Goal: Task Accomplishment & Management: Complete application form

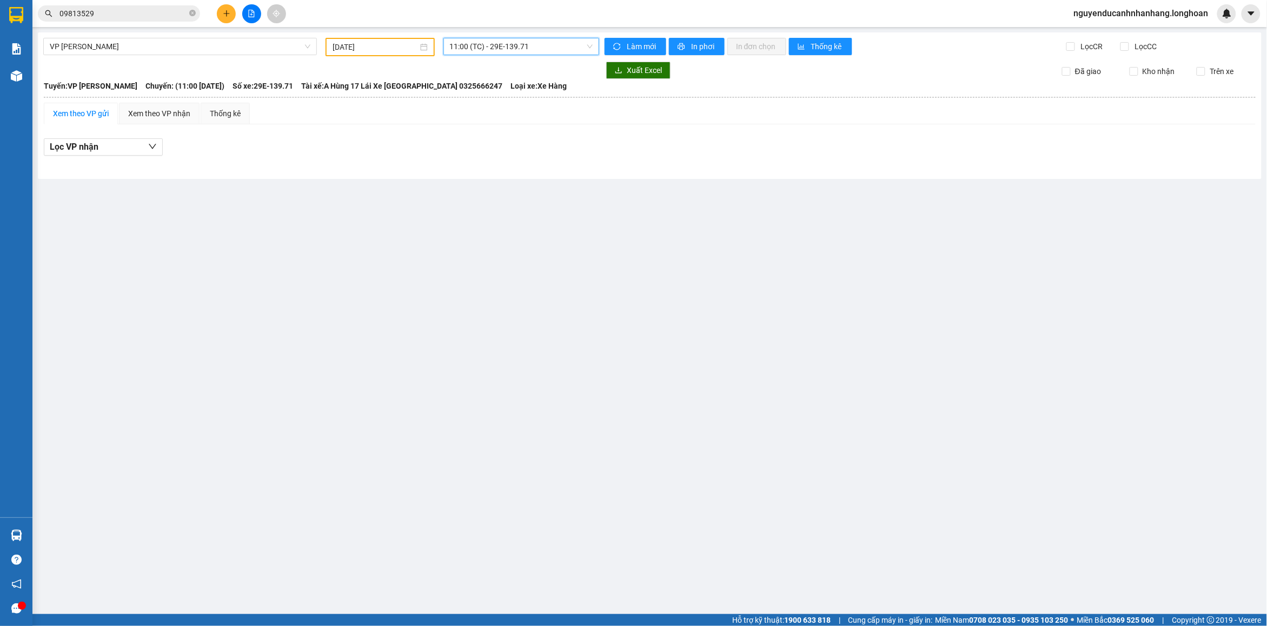
click at [233, 14] on button at bounding box center [226, 13] width 19 height 19
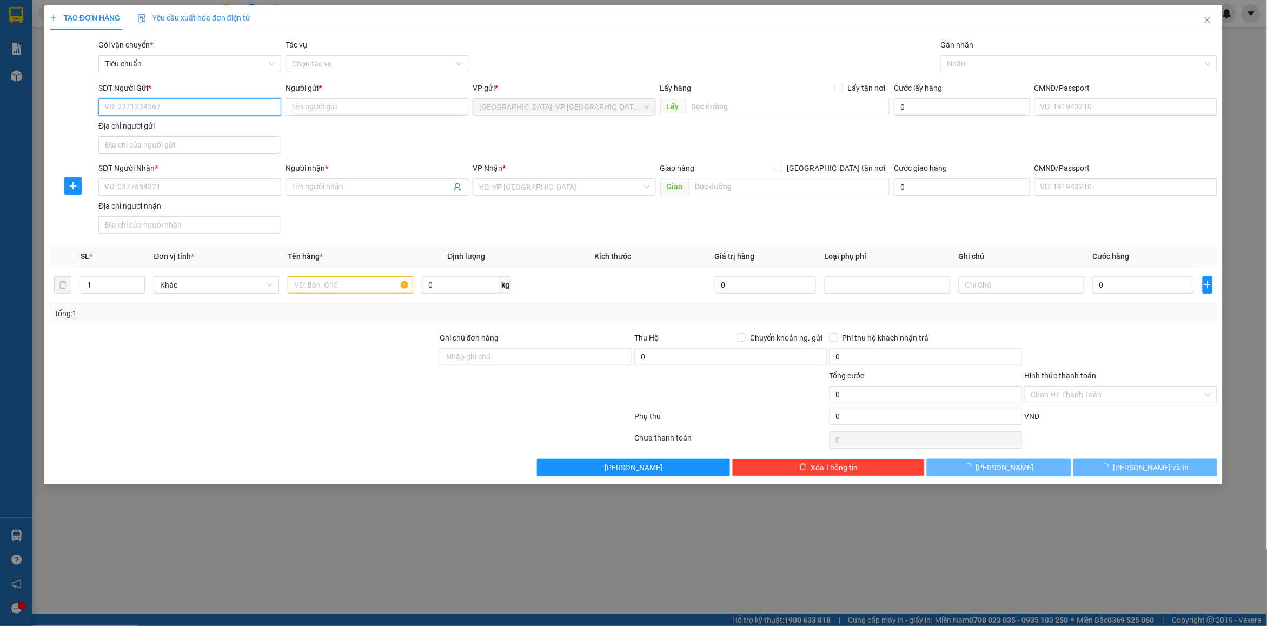
click at [179, 115] on input "SĐT Người Gửi *" at bounding box center [189, 106] width 183 height 17
click at [179, 114] on input "SĐT Người Gửi *" at bounding box center [189, 106] width 183 height 17
type input "0964516462"
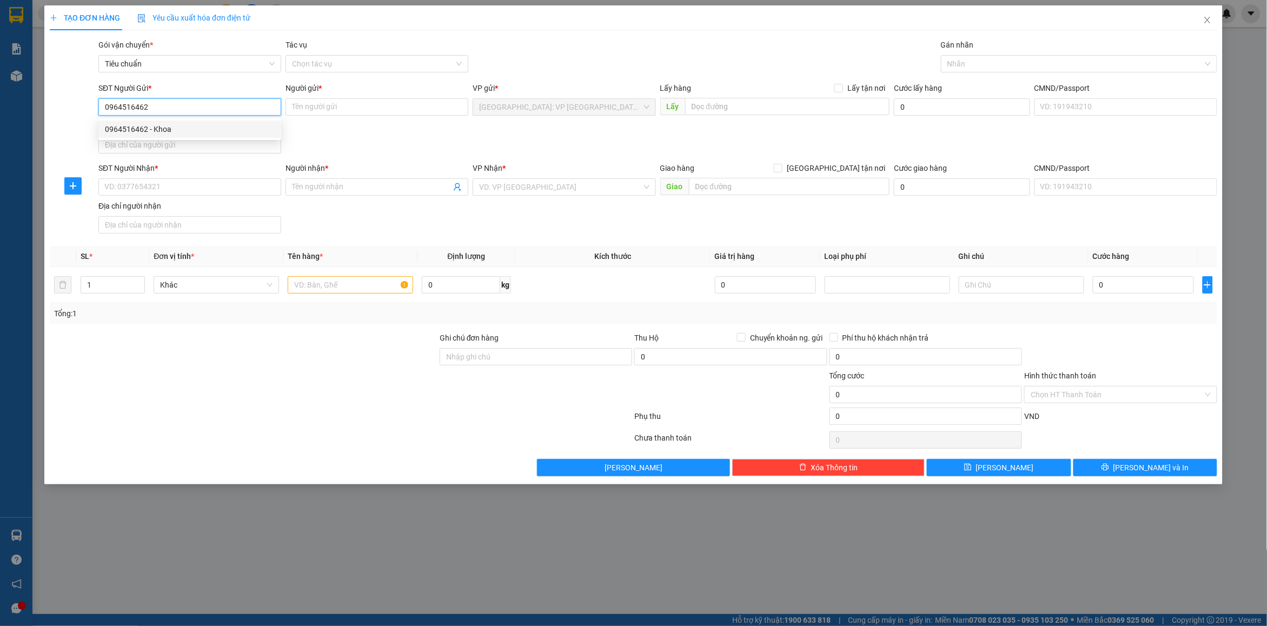
click at [175, 128] on div "0964516462 - Khoa" at bounding box center [190, 129] width 170 height 12
type input "Khoa"
type input "0964516462"
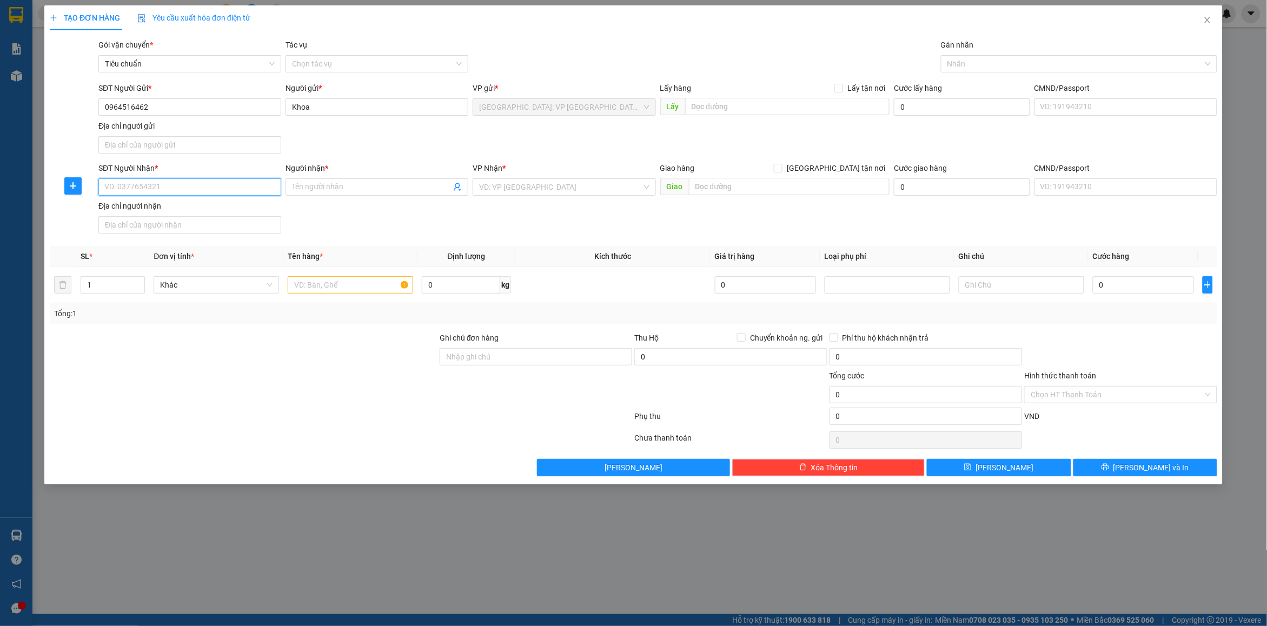
click at [166, 187] on input "SĐT Người Nhận *" at bounding box center [189, 187] width 183 height 17
type input "0971740732"
click at [336, 191] on input "Người nhận *" at bounding box center [371, 187] width 159 height 12
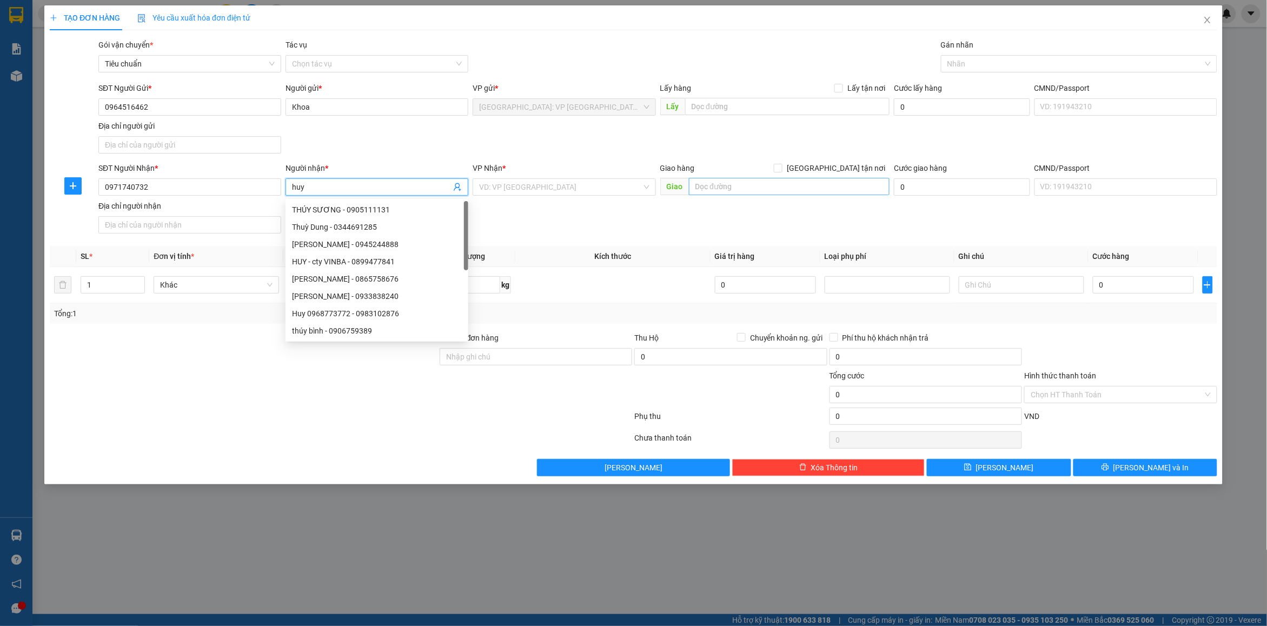
type input "huy"
click at [756, 193] on input "text" at bounding box center [789, 186] width 201 height 17
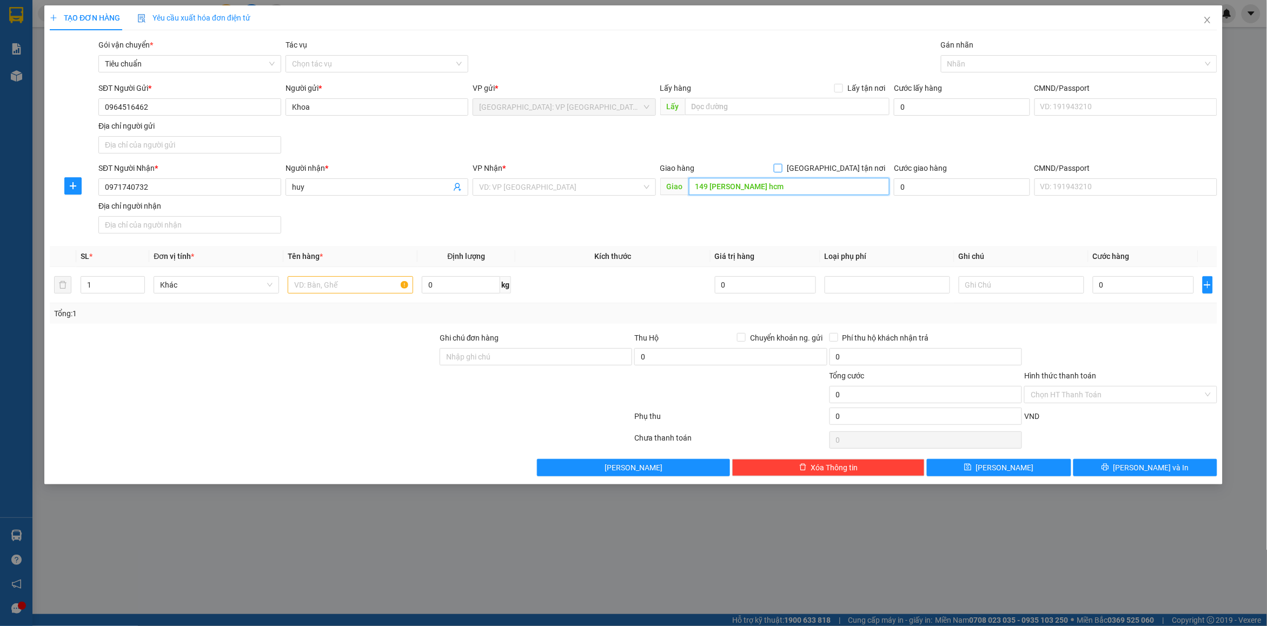
type input "149 [PERSON_NAME] hcm"
click at [857, 172] on span "[GEOGRAPHIC_DATA] tận nơi" at bounding box center [836, 168] width 107 height 12
click at [782, 171] on input "[GEOGRAPHIC_DATA] tận nơi" at bounding box center [778, 168] width 8 height 8
checkbox input "true"
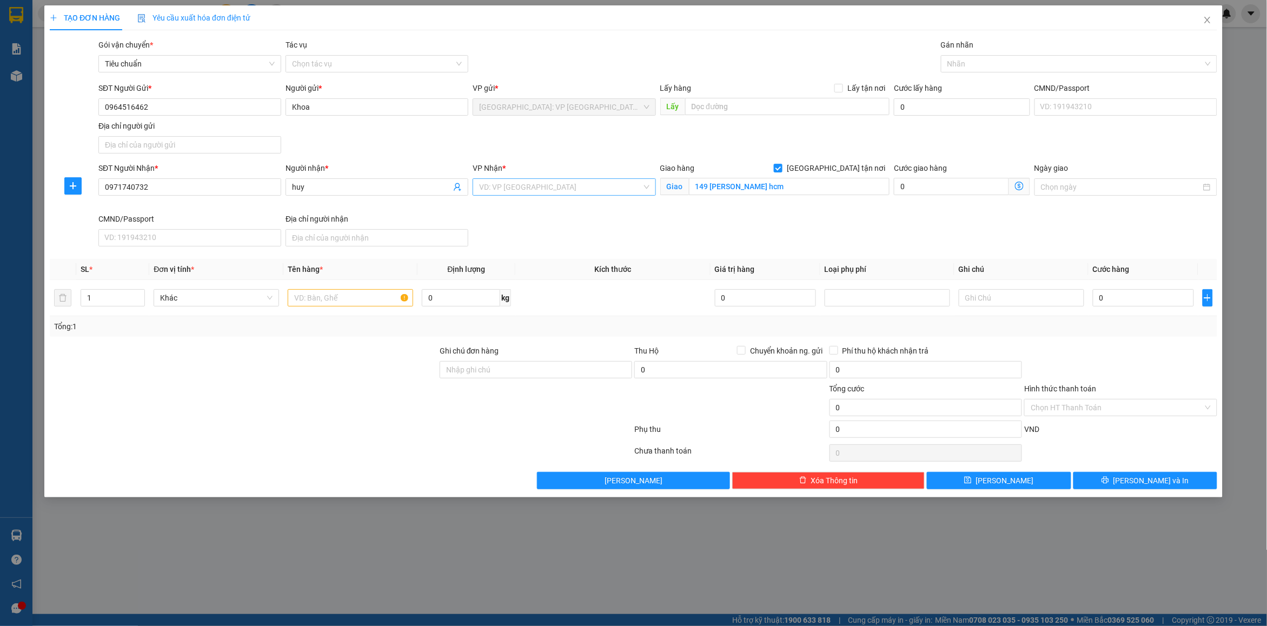
click at [556, 196] on div "VD: VP [GEOGRAPHIC_DATA]" at bounding box center [564, 187] width 183 height 17
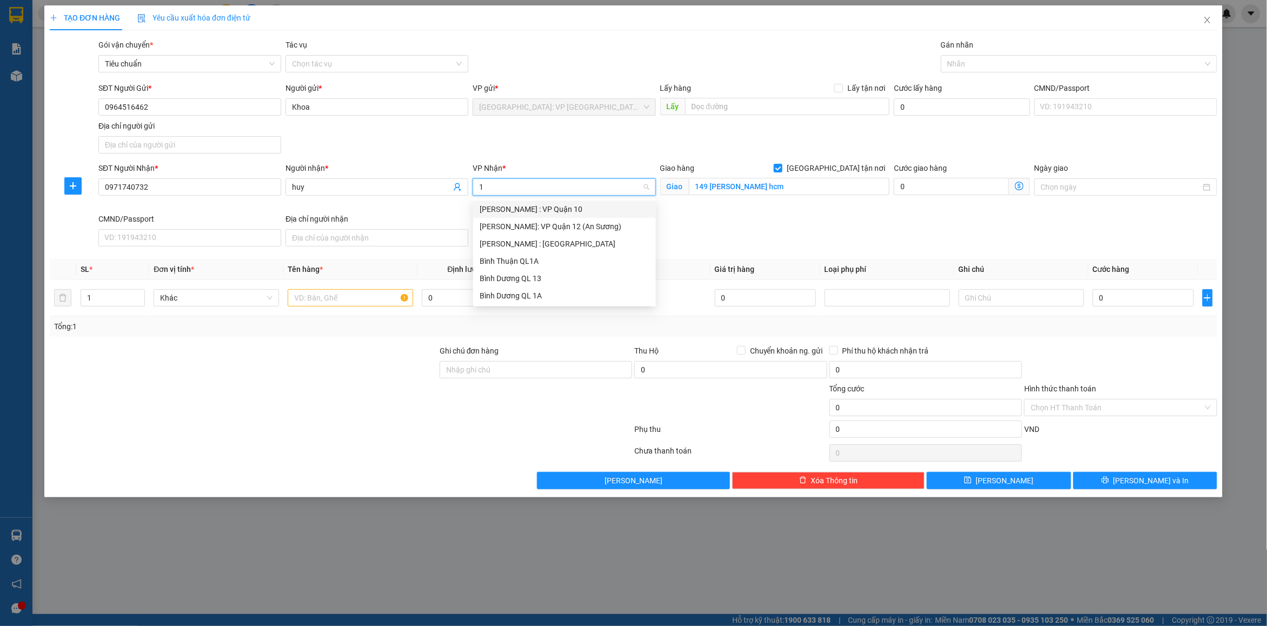
type input "12"
click at [560, 227] on div "[PERSON_NAME] : [GEOGRAPHIC_DATA]" at bounding box center [565, 227] width 170 height 12
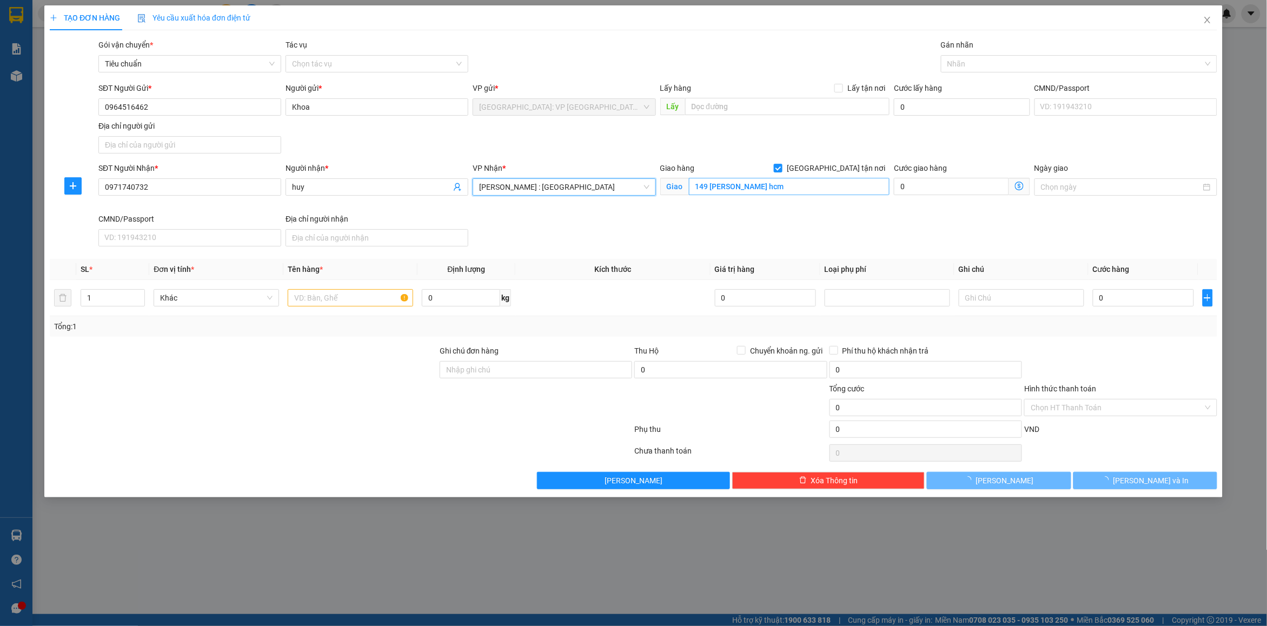
click at [809, 225] on div "SĐT Người Nhận * 0971740732 Người nhận * huy VP Nhận * [GEOGRAPHIC_DATA] : [GEO…" at bounding box center [658, 206] width 1124 height 89
click at [962, 60] on div at bounding box center [1074, 63] width 260 height 13
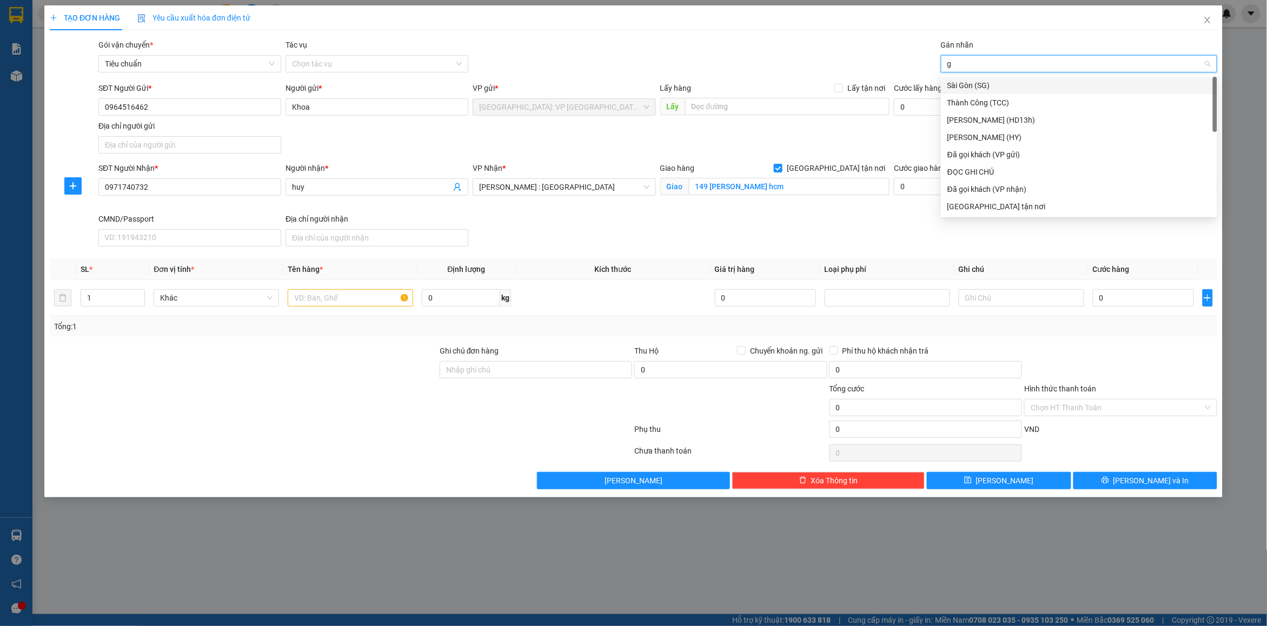
type input "gt"
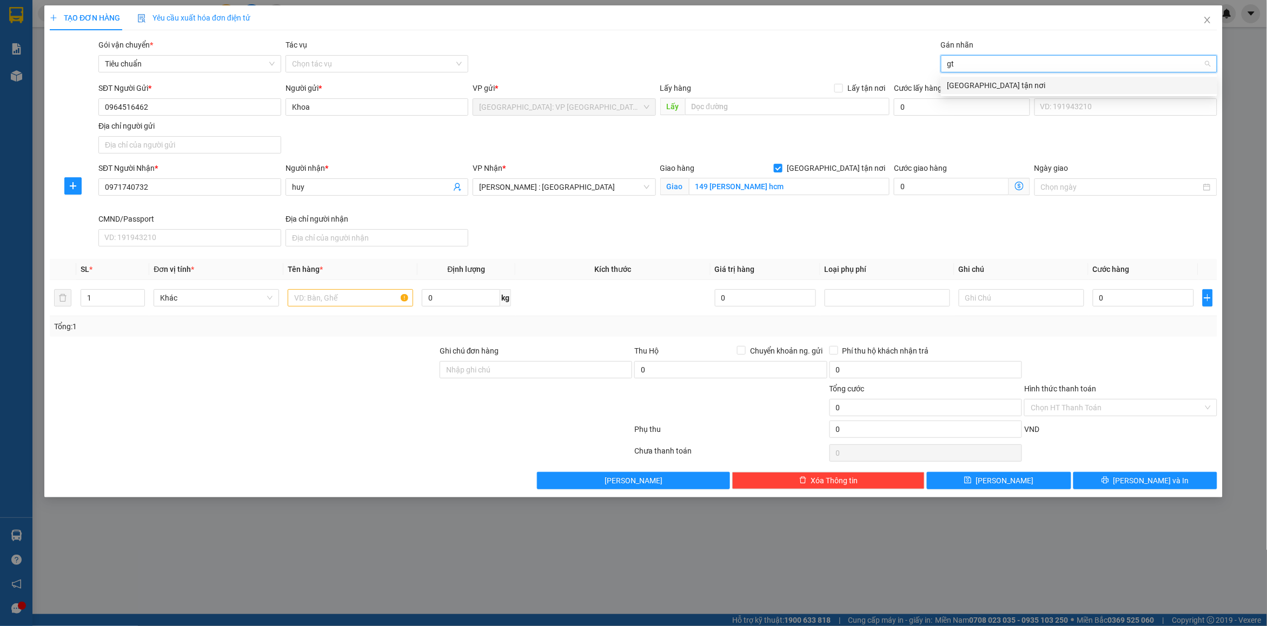
click at [999, 83] on div "[GEOGRAPHIC_DATA] tận nơi" at bounding box center [1079, 86] width 263 height 12
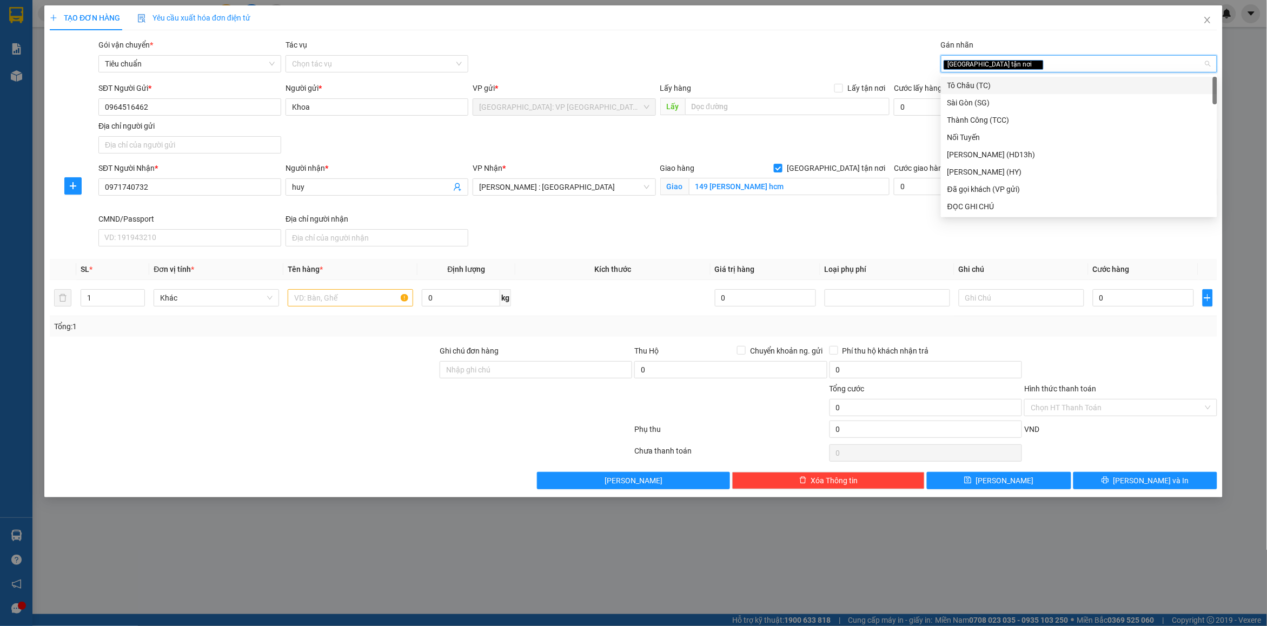
click at [1042, 61] on div "[GEOGRAPHIC_DATA] tận nơi" at bounding box center [1074, 63] width 260 height 13
type input "d"
type input "đã"
click at [1006, 81] on div "Đã gọi khách (VP gửi)" at bounding box center [1079, 86] width 263 height 12
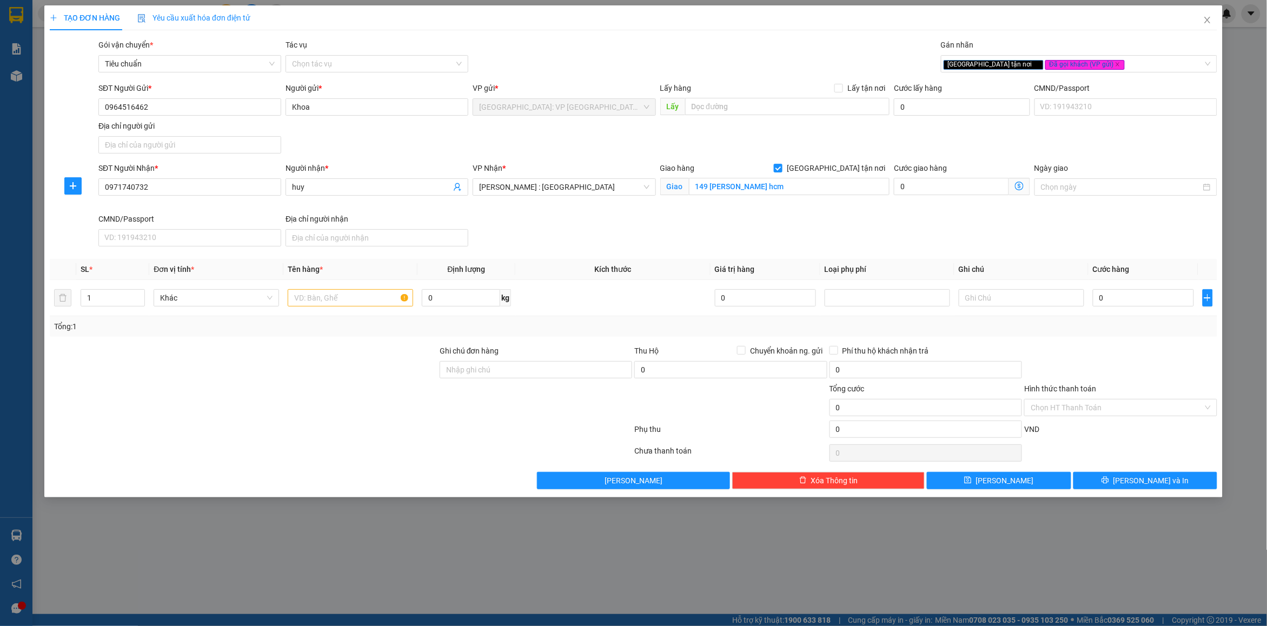
click at [852, 154] on div "SĐT Người Gửi * 0964516462 Người gửi * Khoa VP gửi * [GEOGRAPHIC_DATA]: VP [GEO…" at bounding box center [658, 120] width 1124 height 76
click at [756, 187] on input "149 [PERSON_NAME] hcm" at bounding box center [789, 186] width 201 height 17
paste input "[STREET_ADDRESS][PERSON_NAME]"
type input "[STREET_ADDRESS][PERSON_NAME][PERSON_NAME]"
click at [358, 299] on input "text" at bounding box center [351, 297] width 126 height 17
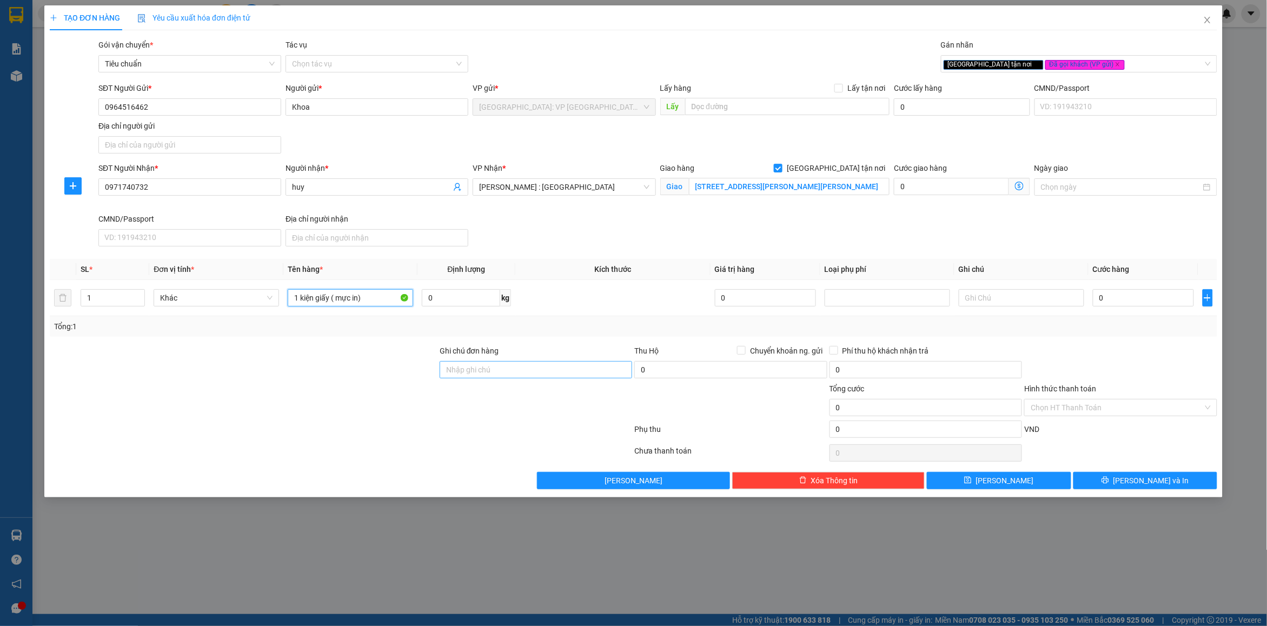
type input "1 kiện giấy ( mực in)"
click at [501, 373] on input "Ghi chú đơn hàng" at bounding box center [536, 369] width 193 height 17
type input "nhận nguyên kiện bể vỡ không đền"
drag, startPoint x: 1074, startPoint y: 304, endPoint x: 1119, endPoint y: 303, distance: 44.9
click at [1093, 304] on tr "1 Khác 1 kiện giấy ( mực in) 0 kg 0 0" at bounding box center [634, 298] width 1168 height 36
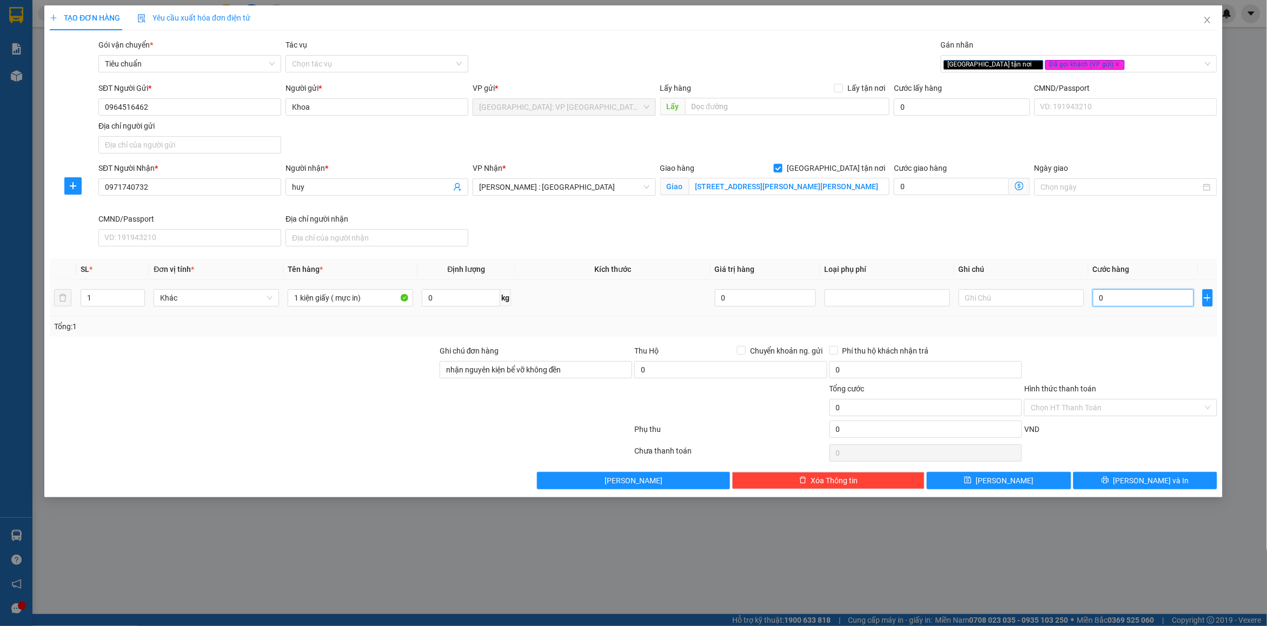
click at [1120, 303] on input "0" at bounding box center [1143, 297] width 101 height 17
type input "1"
type input "10"
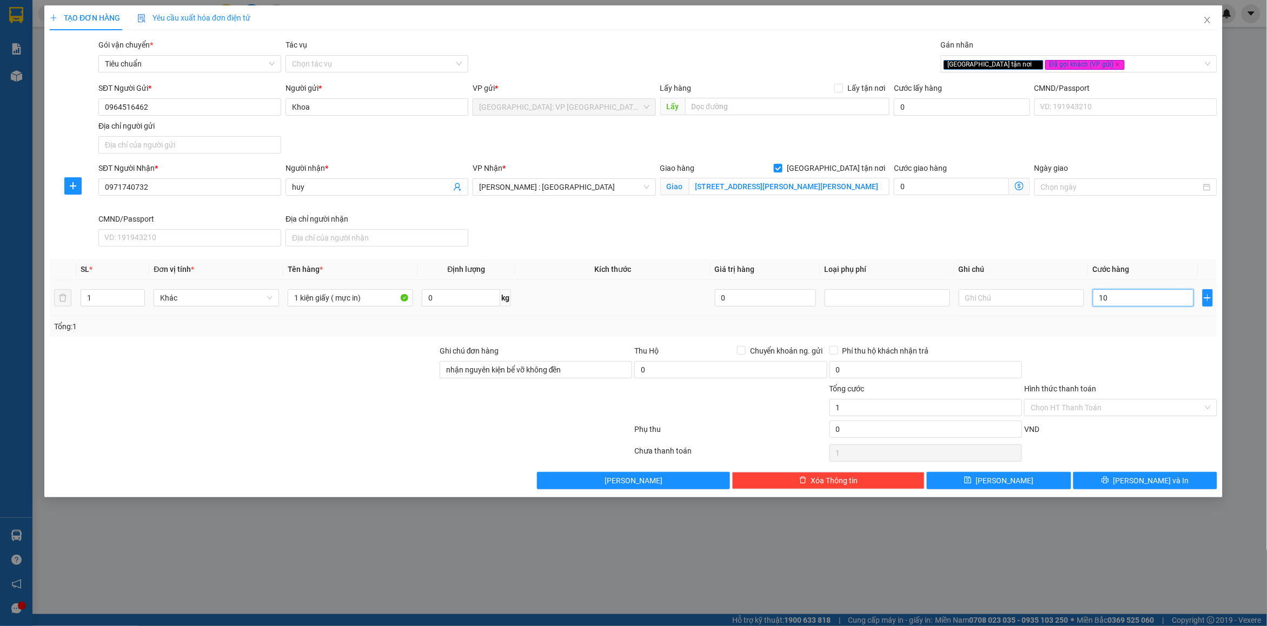
type input "10"
type input "100"
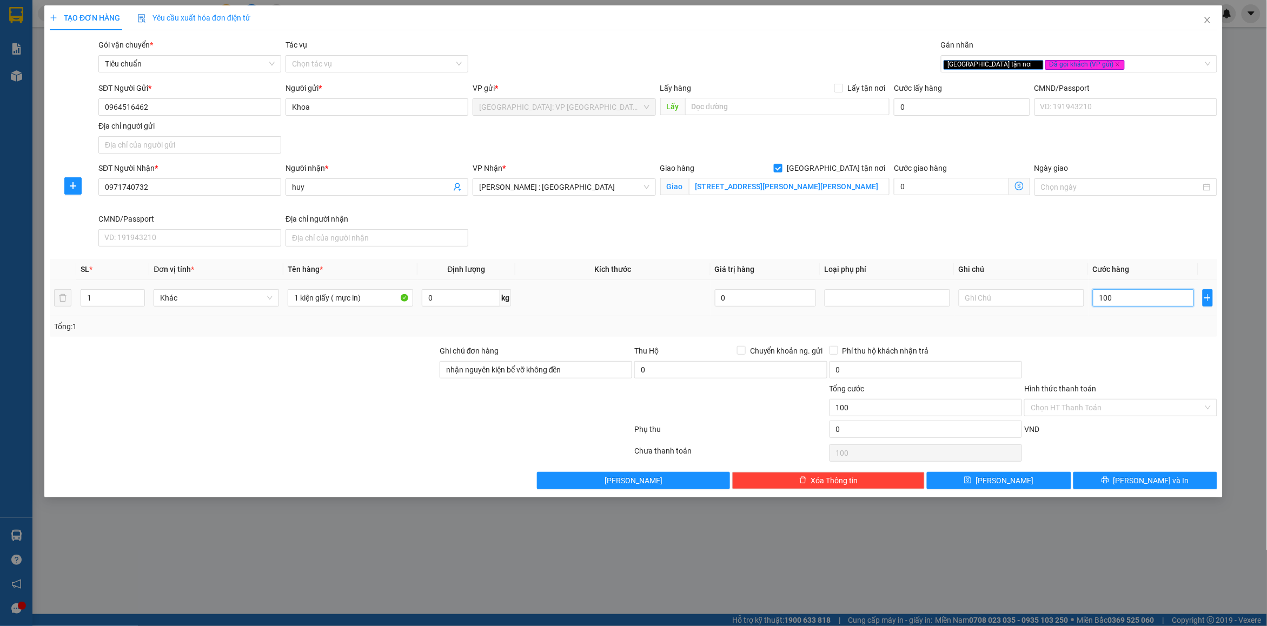
type input "1.000"
type input "10.000"
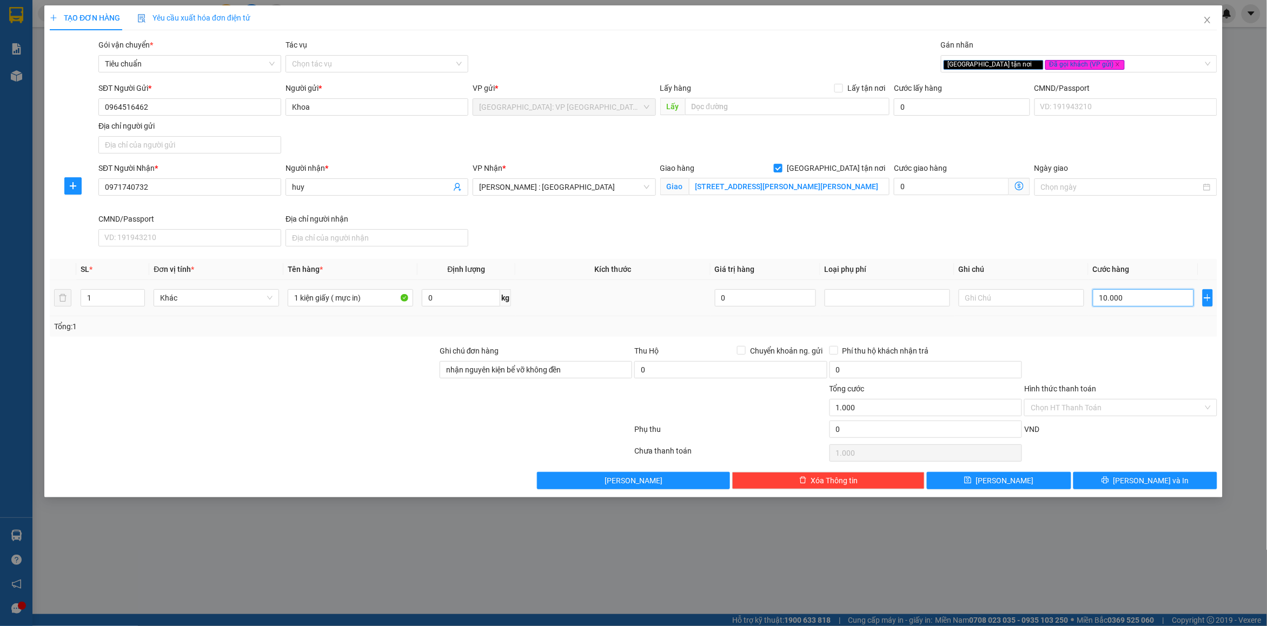
type input "10.000"
type input "100.000"
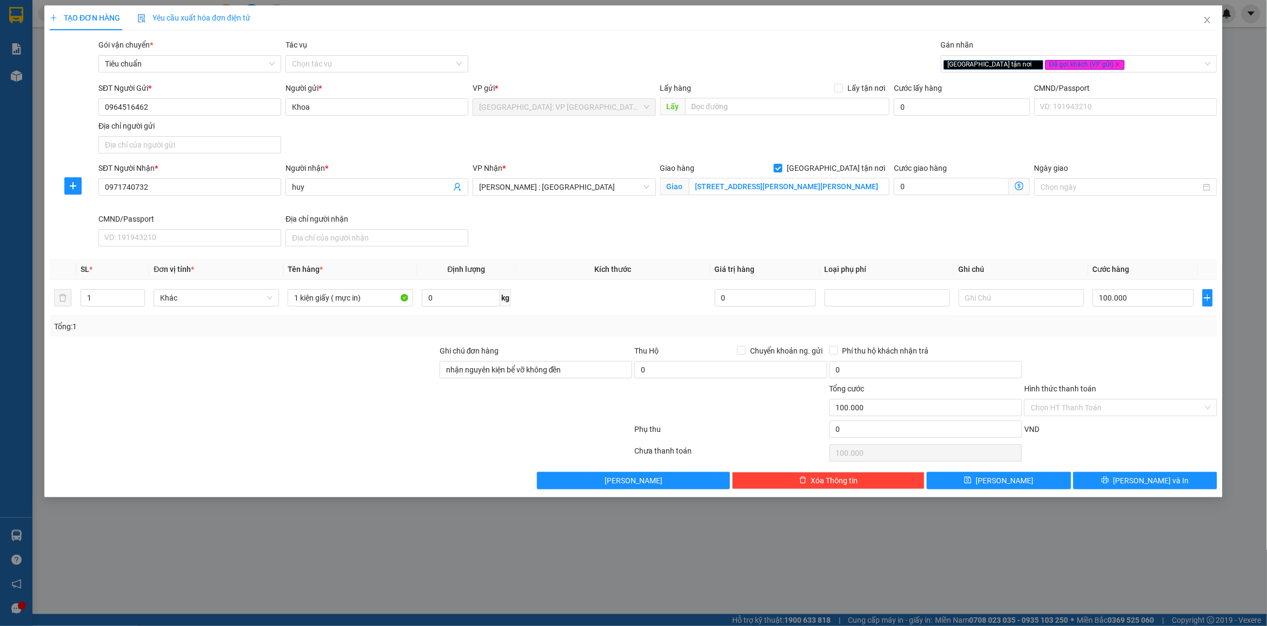
drag, startPoint x: 1128, startPoint y: 345, endPoint x: 1115, endPoint y: 377, distance: 33.8
click at [1128, 349] on div at bounding box center [1121, 364] width 195 height 38
drag, startPoint x: 1091, startPoint y: 406, endPoint x: 1098, endPoint y: 419, distance: 15.2
click at [1092, 406] on input "Hình thức thanh toán" at bounding box center [1117, 408] width 172 height 16
click at [1096, 425] on div "Tại văn phòng" at bounding box center [1122, 431] width 180 height 12
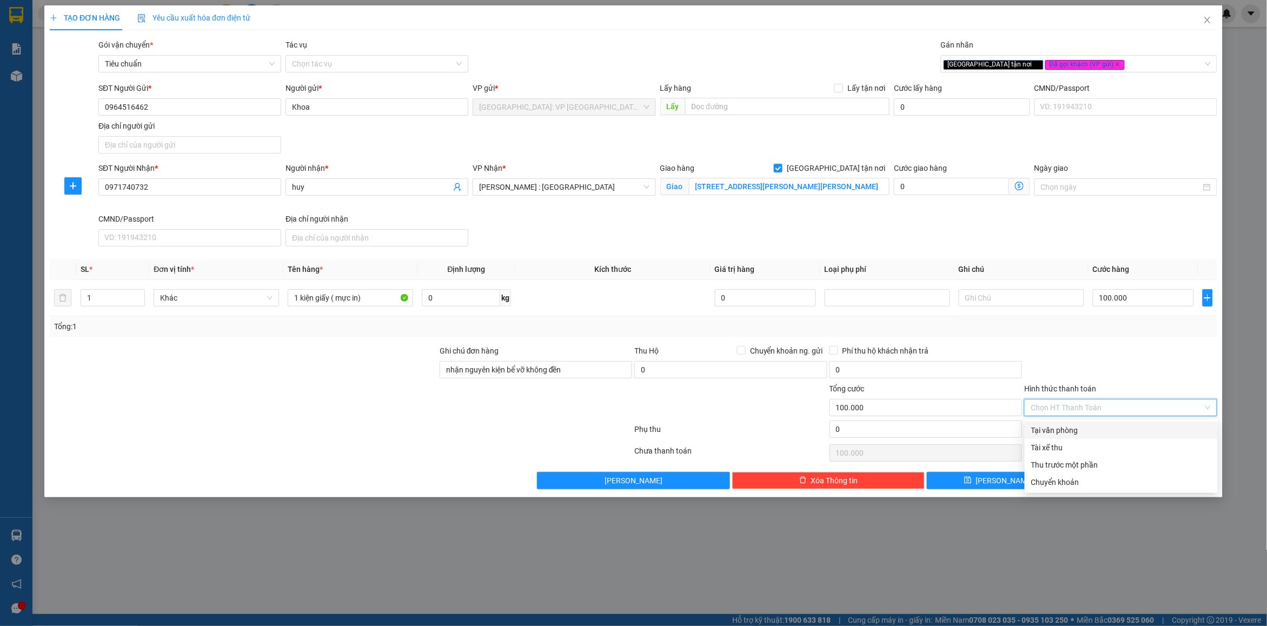
type input "0"
drag, startPoint x: 1110, startPoint y: 372, endPoint x: 1124, endPoint y: 494, distance: 123.1
click at [1111, 372] on div at bounding box center [1121, 364] width 195 height 38
click at [1121, 490] on button "[PERSON_NAME] và In" at bounding box center [1146, 480] width 144 height 17
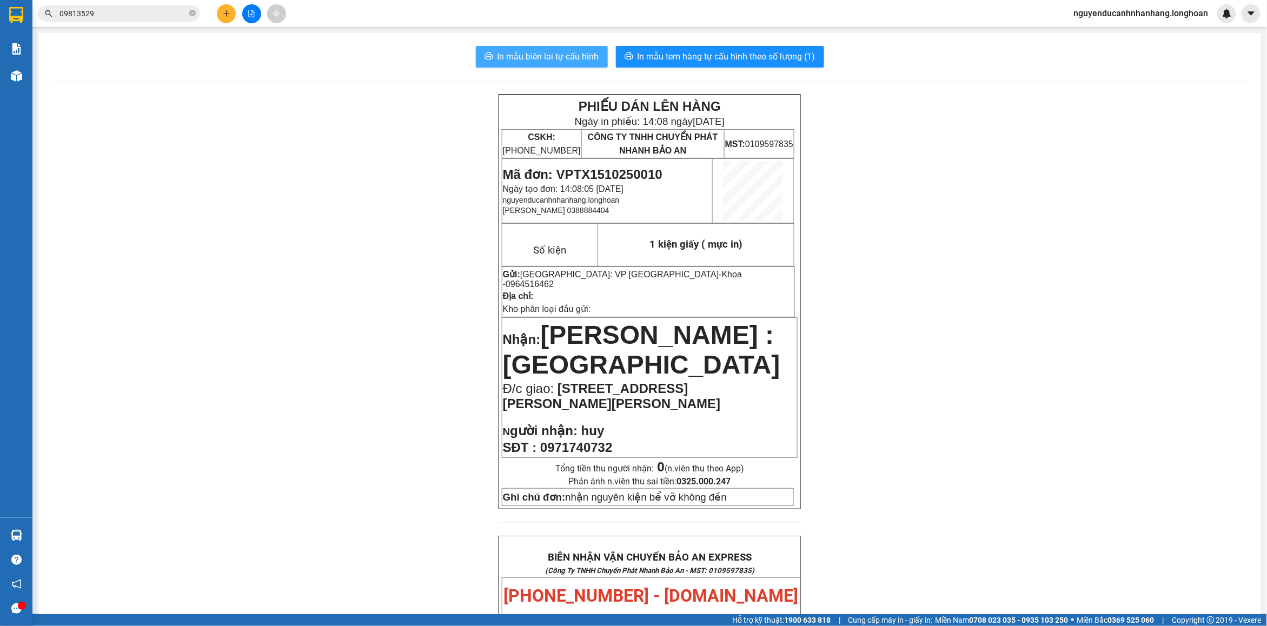
click at [521, 55] on span "In mẫu biên lai tự cấu hình" at bounding box center [549, 57] width 102 height 14
click at [696, 57] on span "In mẫu tem hàng tự cấu hình theo số lượng (1)" at bounding box center [727, 57] width 178 height 14
click at [225, 11] on icon "plus" at bounding box center [227, 14] width 8 height 8
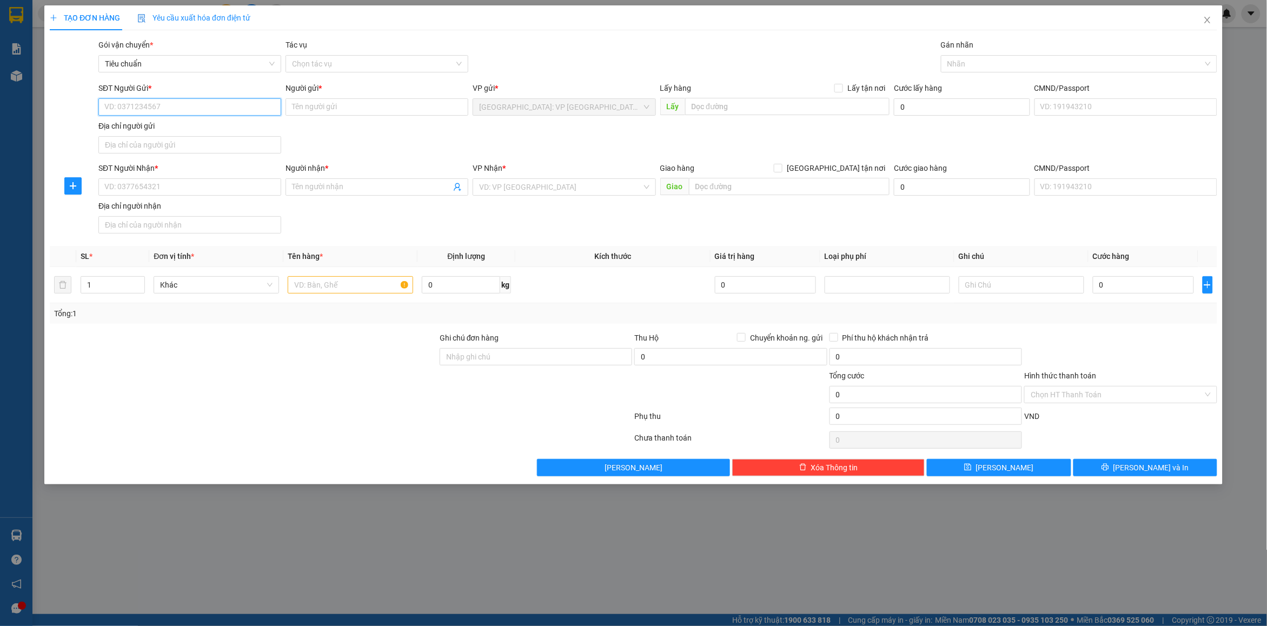
click at [179, 109] on input "SĐT Người Gửi *" at bounding box center [189, 106] width 183 height 17
click at [264, 111] on input "SĐT Người Gửi *" at bounding box center [189, 106] width 183 height 17
type input "0982080287"
click at [204, 131] on div "0982080287 - 0931900123 linh" at bounding box center [190, 129] width 170 height 12
type input "0931900123 linh"
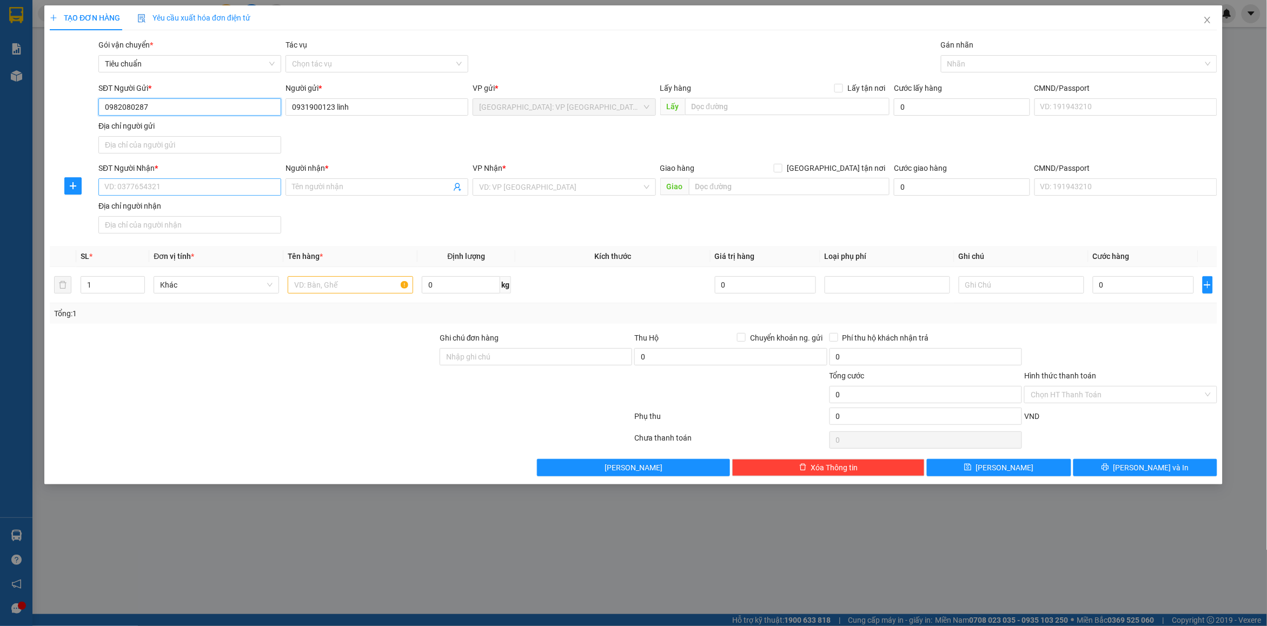
type input "0982080287"
click at [176, 194] on input "SĐT Người Nhận *" at bounding box center [189, 187] width 183 height 17
drag, startPoint x: 169, startPoint y: 210, endPoint x: 656, endPoint y: 219, distance: 487.5
click at [169, 209] on div "0982080287 - 0931900123 linh" at bounding box center [190, 210] width 170 height 12
type input "0982080287"
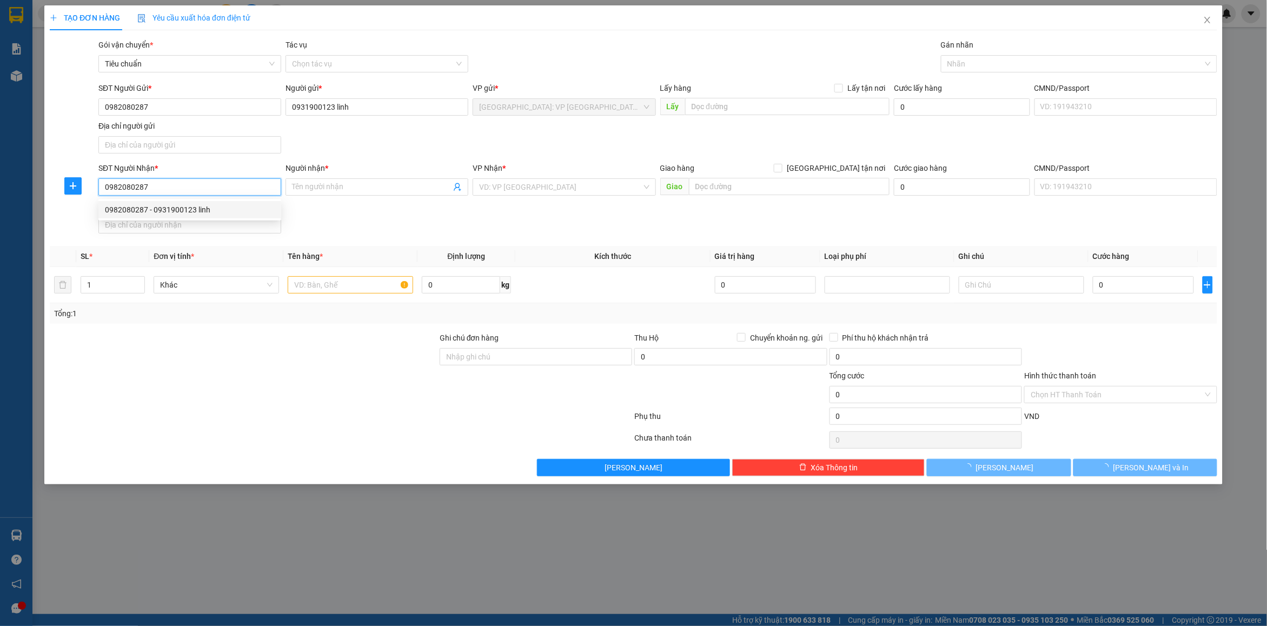
type input "0931900123 linh"
checkbox input "true"
type input "45 [PERSON_NAME][GEOGRAPHIC_DATA]"
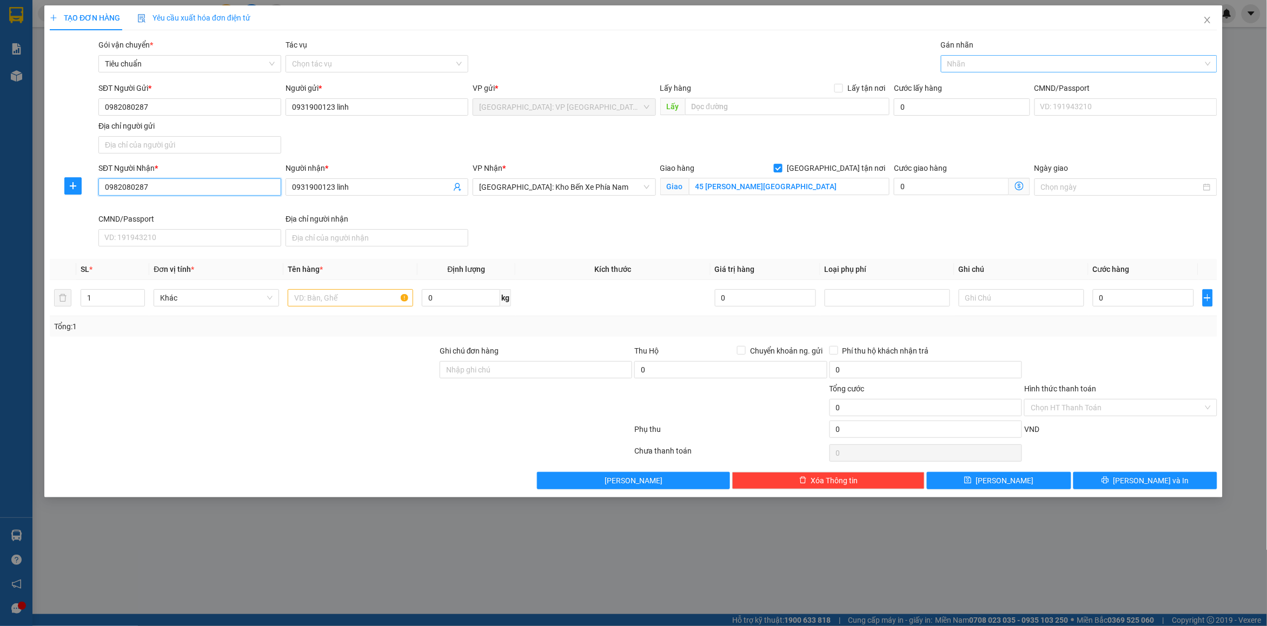
click at [972, 61] on div at bounding box center [1074, 63] width 260 height 13
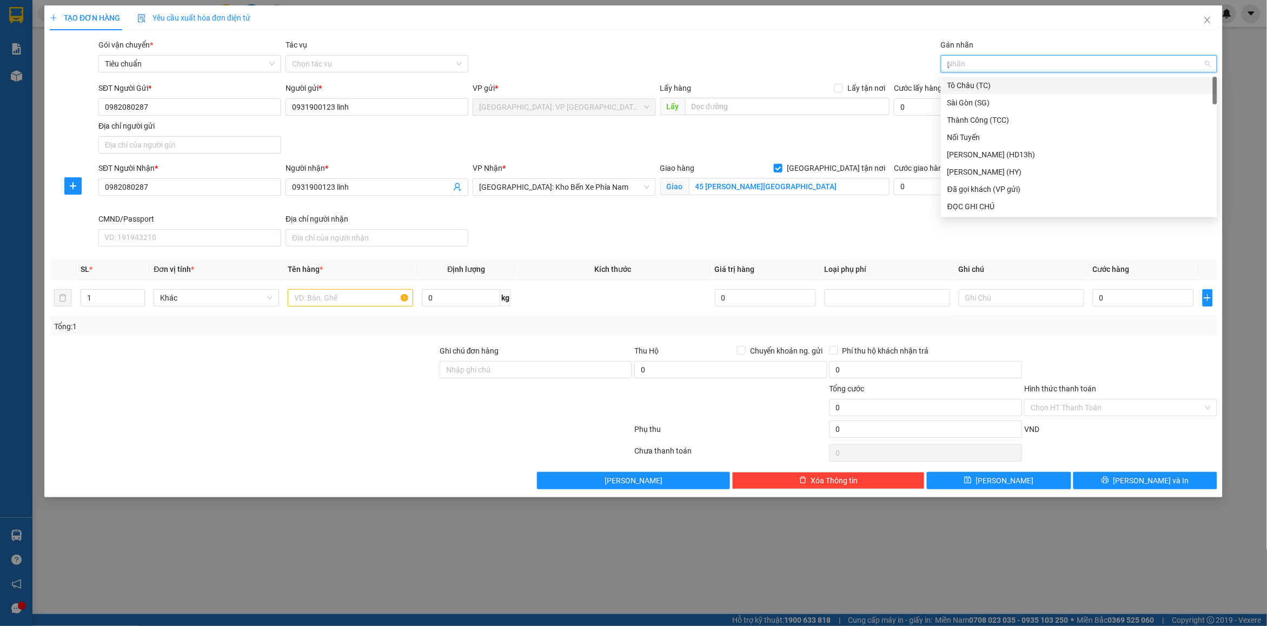
type input "gt"
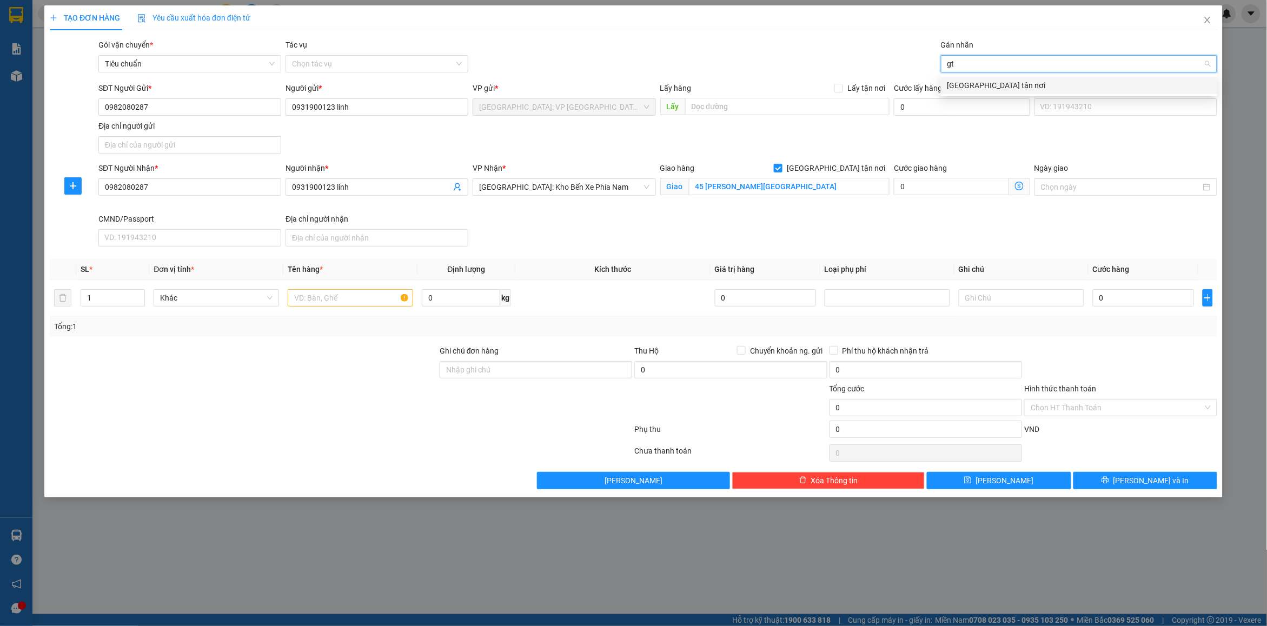
click at [992, 84] on div "[GEOGRAPHIC_DATA] tận nơi" at bounding box center [1079, 86] width 263 height 12
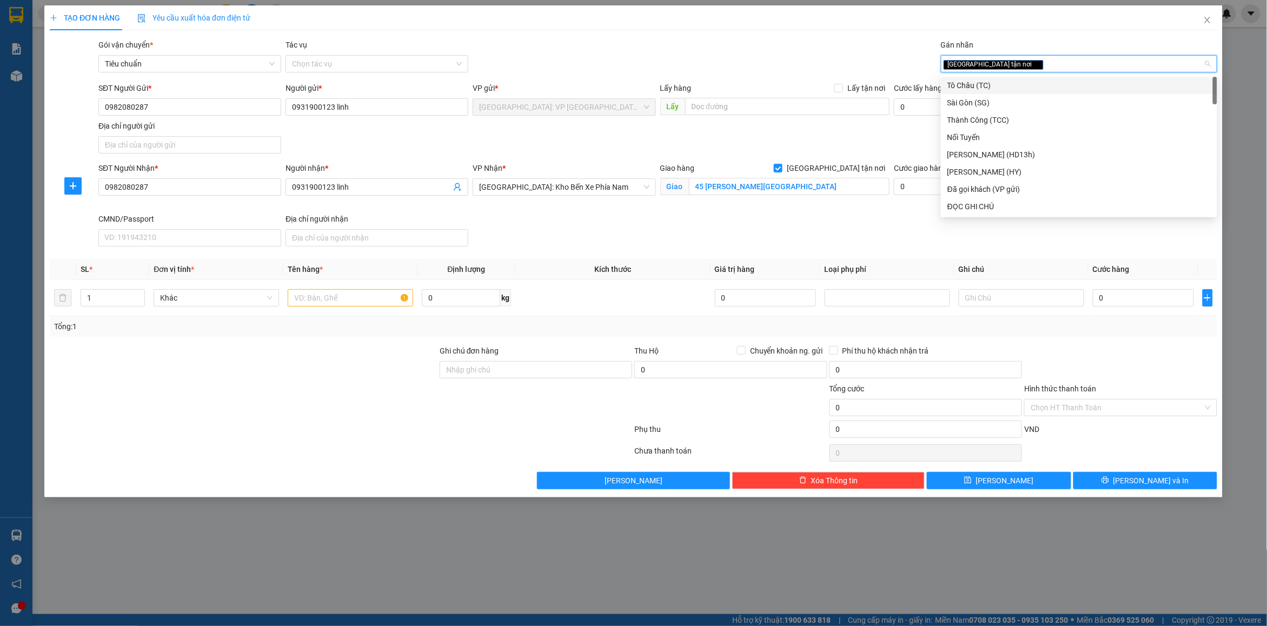
click at [1025, 65] on div "[GEOGRAPHIC_DATA] tận nơi" at bounding box center [1074, 63] width 260 height 13
type input "d"
type input "đã"
click at [1009, 81] on div "Đã gọi khách (VP gửi)" at bounding box center [1079, 86] width 263 height 12
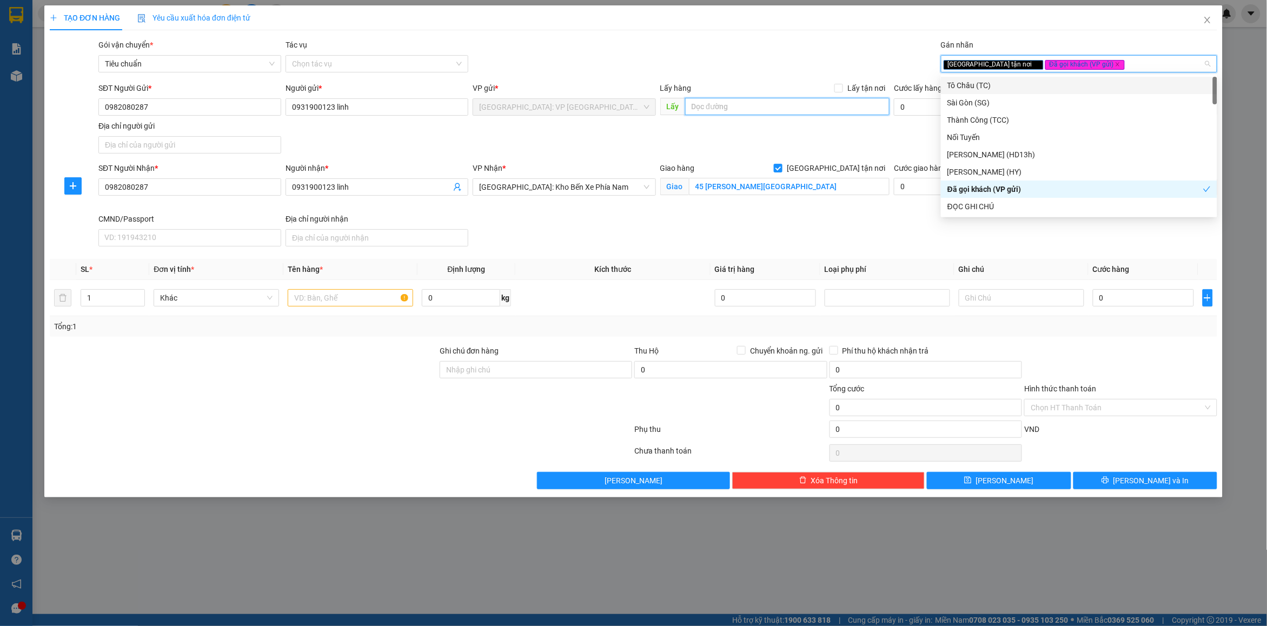
click at [872, 107] on input "text" at bounding box center [787, 106] width 205 height 17
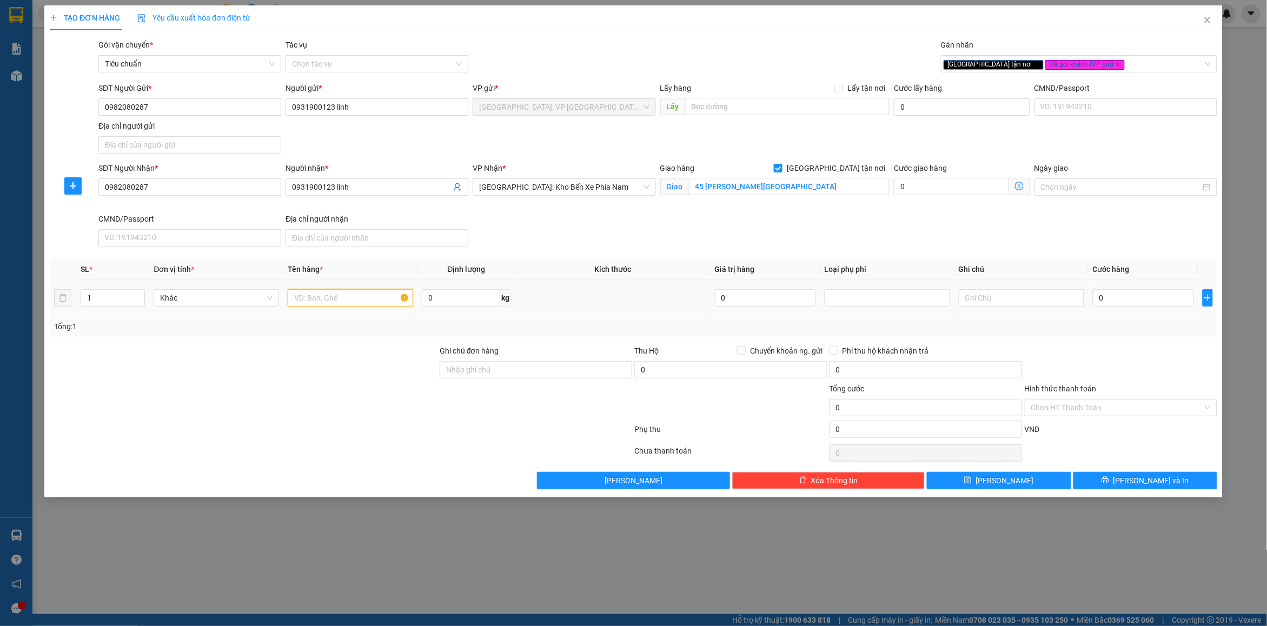
click at [353, 299] on input "text" at bounding box center [351, 297] width 126 height 17
type input "2 kiện giấy ( bồn inox ) + 1 khung inox"
click at [114, 299] on input "1" at bounding box center [112, 298] width 63 height 16
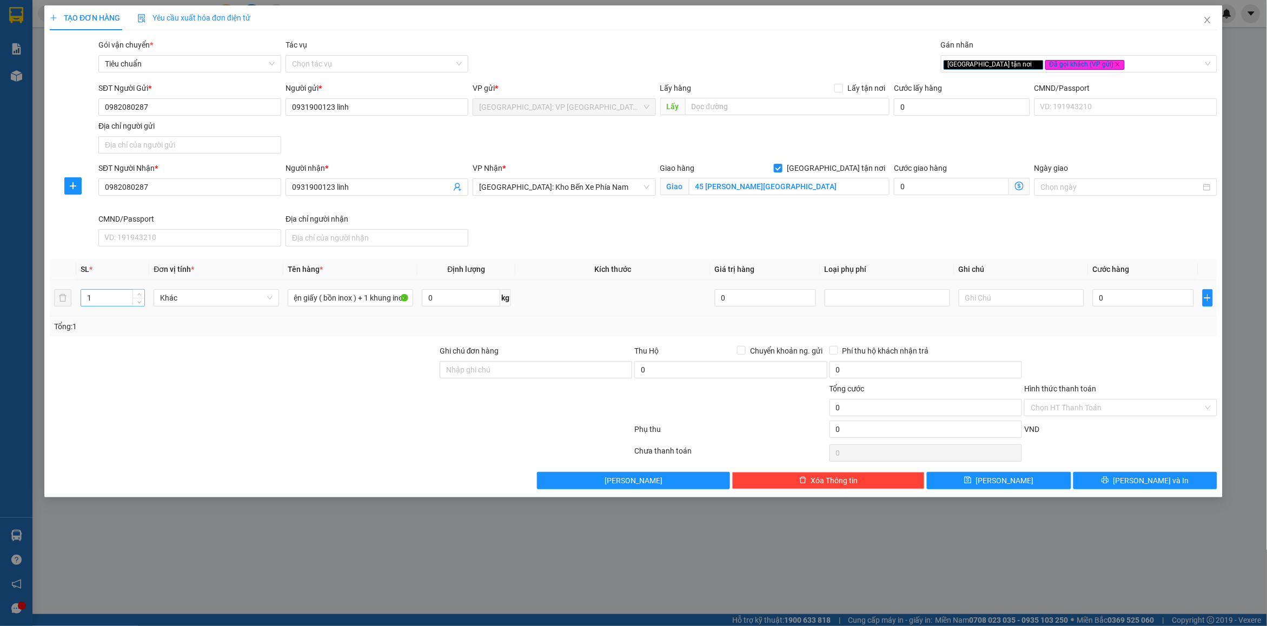
scroll to position [0, 0]
click at [114, 299] on input "1" at bounding box center [112, 298] width 63 height 16
drag, startPoint x: 114, startPoint y: 299, endPoint x: 156, endPoint y: 355, distance: 70.0
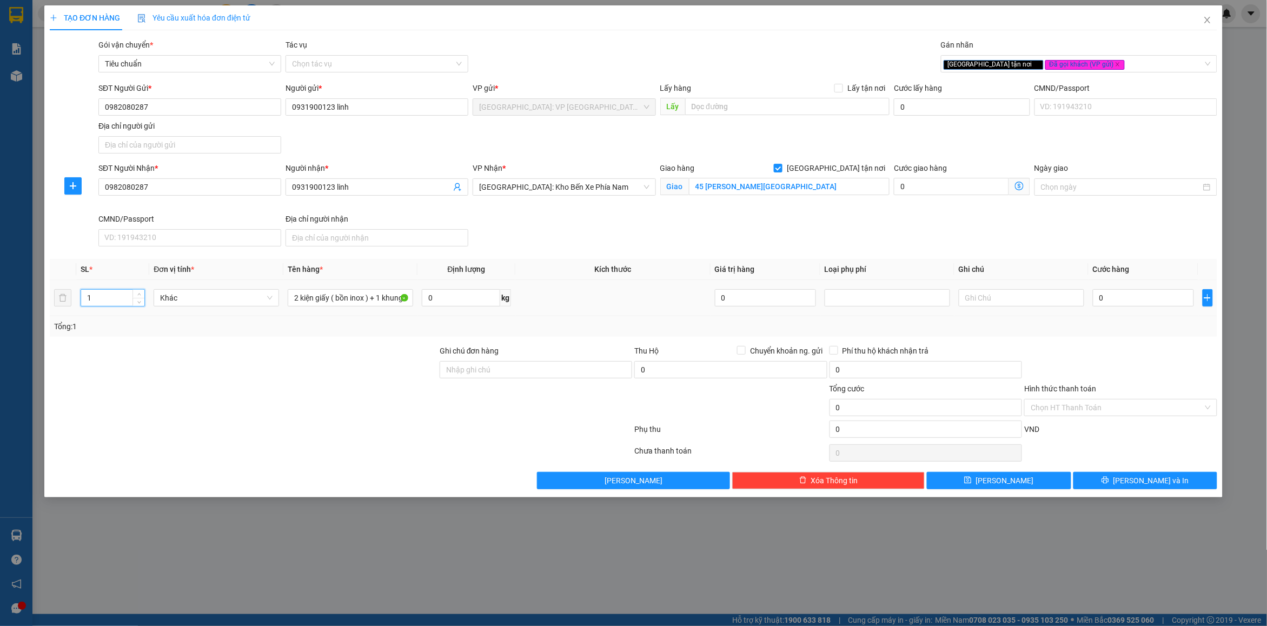
click at [115, 299] on input "1" at bounding box center [112, 298] width 63 height 16
type input "3"
click at [157, 355] on div at bounding box center [244, 364] width 390 height 38
click at [534, 377] on input "Ghi chú đơn hàng" at bounding box center [536, 369] width 193 height 17
type input "nhận nguyên kiện bể vỡ không đền"
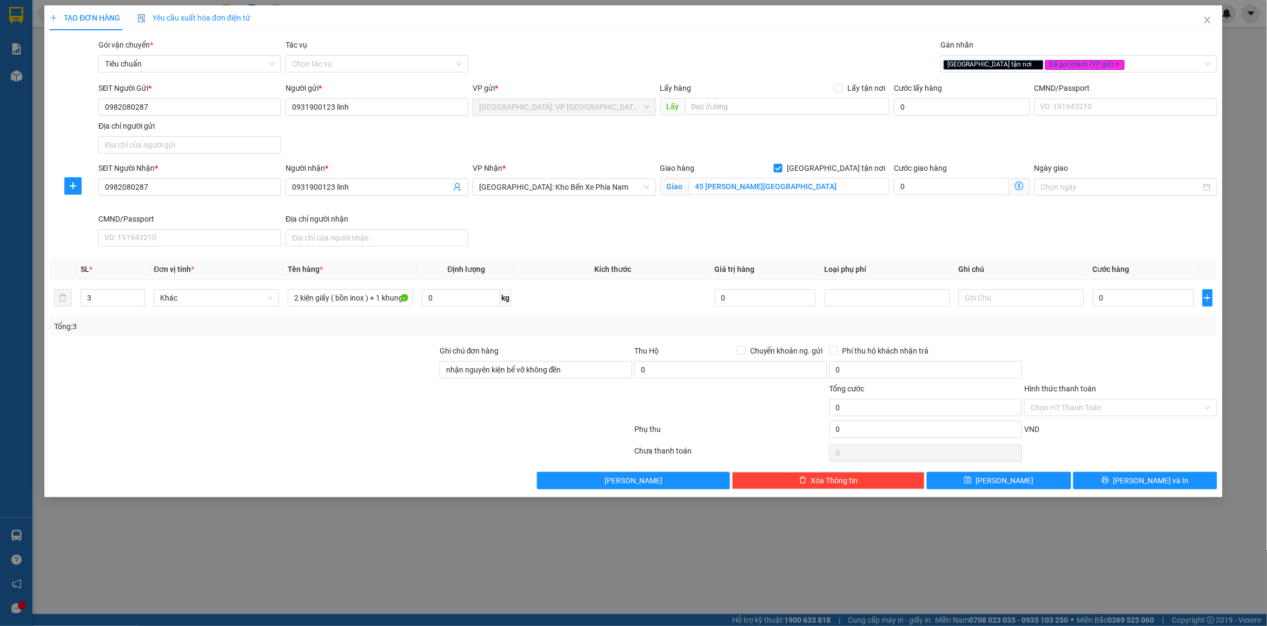
click at [572, 335] on div "Tổng: 3" at bounding box center [634, 326] width 1168 height 21
click at [1109, 303] on input "0" at bounding box center [1143, 297] width 101 height 17
type input "1"
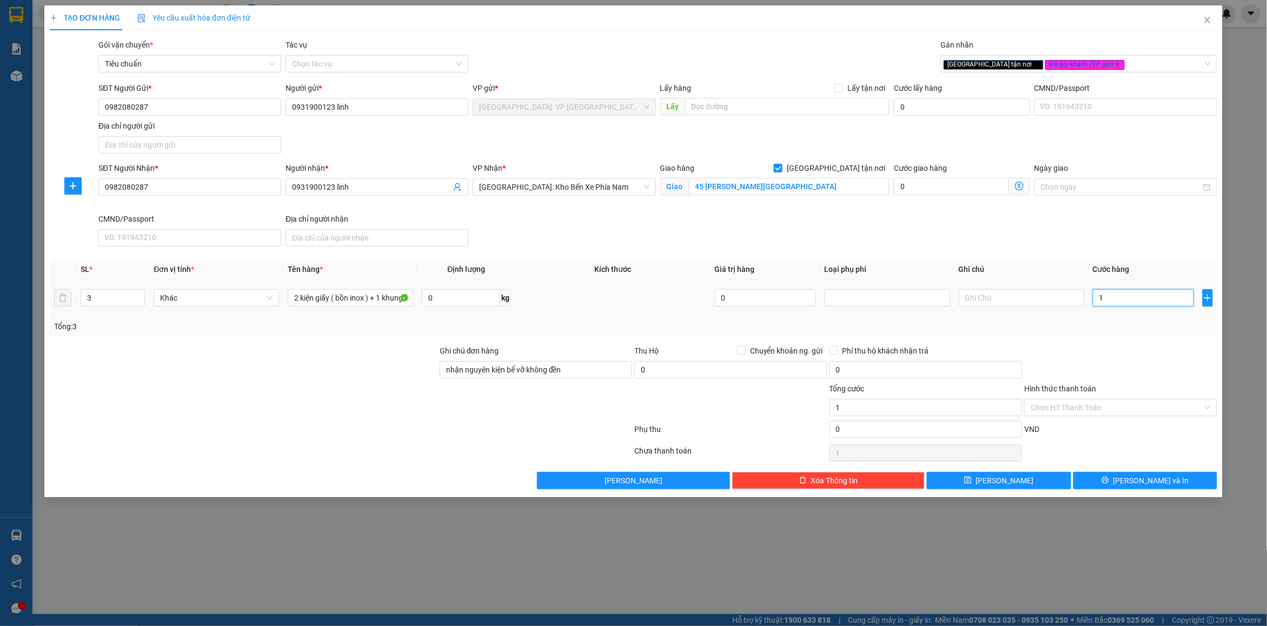
type input "19"
type input "1"
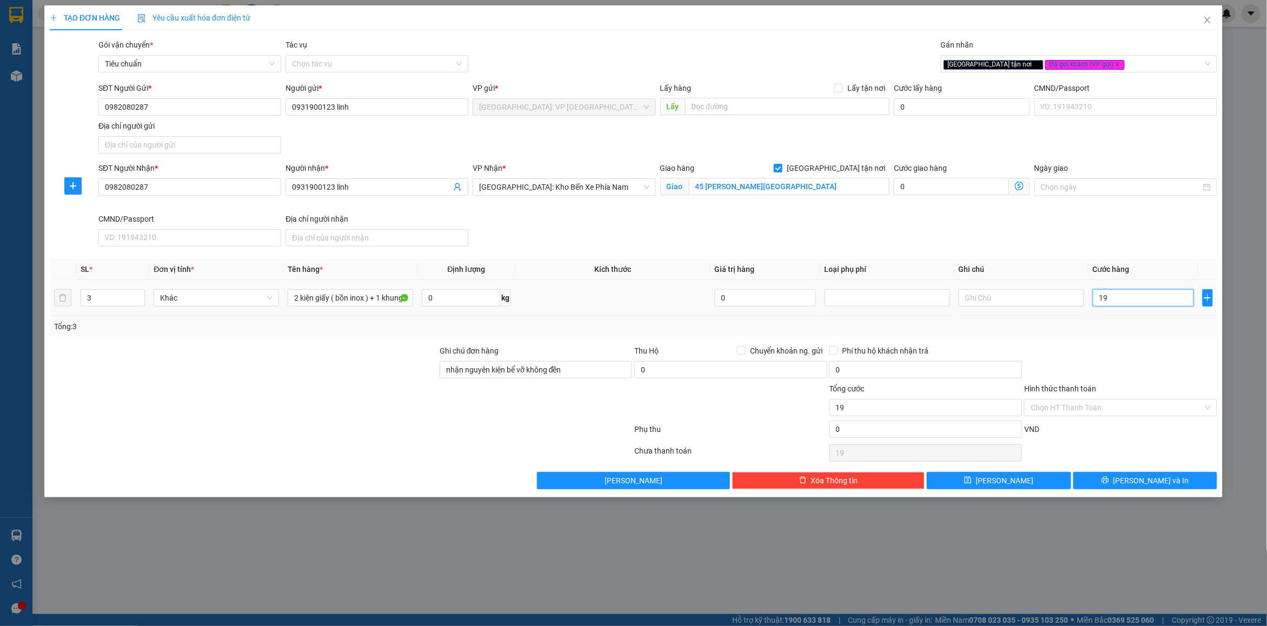
type input "1"
type input "19"
type input "1"
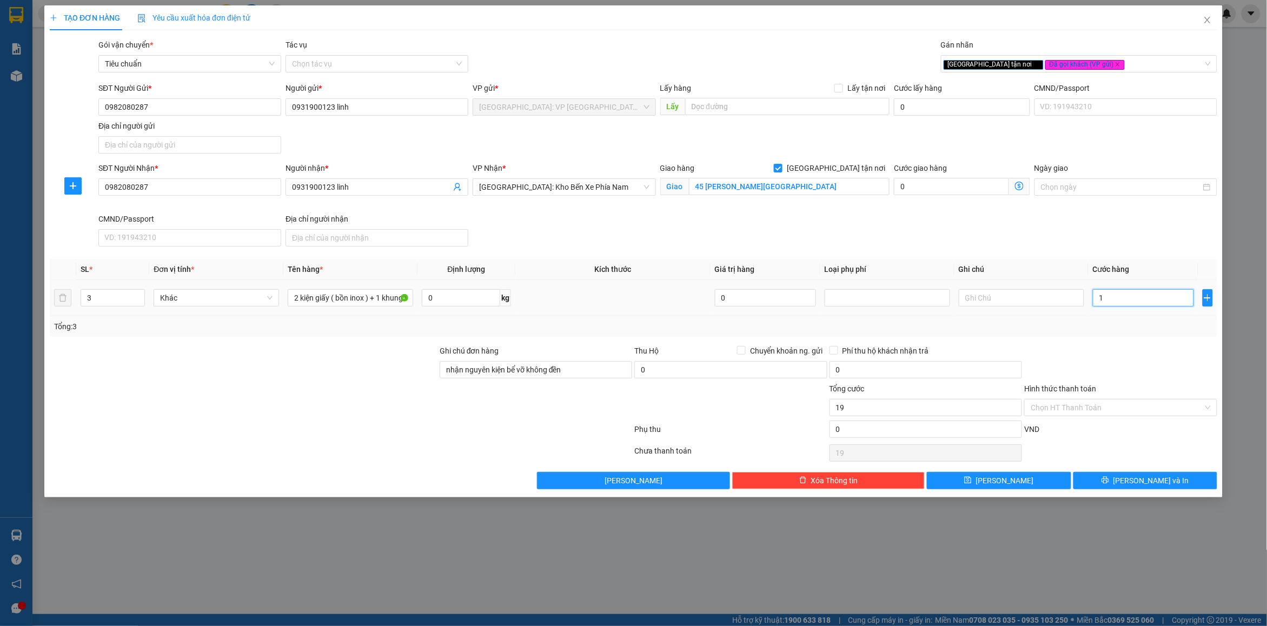
type input "1"
type input "10"
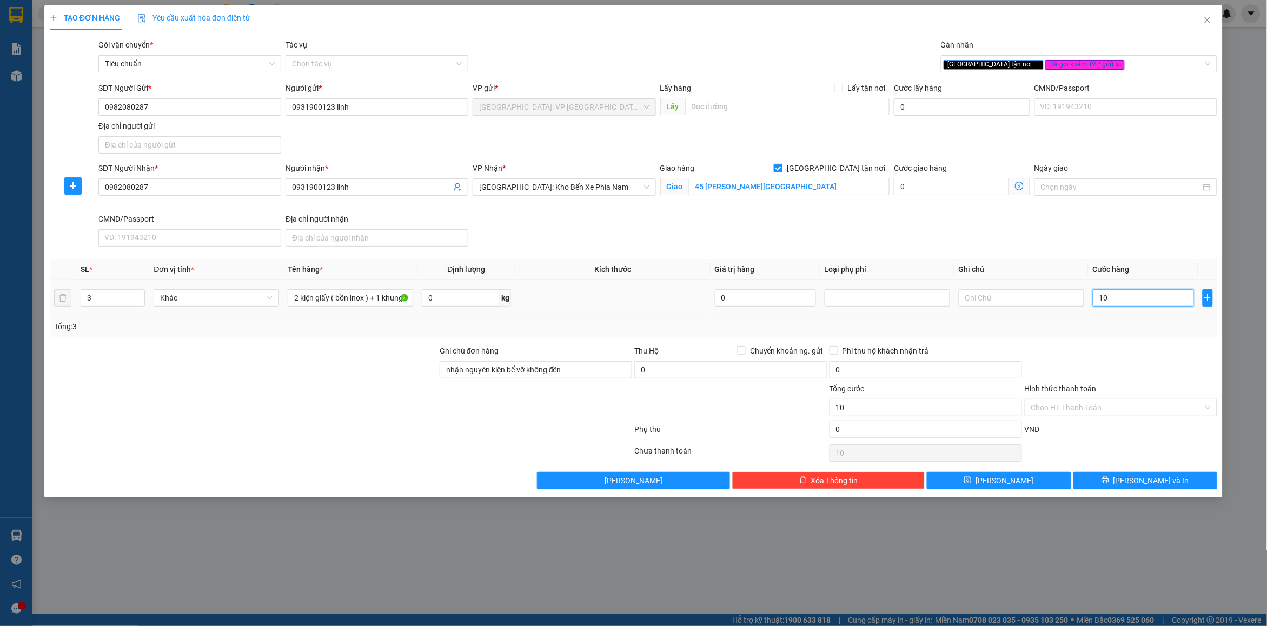
type input "109"
type input "1.090"
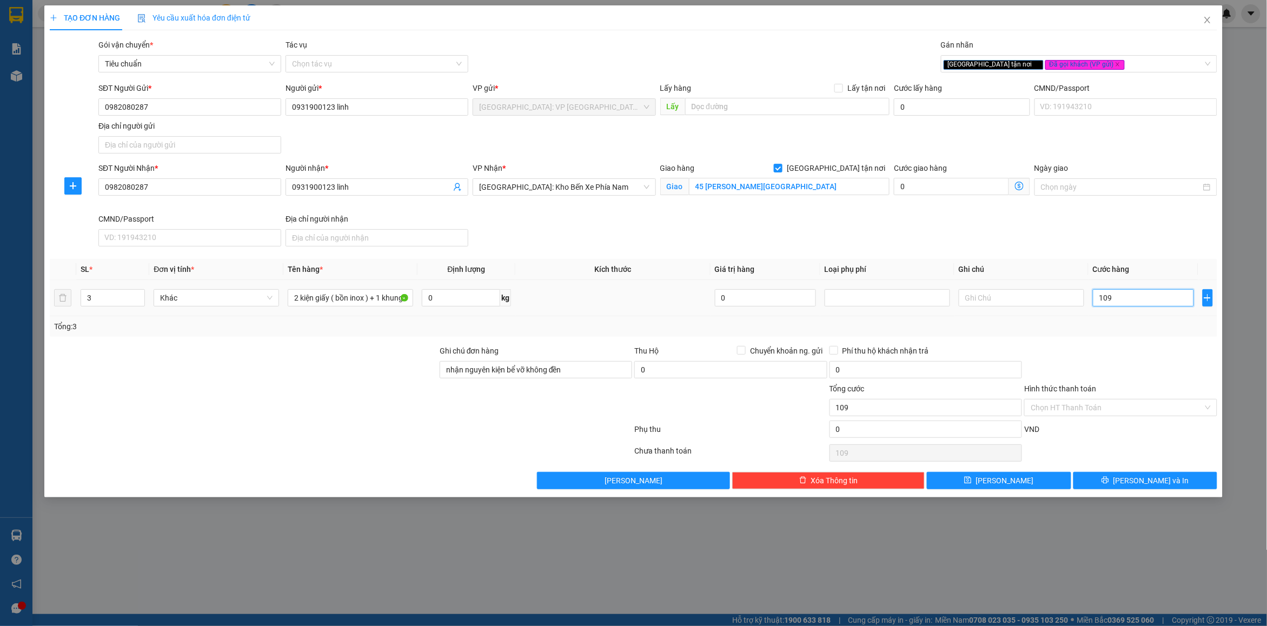
type input "1.090"
type input "10.900"
type input "109.000"
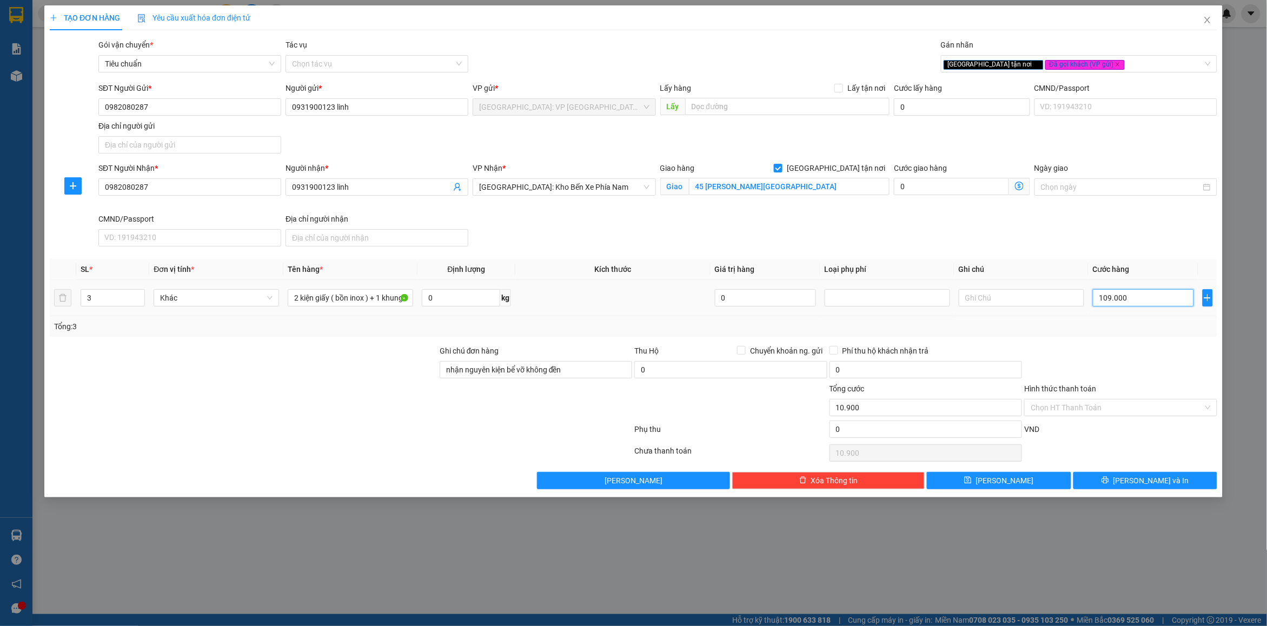
type input "109.000"
type input "1.090.000"
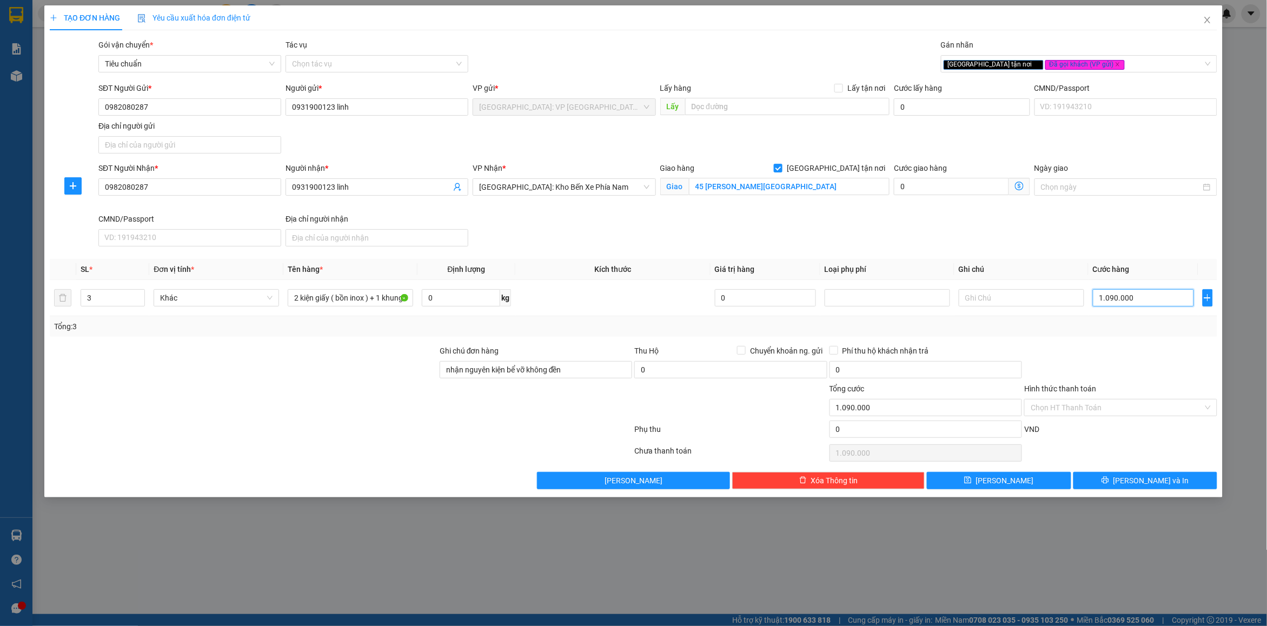
type input "1.090.000"
drag, startPoint x: 1091, startPoint y: 348, endPoint x: 1095, endPoint y: 377, distance: 29.5
click at [1091, 350] on div at bounding box center [1121, 364] width 195 height 38
click at [1082, 416] on input "Hình thức thanh toán" at bounding box center [1117, 408] width 172 height 16
click at [1124, 360] on div at bounding box center [1121, 364] width 195 height 38
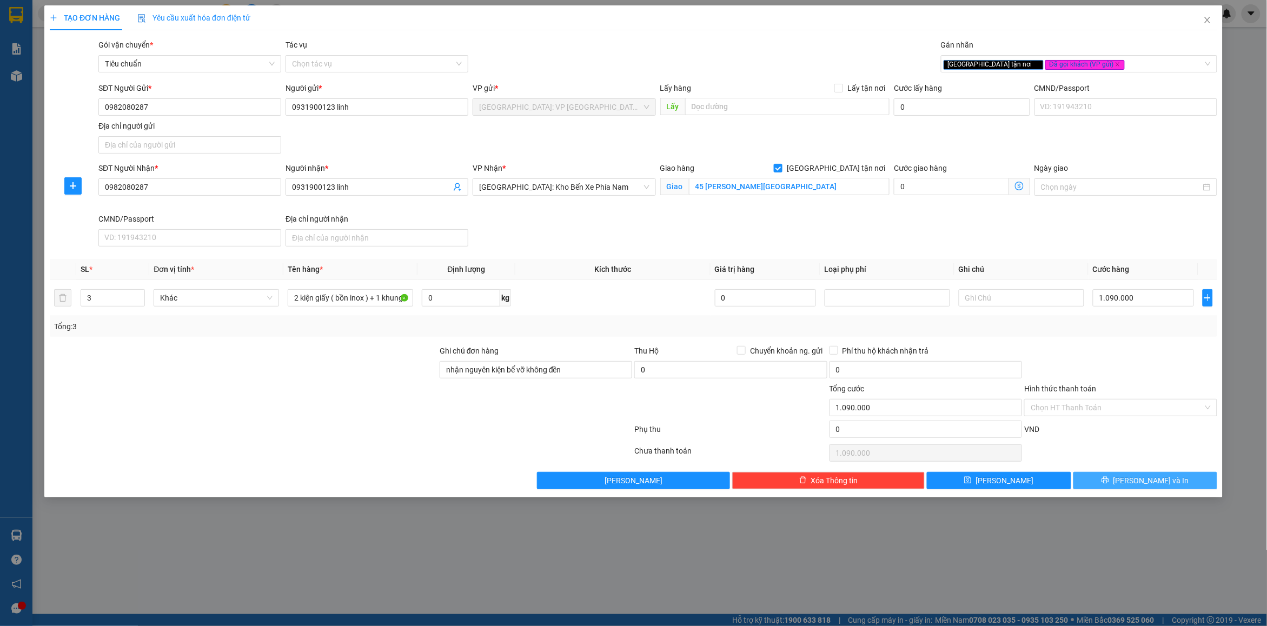
click at [1107, 487] on button "[PERSON_NAME] và In" at bounding box center [1146, 480] width 144 height 17
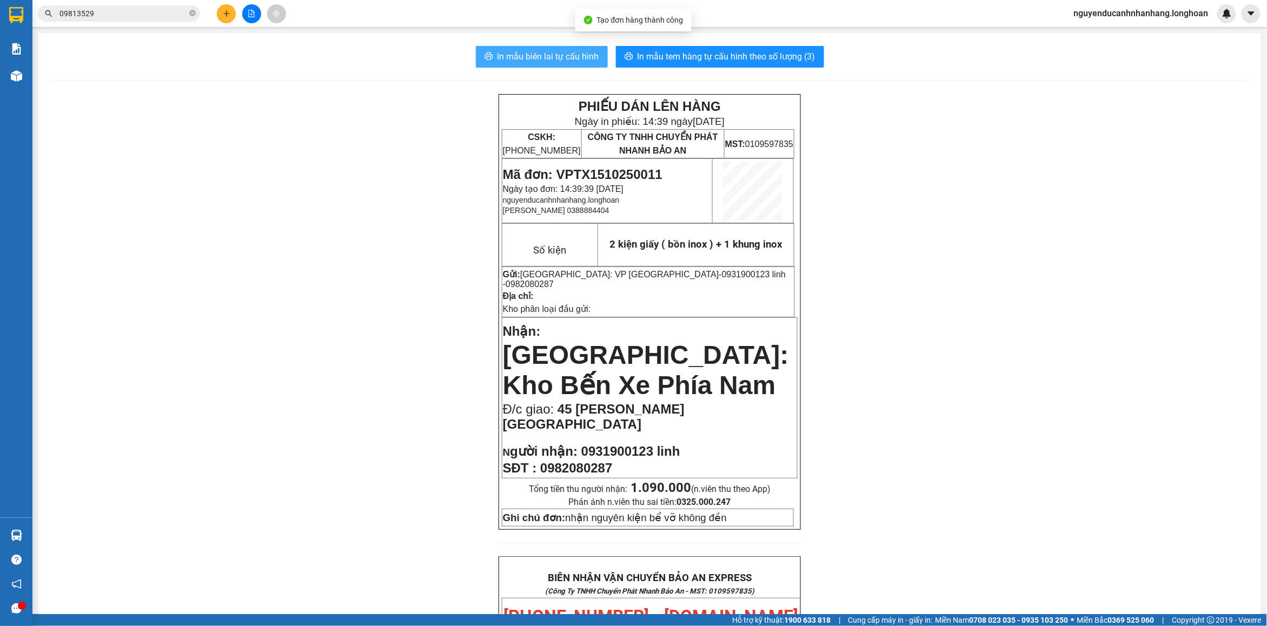
click at [519, 63] on span "In mẫu biên lai tự cấu hình" at bounding box center [549, 57] width 102 height 14
click at [785, 63] on span "In mẫu tem hàng tự cấu hình theo số lượng (3)" at bounding box center [727, 57] width 178 height 14
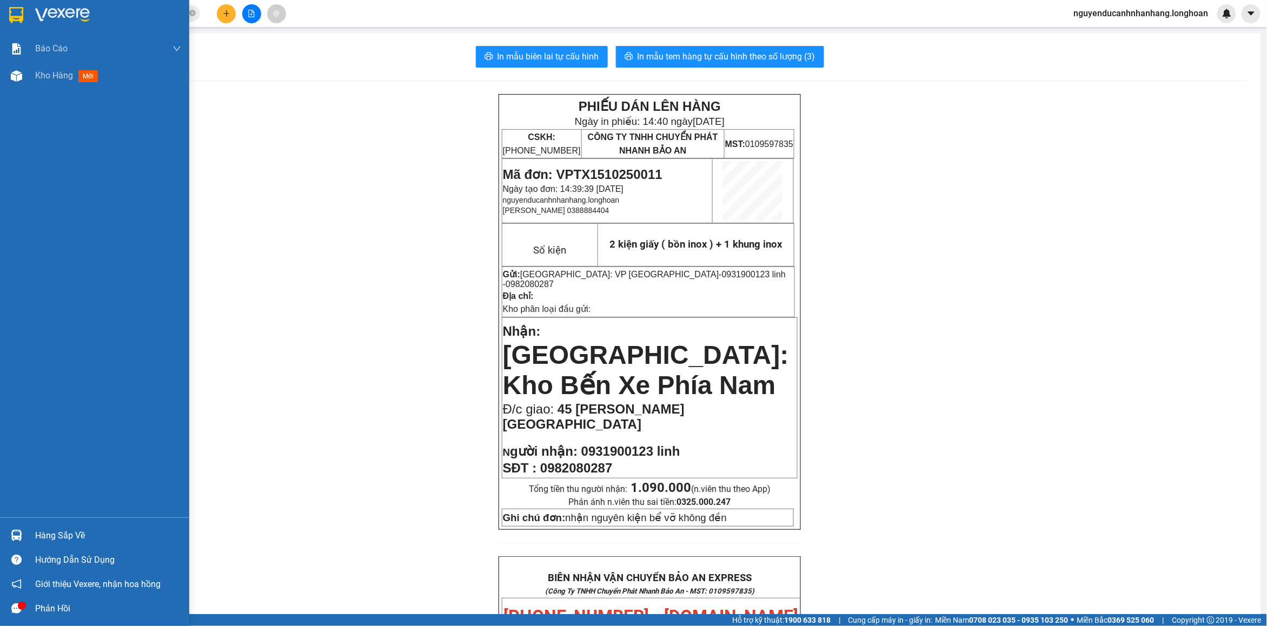
click at [8, 12] on div at bounding box center [16, 14] width 19 height 19
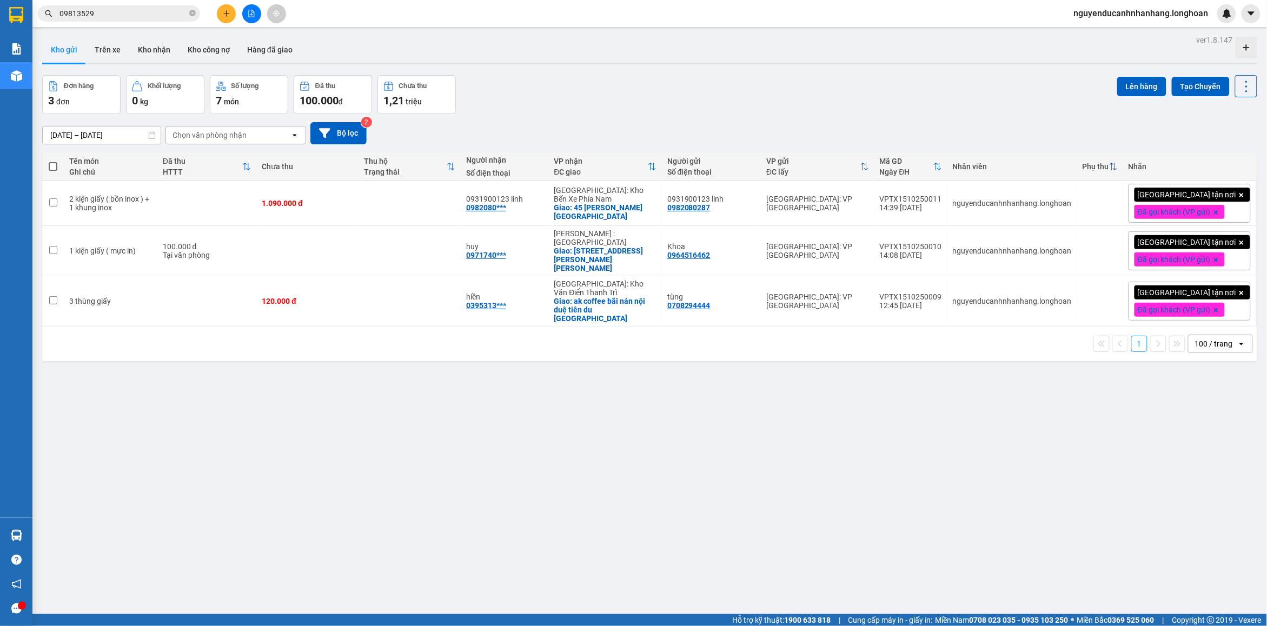
click at [230, 15] on button at bounding box center [226, 13] width 19 height 19
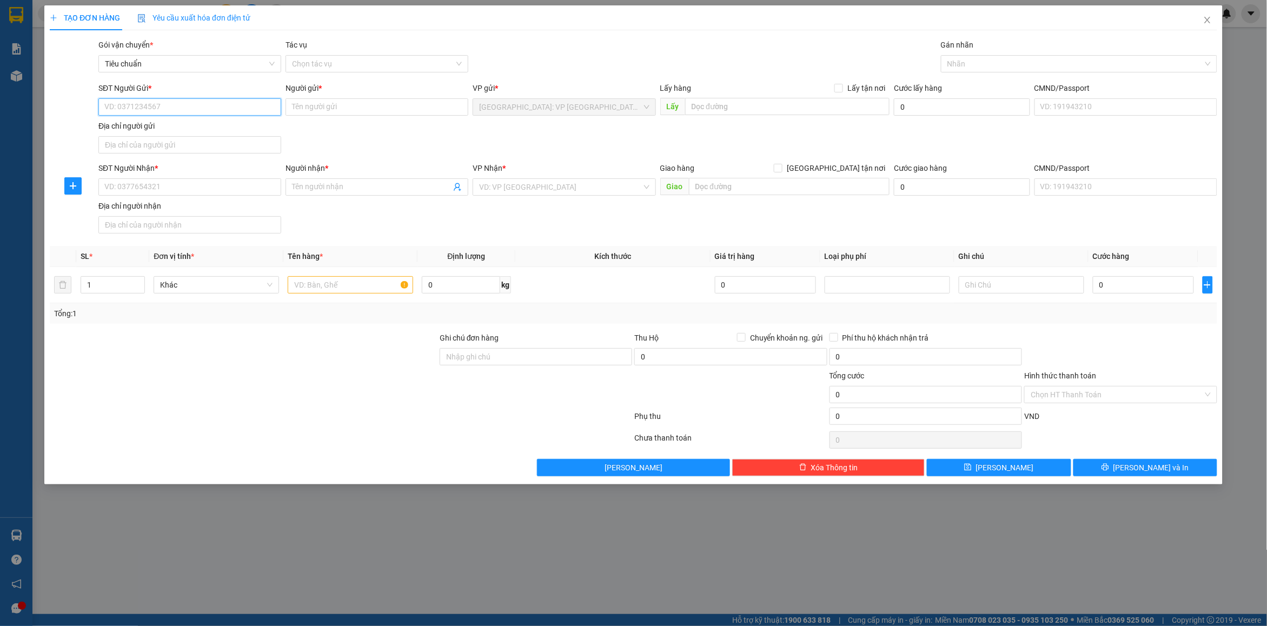
click at [158, 112] on input "SĐT Người Gửi *" at bounding box center [189, 106] width 183 height 17
type input "0969594686"
click at [210, 134] on div "0969594686 - sáng" at bounding box center [190, 129] width 170 height 12
type input "sáng"
type input "0969594686"
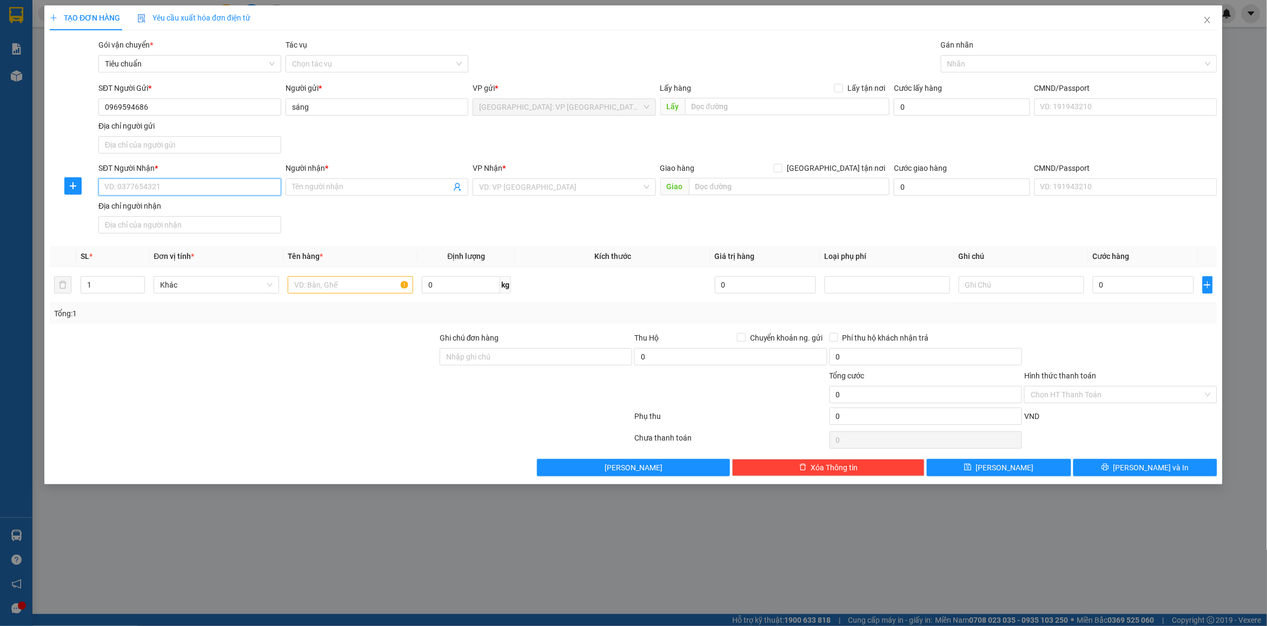
click at [164, 188] on input "SĐT Người Nhận *" at bounding box center [189, 187] width 183 height 17
type input "0926247222"
click at [180, 214] on div "0926247222 - Mr [PERSON_NAME]" at bounding box center [190, 210] width 170 height 12
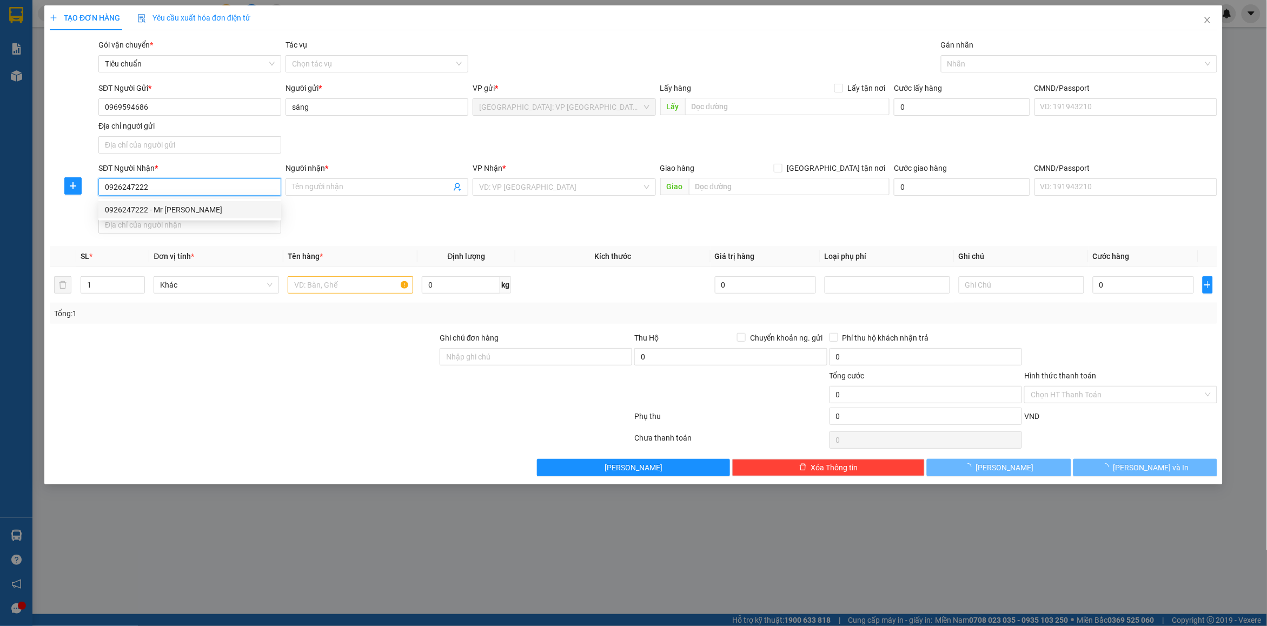
type input "Mr [PERSON_NAME]"
checkbox input "true"
type input "447g [PERSON_NAME],p tăng nhơn phú a,q9,hcm"
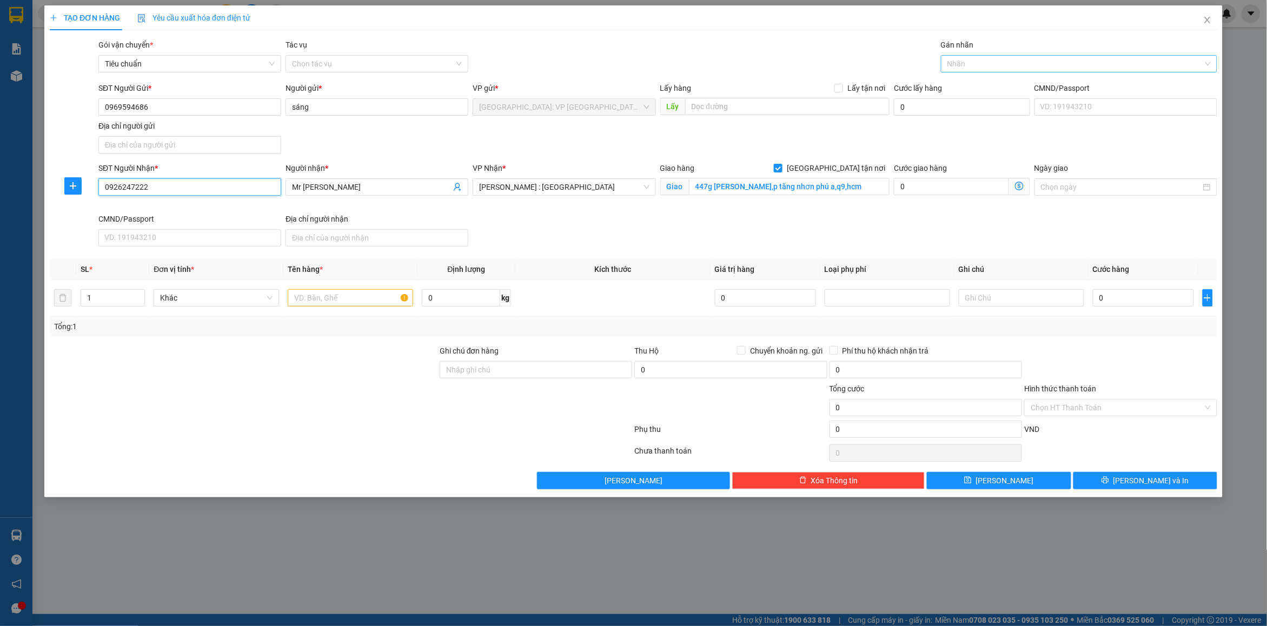
click at [965, 65] on div at bounding box center [1074, 63] width 260 height 13
type input "0926247222"
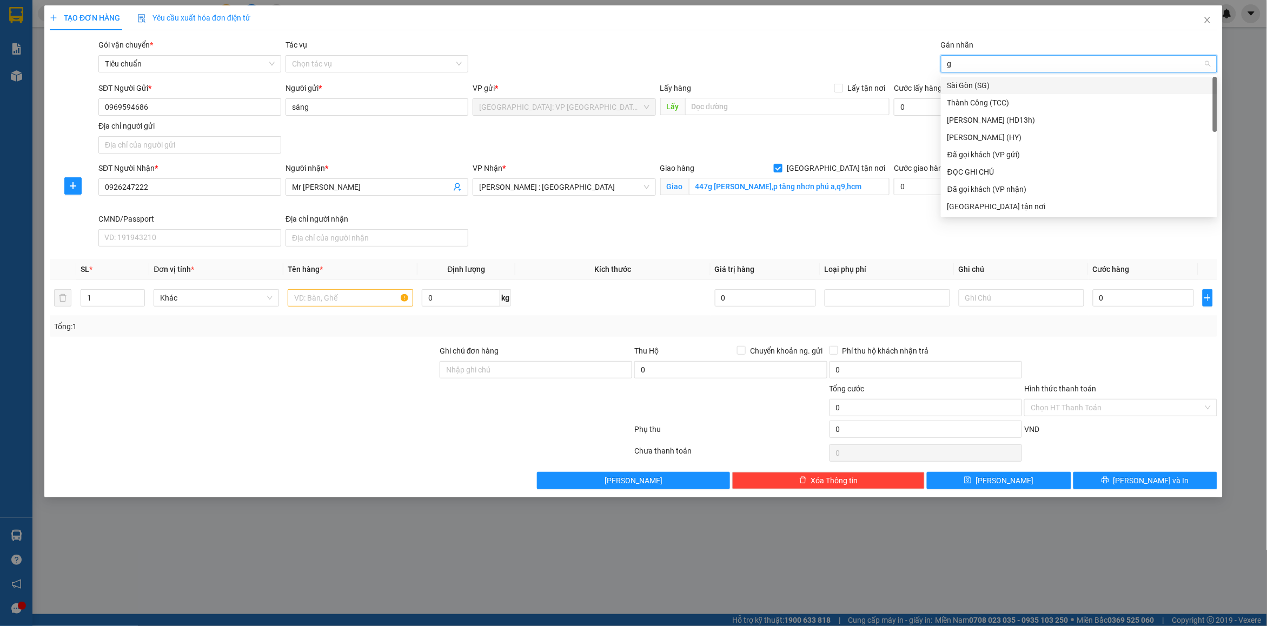
type input "gt"
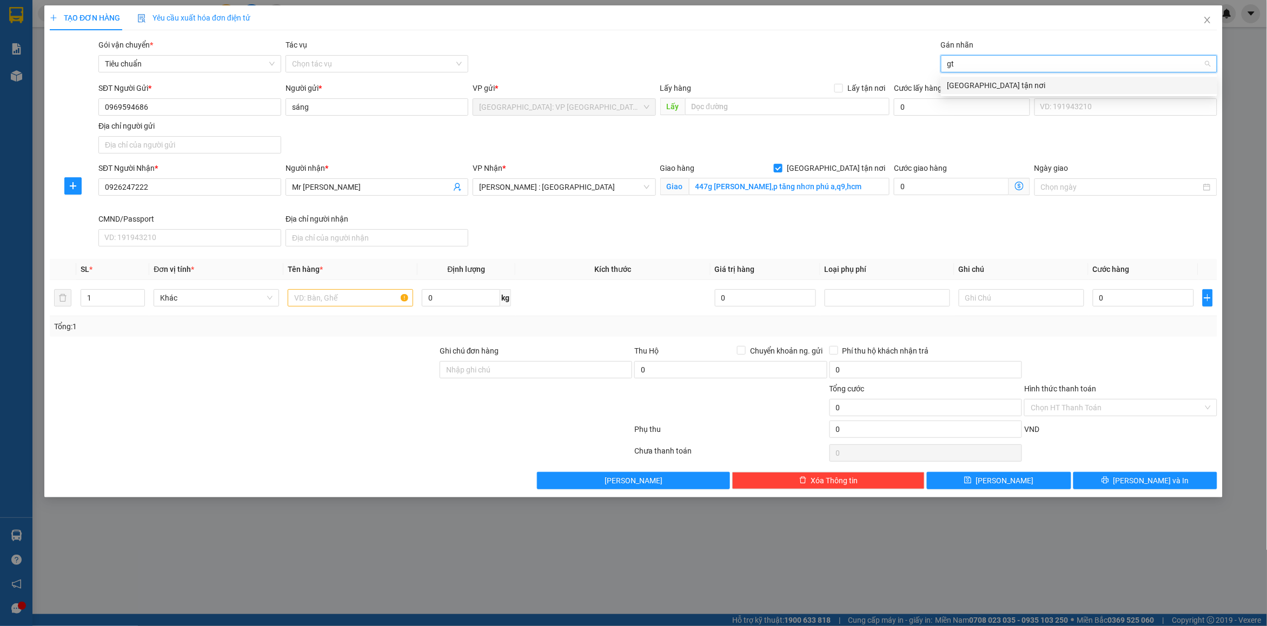
click at [982, 82] on div "[GEOGRAPHIC_DATA] tận nơi" at bounding box center [1079, 86] width 263 height 12
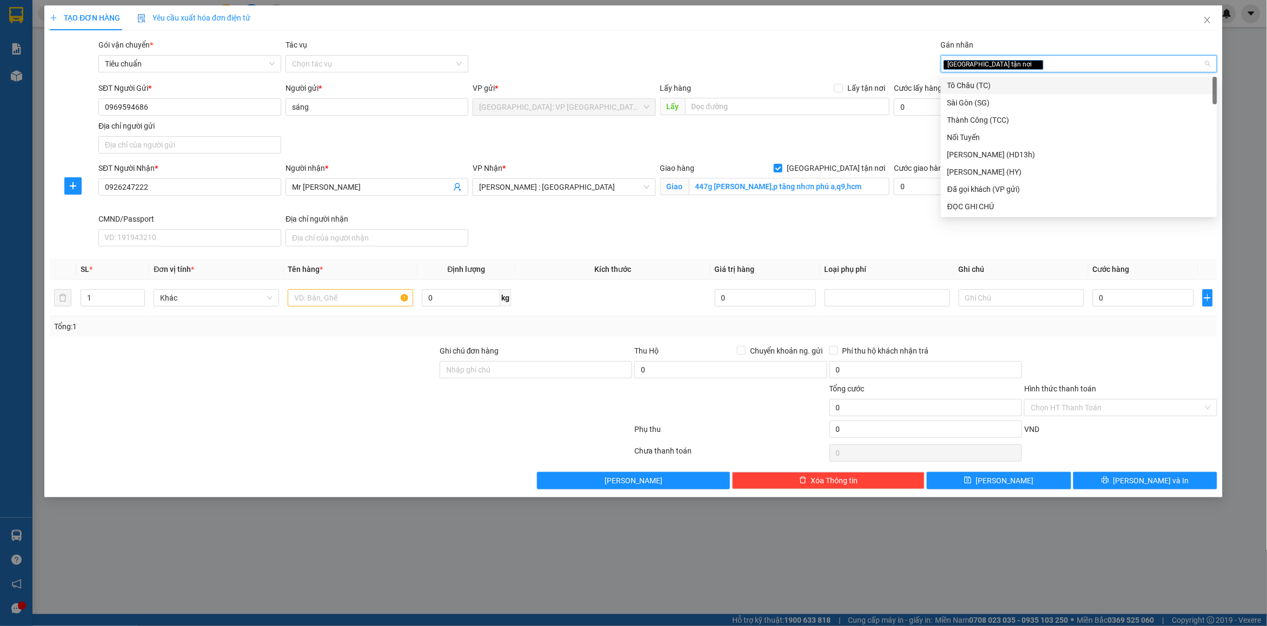
click at [1019, 68] on div "[GEOGRAPHIC_DATA] tận nơi" at bounding box center [1074, 63] width 260 height 13
type input "d"
type input "đã"
click at [1002, 85] on div "Đã gọi khách (VP gửi)" at bounding box center [1079, 86] width 263 height 12
click at [326, 299] on input "text" at bounding box center [351, 297] width 126 height 17
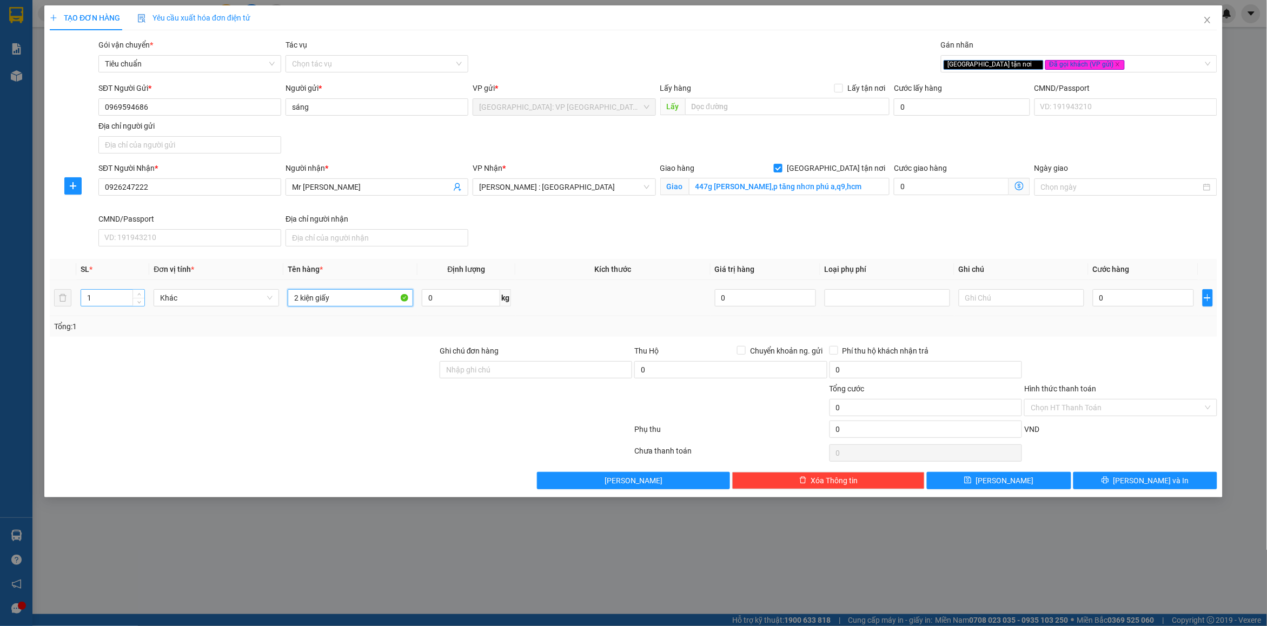
type input "2 kiện giấy"
click at [107, 296] on input "1" at bounding box center [112, 298] width 63 height 16
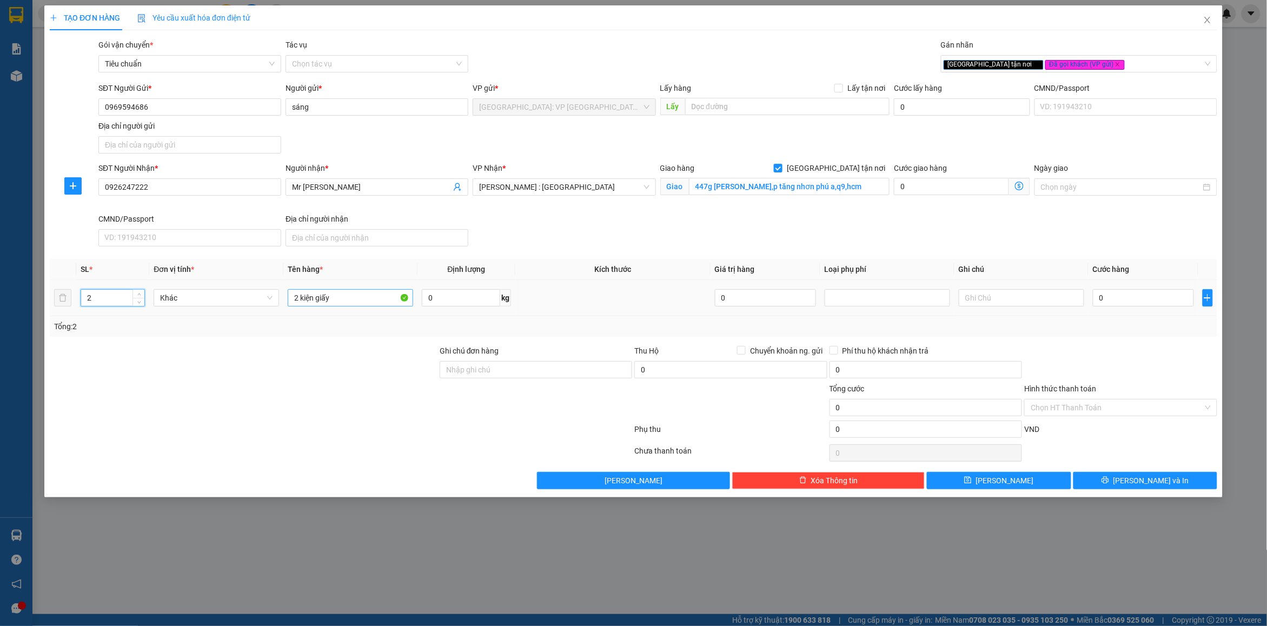
type input "2"
click at [357, 306] on input "2 kiện giấy" at bounding box center [351, 297] width 126 height 17
type input "2 kiện giấy ( máy hút mùi )"
drag, startPoint x: 485, startPoint y: 369, endPoint x: 500, endPoint y: 377, distance: 16.9
click at [485, 369] on input "Ghi chú đơn hàng" at bounding box center [536, 369] width 193 height 17
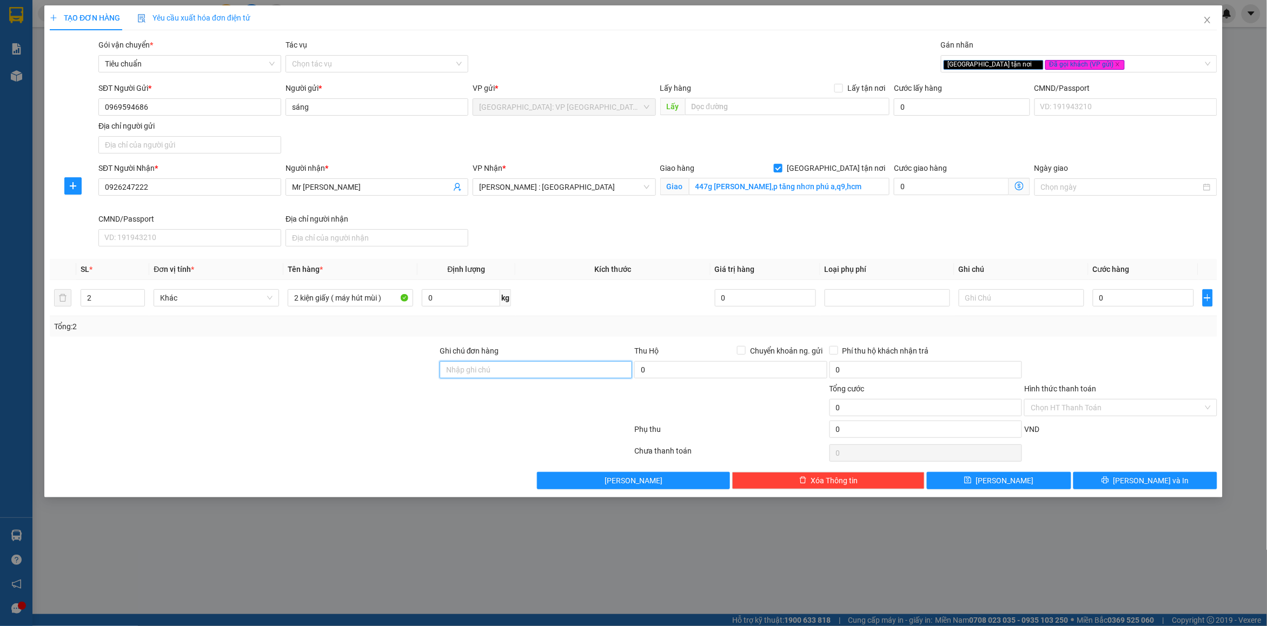
type input "nhận nguyên kiện bể vỡ không đền"
drag, startPoint x: 1102, startPoint y: 358, endPoint x: 1102, endPoint y: 339, distance: 18.9
click at [1102, 355] on div at bounding box center [1121, 364] width 195 height 38
click at [1115, 296] on input "0" at bounding box center [1143, 297] width 101 height 17
type input "6"
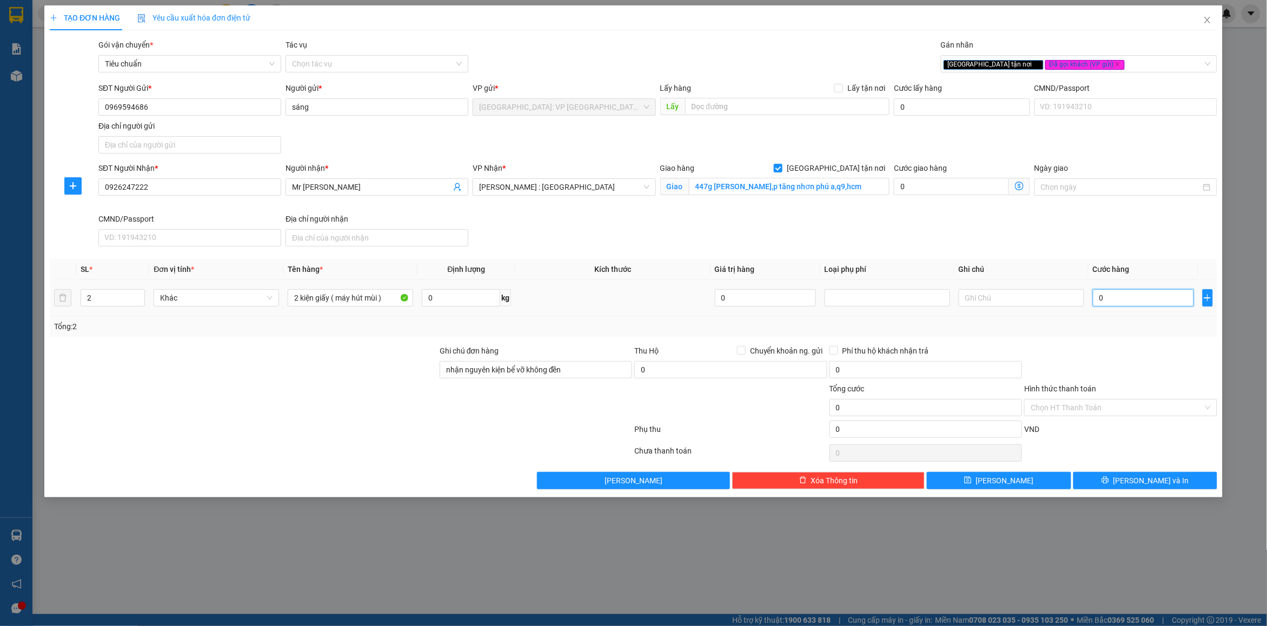
type input "6"
type input "60"
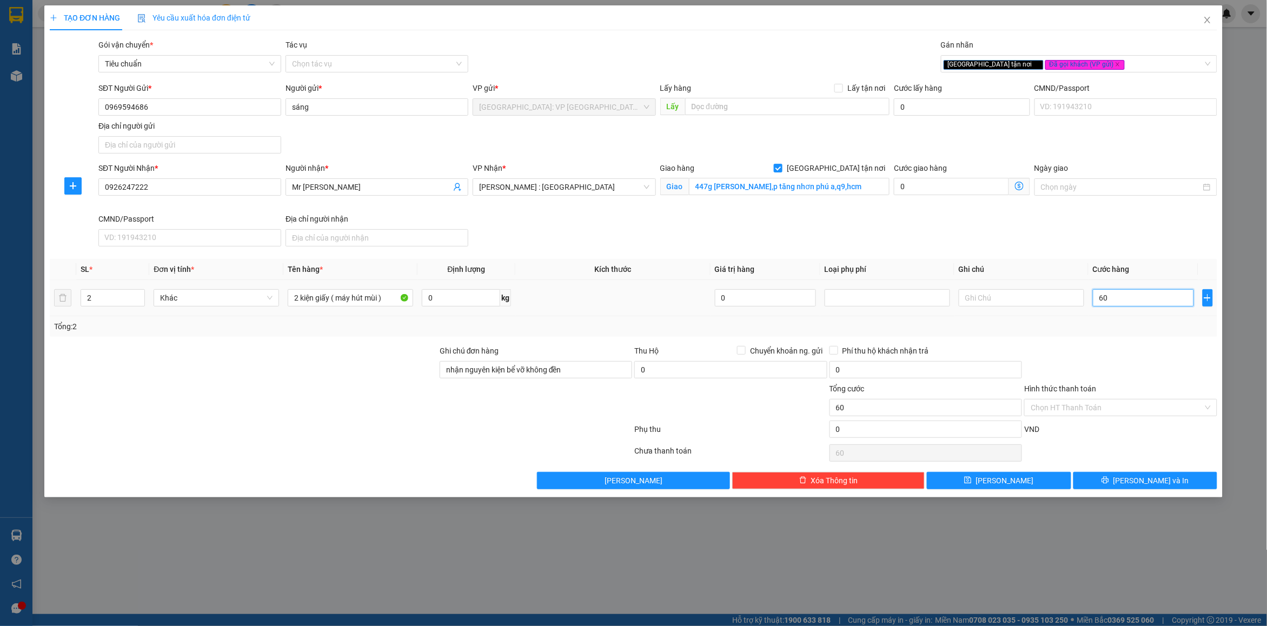
type input "600"
type input "6.000"
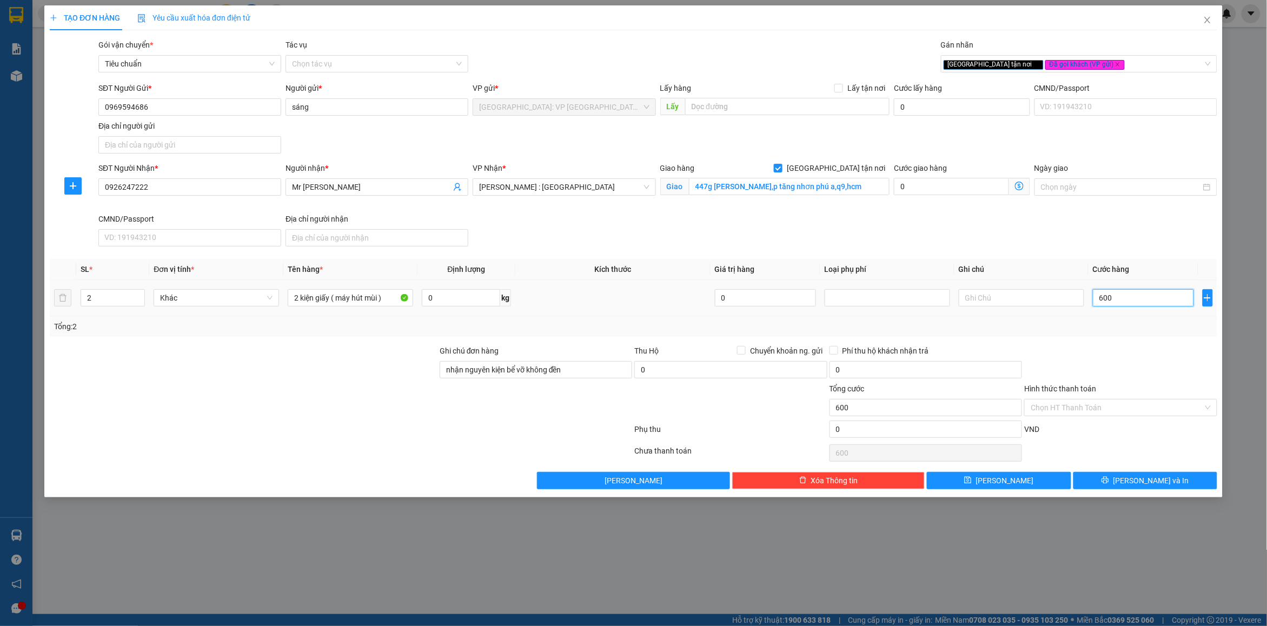
type input "6.000"
type input "60.000"
type input "600.000"
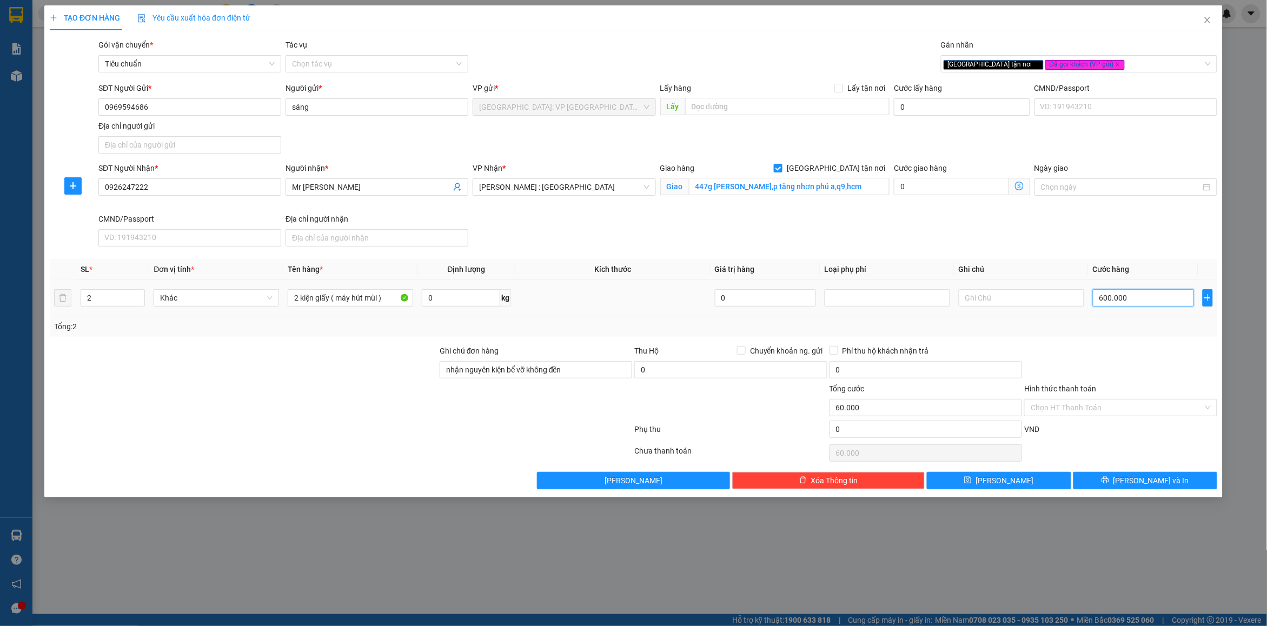
type input "600.000"
click at [1143, 352] on div at bounding box center [1121, 364] width 195 height 38
click at [1098, 361] on div at bounding box center [1121, 364] width 195 height 38
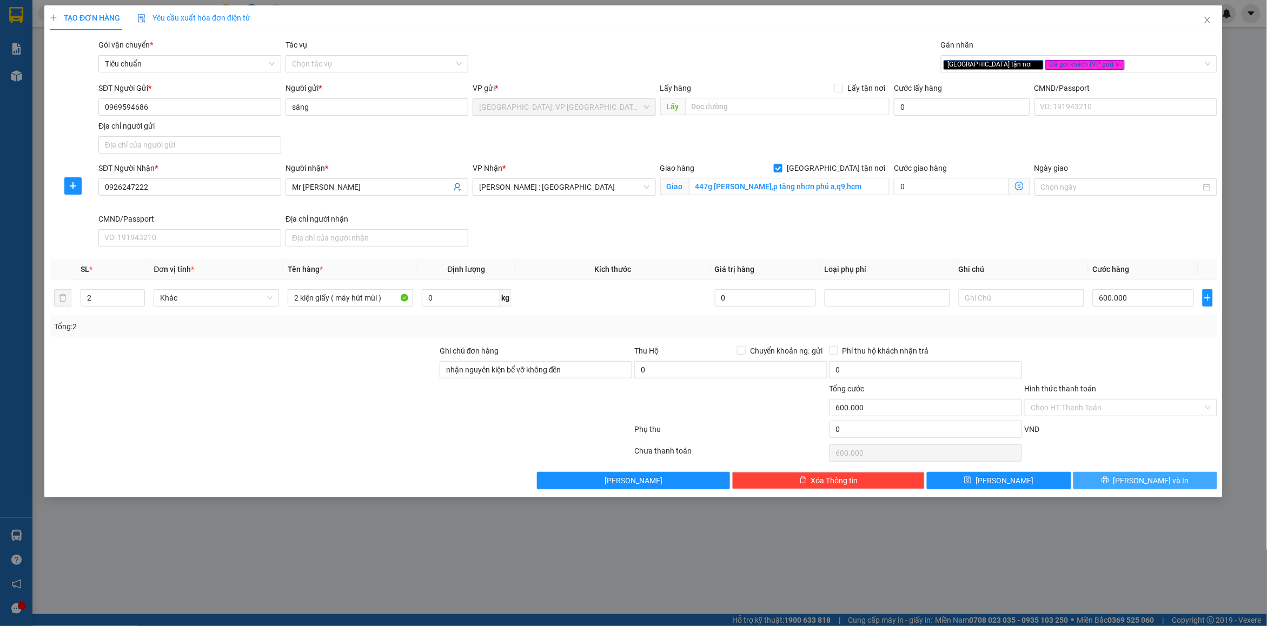
click at [1120, 476] on button "[PERSON_NAME] và In" at bounding box center [1146, 480] width 144 height 17
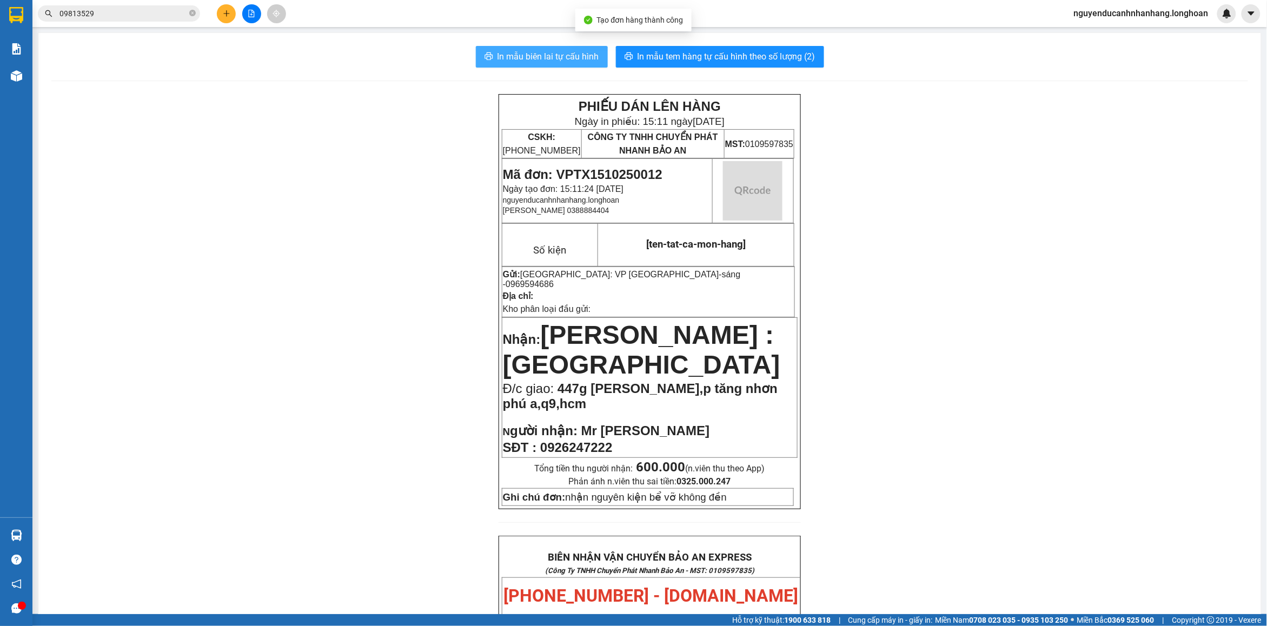
drag, startPoint x: 517, startPoint y: 64, endPoint x: 712, endPoint y: 177, distance: 225.5
click at [523, 65] on button "In mẫu biên lai tự cấu hình" at bounding box center [542, 57] width 132 height 22
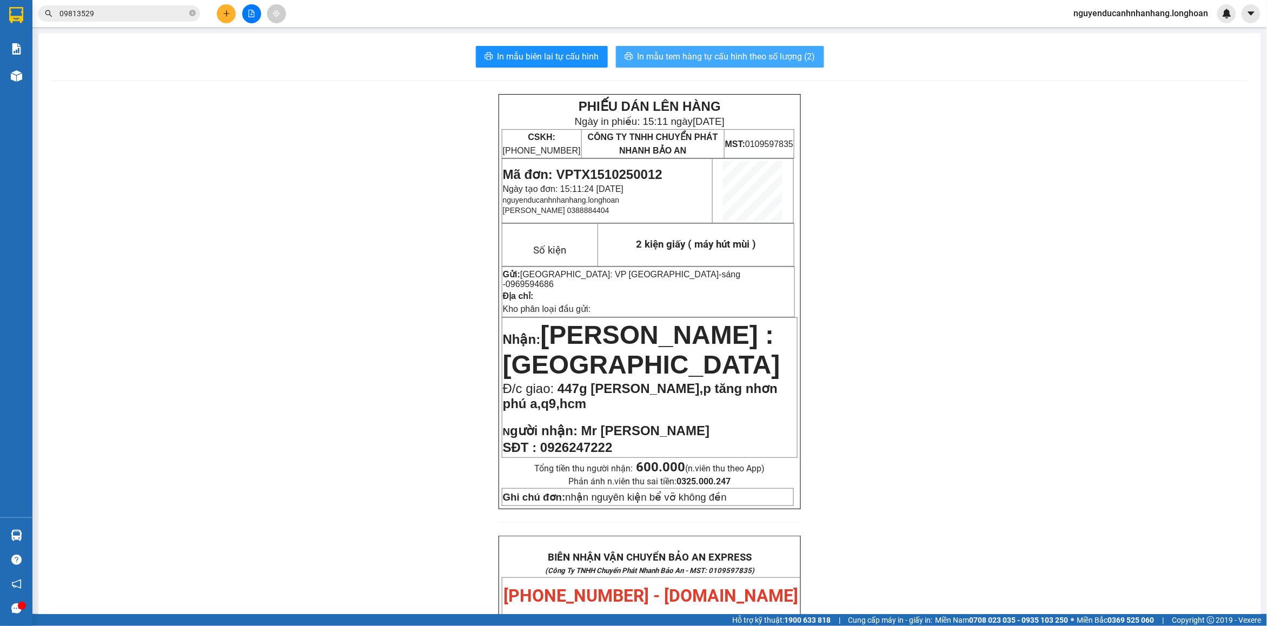
click at [705, 63] on span "In mẫu tem hàng tự cấu hình theo số lượng (2)" at bounding box center [727, 57] width 178 height 14
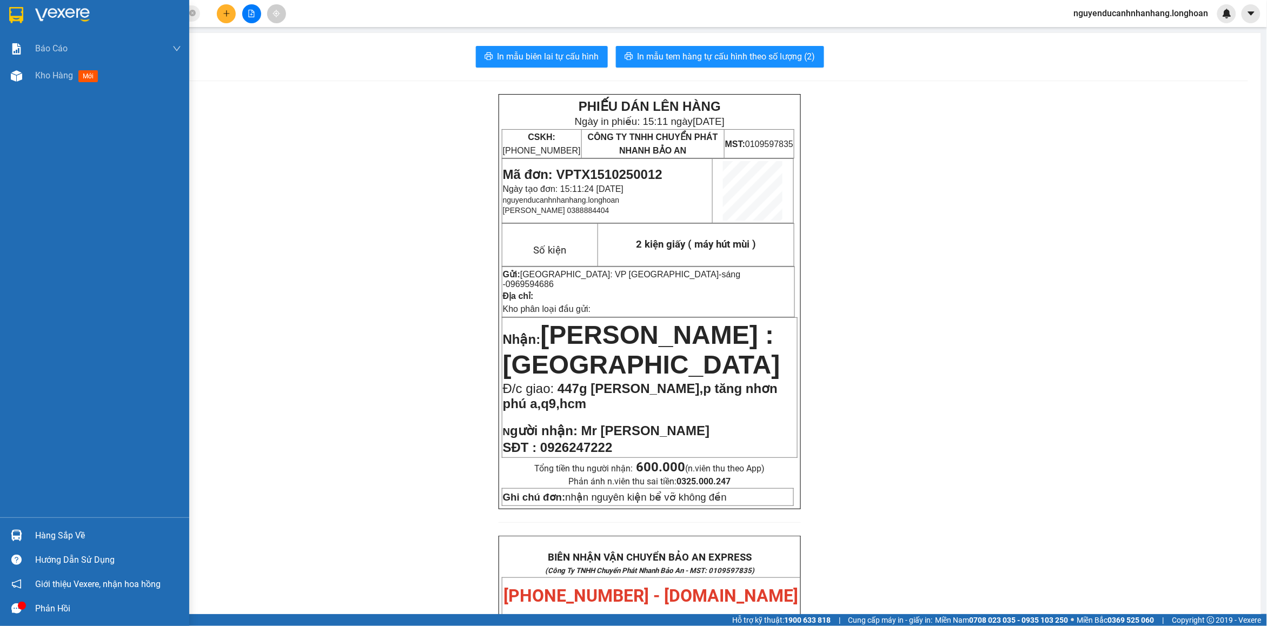
click at [35, 19] on img at bounding box center [62, 15] width 55 height 16
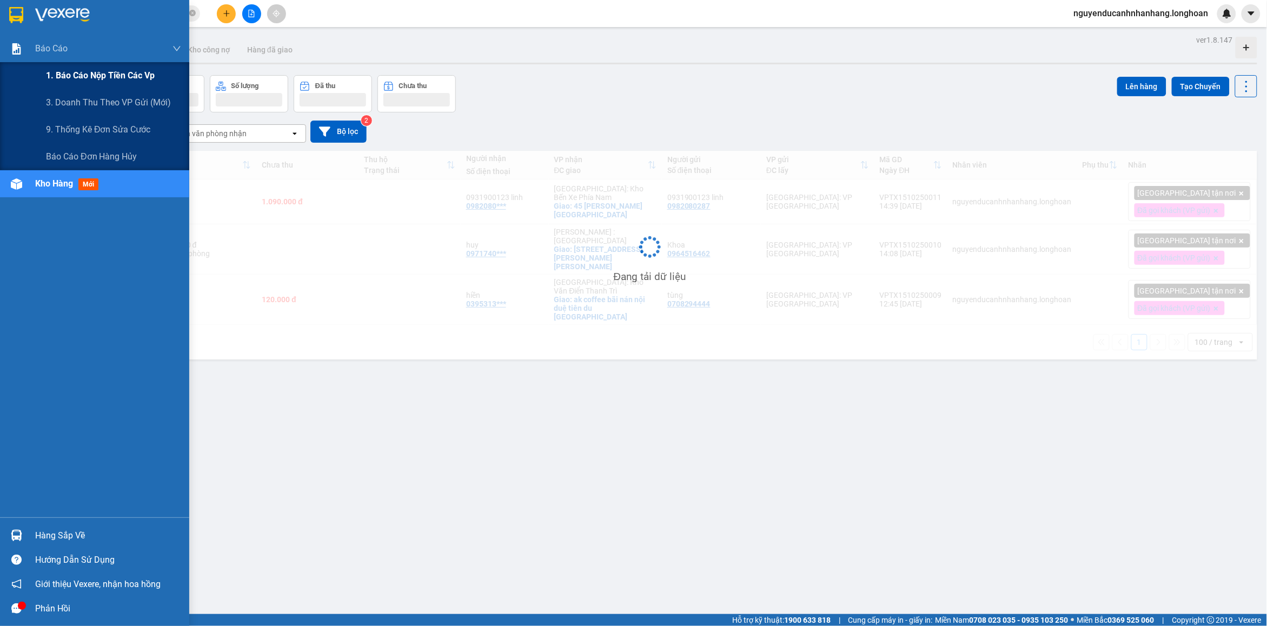
click at [104, 78] on span "1. Báo cáo nộp tiền các vp" at bounding box center [100, 76] width 109 height 14
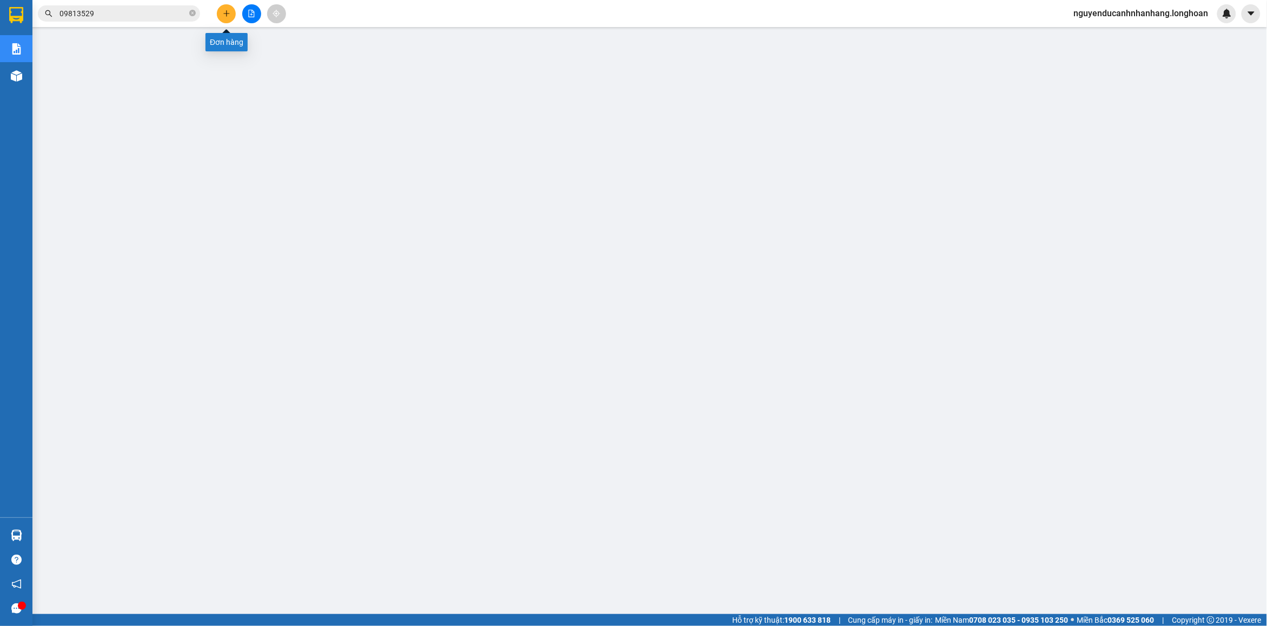
click at [228, 18] on button at bounding box center [226, 13] width 19 height 19
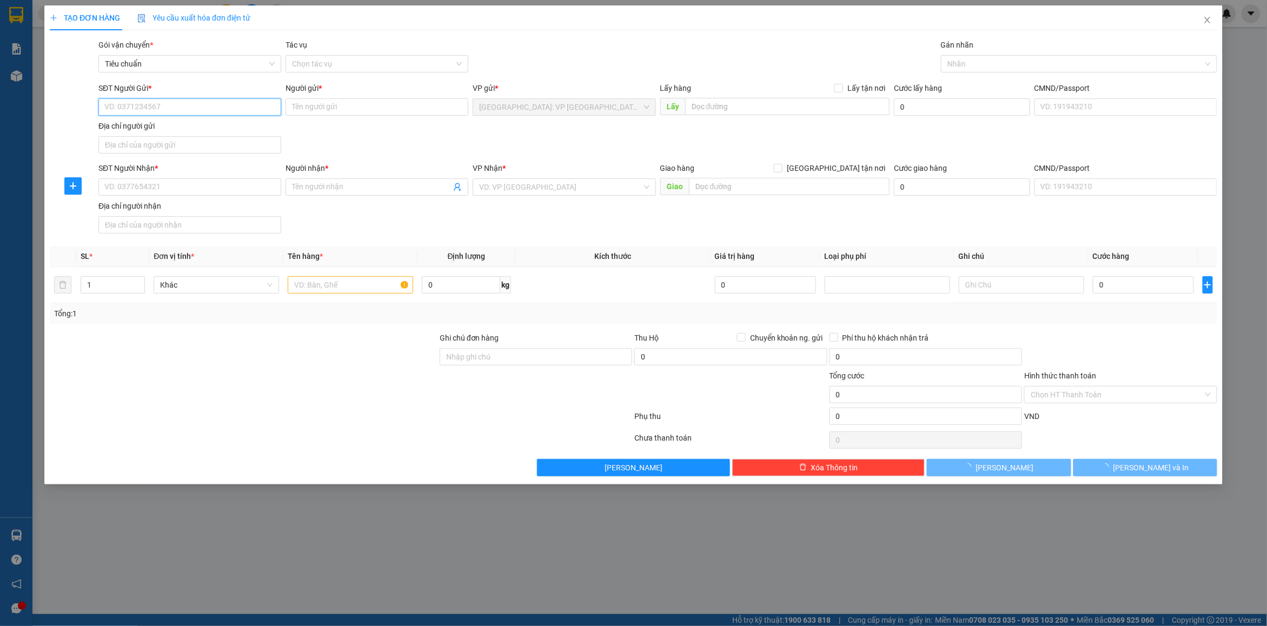
click at [182, 106] on input "SĐT Người Gửi *" at bounding box center [189, 106] width 183 height 17
click at [163, 109] on input "SĐT Người Gửi *" at bounding box center [189, 106] width 183 height 17
type input "0374888444"
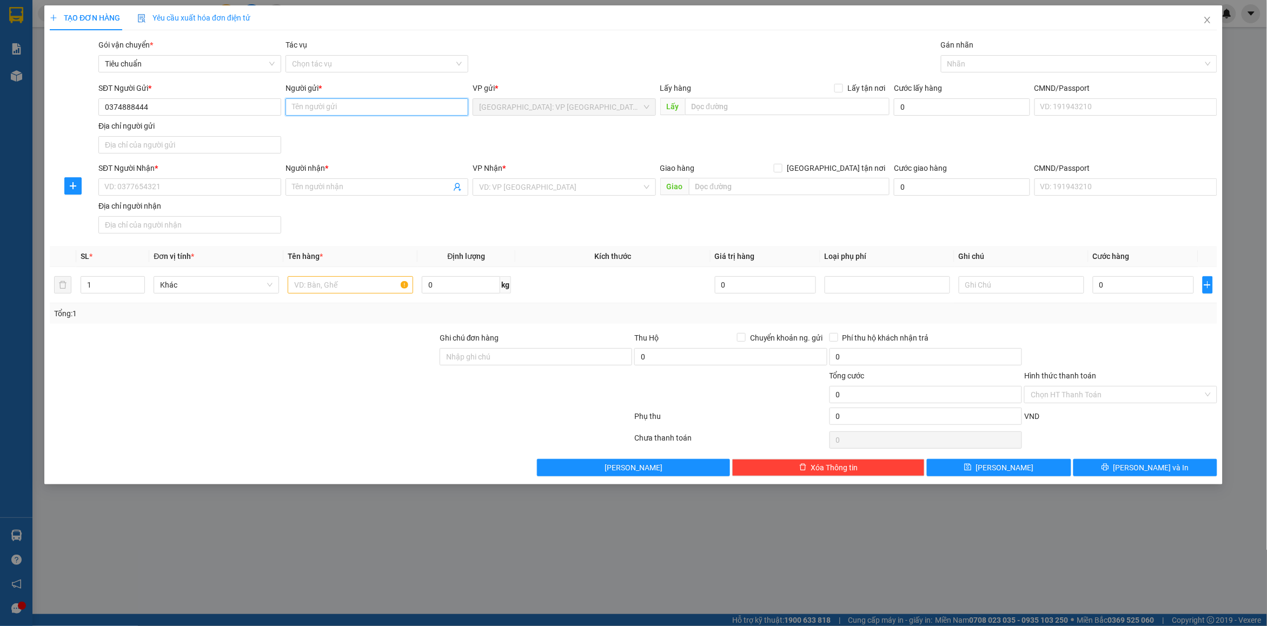
click at [321, 109] on input "Người gửi *" at bounding box center [377, 106] width 183 height 17
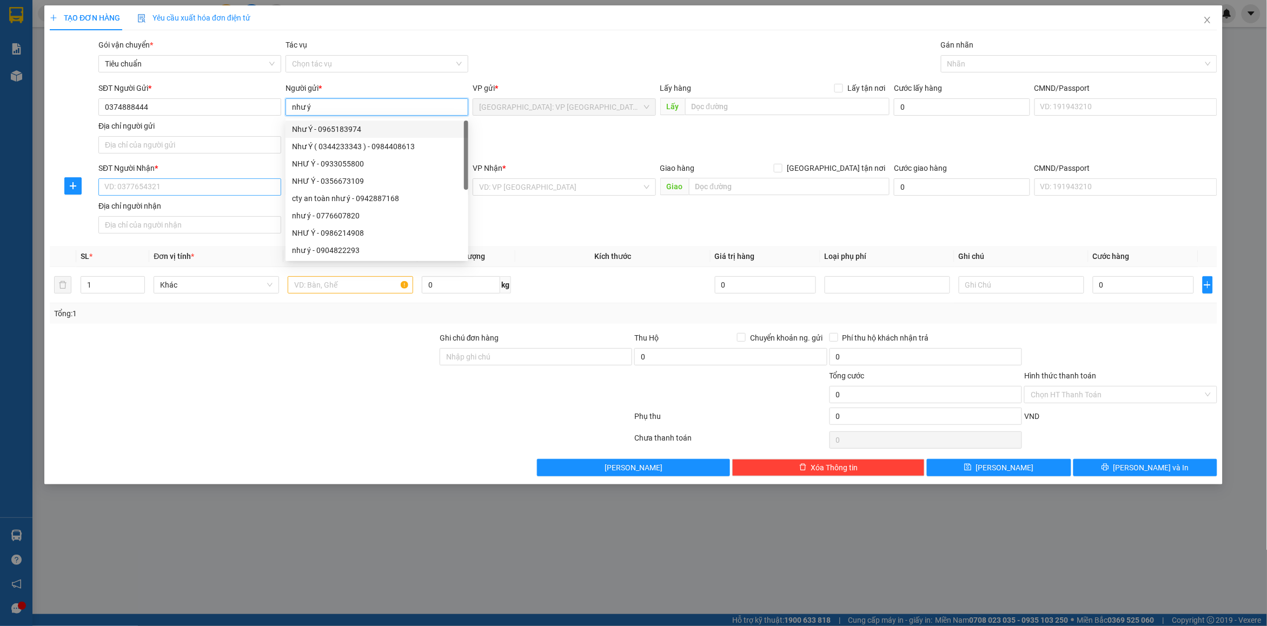
type input "như ý"
click at [171, 187] on input "SĐT Người Nhận *" at bounding box center [189, 187] width 183 height 17
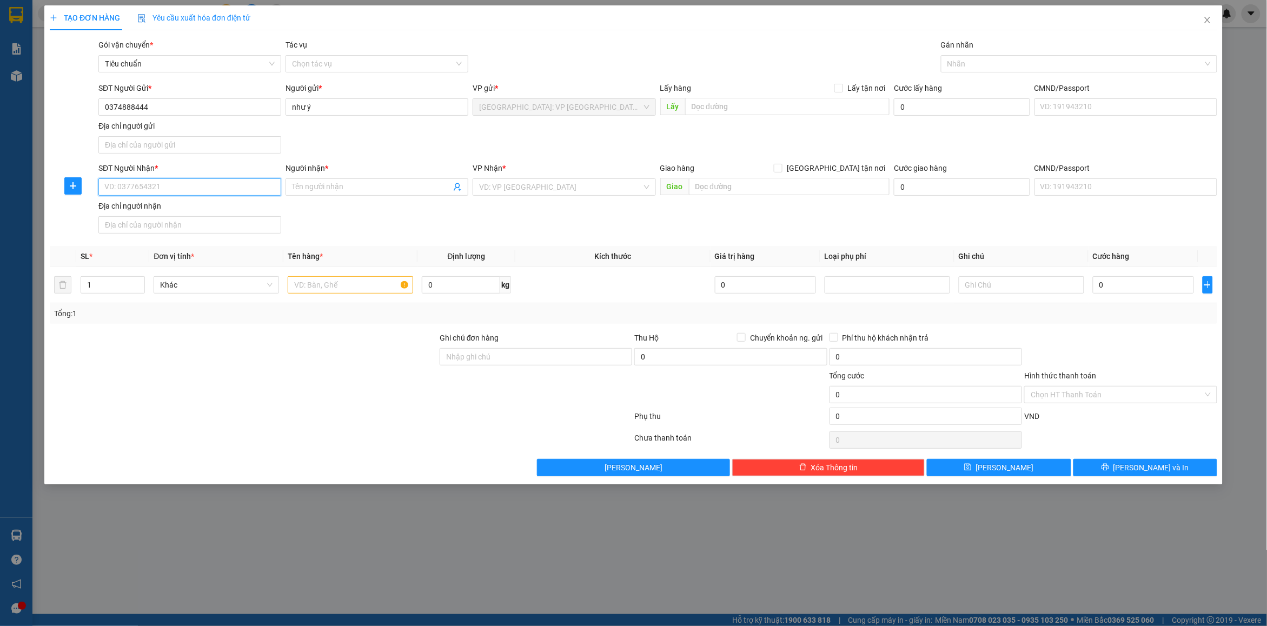
click at [182, 188] on input "SĐT Người Nhận *" at bounding box center [189, 187] width 183 height 17
drag, startPoint x: 344, startPoint y: 193, endPoint x: 338, endPoint y: 192, distance: 6.0
click at [344, 193] on input "Người nhận *" at bounding box center [371, 187] width 159 height 12
click at [355, 187] on input "lan anh 0377639169" at bounding box center [371, 187] width 159 height 12
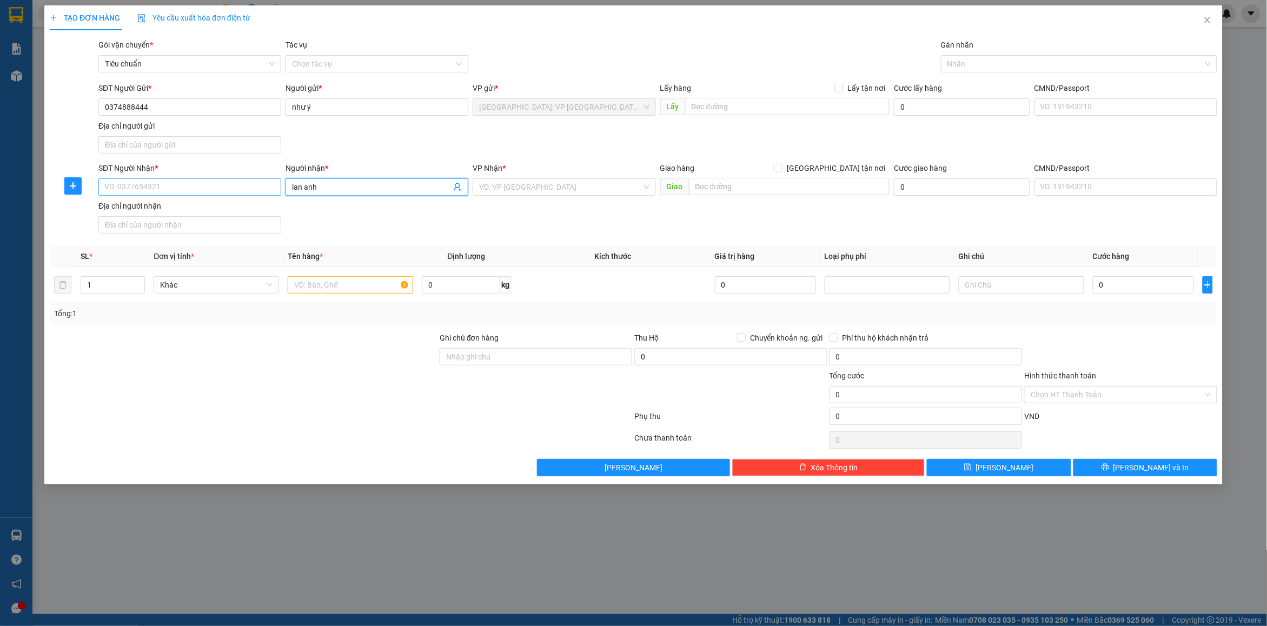
type input "lan anh"
click at [222, 186] on input "SĐT Người Nhận *" at bounding box center [189, 187] width 183 height 17
paste input "0377639169"
type input "0377639169"
click at [731, 187] on input "text" at bounding box center [789, 186] width 201 height 17
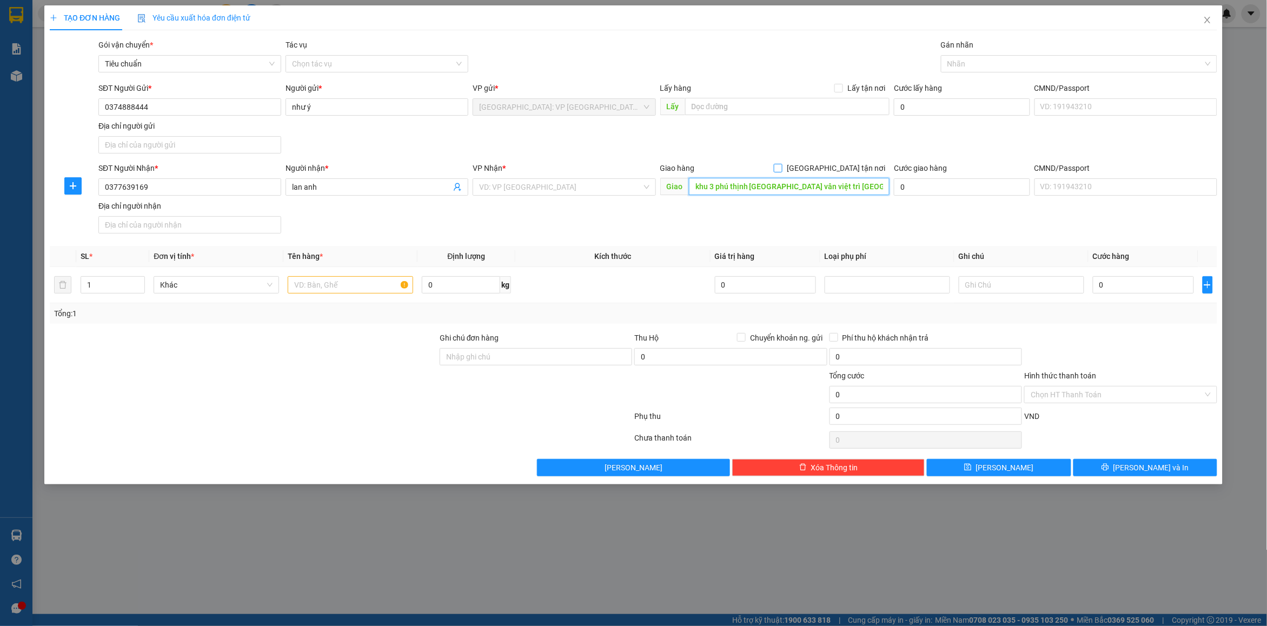
type input "khu 3 phú thịnh [GEOGRAPHIC_DATA] vân việt trì [GEOGRAPHIC_DATA]"
drag, startPoint x: 861, startPoint y: 163, endPoint x: 628, endPoint y: 187, distance: 234.4
click at [859, 163] on span "[GEOGRAPHIC_DATA] tận nơi" at bounding box center [836, 168] width 107 height 12
click at [782, 164] on input "[GEOGRAPHIC_DATA] tận nơi" at bounding box center [778, 168] width 8 height 8
checkbox input "true"
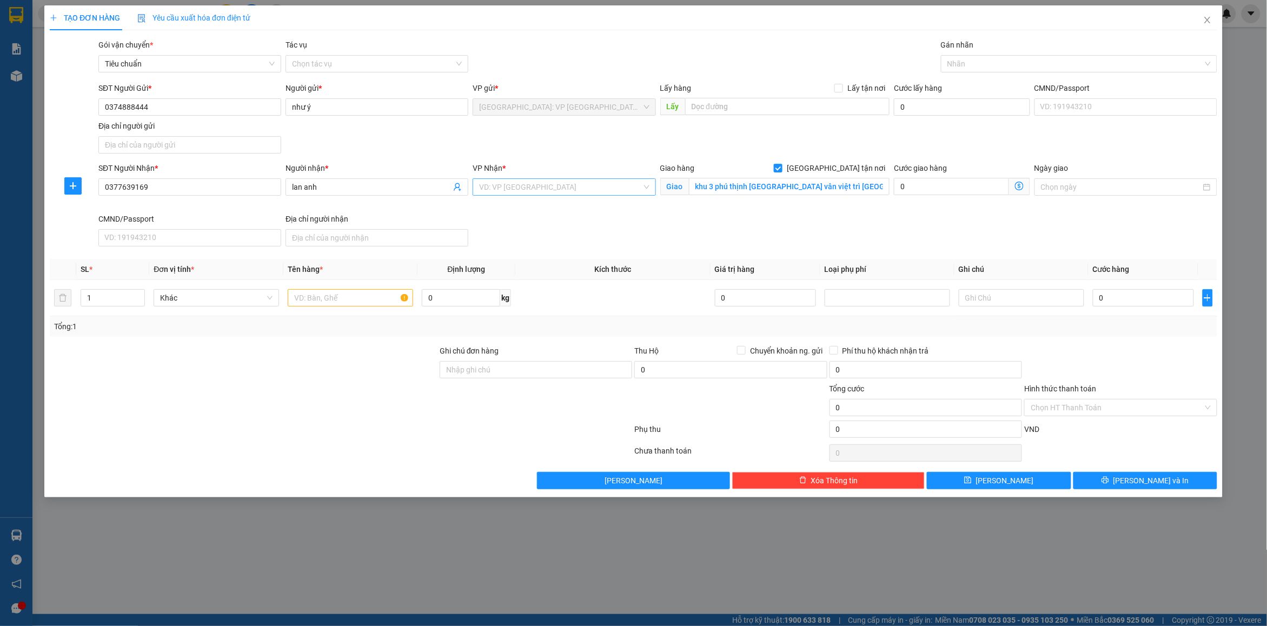
click at [585, 196] on div "VD: VP [GEOGRAPHIC_DATA]" at bounding box center [564, 187] width 183 height 17
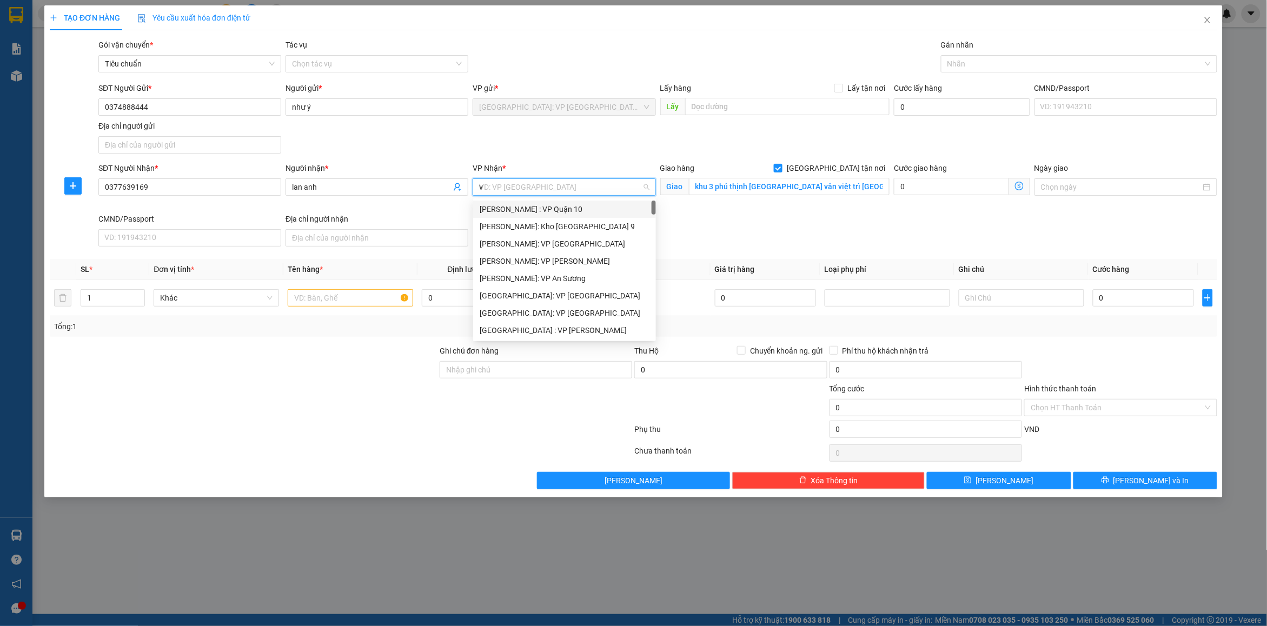
type input "vd"
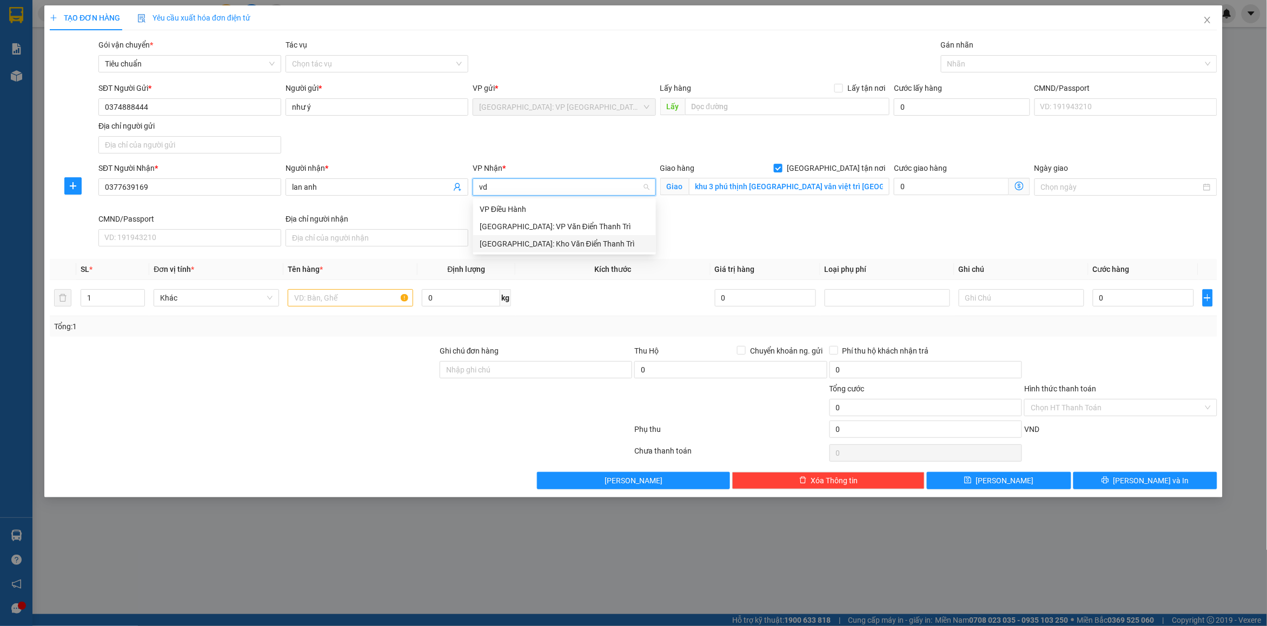
click at [530, 239] on div "[GEOGRAPHIC_DATA]: Kho Văn Điển Thanh Trì" at bounding box center [565, 244] width 170 height 12
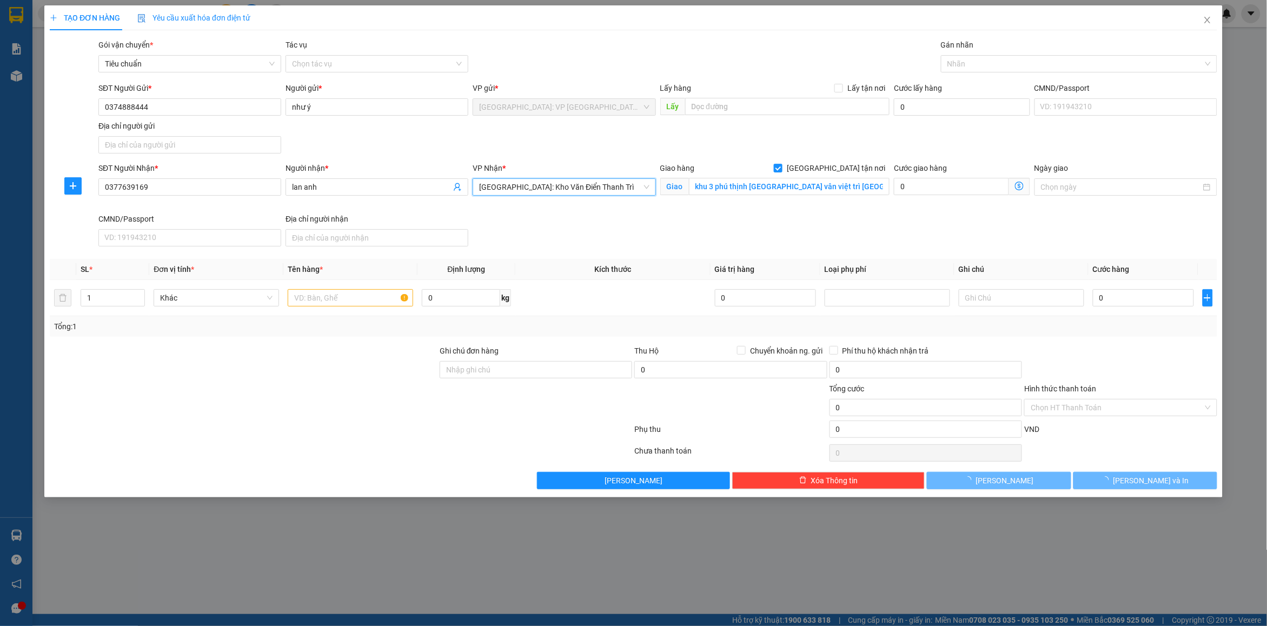
click at [869, 247] on div "SĐT Người Nhận * 0377639169 Người nhận * lan anh VP Nhận * [GEOGRAPHIC_DATA]: K…" at bounding box center [658, 206] width 1124 height 89
click at [958, 64] on div at bounding box center [1074, 63] width 260 height 13
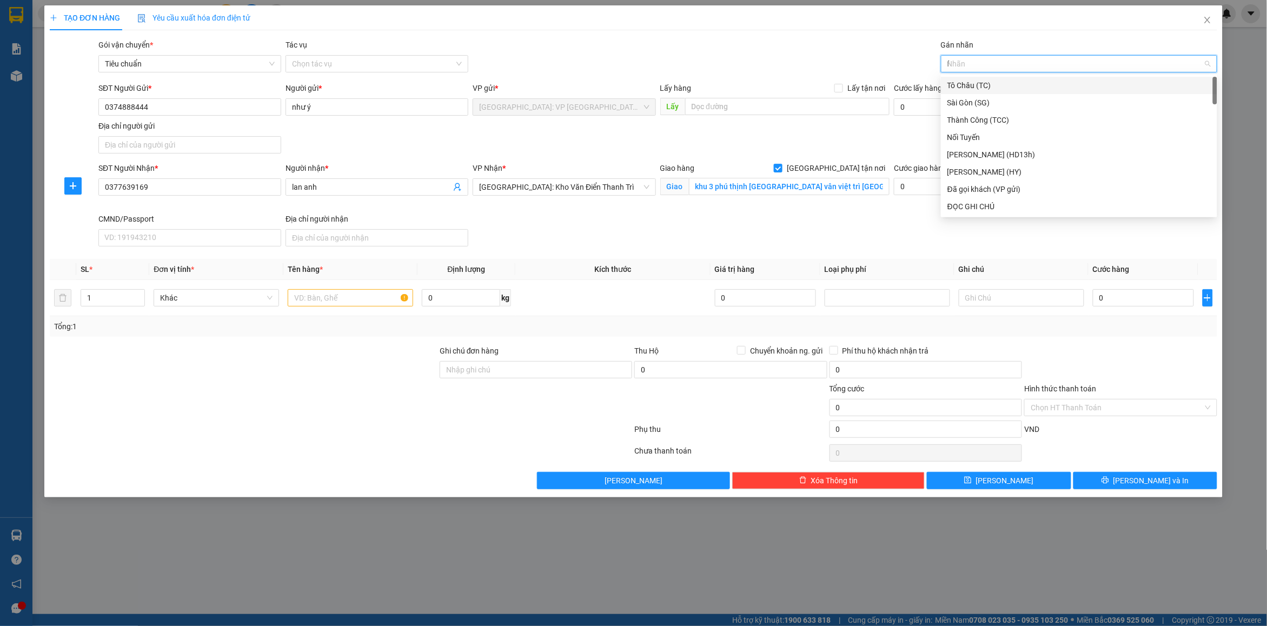
type input "fr"
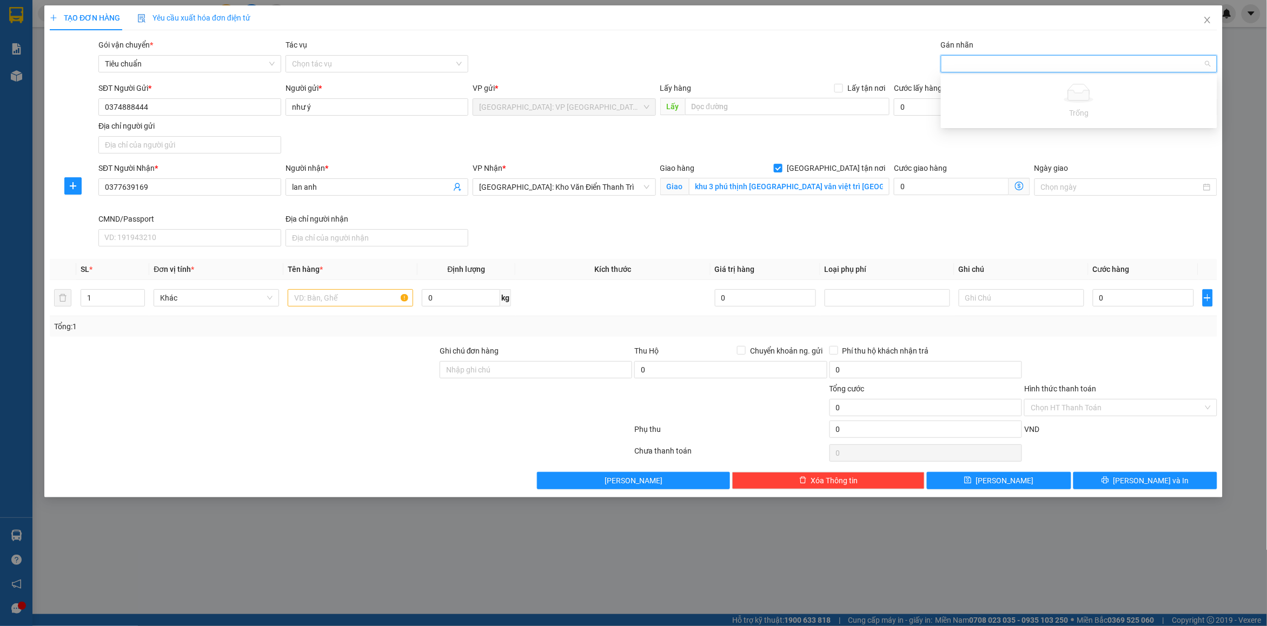
click at [970, 63] on div "fr" at bounding box center [1074, 63] width 260 height 13
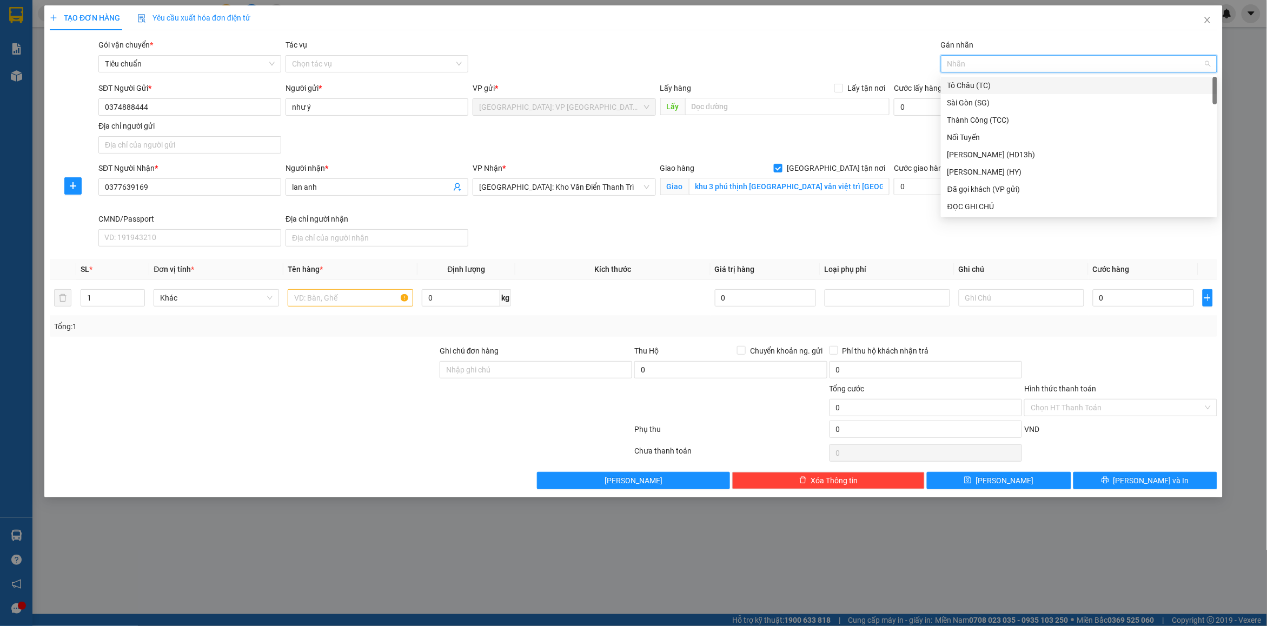
click at [970, 63] on div at bounding box center [1074, 63] width 260 height 13
type input "gt"
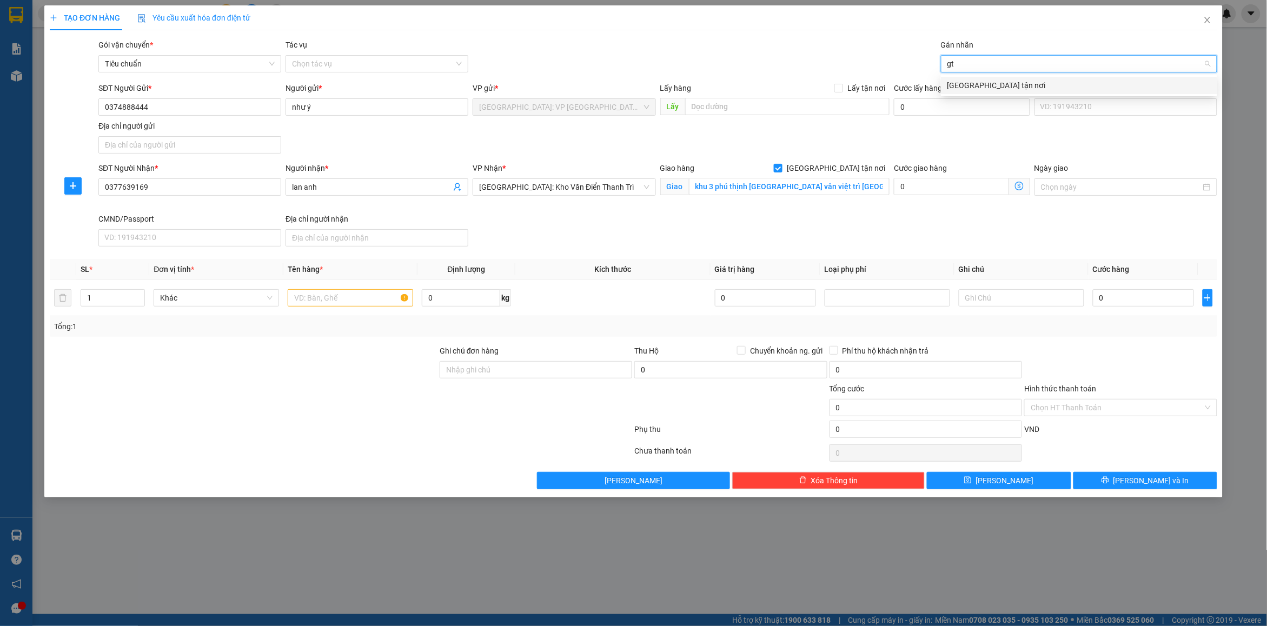
drag, startPoint x: 979, startPoint y: 85, endPoint x: 1024, endPoint y: 71, distance: 46.9
click at [979, 85] on div "[GEOGRAPHIC_DATA] tận nơi" at bounding box center [1079, 86] width 263 height 12
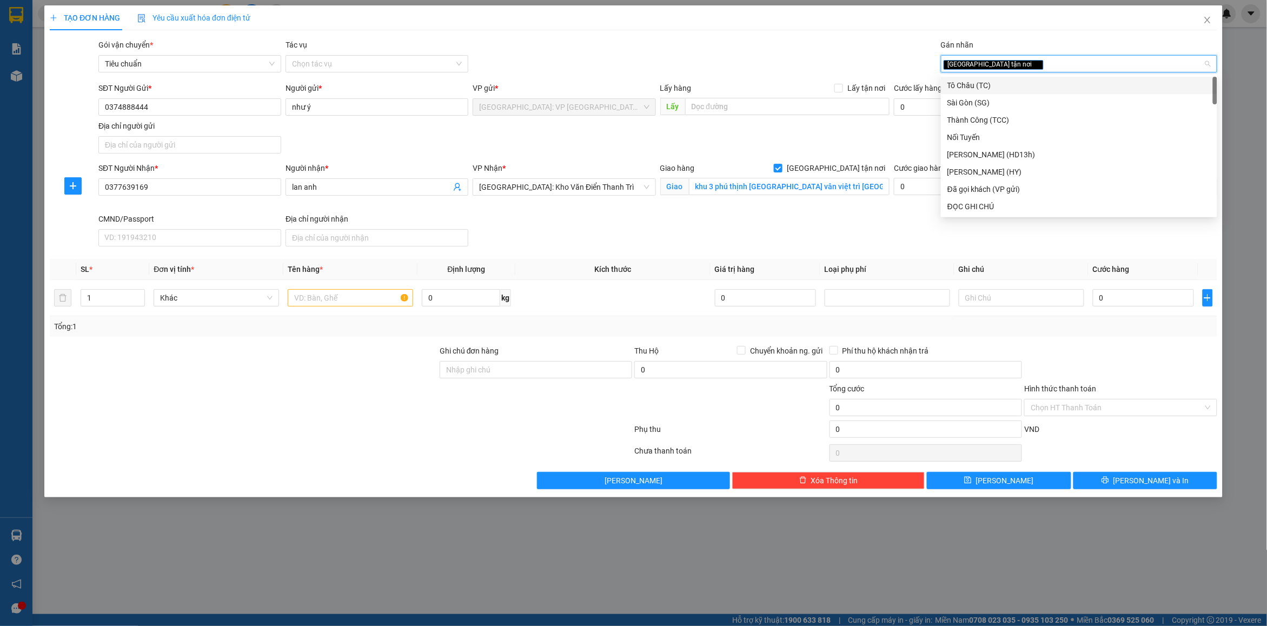
click at [1028, 68] on div "[GEOGRAPHIC_DATA] tận nơi" at bounding box center [1074, 63] width 260 height 13
type input "d"
type input "đã"
drag, startPoint x: 1002, startPoint y: 88, endPoint x: 738, endPoint y: 39, distance: 268.5
click at [1001, 88] on div "Đã gọi khách (VP gửi)" at bounding box center [1079, 86] width 263 height 12
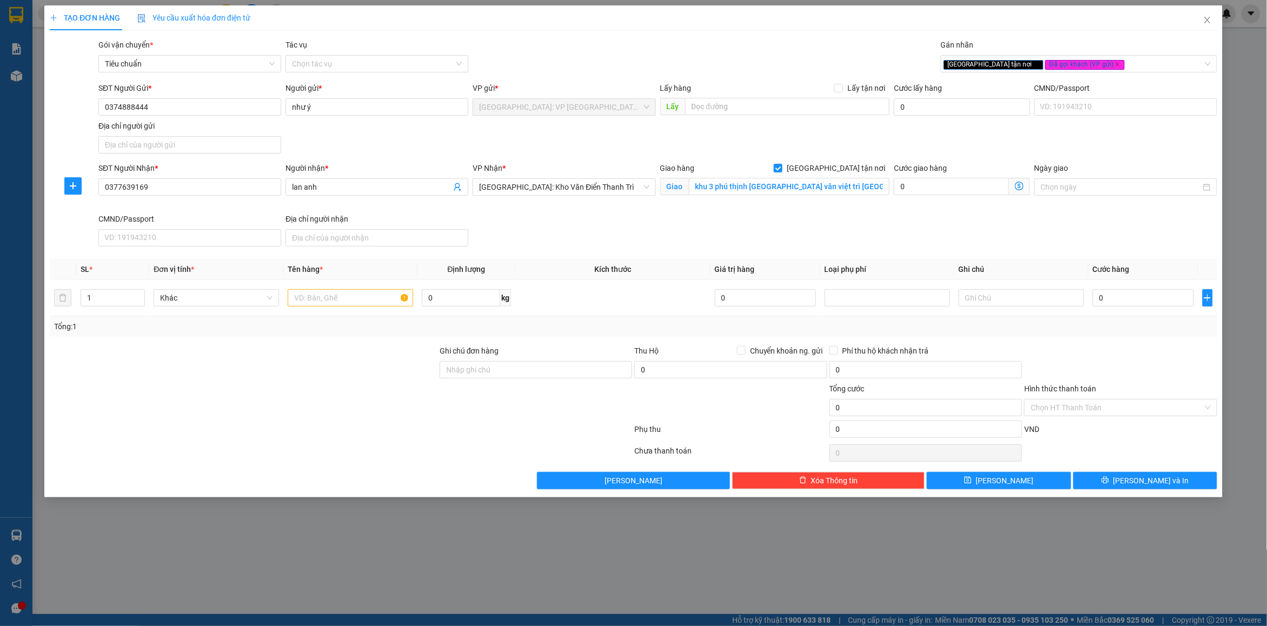
click at [737, 39] on div "Gói vận chuyển * Tiêu chuẩn Tác vụ Chọn tác vụ Gán nhãn Giao tận nơi Đã gọi k…" at bounding box center [658, 58] width 1124 height 38
click at [368, 293] on input "text" at bounding box center [351, 297] width 126 height 17
type input "1 thanh bọc xốp nổ"
drag, startPoint x: 492, startPoint y: 373, endPoint x: 507, endPoint y: 379, distance: 16.3
click at [492, 373] on input "Ghi chú đơn hàng" at bounding box center [536, 369] width 193 height 17
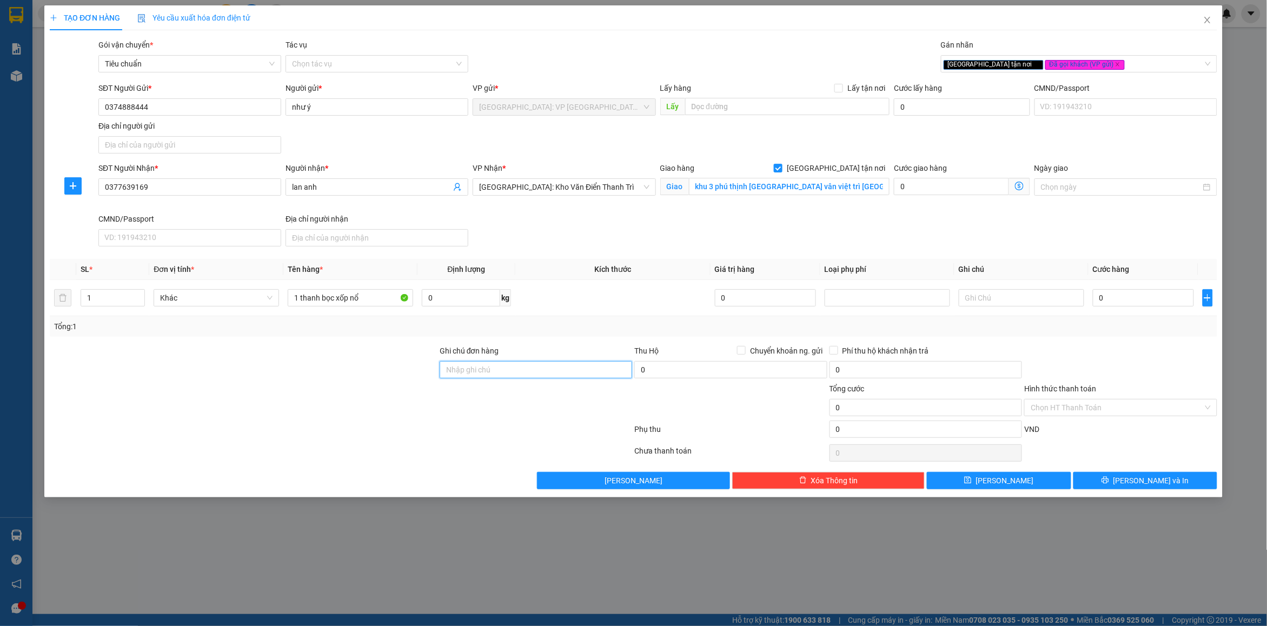
type input "nhận nguyên kiện bể vỡ không đền"
drag, startPoint x: 582, startPoint y: 328, endPoint x: 1015, endPoint y: 322, distance: 433.9
click at [582, 328] on div "Tổng: 1" at bounding box center [633, 327] width 1159 height 12
drag, startPoint x: 1126, startPoint y: 306, endPoint x: 1086, endPoint y: 320, distance: 42.1
click at [1126, 304] on input "0" at bounding box center [1143, 297] width 101 height 17
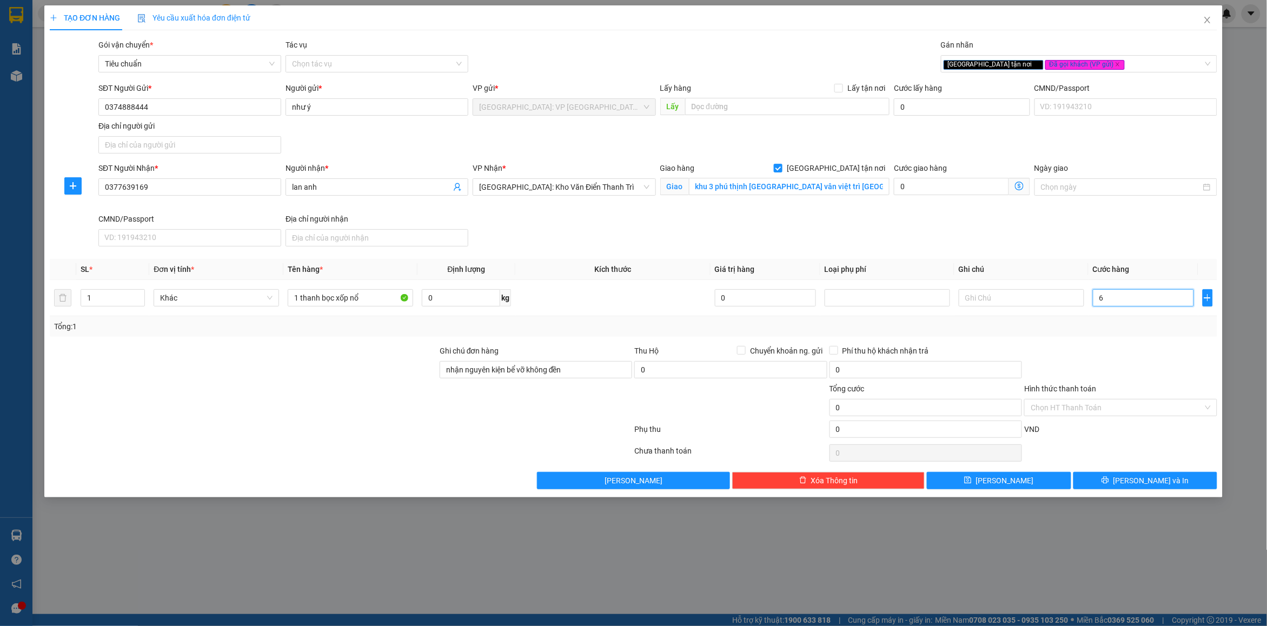
type input "65"
click at [1177, 358] on div at bounding box center [1121, 364] width 195 height 38
type input "65.000"
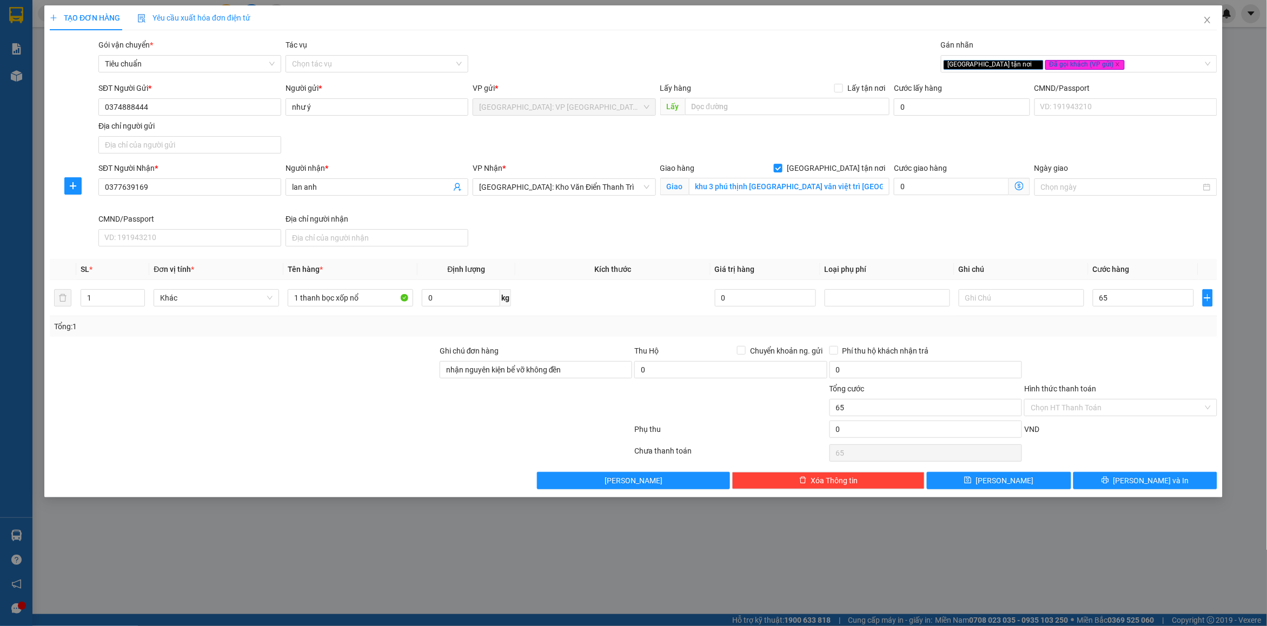
type input "65.000"
drag, startPoint x: 1134, startPoint y: 482, endPoint x: 999, endPoint y: 410, distance: 153.7
click at [1132, 482] on button "[PERSON_NAME] và In" at bounding box center [1146, 480] width 144 height 17
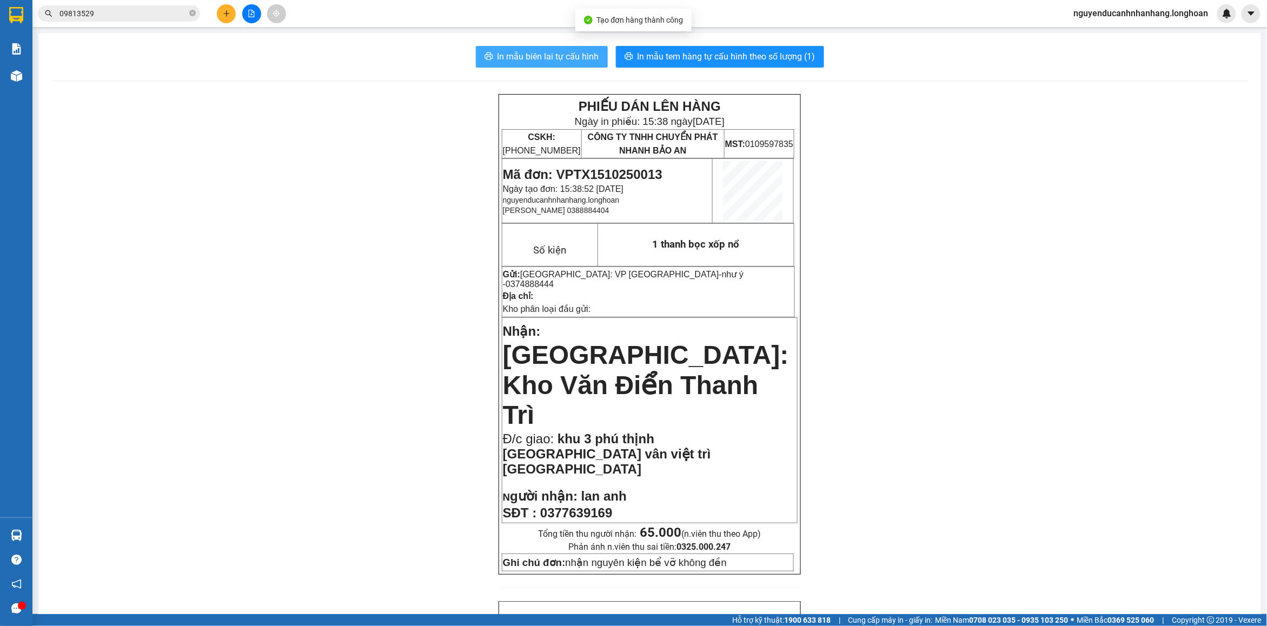
click at [547, 51] on span "In mẫu biên lai tự cấu hình" at bounding box center [549, 57] width 102 height 14
click at [660, 63] on span "In mẫu tem hàng tự cấu hình theo số lượng (1)" at bounding box center [727, 57] width 178 height 14
click at [574, 52] on span "In mẫu biên lai tự cấu hình" at bounding box center [549, 57] width 102 height 14
click at [221, 14] on button at bounding box center [226, 13] width 19 height 19
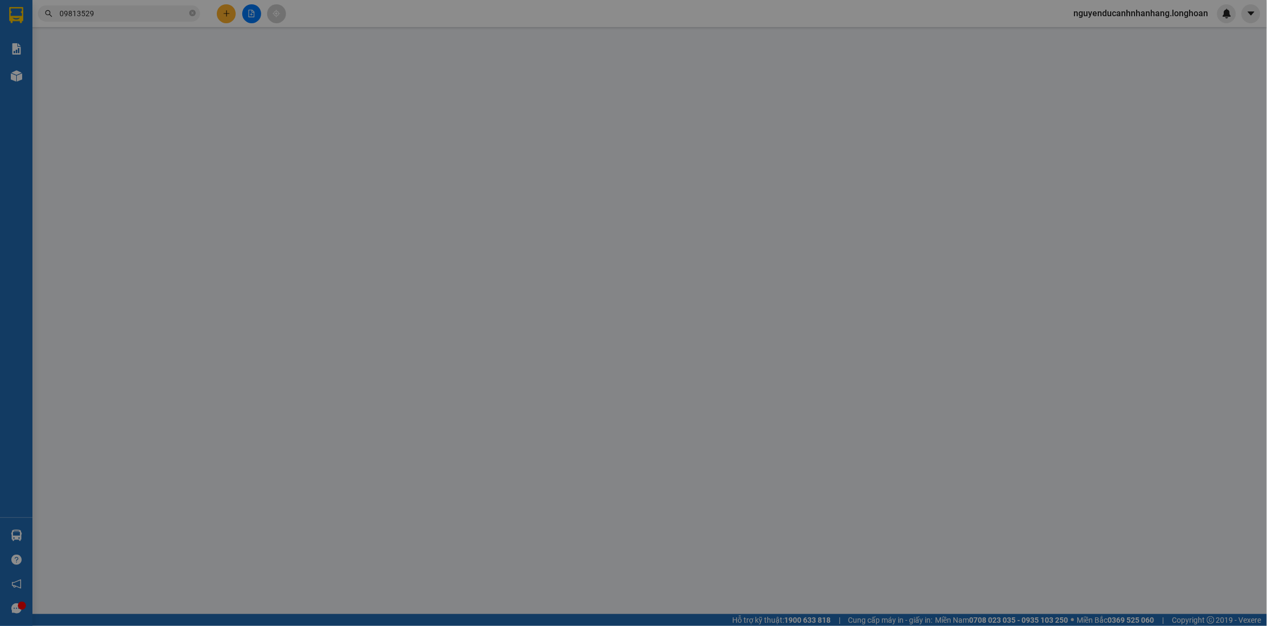
click at [193, 107] on div "TẠO ĐƠN HÀNG Yêu cầu xuất hóa đơn điện tử Transit Pickup Surcharge Ids Transit …" at bounding box center [633, 244] width 1179 height 479
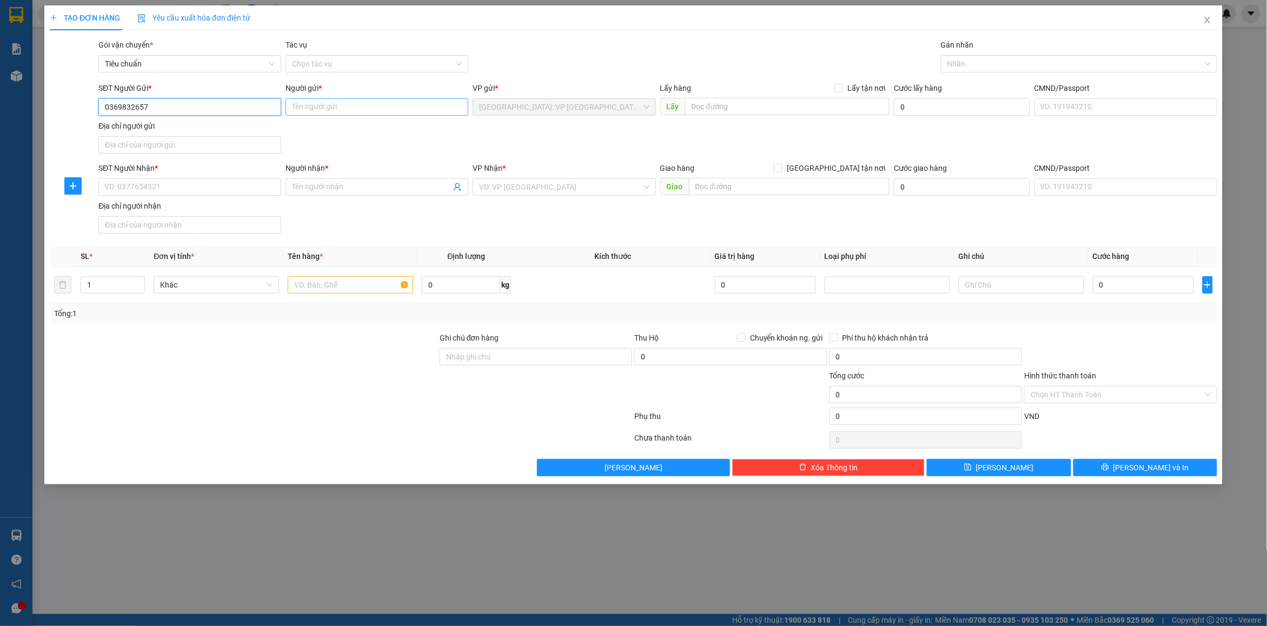
type input "0369832657"
click at [310, 107] on input "Người gửi *" at bounding box center [377, 106] width 183 height 17
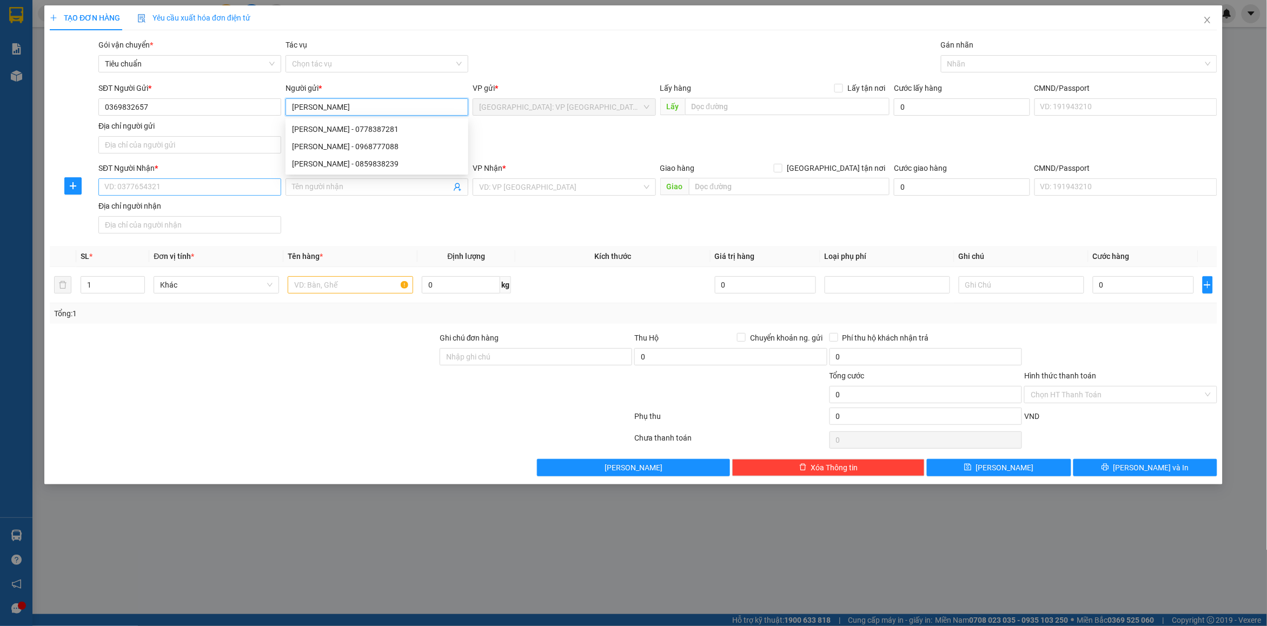
type input "[PERSON_NAME]"
click at [172, 192] on input "SĐT Người Nhận *" at bounding box center [189, 187] width 183 height 17
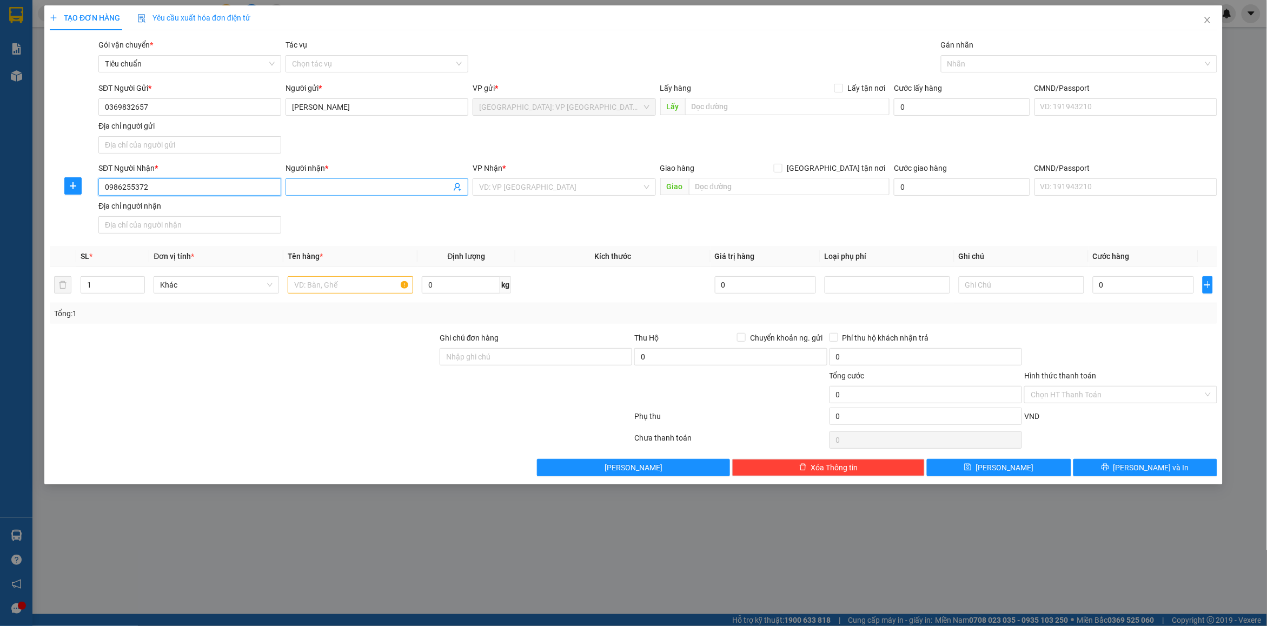
type input "0986255372"
click at [320, 187] on input "Người nhận *" at bounding box center [371, 187] width 159 height 12
type input "hạp"
click at [712, 193] on input "text" at bounding box center [789, 186] width 201 height 17
type input "số 65 [PERSON_NAME] đồng văn [PERSON_NAME][GEOGRAPHIC_DATA]"
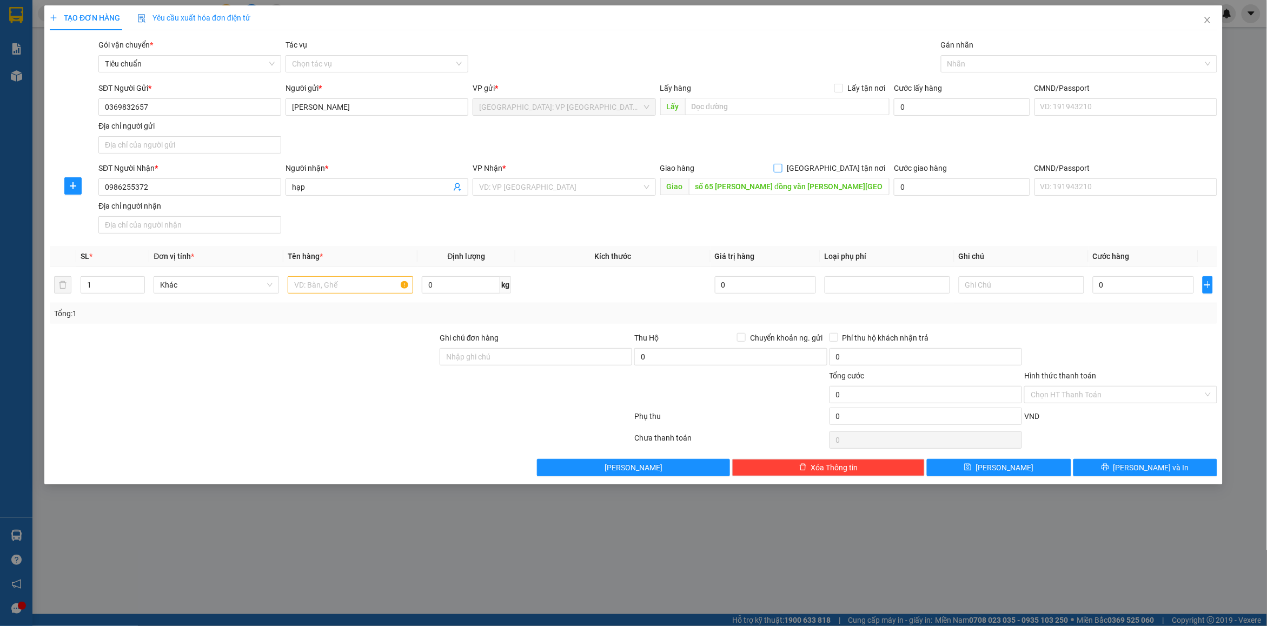
click at [847, 171] on span "[GEOGRAPHIC_DATA] tận nơi" at bounding box center [836, 168] width 107 height 12
click at [782, 171] on input "[GEOGRAPHIC_DATA] tận nơi" at bounding box center [778, 168] width 8 height 8
checkbox input "true"
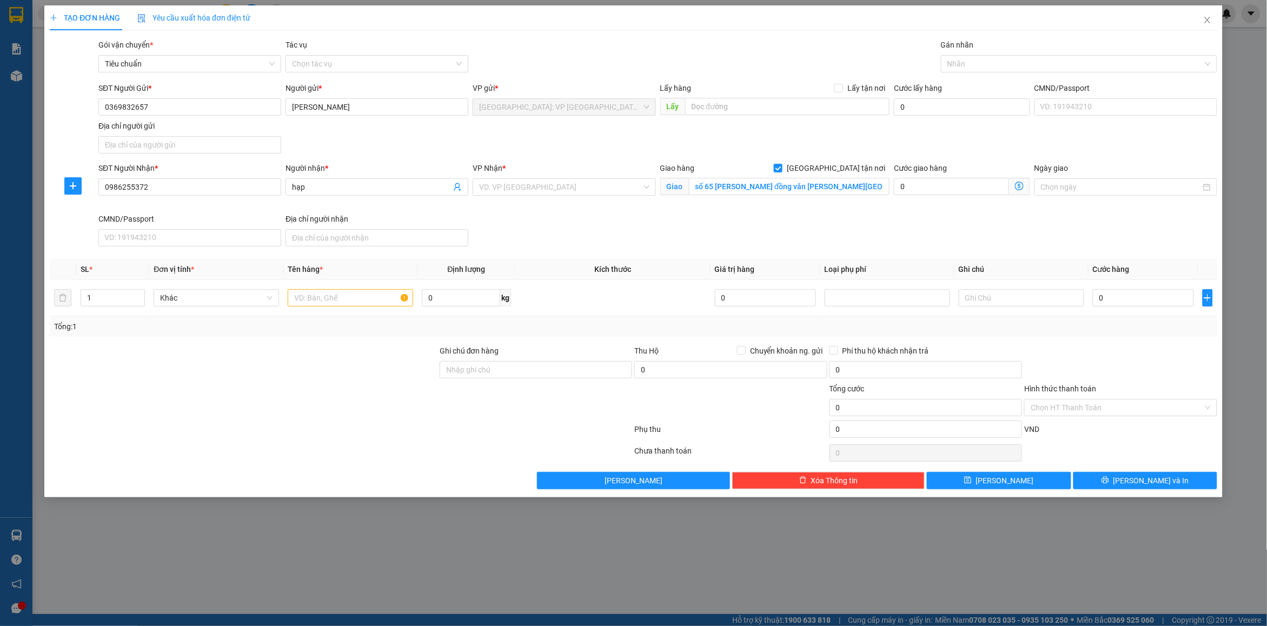
click at [897, 150] on div "SĐT Người Gửi * 0369832657 Người gửi * [PERSON_NAME] gửi * [GEOGRAPHIC_DATA]: V…" at bounding box center [658, 120] width 1124 height 76
click at [571, 183] on input "search" at bounding box center [560, 187] width 162 height 16
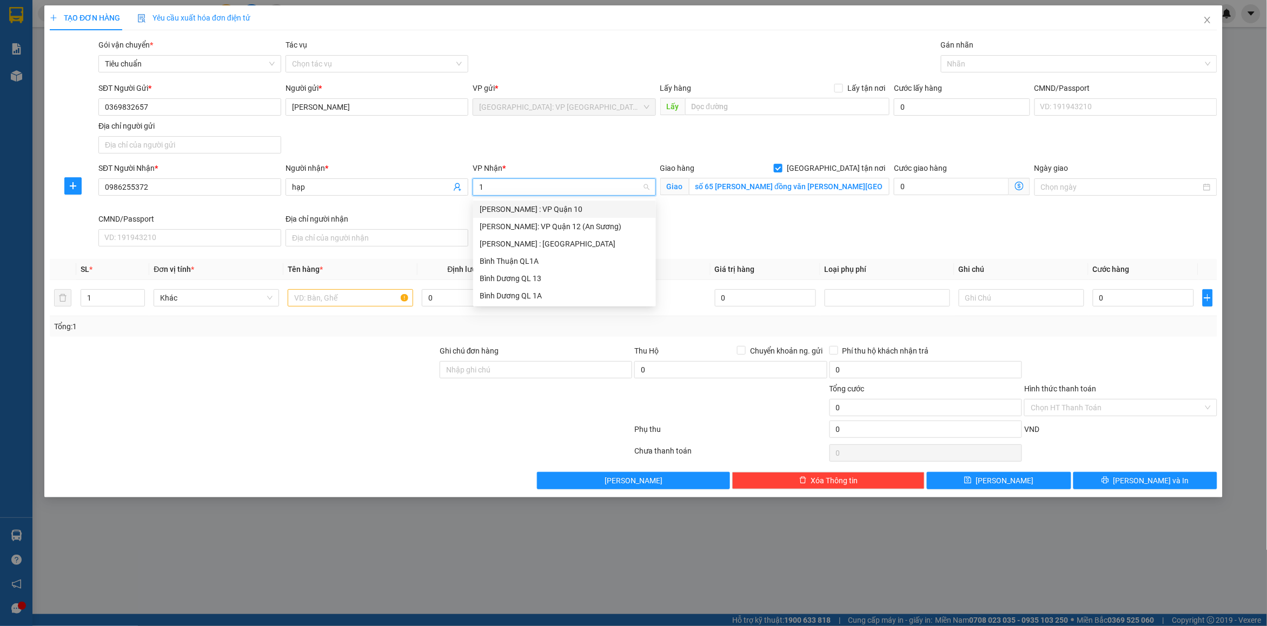
type input "12"
click at [579, 225] on div "[PERSON_NAME] : [GEOGRAPHIC_DATA]" at bounding box center [565, 227] width 170 height 12
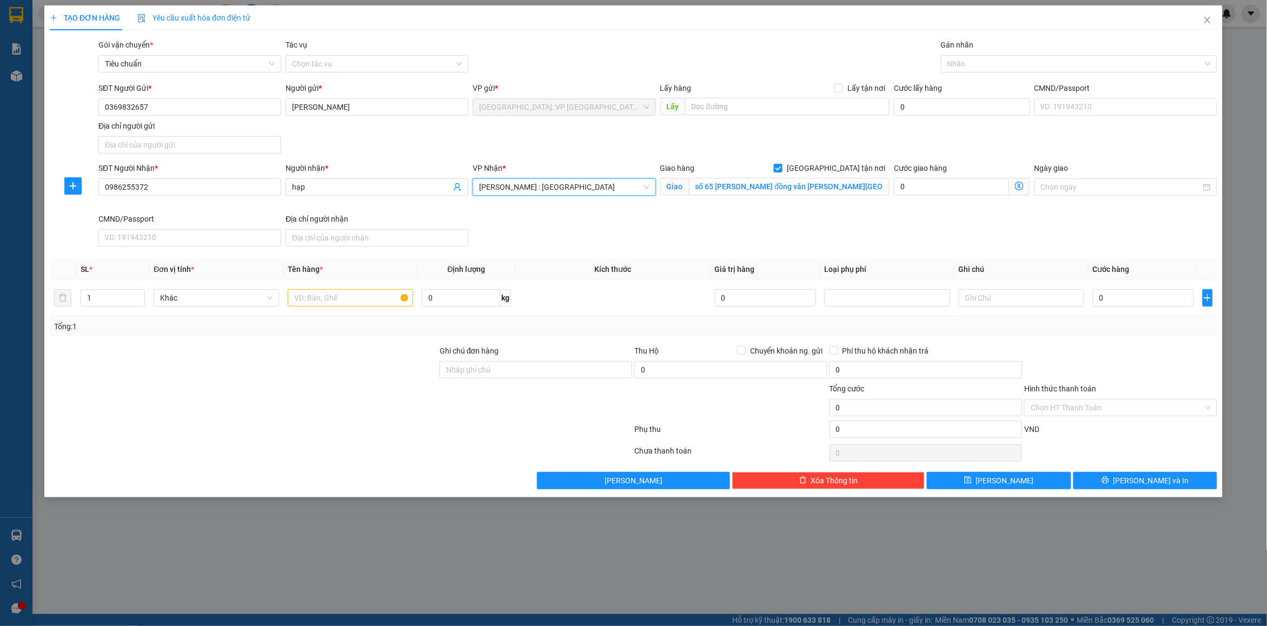
drag, startPoint x: 788, startPoint y: 212, endPoint x: 888, endPoint y: 160, distance: 113.0
click at [789, 212] on div "Giao hàng [GEOGRAPHIC_DATA] tận nơi Giao số 65 [PERSON_NAME] tiến đồng văn [PER…" at bounding box center [775, 187] width 234 height 51
click at [953, 63] on div at bounding box center [1074, 63] width 260 height 13
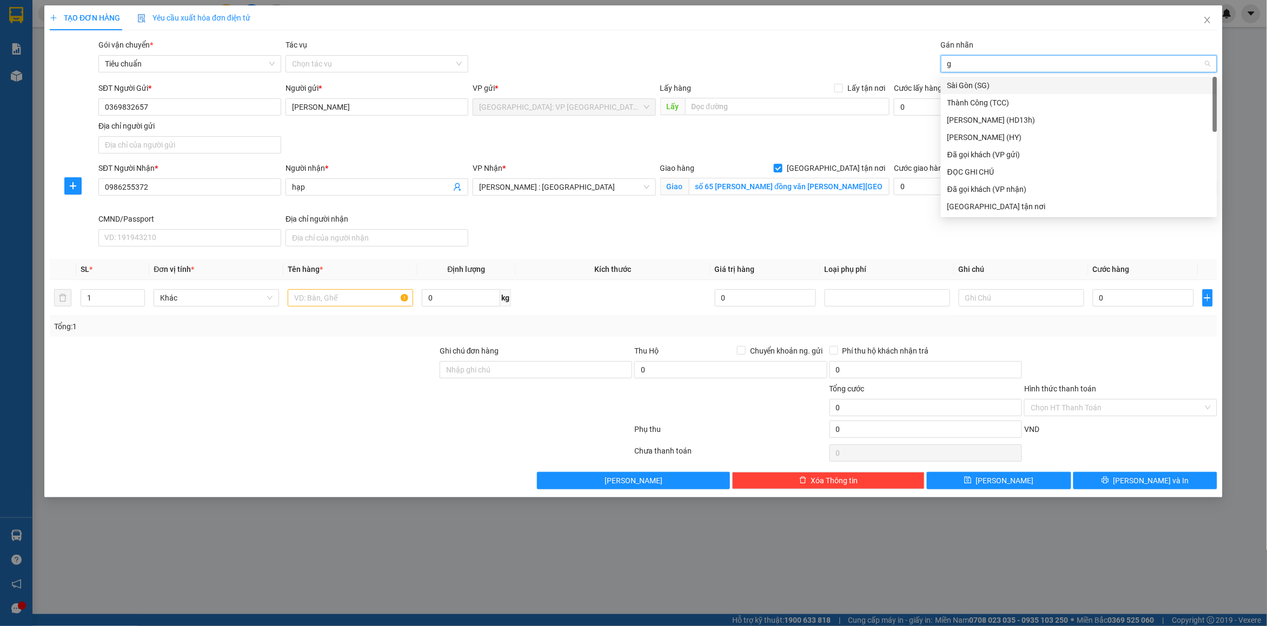
type input "gt"
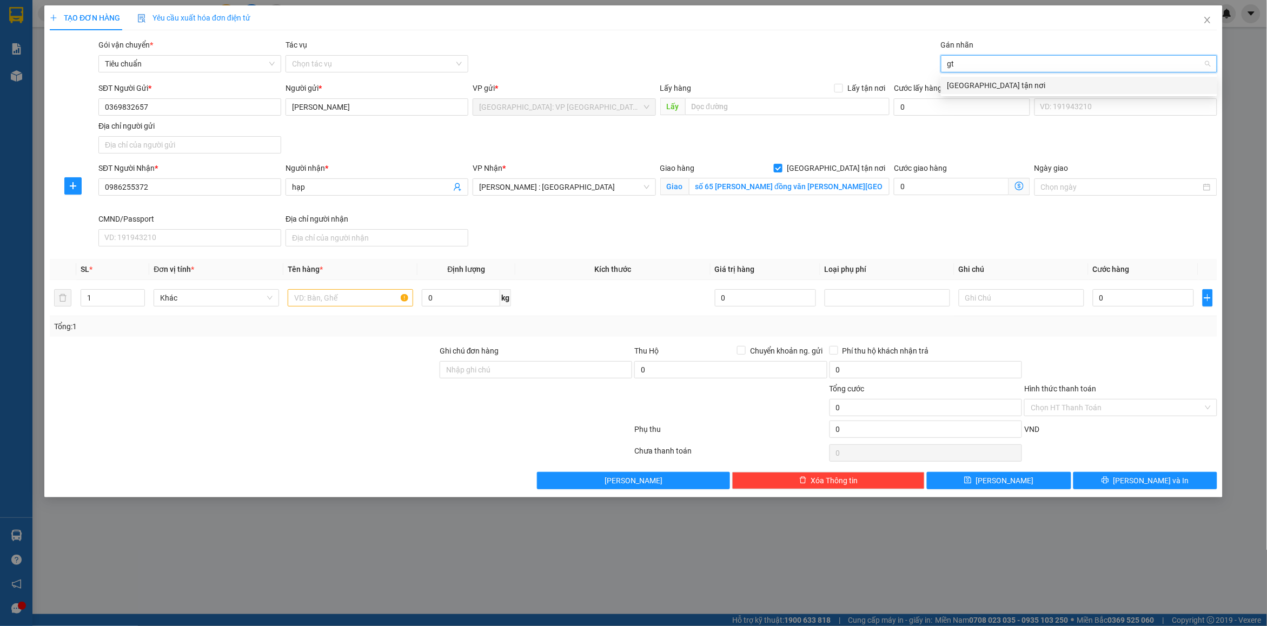
click at [980, 88] on div "[GEOGRAPHIC_DATA] tận nơi" at bounding box center [1079, 86] width 263 height 12
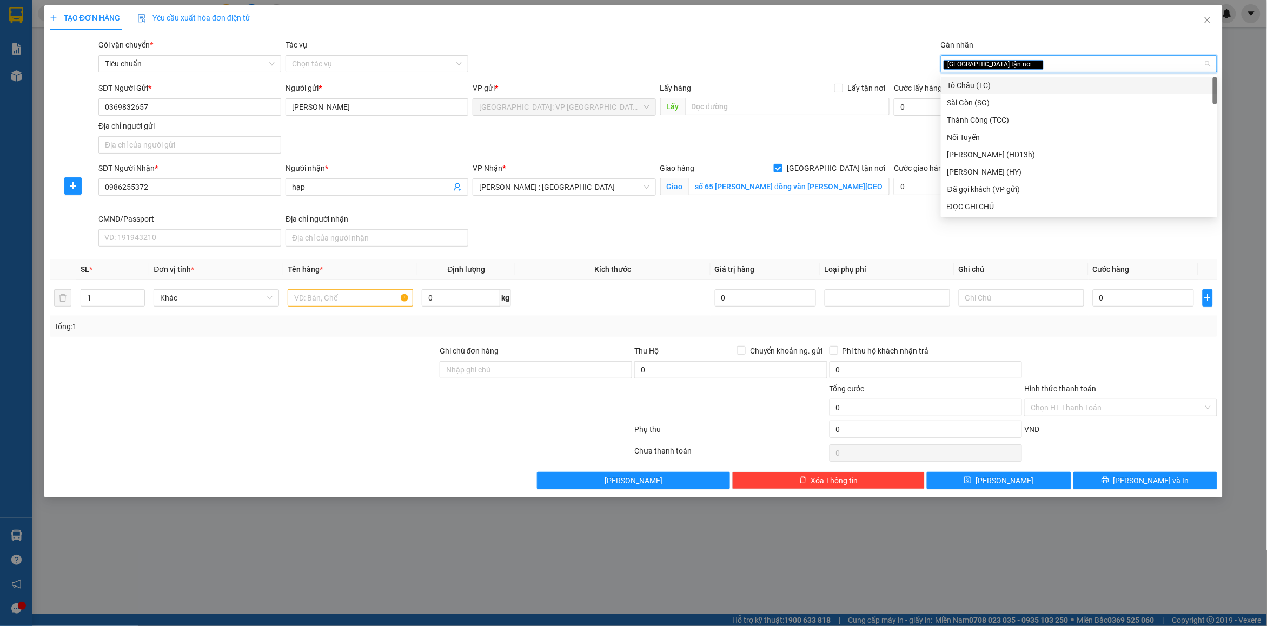
click at [1021, 61] on div "[GEOGRAPHIC_DATA] tận nơi" at bounding box center [1074, 63] width 260 height 13
type input "d"
type input "đã"
click at [1003, 80] on div "Đã gọi khách (VP gửi)" at bounding box center [1079, 86] width 263 height 12
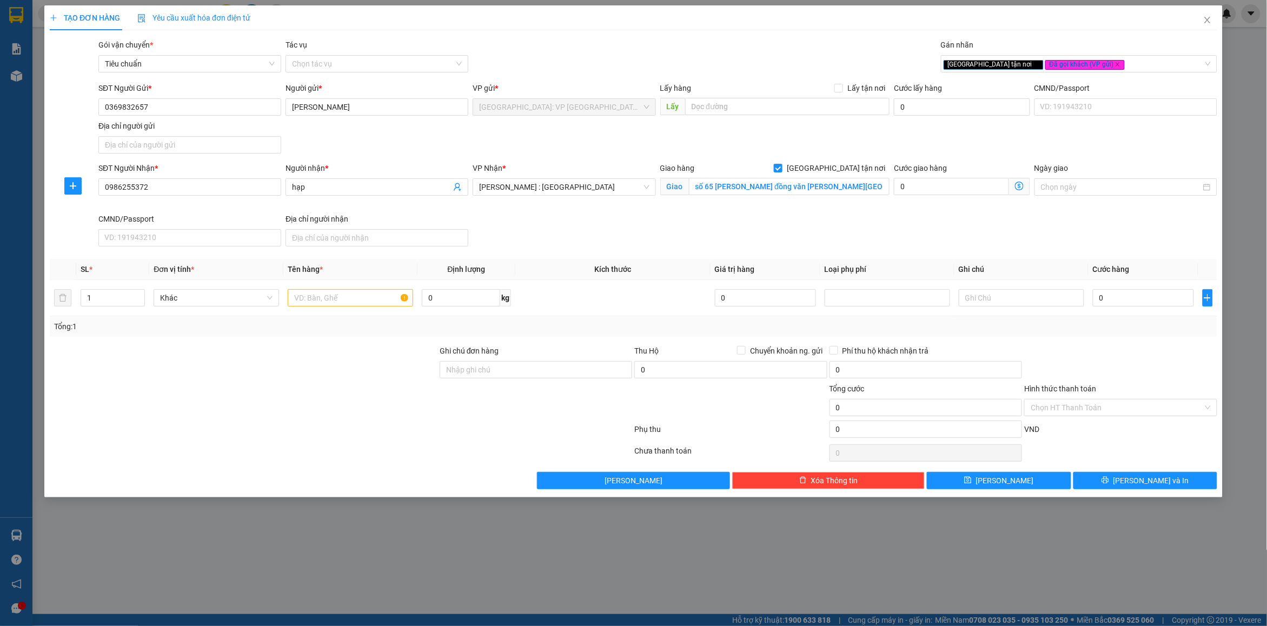
drag, startPoint x: 806, startPoint y: 62, endPoint x: 787, endPoint y: 72, distance: 21.3
click at [798, 66] on div "Gói vận chuyển * Tiêu chuẩn Tác vụ Chọn tác vụ Gán nhãn Giao tận nơi Đã gọi k…" at bounding box center [658, 58] width 1124 height 38
click at [360, 307] on input "text" at bounding box center [351, 297] width 126 height 17
type input "1 hộp giấy nhỏ xíu"
drag, startPoint x: 475, startPoint y: 368, endPoint x: 485, endPoint y: 372, distance: 11.2
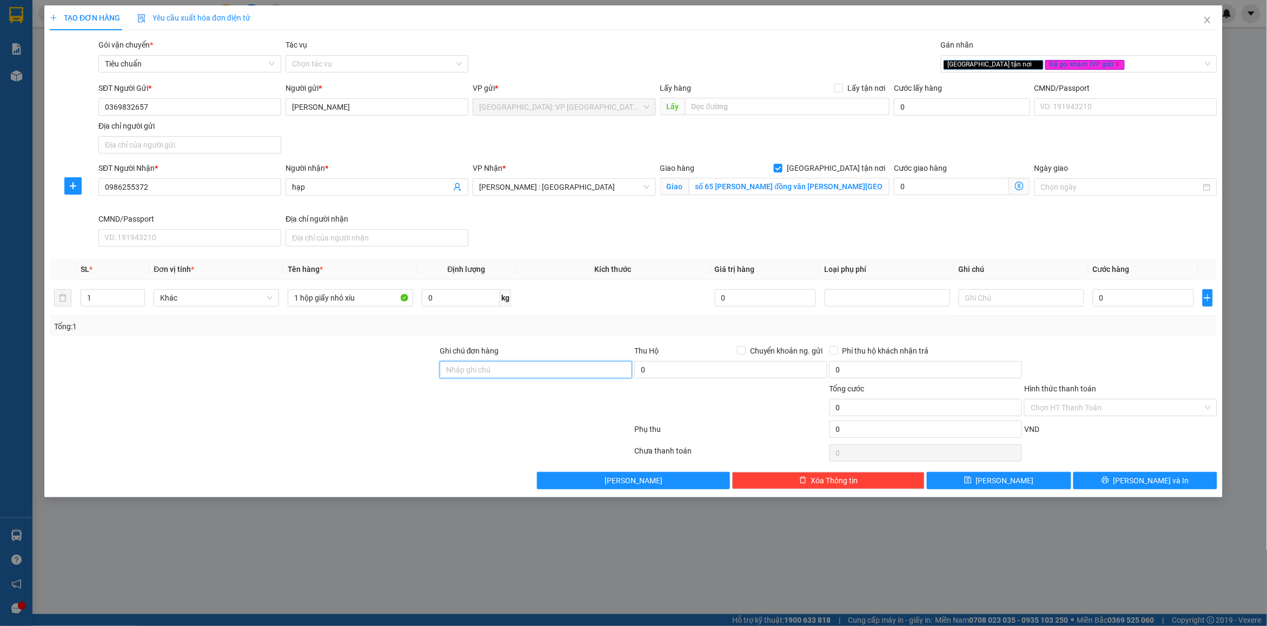
click at [475, 368] on input "Ghi chú đơn hàng" at bounding box center [536, 369] width 193 height 17
type input "nhận nguyên kiện bể vỡ không đền"
click at [575, 334] on div "Tổng: 1" at bounding box center [634, 326] width 1168 height 21
click at [1121, 298] on input "0" at bounding box center [1143, 297] width 101 height 17
type input "65"
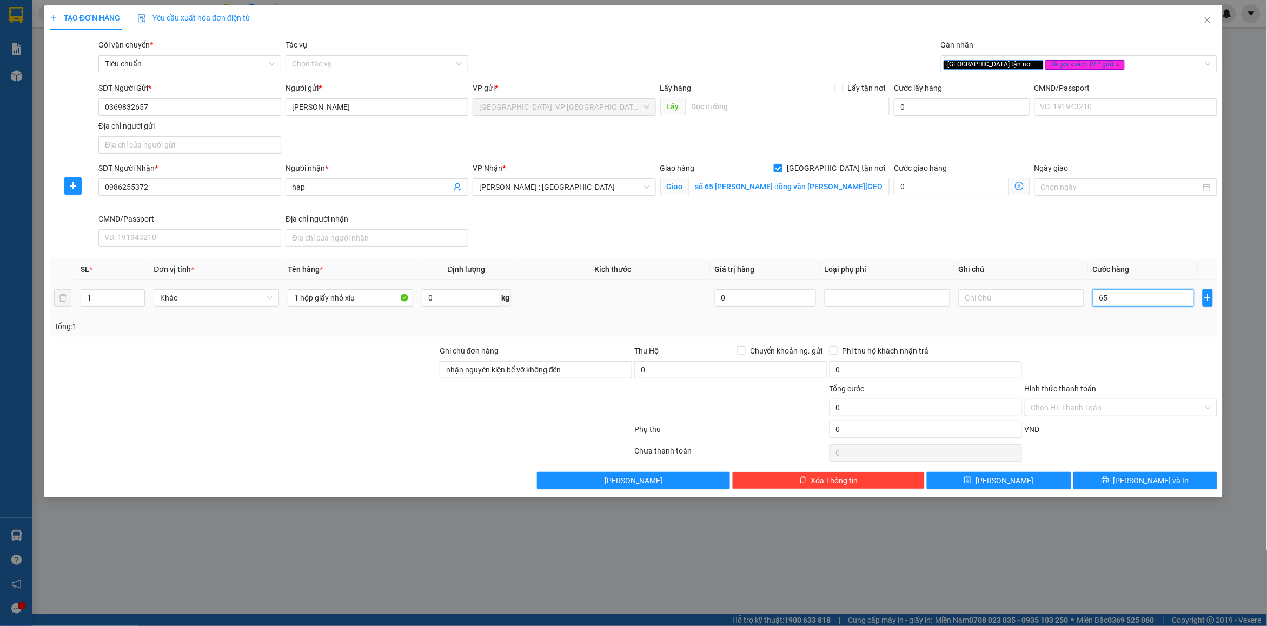
type input "65"
type input "65.000"
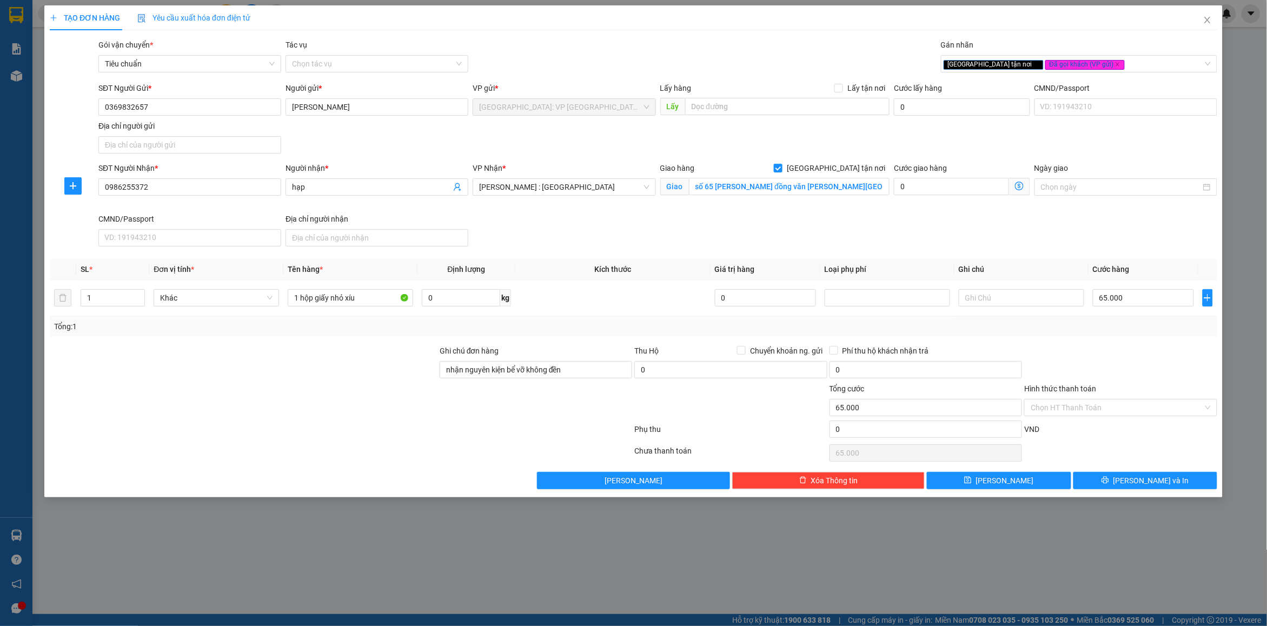
click at [1126, 345] on div at bounding box center [1121, 364] width 195 height 38
click at [234, 104] on input "0369832657" at bounding box center [189, 106] width 183 height 17
click at [1132, 481] on button "[PERSON_NAME] và In" at bounding box center [1146, 480] width 144 height 17
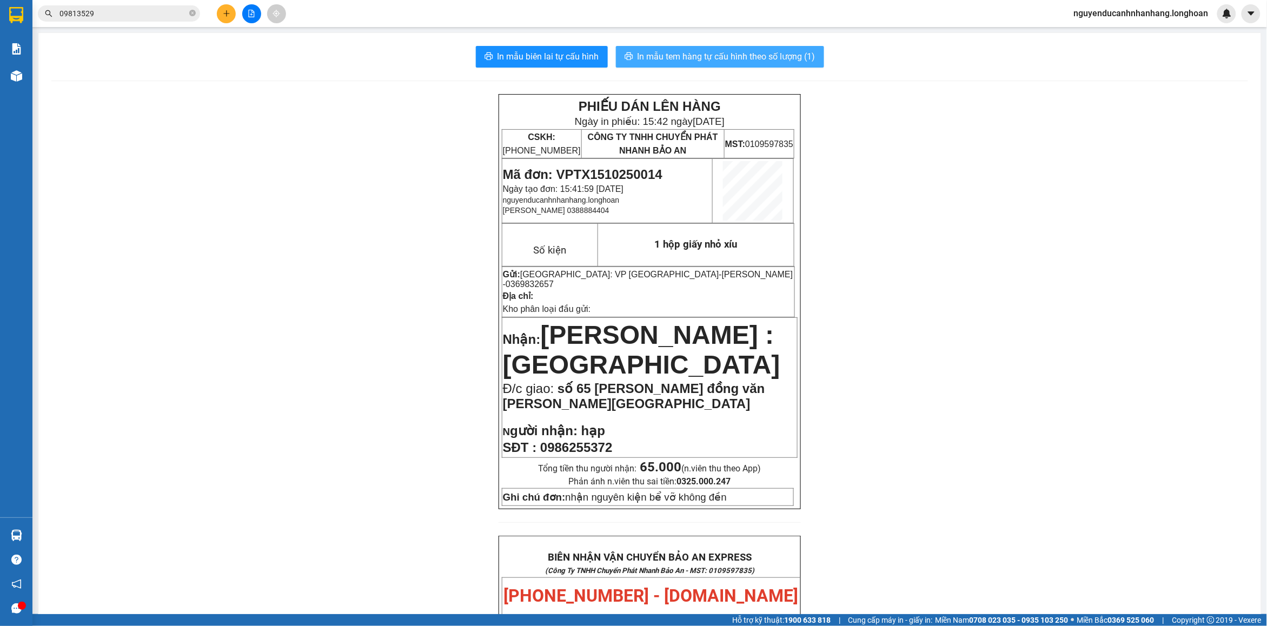
click at [645, 62] on span "In mẫu tem hàng tự cấu hình theo số lượng (1)" at bounding box center [727, 57] width 178 height 14
click at [222, 15] on button at bounding box center [226, 13] width 19 height 19
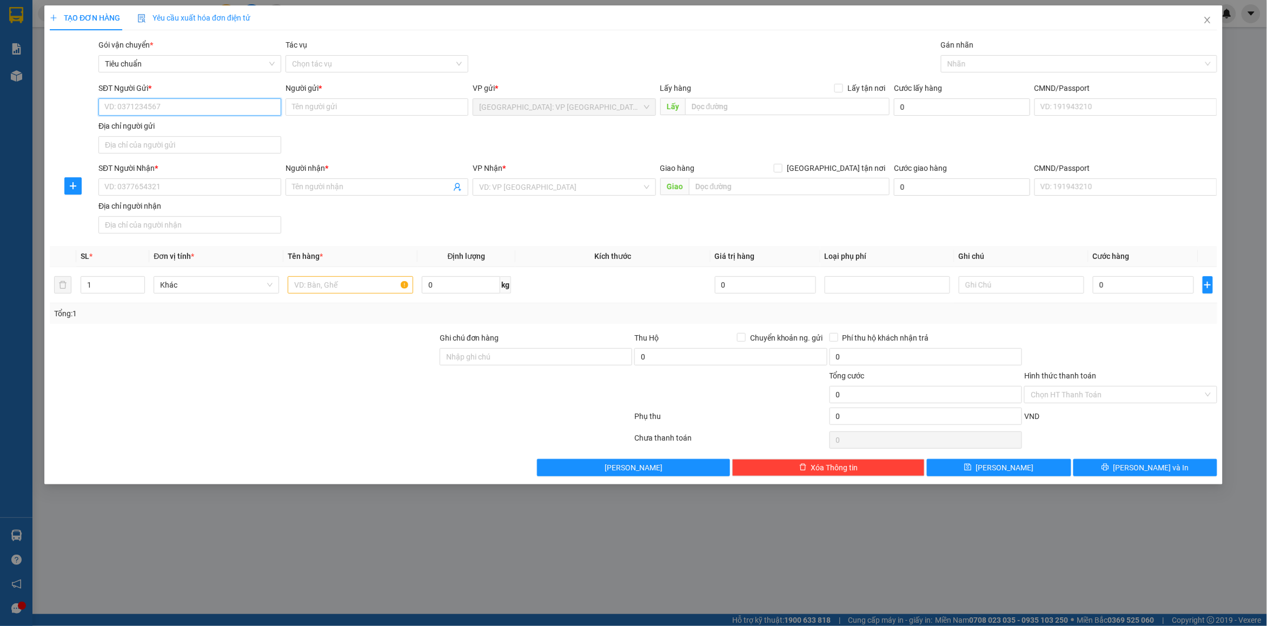
click at [168, 110] on input "SĐT Người Gửi *" at bounding box center [189, 106] width 183 height 17
type input "0335885710"
click at [175, 128] on div "0335885710 - [PERSON_NAME]" at bounding box center [190, 129] width 170 height 12
type input "[PERSON_NAME]"
type input "0335885710"
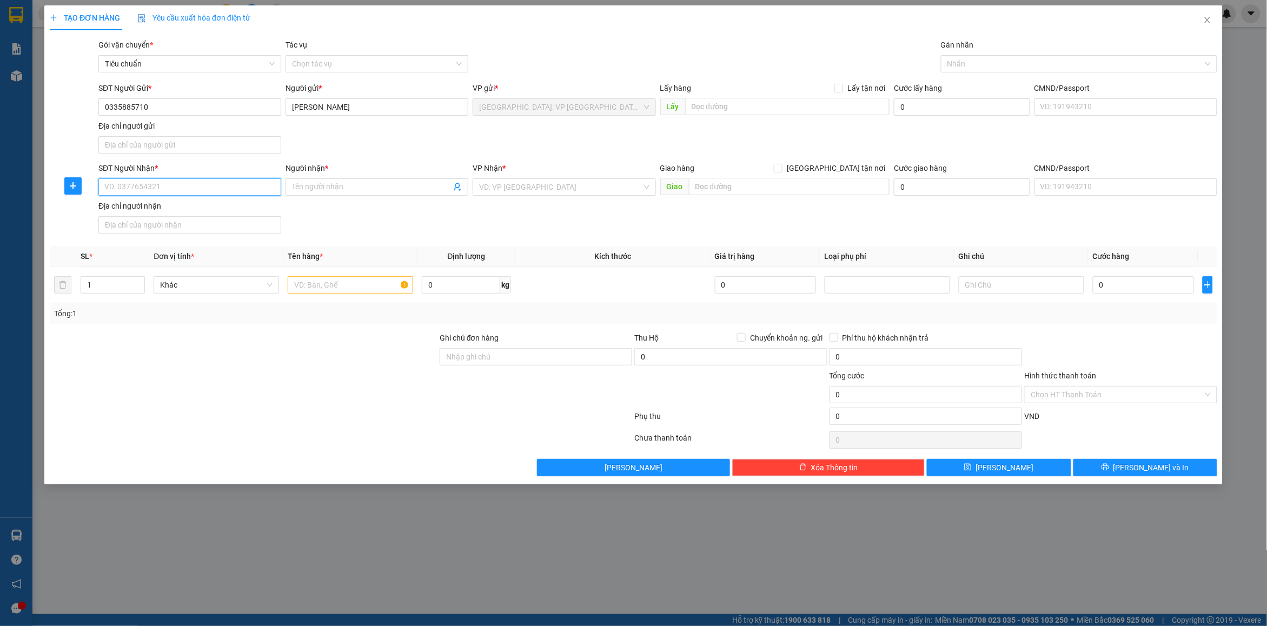
click at [153, 180] on input "SĐT Người Nhận *" at bounding box center [189, 187] width 183 height 17
type input "0823656565"
click at [190, 207] on div "0823656565 - hmen shop" at bounding box center [190, 210] width 170 height 12
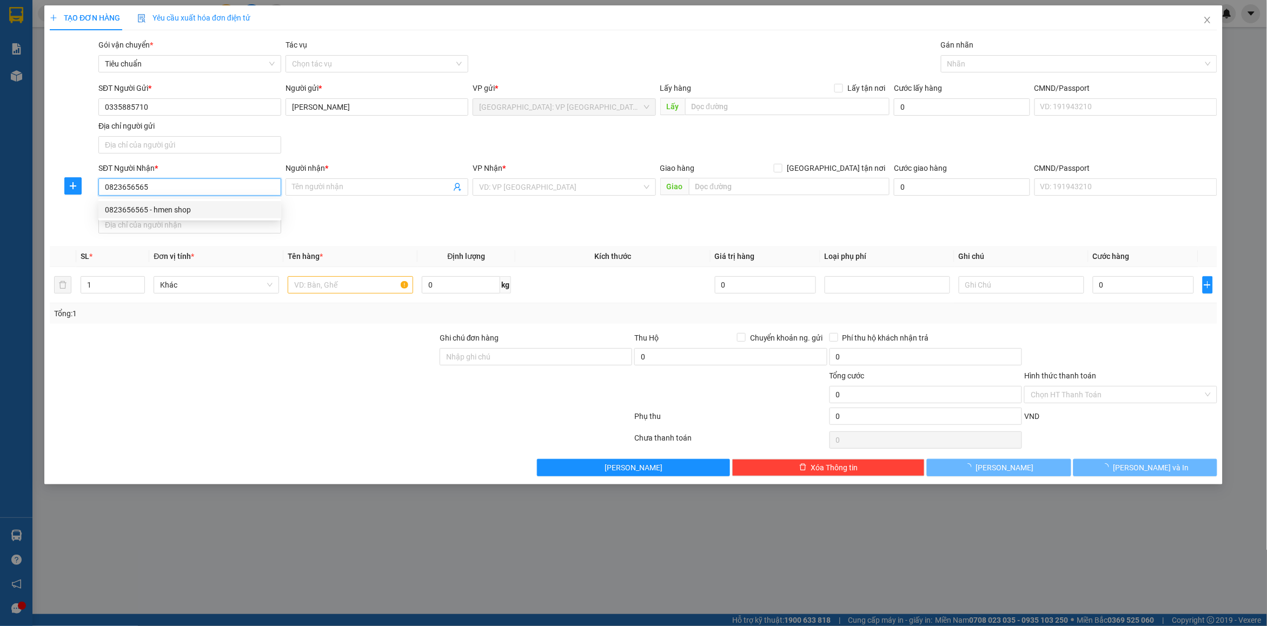
type input "hmen shop"
checkbox input "true"
type input "140 [PERSON_NAME],p cái khế,q ninh kều cần thơ"
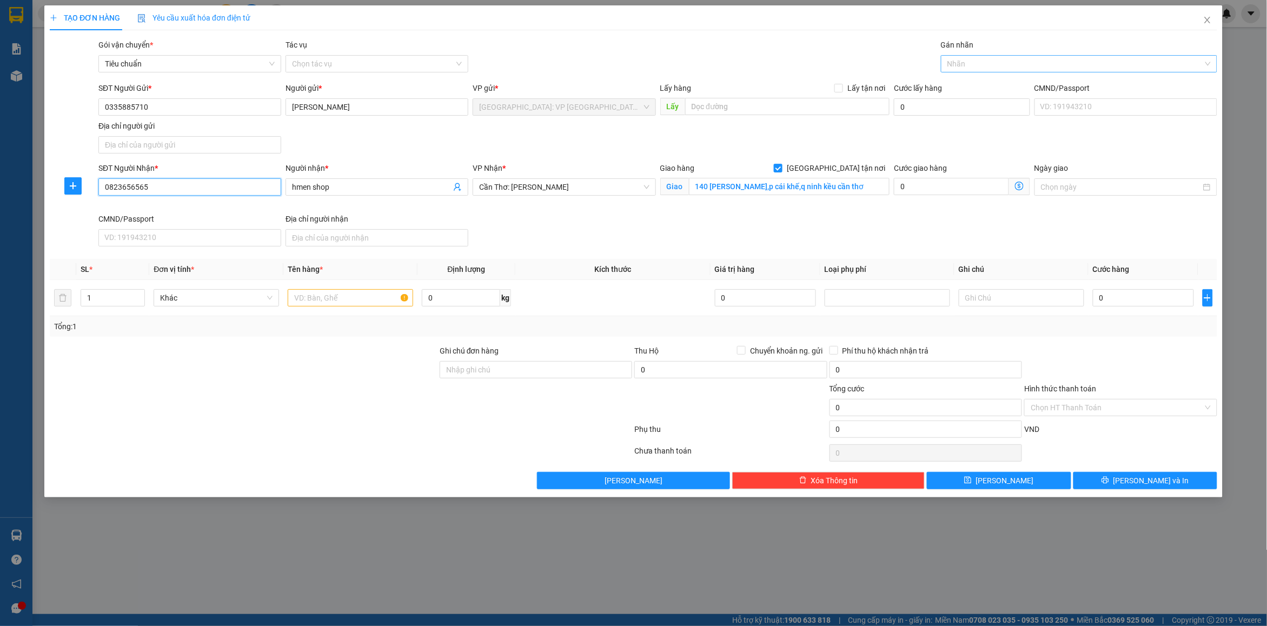
click at [970, 63] on div at bounding box center [1074, 63] width 260 height 13
type input "0823656565"
type input "gt"
click at [980, 93] on div "[GEOGRAPHIC_DATA] tận nơi" at bounding box center [1079, 85] width 276 height 17
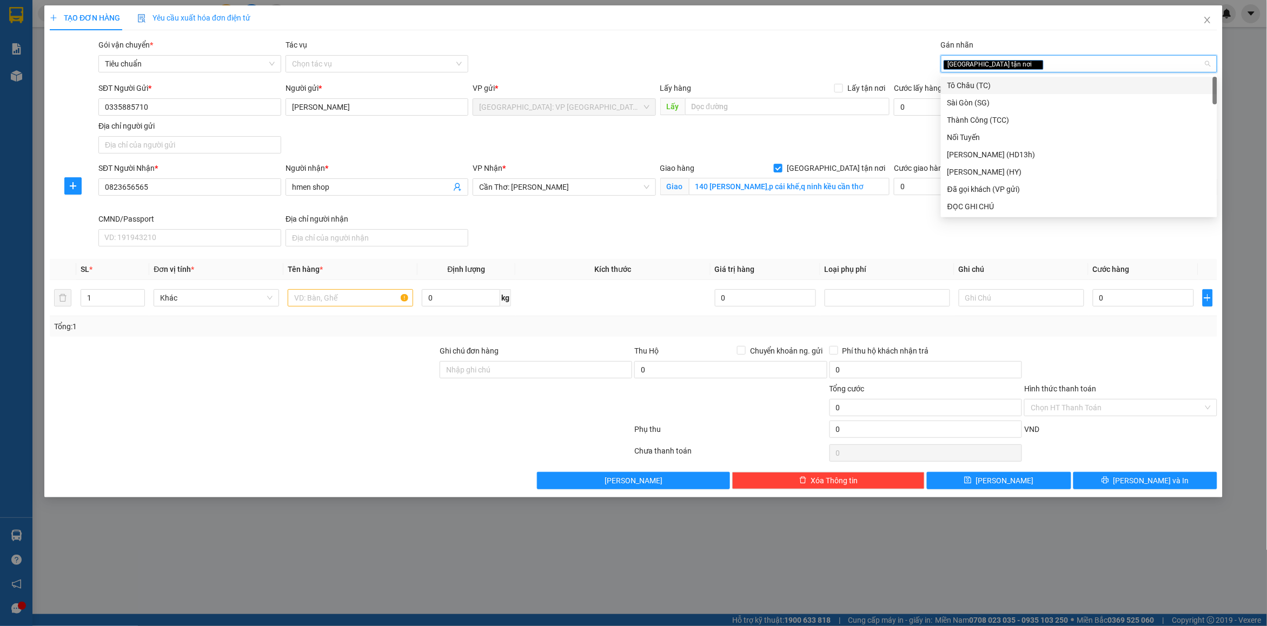
click at [1012, 69] on div "[GEOGRAPHIC_DATA] tận nơi" at bounding box center [1074, 63] width 260 height 13
type input "d"
type input "đã"
drag, startPoint x: 1001, startPoint y: 85, endPoint x: 782, endPoint y: 65, distance: 220.6
click at [1001, 85] on div "Đã gọi khách (VP gửi)" at bounding box center [1079, 86] width 263 height 12
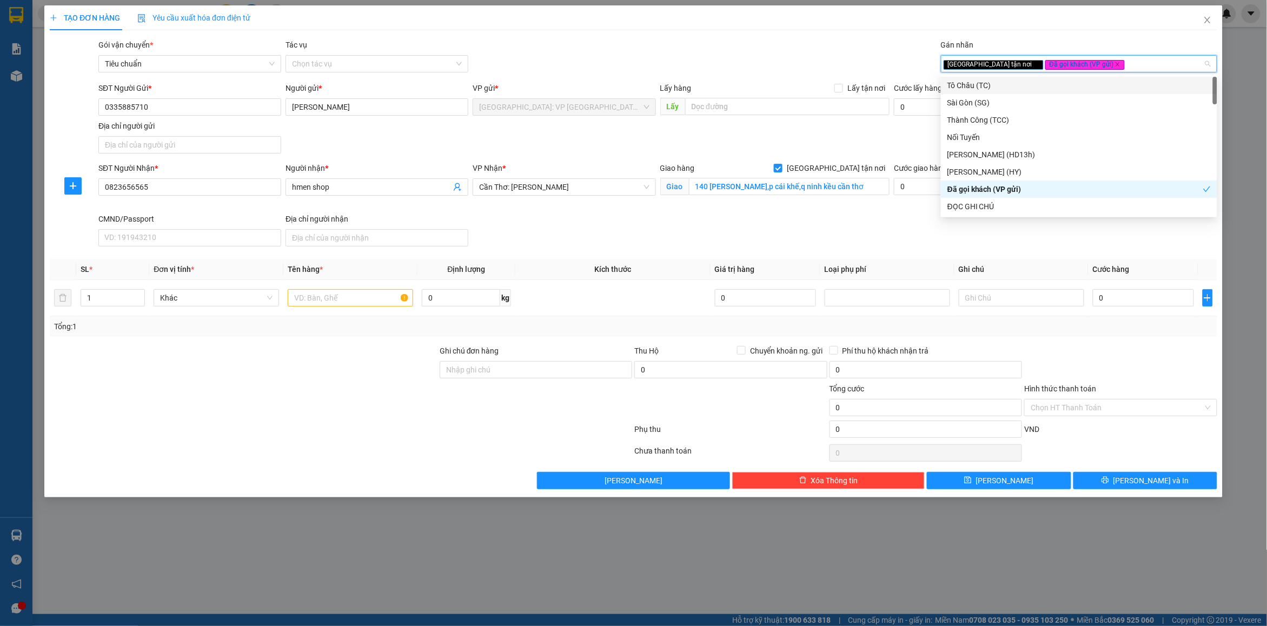
click at [782, 65] on div "Gói vận chuyển * Tiêu chuẩn Tác vụ Chọn tác vụ Gán nhãn Giao tận nơi Đã gọi k…" at bounding box center [658, 58] width 1124 height 38
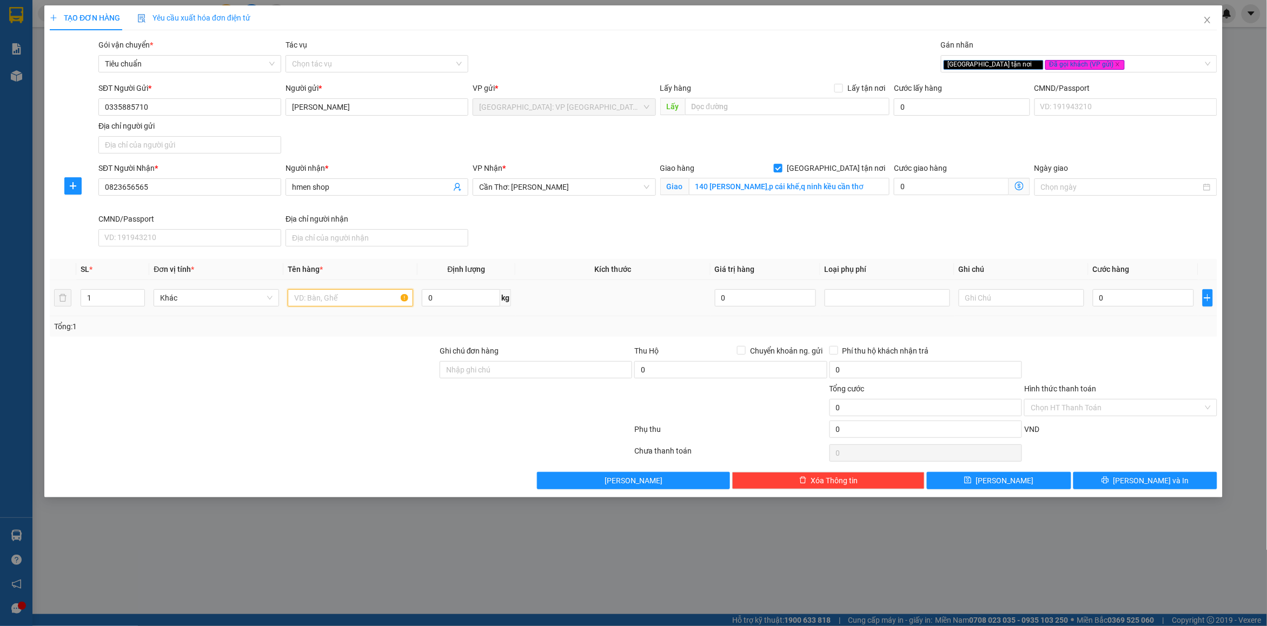
click at [351, 294] on input "text" at bounding box center [351, 297] width 126 height 17
type input "14 kiện giấy bọc pe"
click at [128, 302] on input "1" at bounding box center [112, 298] width 63 height 16
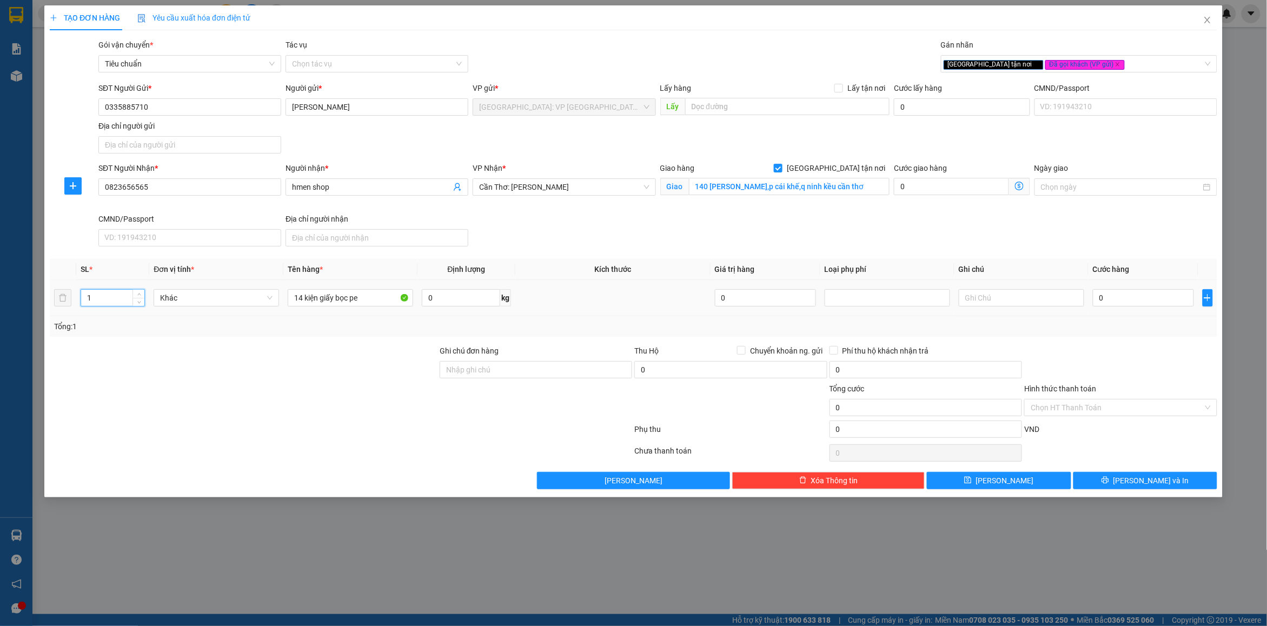
click at [128, 302] on input "1" at bounding box center [112, 298] width 63 height 16
type input "14"
drag, startPoint x: 477, startPoint y: 374, endPoint x: 506, endPoint y: 379, distance: 29.6
click at [477, 374] on input "Ghi chú đơn hàng" at bounding box center [536, 369] width 193 height 17
type input "nhận nguyên kiện bể vỡ không đền"
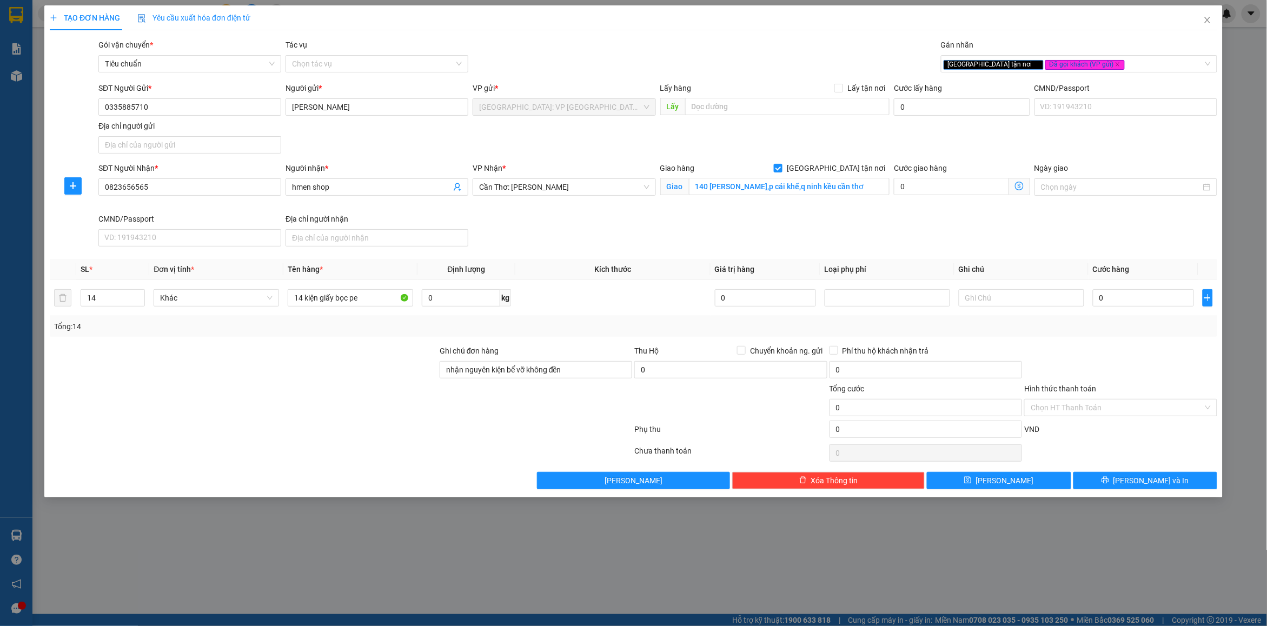
click at [556, 339] on div "Transit Pickup Surcharge Ids Transit Deliver Surcharge Ids Transit Deliver Surc…" at bounding box center [634, 264] width 1168 height 451
click at [1112, 304] on input "0" at bounding box center [1143, 297] width 101 height 17
type input "1"
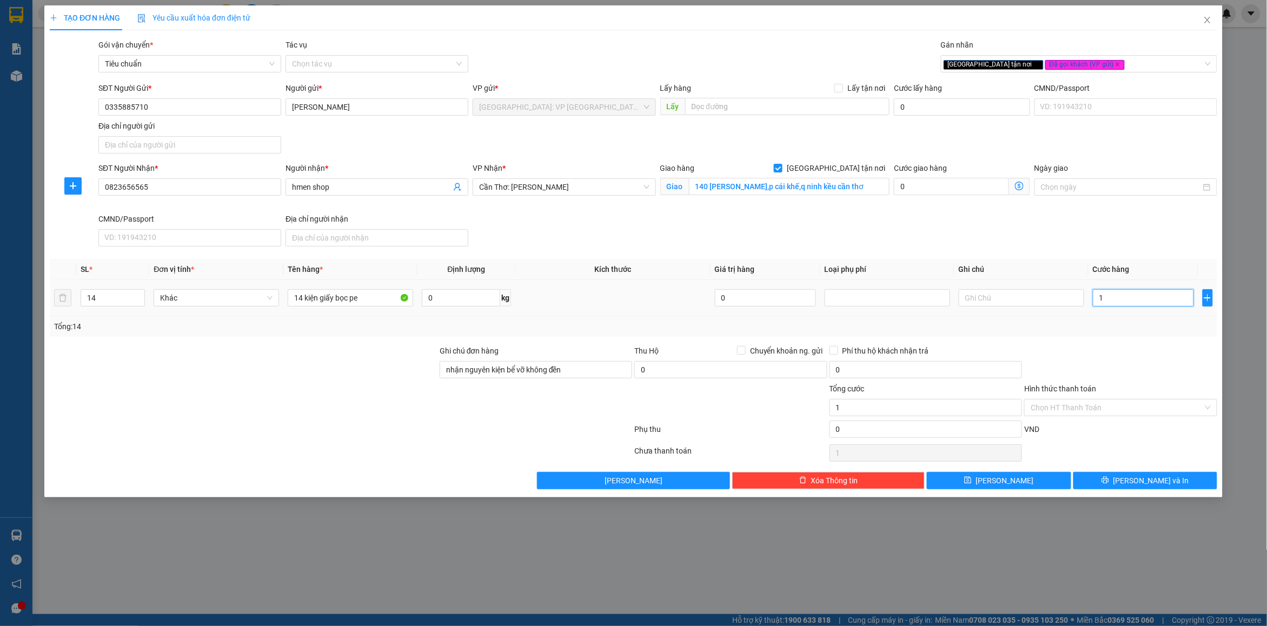
type input "18"
type input "184"
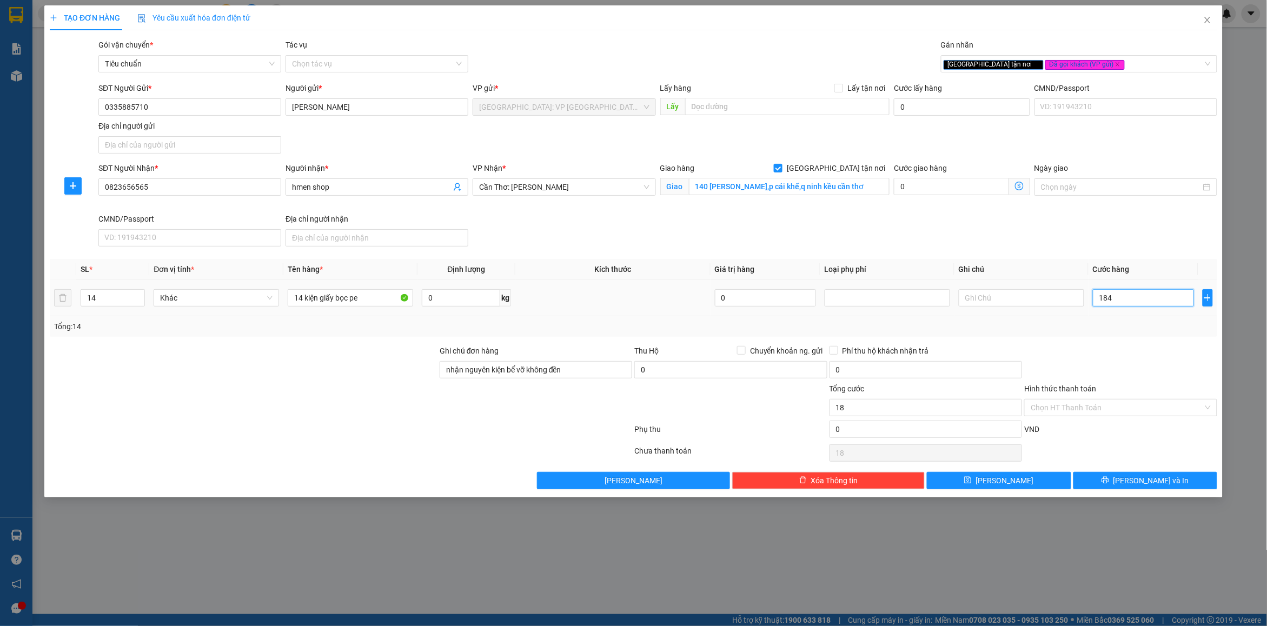
type input "184"
type input "18.400"
type input "184.000"
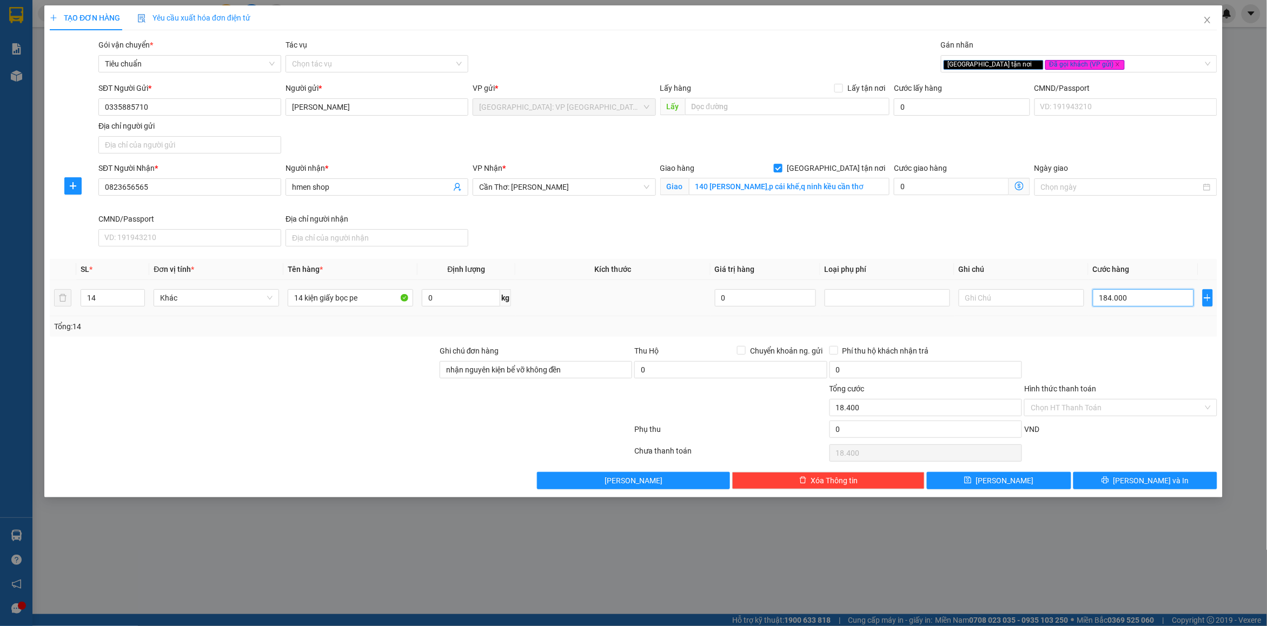
type input "184.000"
type input "1.840.000"
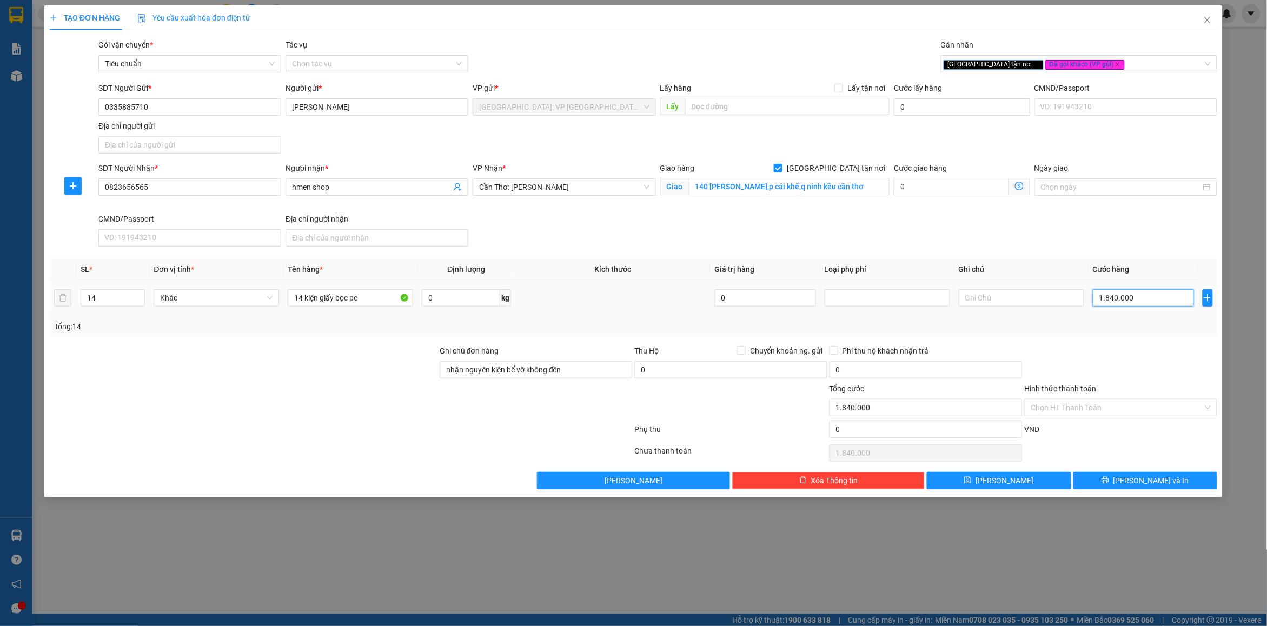
type input "18.400.000"
type input "1.840.000"
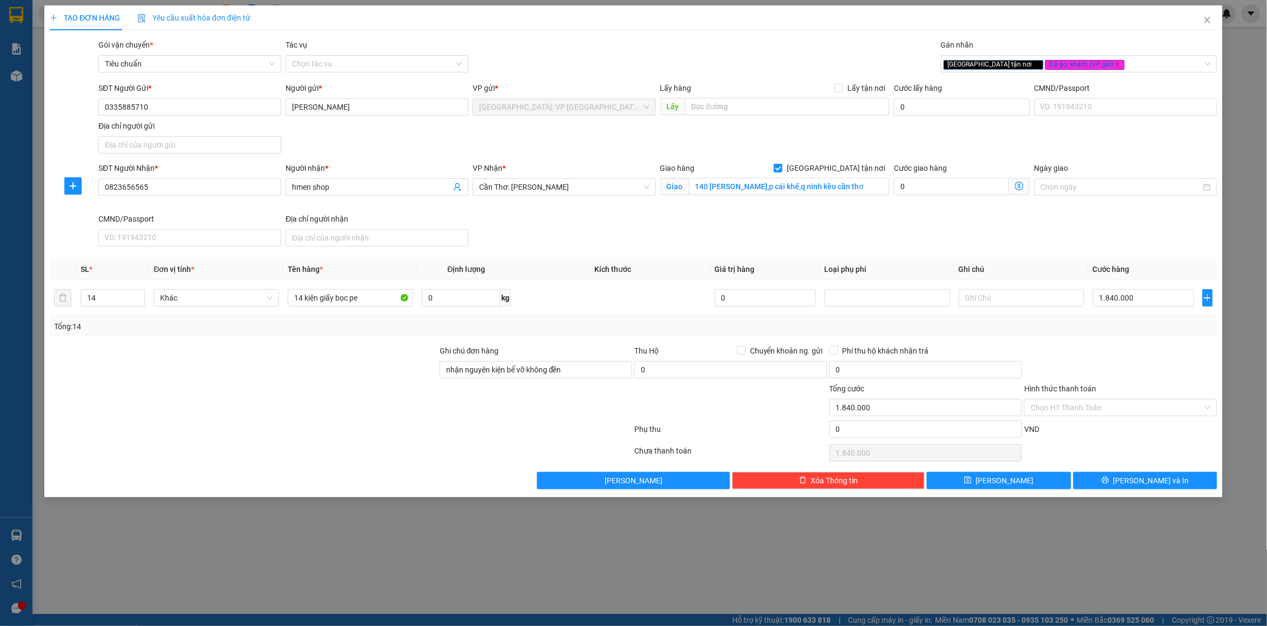
click at [1115, 342] on div "Transit Pickup Surcharge Ids Transit Deliver Surcharge Ids Transit Deliver Surc…" at bounding box center [634, 264] width 1168 height 451
click at [369, 298] on input "14 kiện giấy bọc pe" at bounding box center [351, 297] width 126 height 17
click at [680, 337] on div "Tổng: 14" at bounding box center [634, 326] width 1168 height 21
click at [775, 327] on div "Tổng: 14" at bounding box center [633, 327] width 1159 height 12
click at [1176, 373] on div at bounding box center [1121, 364] width 195 height 38
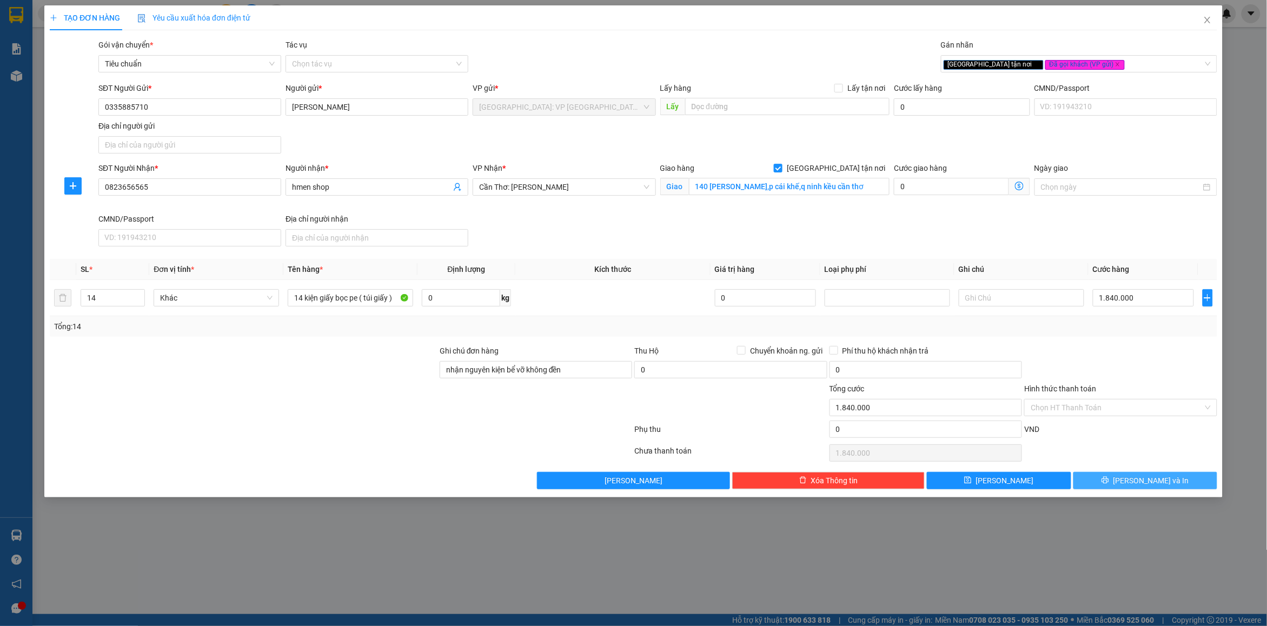
click at [1128, 476] on button "[PERSON_NAME] và In" at bounding box center [1146, 480] width 144 height 17
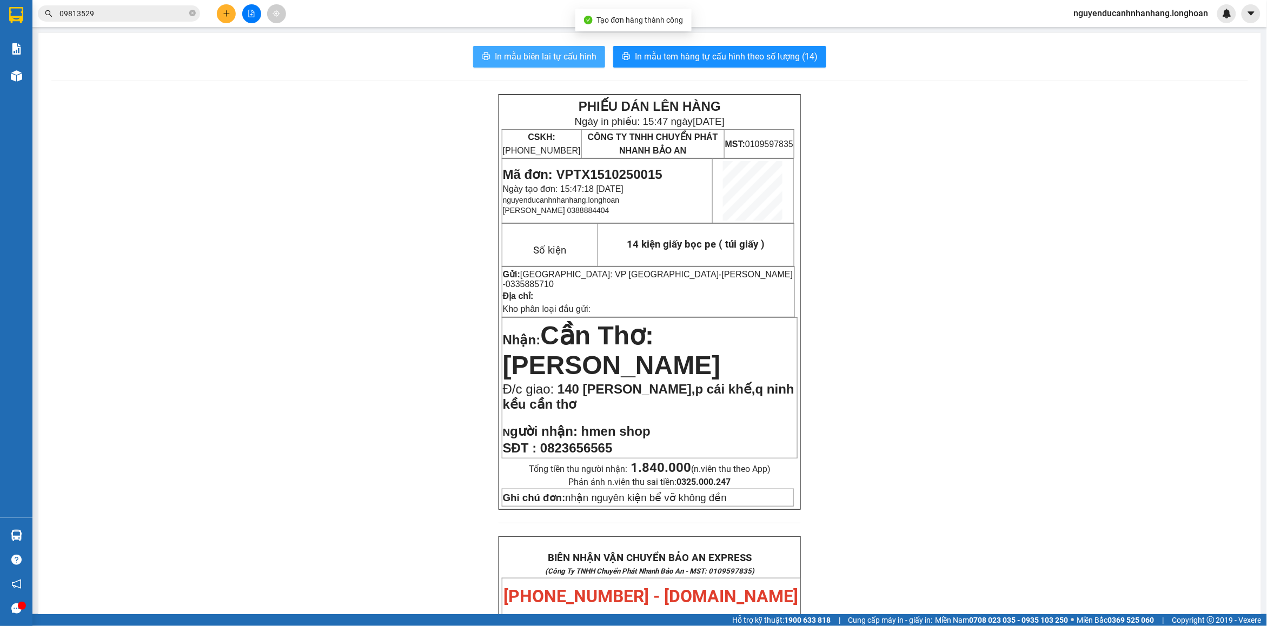
click at [485, 52] on button "In mẫu biên lai tự cấu hình" at bounding box center [539, 57] width 132 height 22
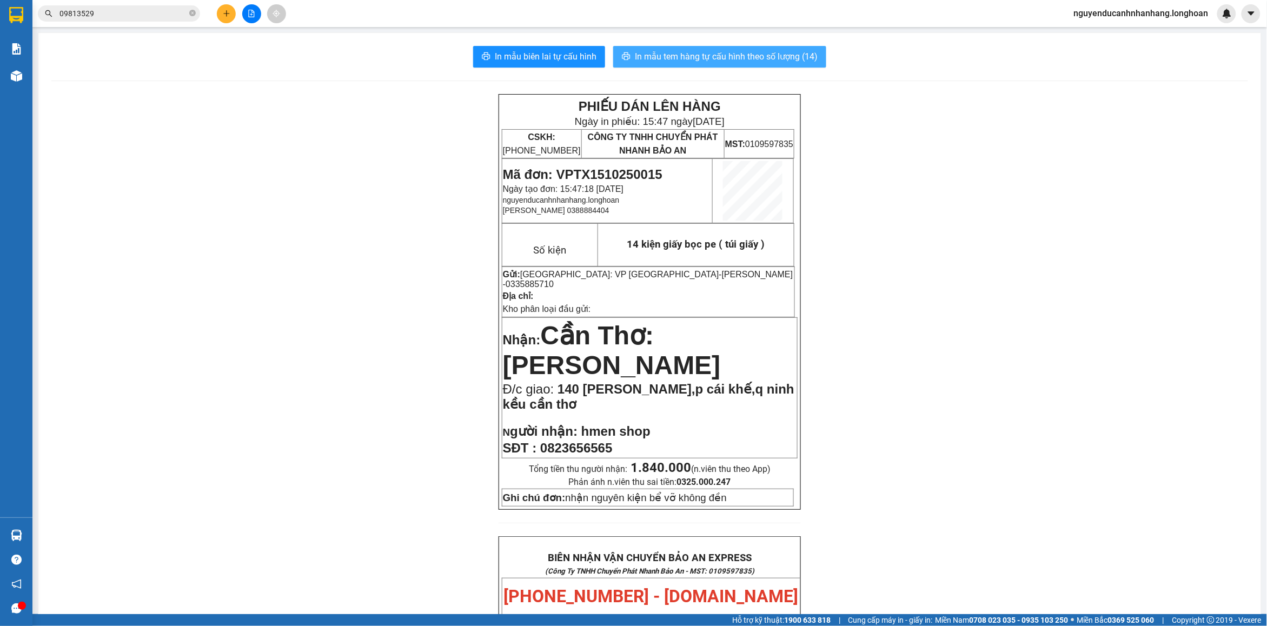
click at [744, 65] on button "In mẫu tem hàng tự cấu hình theo số lượng (14)" at bounding box center [719, 57] width 213 height 22
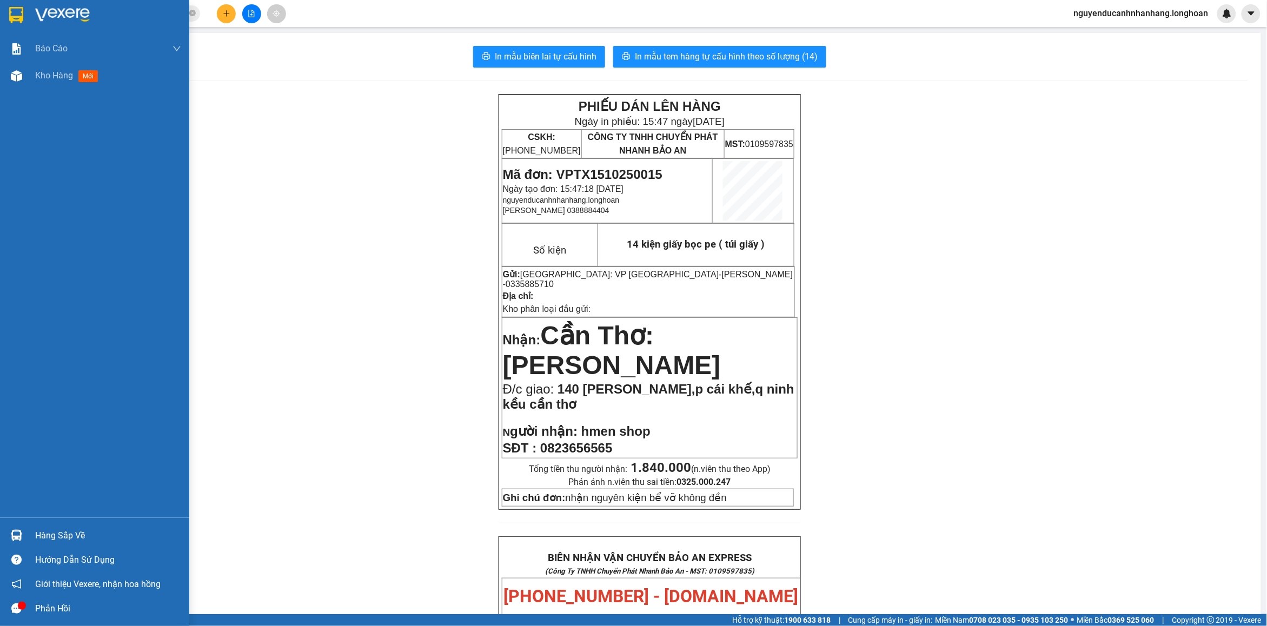
click at [25, 14] on div at bounding box center [16, 14] width 19 height 19
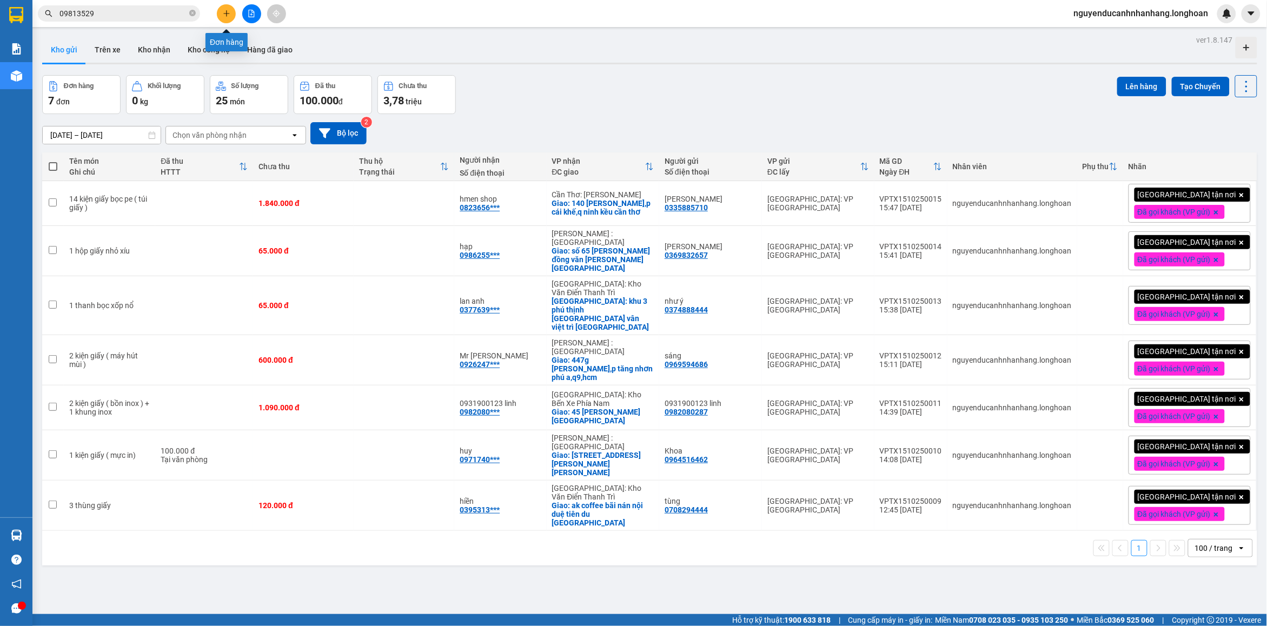
click at [228, 10] on icon "plus" at bounding box center [227, 14] width 8 height 8
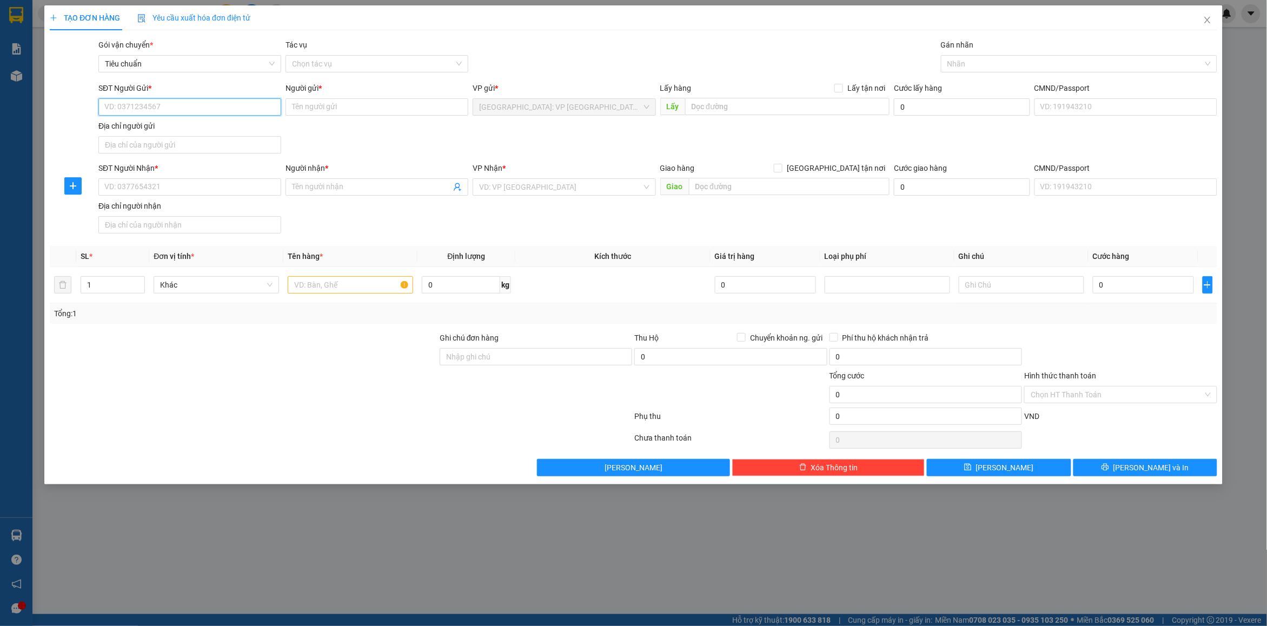
click at [233, 109] on input "SĐT Người Gửi *" at bounding box center [189, 106] width 183 height 17
click at [212, 126] on div "0983478876 - mơ decor" at bounding box center [190, 129] width 170 height 12
click at [188, 189] on input "SĐT Người Nhận *" at bounding box center [189, 187] width 183 height 17
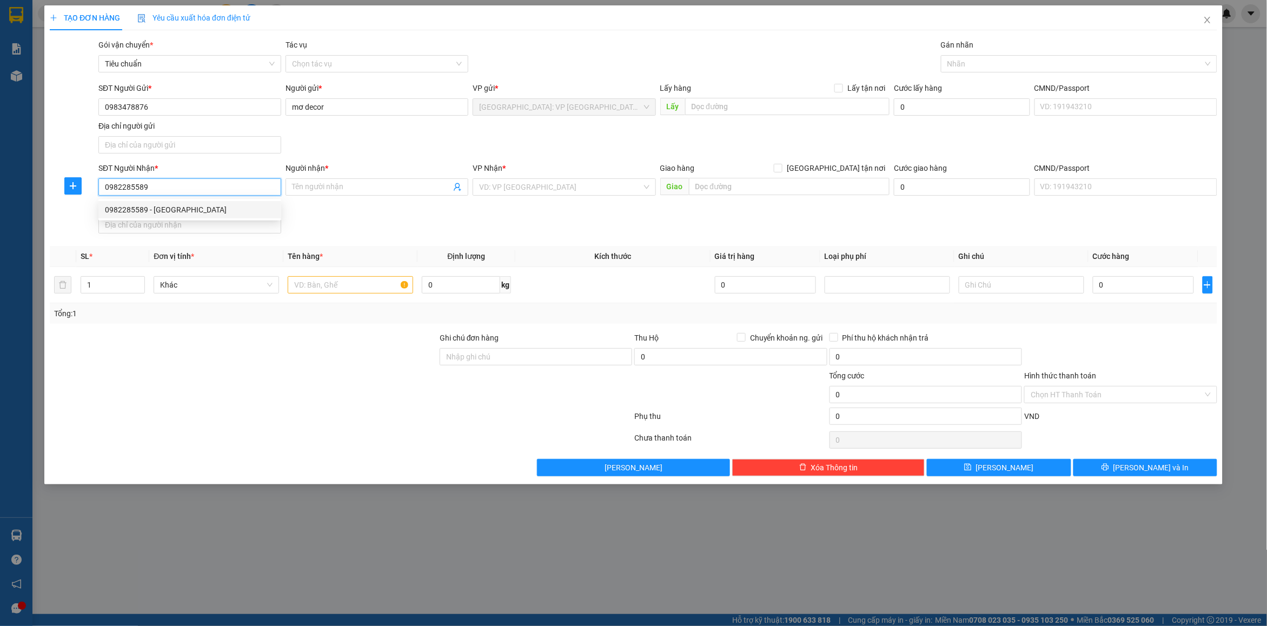
click at [209, 203] on div "0982285589 - [GEOGRAPHIC_DATA]" at bounding box center [189, 209] width 183 height 17
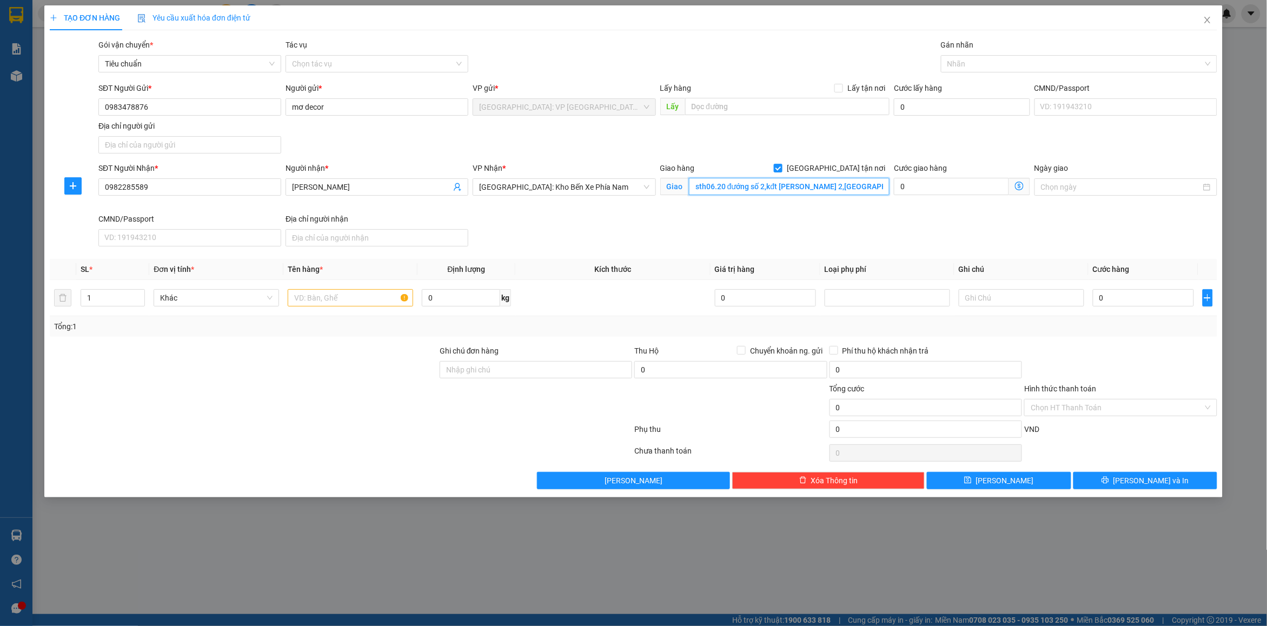
click at [810, 190] on input "sth06.20 đướng số 2,kđt [PERSON_NAME] 2,[GEOGRAPHIC_DATA] ,[GEOGRAPHIC_DATA]" at bounding box center [789, 186] width 201 height 17
click at [817, 190] on input "sth06.20 đướng số 2,kđt [PERSON_NAME] 2,[GEOGRAPHIC_DATA] ,[GEOGRAPHIC_DATA]" at bounding box center [789, 186] width 201 height 17
click at [967, 68] on div at bounding box center [1074, 63] width 260 height 13
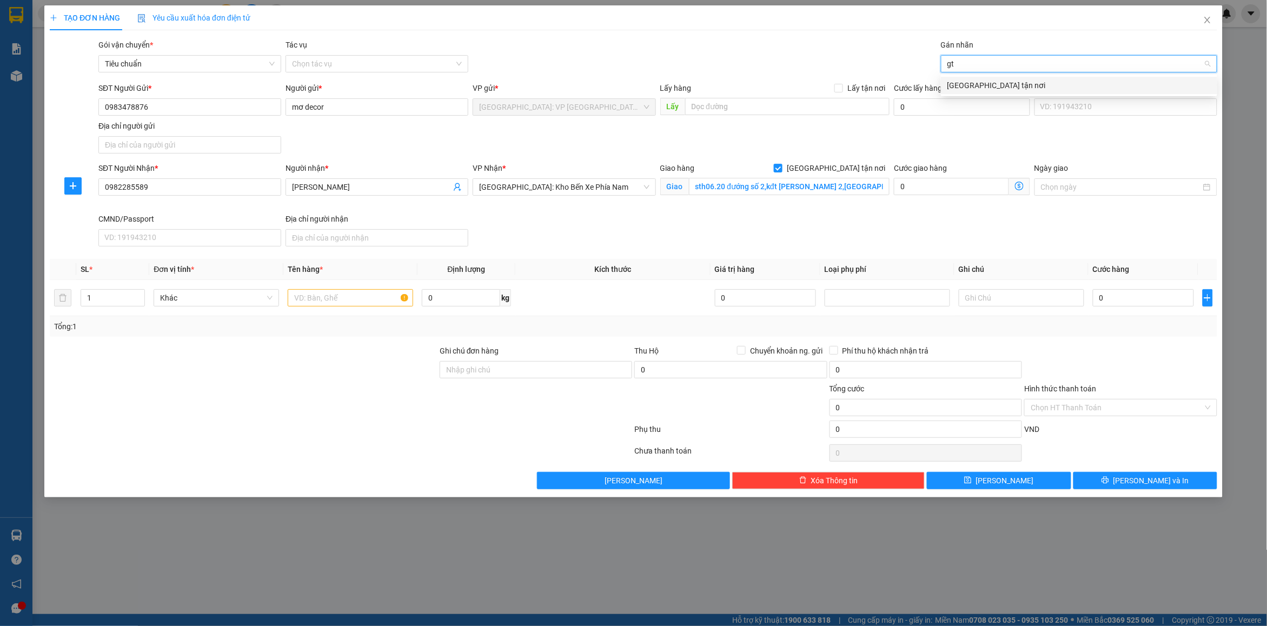
click at [979, 82] on div "[GEOGRAPHIC_DATA] tận nơi" at bounding box center [1079, 86] width 263 height 12
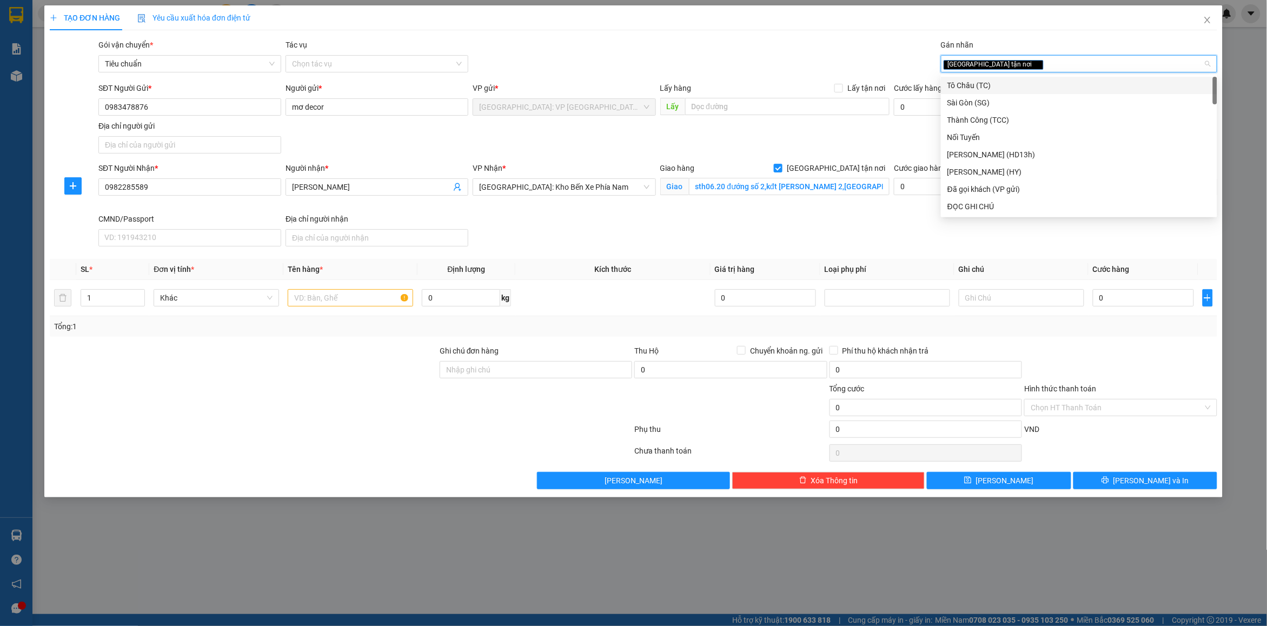
click at [1005, 68] on div "[GEOGRAPHIC_DATA] tận nơi" at bounding box center [1074, 63] width 260 height 13
click at [999, 88] on div "Đã gọi khách (VP gửi)" at bounding box center [1079, 86] width 263 height 12
click at [795, 47] on div "Gói vận chuyển * Tiêu chuẩn Tác vụ Chọn tác vụ Gán nhãn Giao tận nơi Đã gọi k…" at bounding box center [658, 58] width 1124 height 38
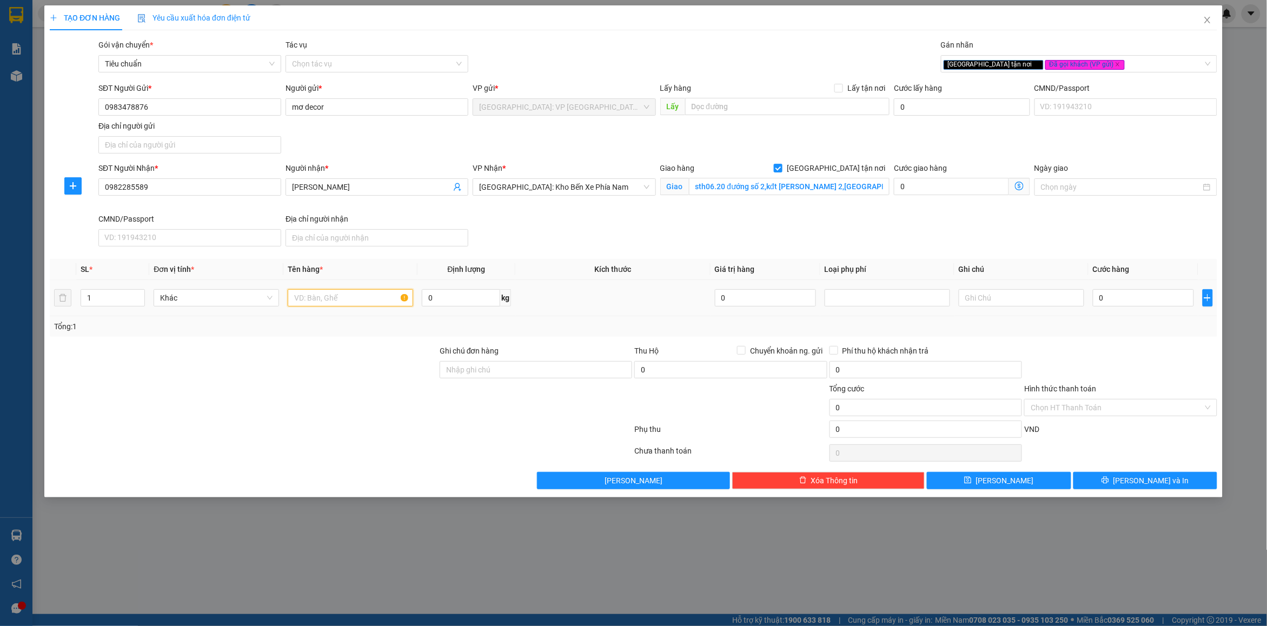
click at [344, 293] on input "text" at bounding box center [351, 297] width 126 height 17
click at [130, 301] on input "1" at bounding box center [112, 298] width 63 height 16
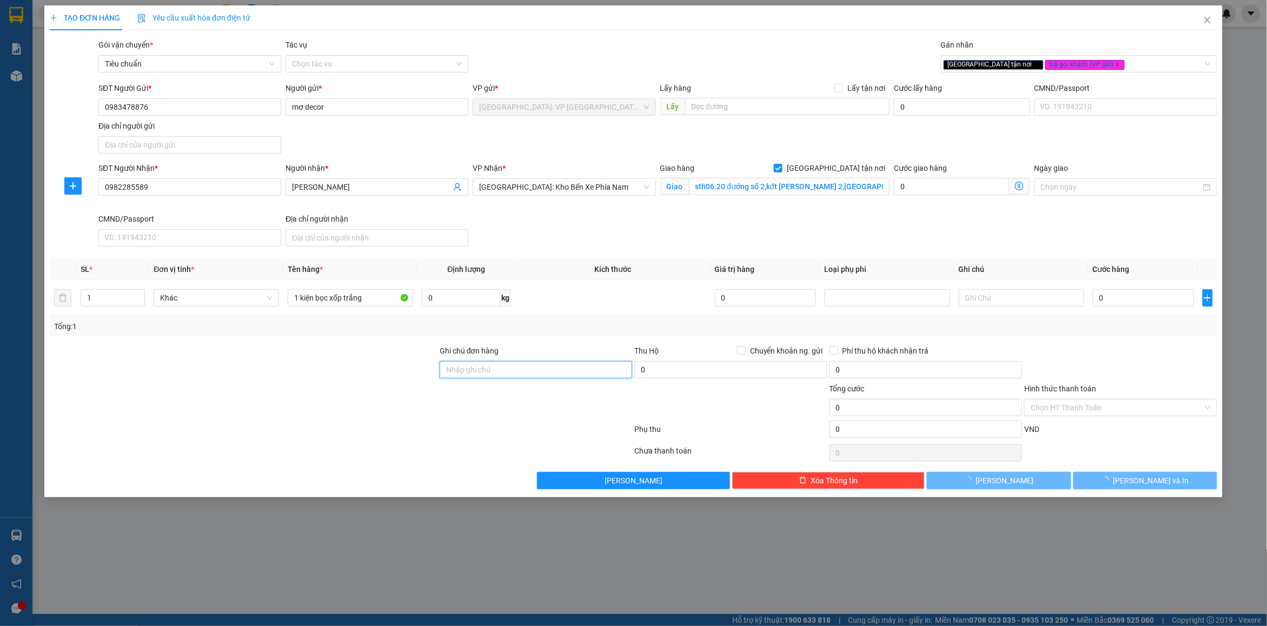
drag, startPoint x: 551, startPoint y: 371, endPoint x: 564, endPoint y: 379, distance: 15.5
click at [551, 371] on input "Ghi chú đơn hàng" at bounding box center [536, 369] width 193 height 17
click at [553, 338] on div "Transit Pickup Surcharge Ids Transit Deliver Surcharge Ids Transit Deliver Surc…" at bounding box center [634, 264] width 1168 height 451
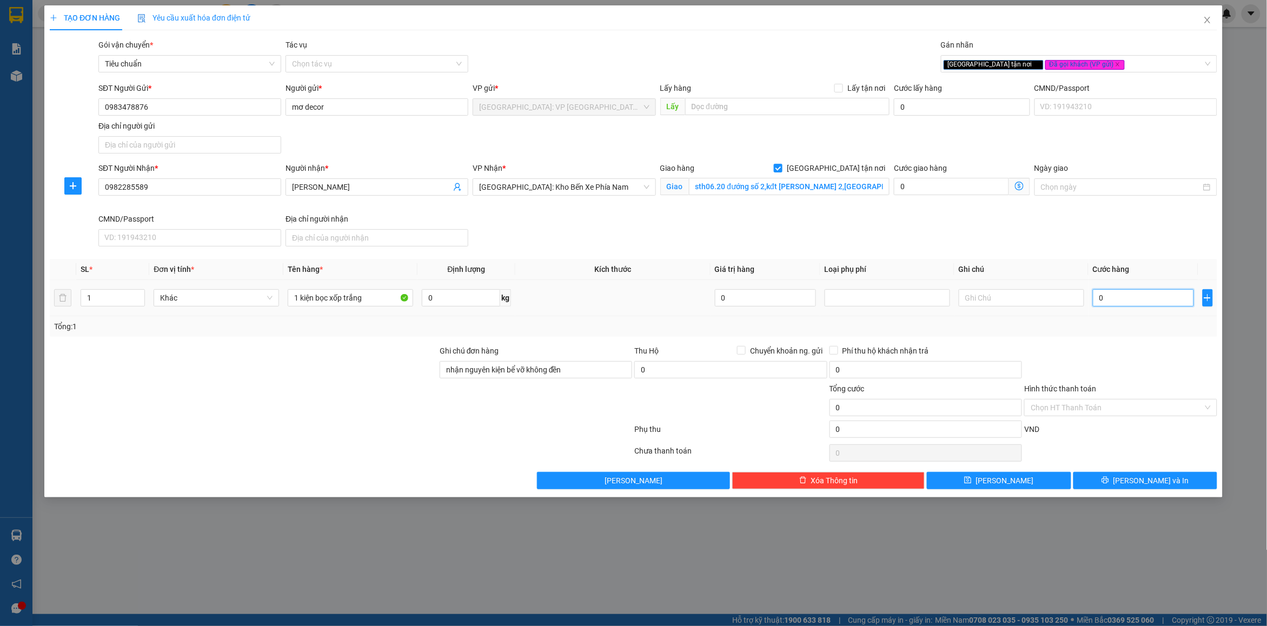
click at [1112, 302] on input "0" at bounding box center [1143, 297] width 101 height 17
click at [1129, 356] on div at bounding box center [1121, 364] width 195 height 38
click at [1109, 481] on button "[PERSON_NAME] và In" at bounding box center [1146, 480] width 144 height 17
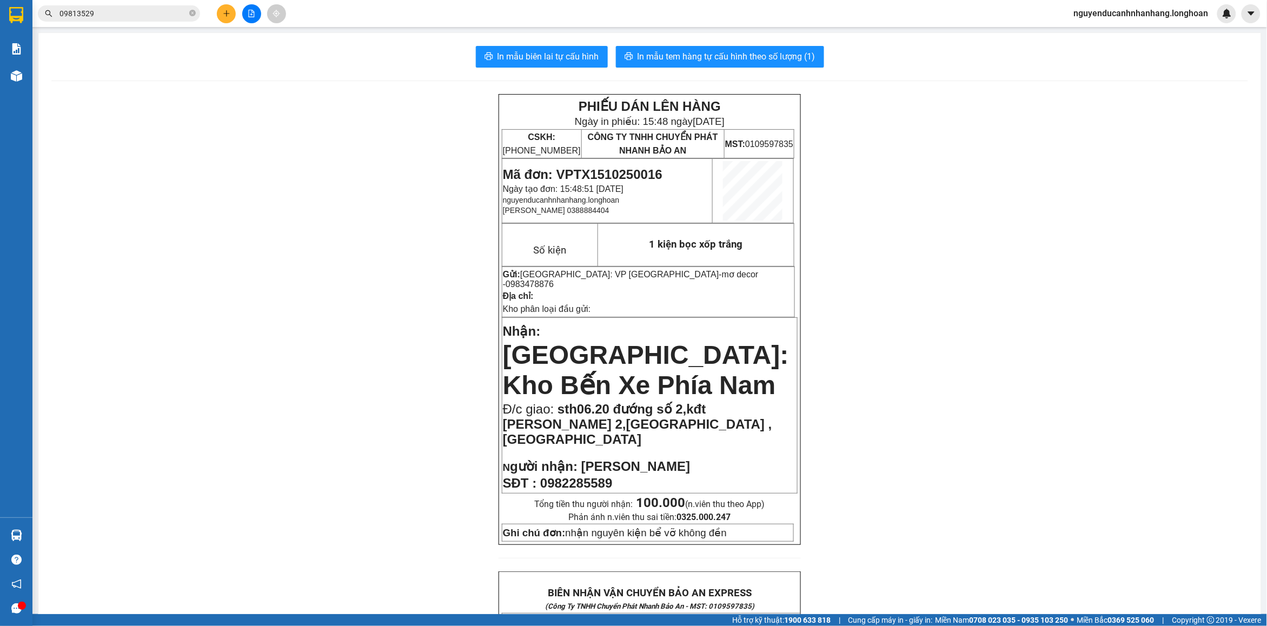
click at [554, 280] on span "0983478876" at bounding box center [530, 284] width 48 height 9
copy span "0983478876"
click at [674, 52] on span "In mẫu tem hàng tự cấu hình theo số lượng (1)" at bounding box center [727, 57] width 178 height 14
click at [226, 15] on icon "plus" at bounding box center [226, 13] width 1 height 6
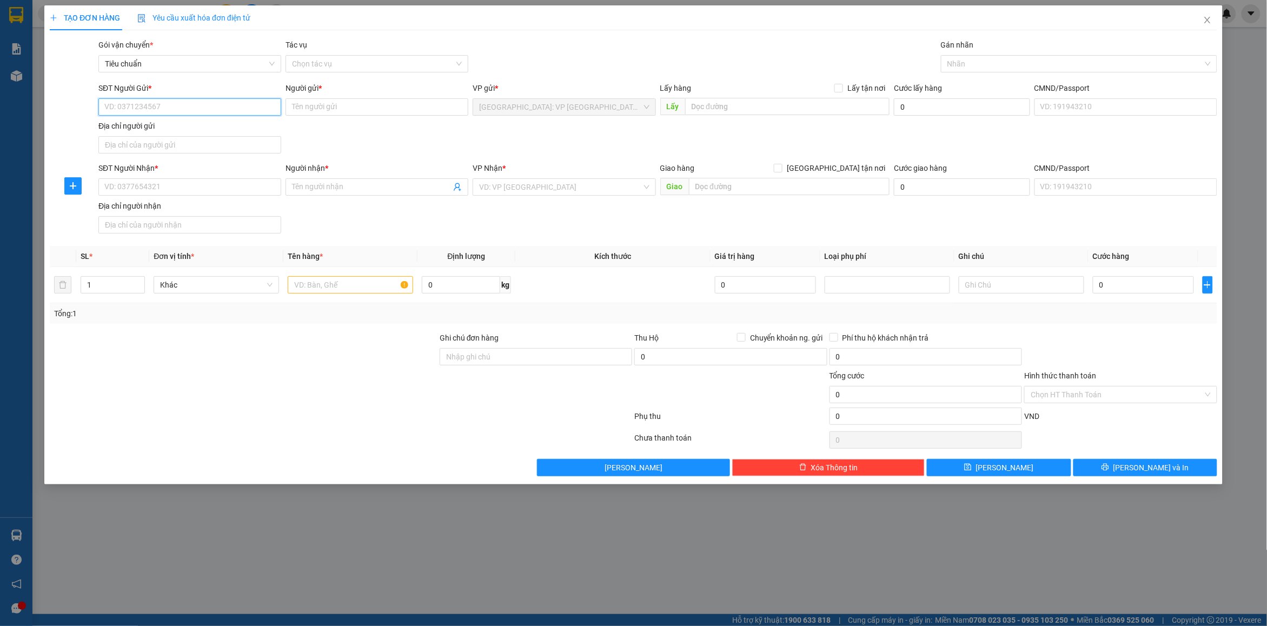
click at [199, 110] on input "SĐT Người Gửi *" at bounding box center [189, 106] width 183 height 17
click at [325, 104] on input "Người gửi *" at bounding box center [377, 106] width 183 height 17
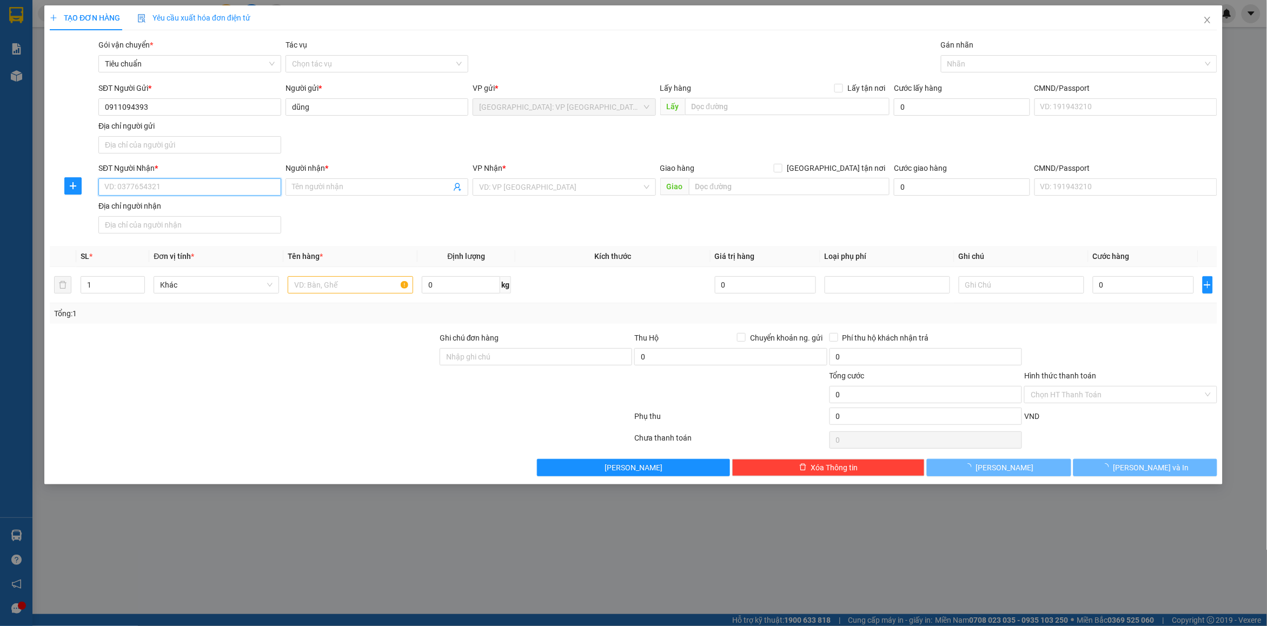
click at [117, 193] on input "SĐT Người Nhận *" at bounding box center [189, 187] width 183 height 17
click at [325, 184] on input "Người nhận *" at bounding box center [371, 187] width 159 height 12
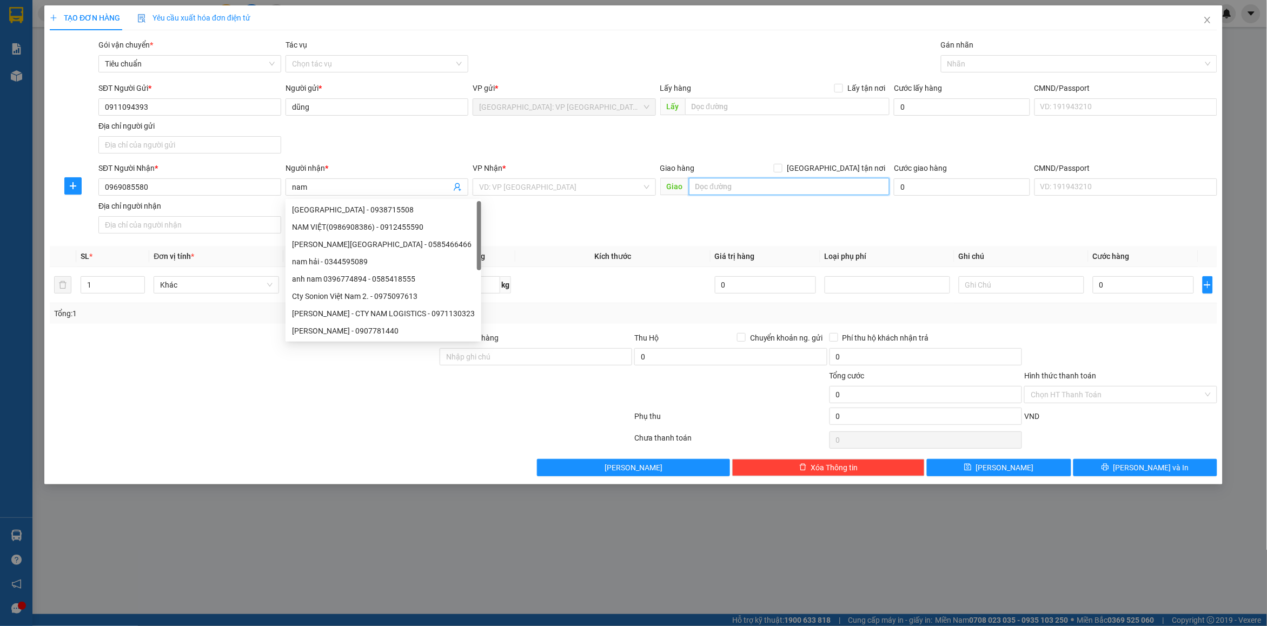
click at [763, 180] on input "text" at bounding box center [789, 186] width 201 height 17
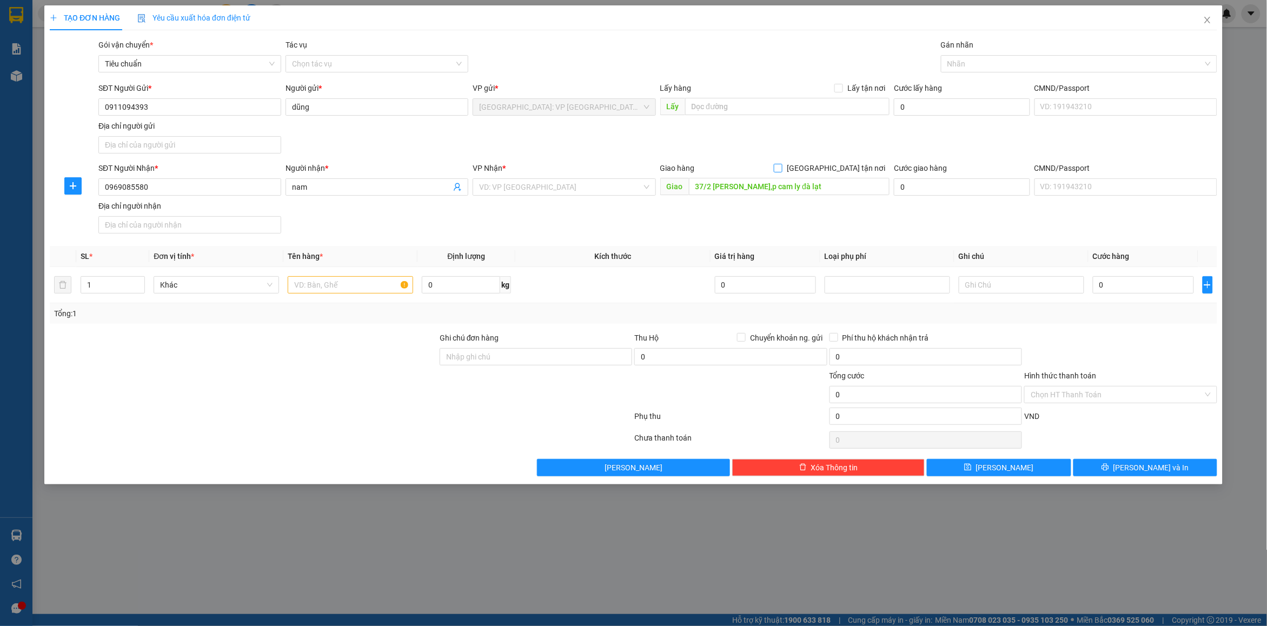
click at [783, 170] on span at bounding box center [778, 168] width 9 height 9
click at [782, 170] on input "[GEOGRAPHIC_DATA] tận nơi" at bounding box center [778, 168] width 8 height 8
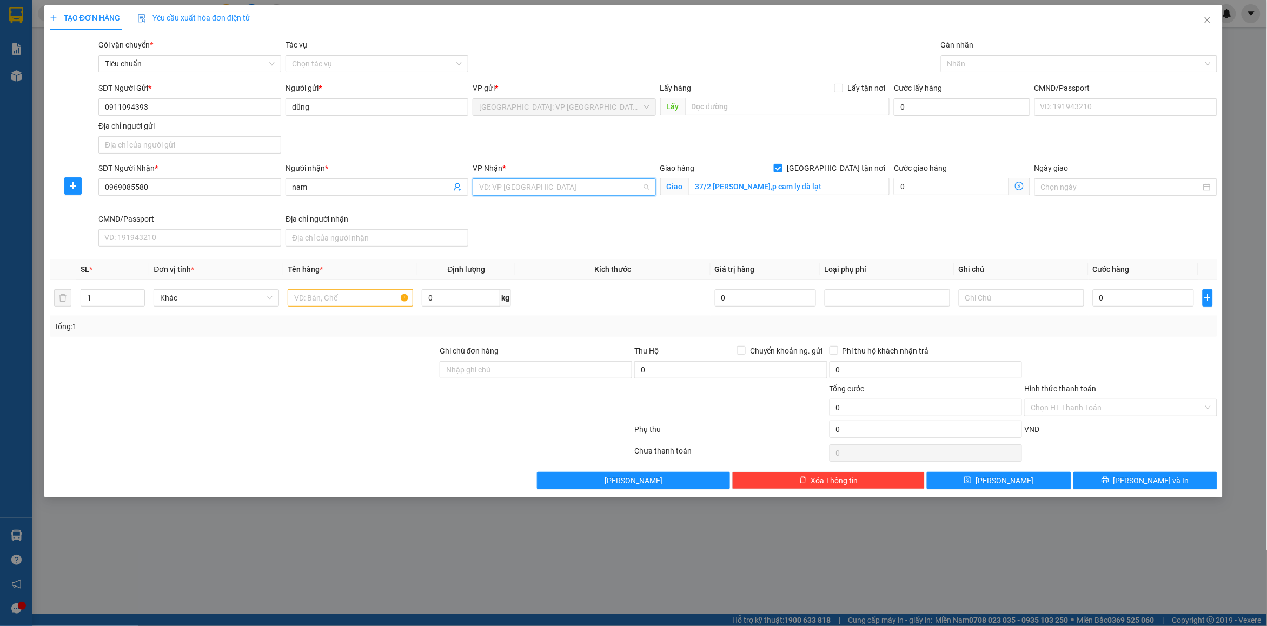
click at [584, 187] on input "search" at bounding box center [560, 187] width 162 height 16
click at [556, 229] on div "[GEOGRAPHIC_DATA]: Kho Bến Xe Phía Nam" at bounding box center [579, 227] width 198 height 12
click at [825, 227] on div "SĐT Người Nhận * 0969085580 Người nhận * nam VP Nhận * [GEOGRAPHIC_DATA]: Kho B…" at bounding box center [658, 206] width 1124 height 89
click at [993, 65] on div at bounding box center [1074, 63] width 260 height 13
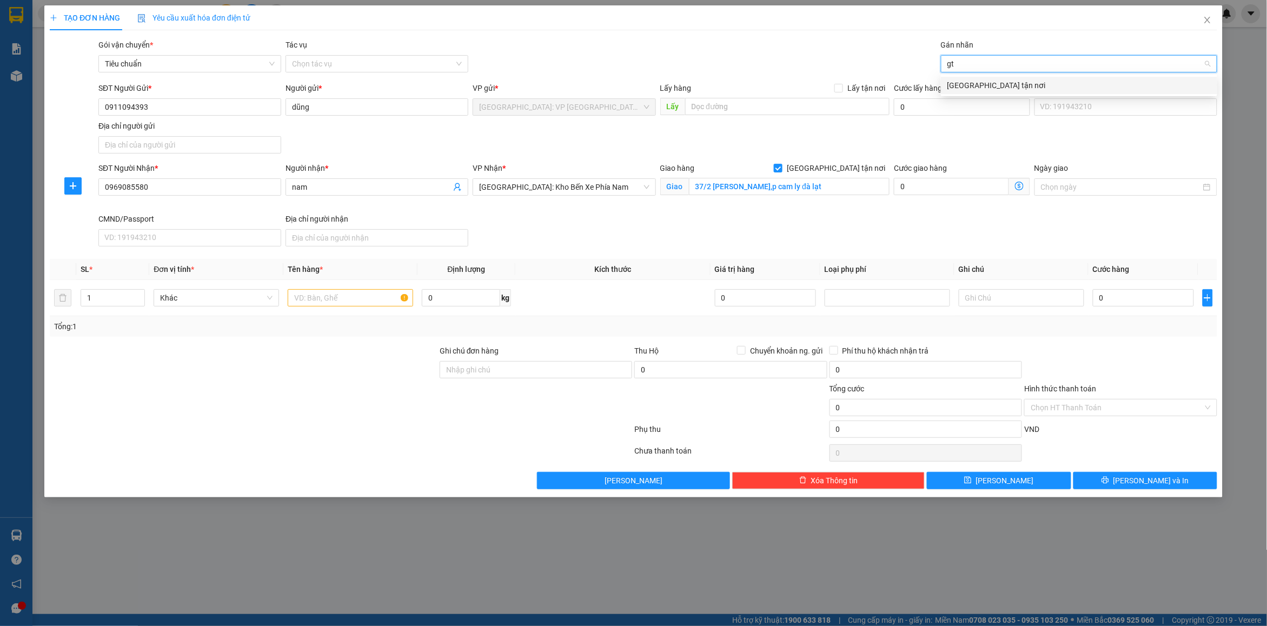
click at [967, 87] on div "[GEOGRAPHIC_DATA] tận nơi" at bounding box center [1079, 86] width 263 height 12
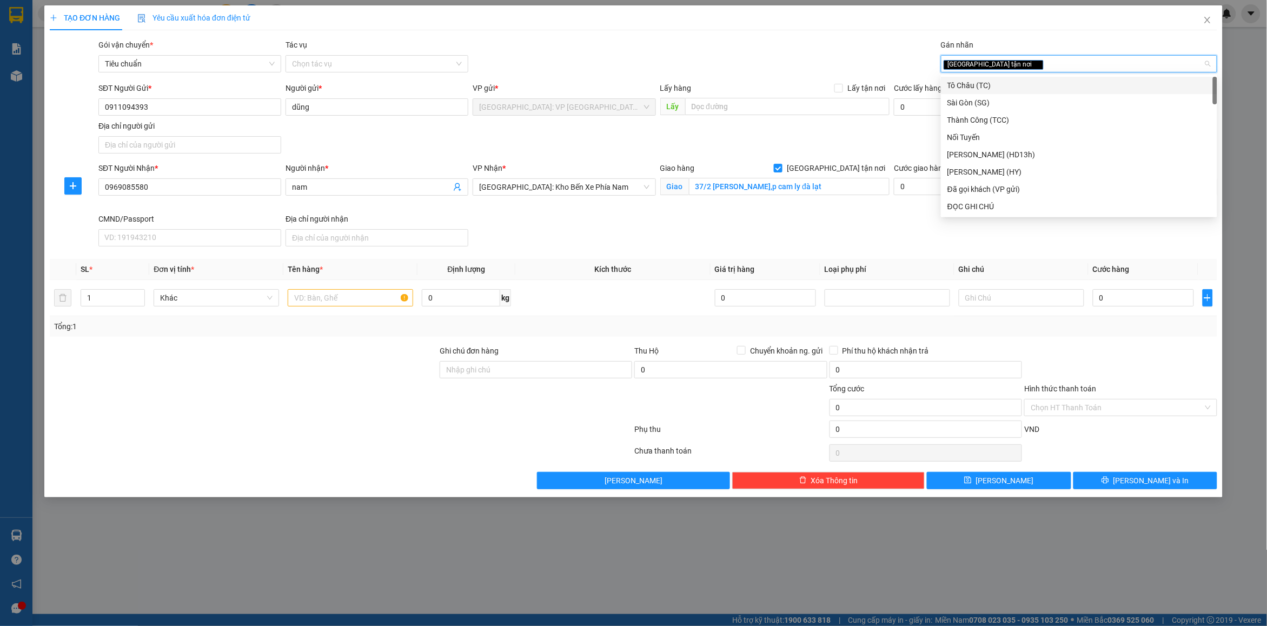
click at [1011, 60] on div "[GEOGRAPHIC_DATA] tận nơi" at bounding box center [1074, 63] width 260 height 13
click at [968, 87] on div "Đã gọi khách (VP gửi)" at bounding box center [1079, 86] width 263 height 12
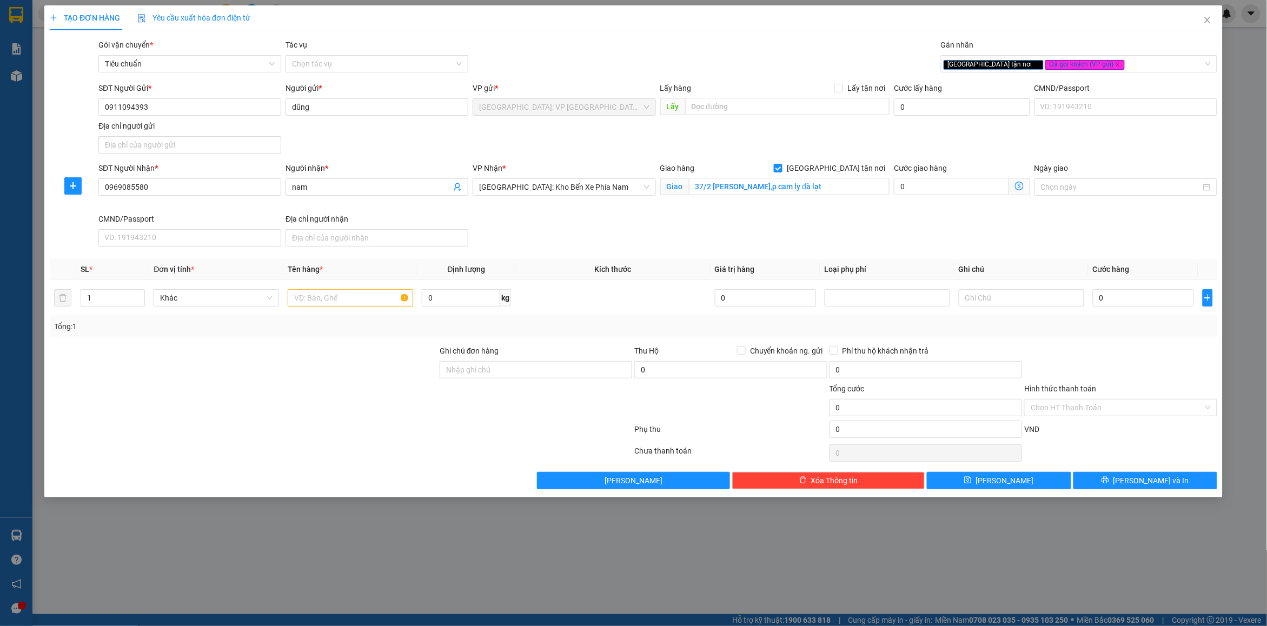
drag, startPoint x: 626, startPoint y: 91, endPoint x: 414, endPoint y: 264, distance: 273.7
click at [625, 91] on div "VP gửi *" at bounding box center [564, 88] width 183 height 12
drag, startPoint x: 308, startPoint y: 308, endPoint x: 306, endPoint y: 302, distance: 7.0
click at [307, 308] on div at bounding box center [351, 298] width 126 height 22
click at [306, 302] on input "text" at bounding box center [351, 297] width 126 height 17
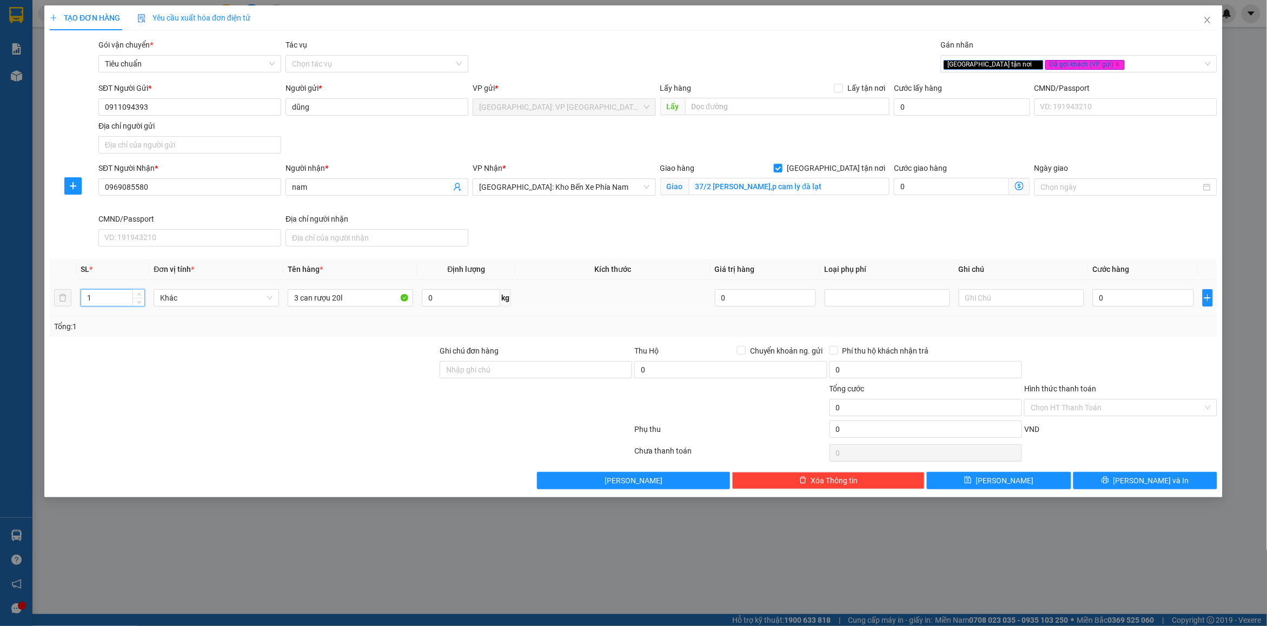
click at [90, 300] on input "1" at bounding box center [112, 298] width 63 height 16
click at [521, 382] on div "Ghi chú đơn hàng" at bounding box center [536, 364] width 193 height 38
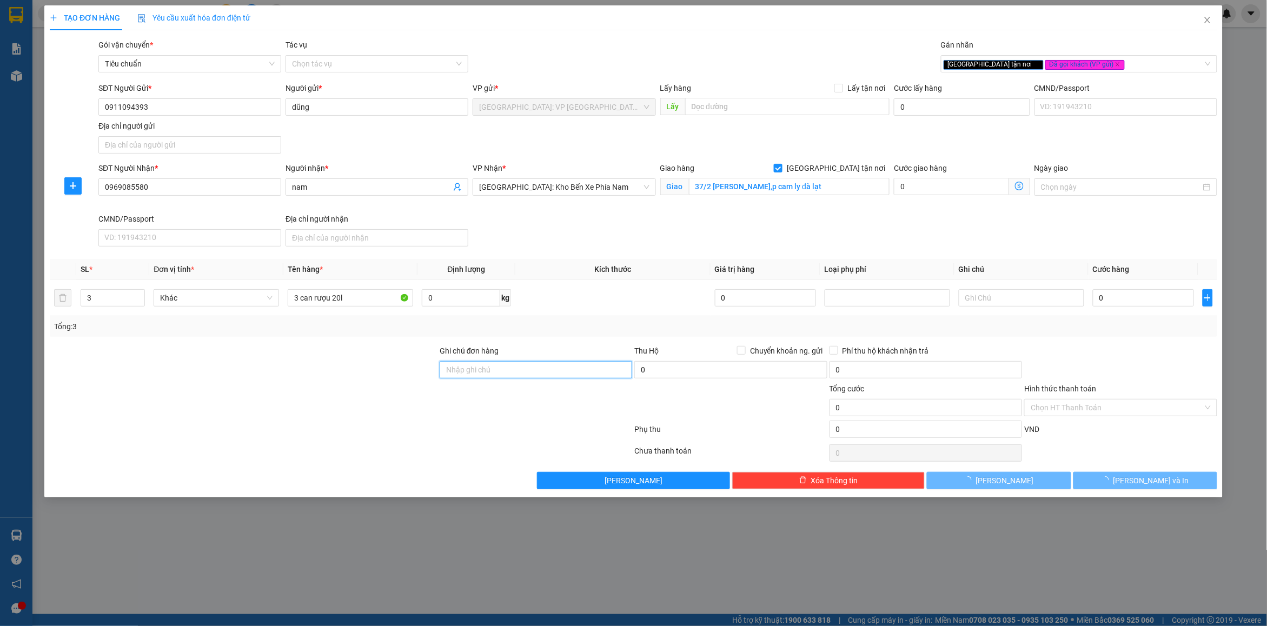
click at [511, 371] on input "Ghi chú đơn hàng" at bounding box center [536, 369] width 193 height 17
click at [577, 345] on div "Ghi chú đơn hàng" at bounding box center [536, 353] width 193 height 16
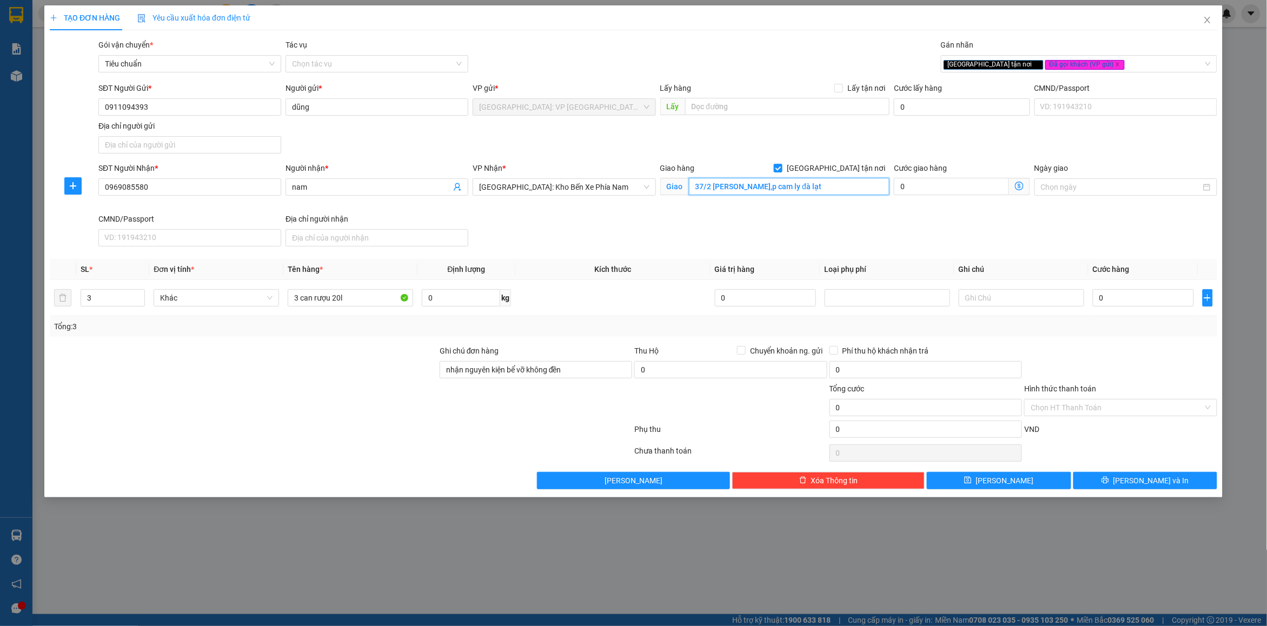
click at [764, 184] on input "37/2 [PERSON_NAME],p cam ly đà lạt" at bounding box center [789, 186] width 201 height 17
drag, startPoint x: 736, startPoint y: 214, endPoint x: 560, endPoint y: 1, distance: 276.7
click at [736, 213] on div "SĐT Người Nhận * 0969085580 Người nhận * nam VP Nhận * [GEOGRAPHIC_DATA]: Kho B…" at bounding box center [658, 206] width 1124 height 89
click at [1145, 293] on input "0" at bounding box center [1143, 297] width 101 height 17
click at [1131, 319] on div "SL * Đơn vị tính * Tên hàng * Định lượng Kích thước Giá trị hàng Loại phụ phí G…" at bounding box center [634, 298] width 1168 height 78
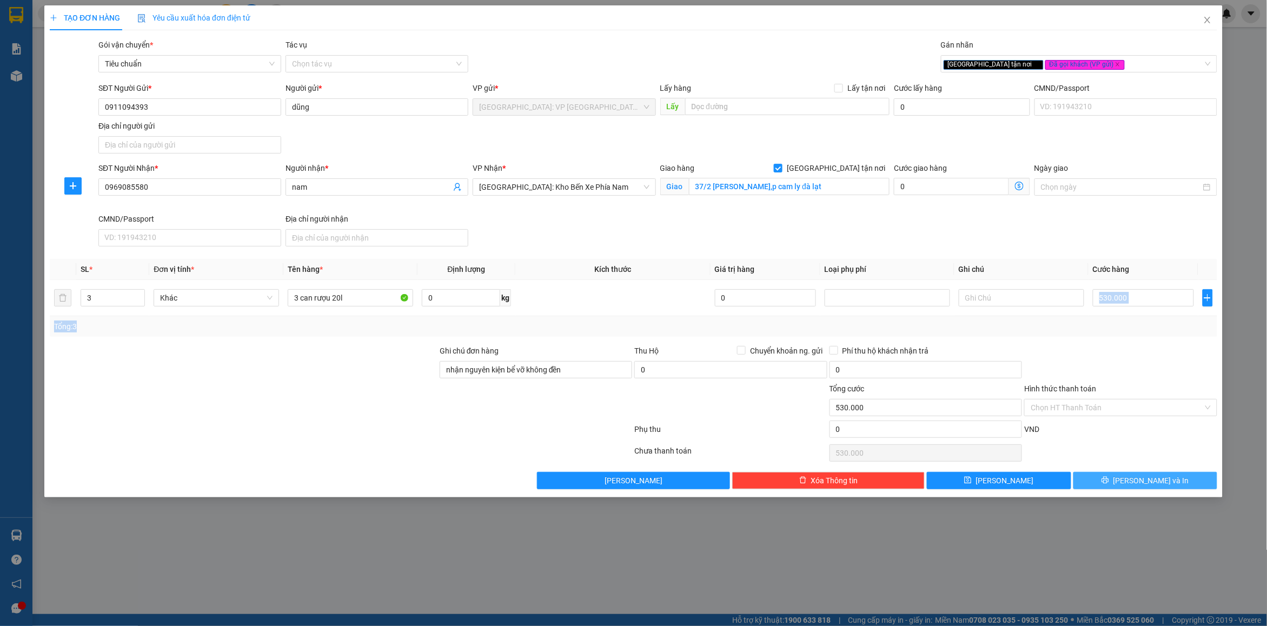
click at [1116, 477] on button "[PERSON_NAME] và In" at bounding box center [1146, 480] width 144 height 17
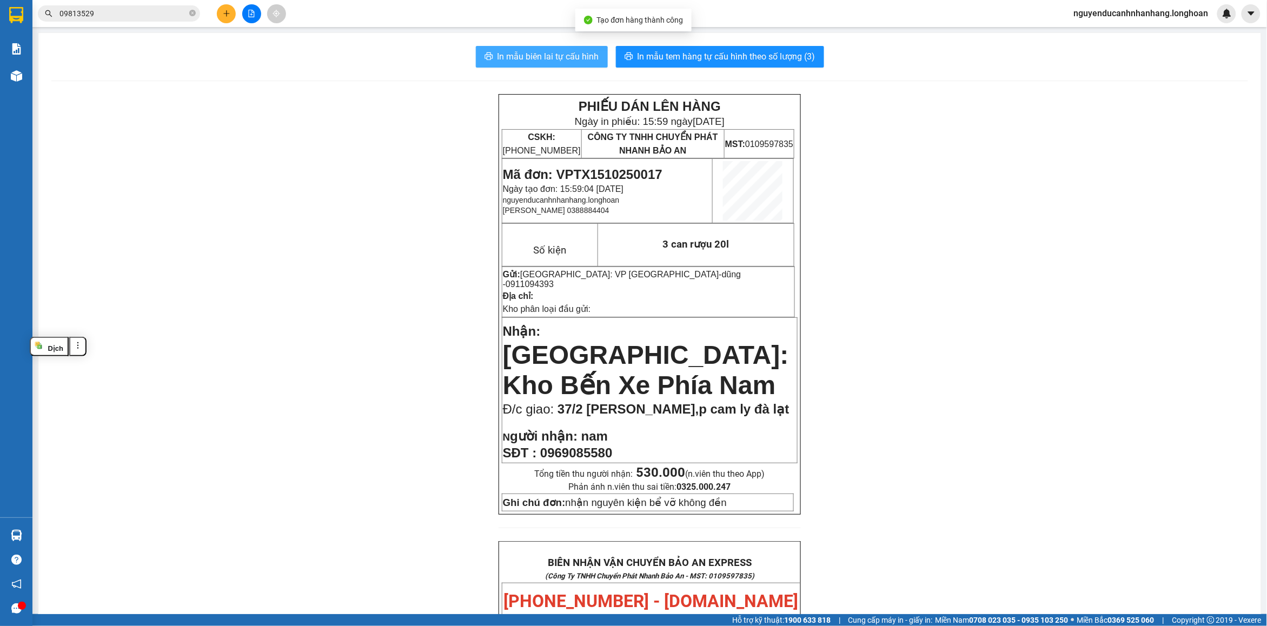
click at [521, 53] on span "In mẫu biên lai tự cấu hình" at bounding box center [549, 57] width 102 height 14
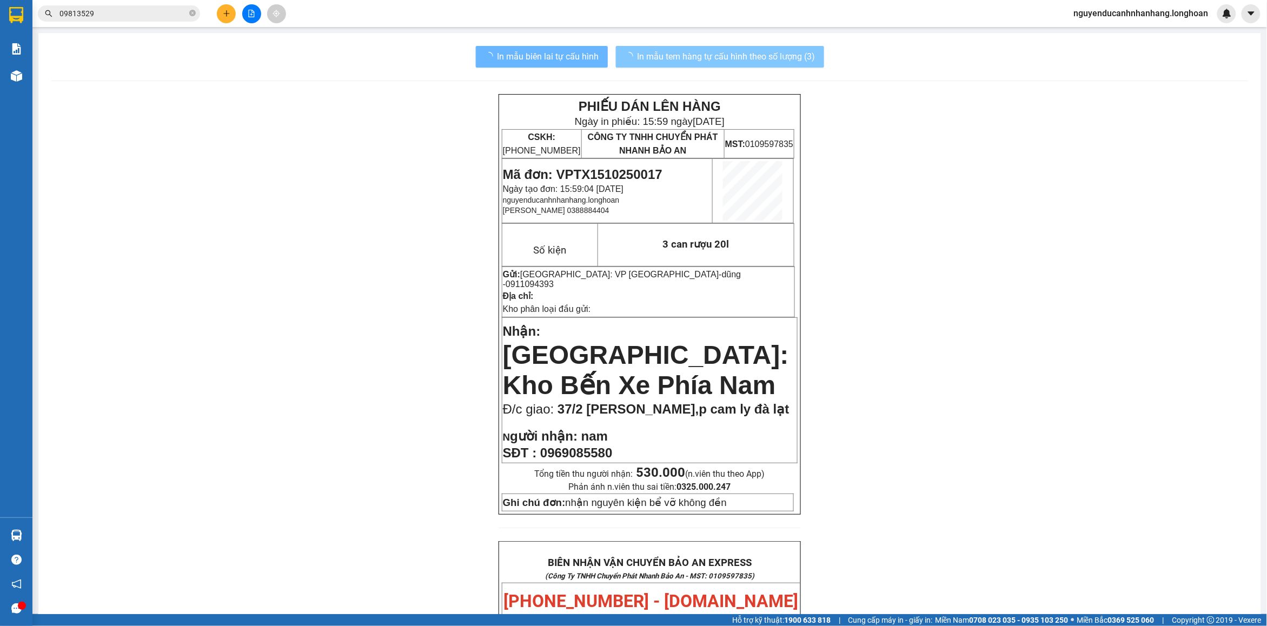
click at [669, 57] on span "In mẫu tem hàng tự cấu hình theo số lượng (3)" at bounding box center [727, 57] width 178 height 14
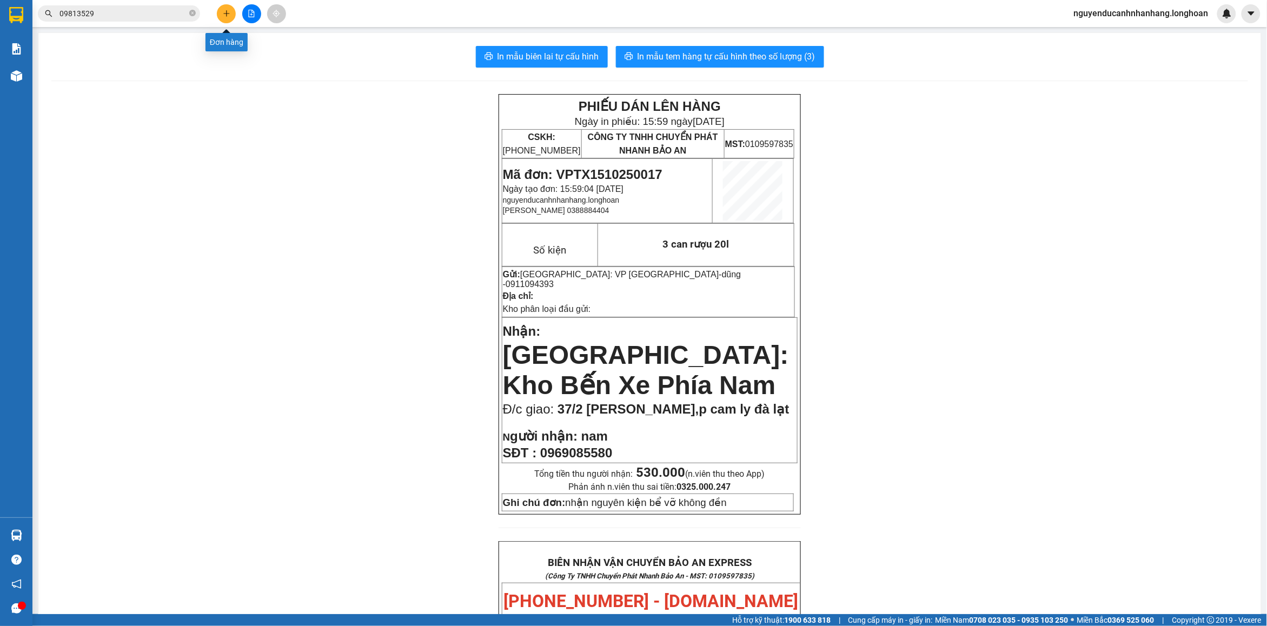
click at [227, 19] on button at bounding box center [226, 13] width 19 height 19
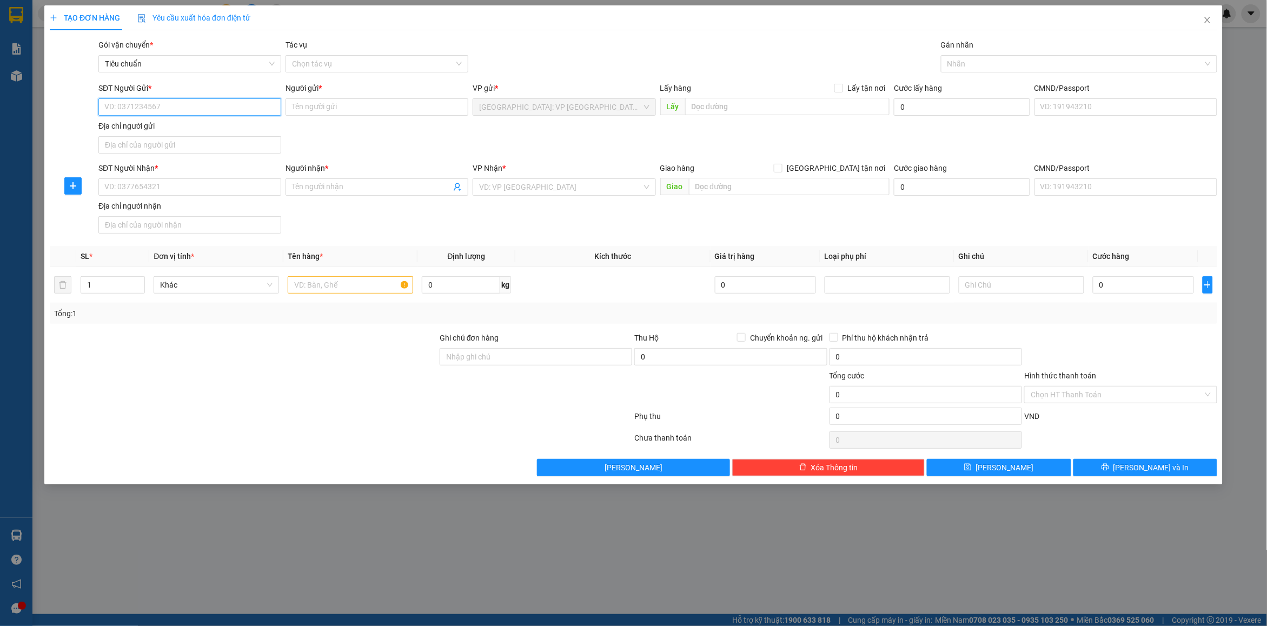
click at [195, 104] on input "SĐT Người Gửi *" at bounding box center [189, 106] width 183 height 17
click at [333, 104] on input "Người gửi *" at bounding box center [377, 106] width 183 height 17
click at [238, 103] on input "SĐT Người Gửi *" at bounding box center [189, 106] width 183 height 17
drag, startPoint x: 155, startPoint y: 203, endPoint x: 150, endPoint y: 193, distance: 11.4
click at [154, 203] on div "Địa chỉ người nhận" at bounding box center [189, 206] width 183 height 12
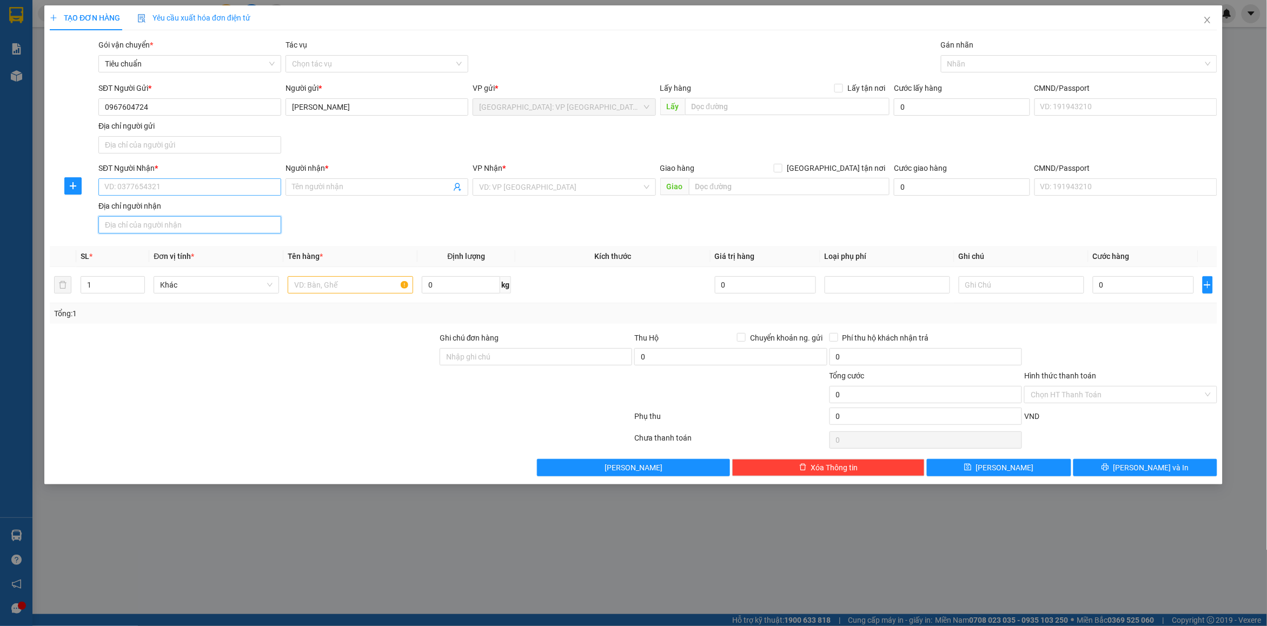
click at [154, 216] on input "Địa chỉ người nhận" at bounding box center [189, 224] width 183 height 17
click at [148, 190] on input "SĐT Người Nhận *" at bounding box center [189, 187] width 183 height 17
click at [207, 208] on div "0876328219 - việt" at bounding box center [190, 210] width 170 height 12
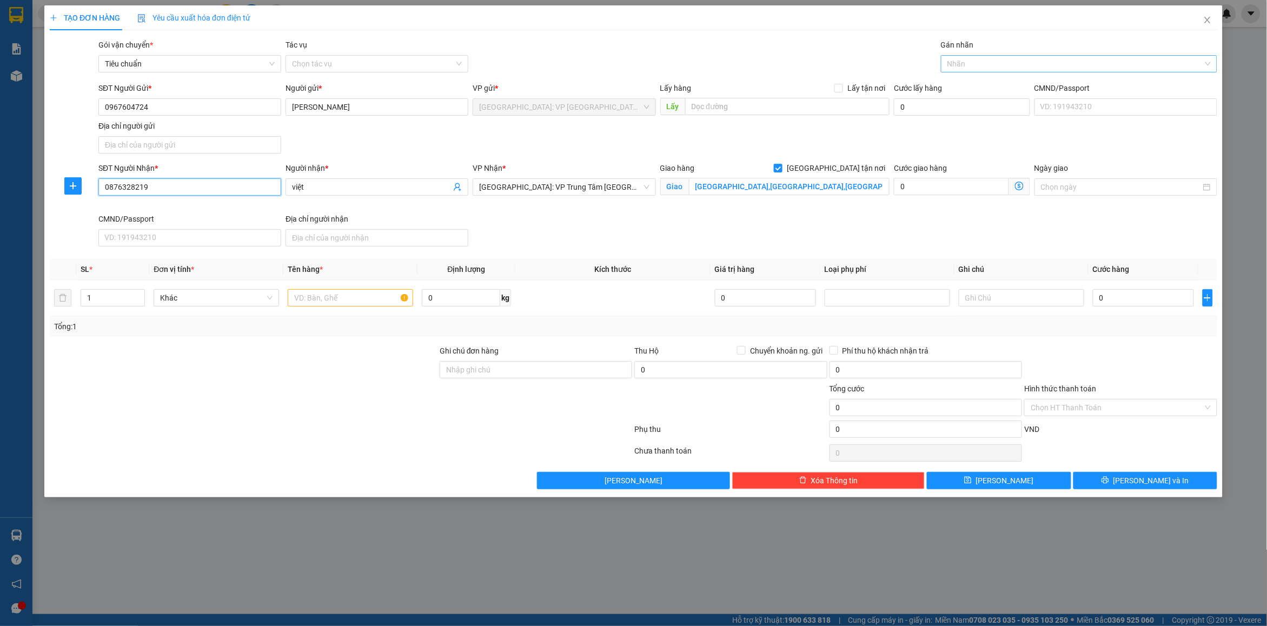
click at [961, 69] on div at bounding box center [1074, 63] width 260 height 13
drag, startPoint x: 974, startPoint y: 88, endPoint x: 1018, endPoint y: 72, distance: 46.0
click at [975, 88] on div "[GEOGRAPHIC_DATA] tận nơi" at bounding box center [1079, 86] width 263 height 12
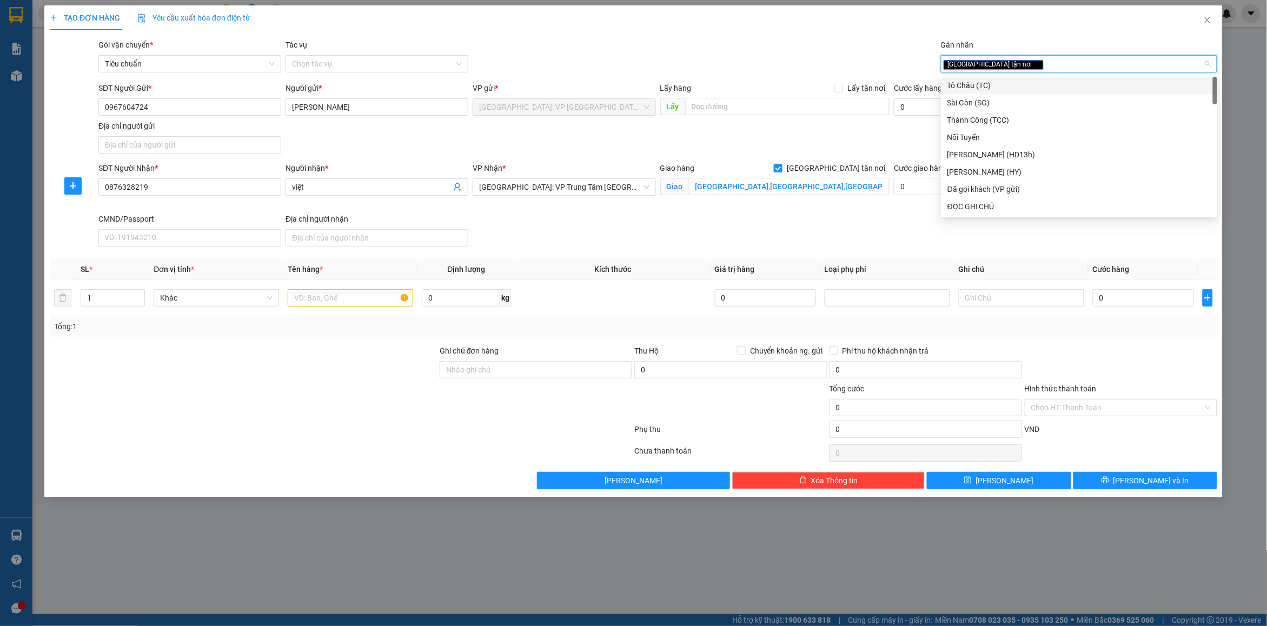
click at [1027, 69] on div "[GEOGRAPHIC_DATA] tận nơi" at bounding box center [1074, 63] width 260 height 13
click at [1007, 80] on div "Đã gọi khách (VP gửi)" at bounding box center [1079, 86] width 263 height 12
click at [856, 63] on div "Gói vận chuyển * Tiêu chuẩn Tác vụ Chọn tác vụ Gán nhãn Giao tận nơi Đã gọi k…" at bounding box center [658, 58] width 1124 height 38
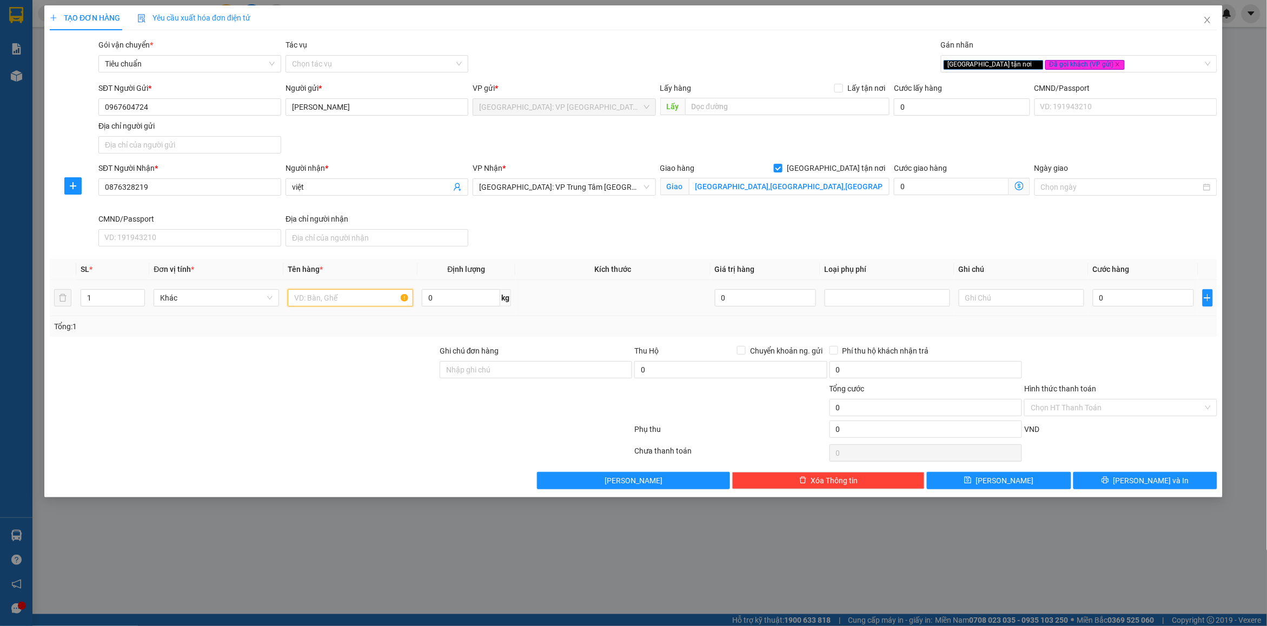
click at [305, 303] on input "text" at bounding box center [351, 297] width 126 height 17
click at [109, 301] on input "1" at bounding box center [112, 298] width 63 height 16
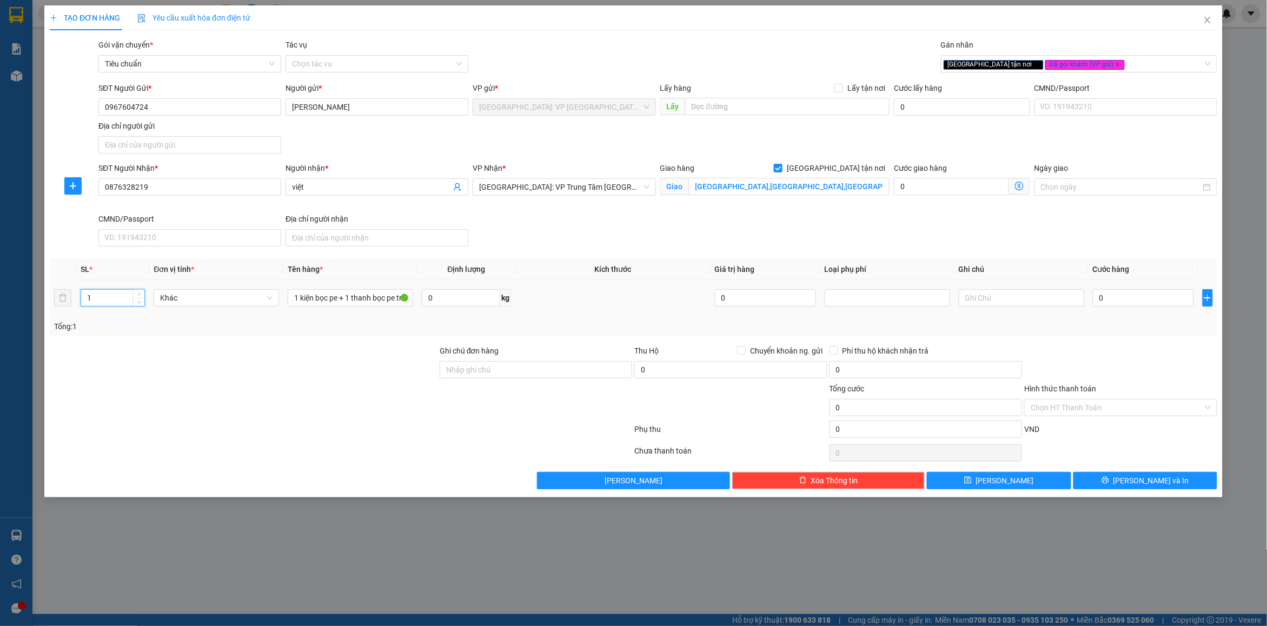
click at [109, 301] on input "1" at bounding box center [112, 298] width 63 height 16
click at [504, 373] on input "Ghi chú đơn hàng" at bounding box center [536, 369] width 193 height 17
click at [558, 339] on div "Transit Pickup Surcharge Ids Transit Deliver Surcharge Ids Transit Deliver Surc…" at bounding box center [634, 264] width 1168 height 451
drag, startPoint x: 1159, startPoint y: 325, endPoint x: 1112, endPoint y: 307, distance: 50.1
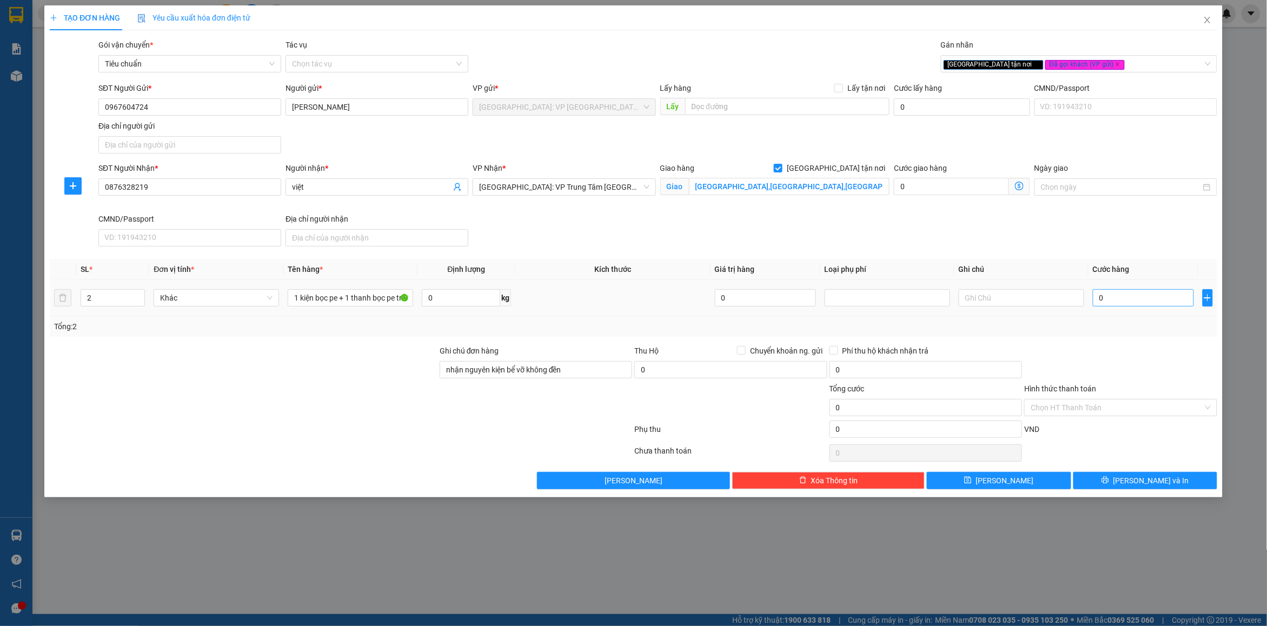
click at [1156, 323] on div "Tổng: 2" at bounding box center [633, 327] width 1159 height 12
click at [1102, 303] on input "0" at bounding box center [1143, 297] width 101 height 17
click at [1104, 327] on div "Tổng: 2" at bounding box center [633, 327] width 1159 height 12
click at [1100, 414] on input "Hình thức thanh toán" at bounding box center [1117, 408] width 172 height 16
click at [1086, 433] on div "Tại văn phòng" at bounding box center [1122, 431] width 180 height 12
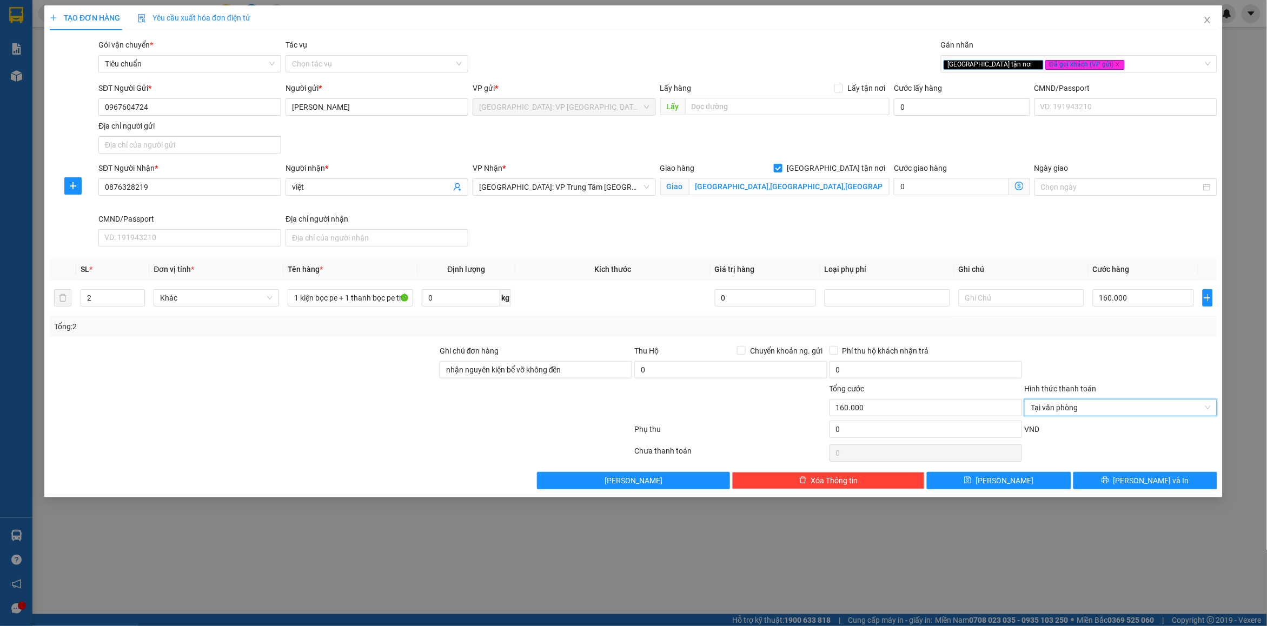
click at [1118, 372] on div at bounding box center [1121, 364] width 195 height 38
click at [1139, 486] on span "[PERSON_NAME] và In" at bounding box center [1152, 481] width 76 height 12
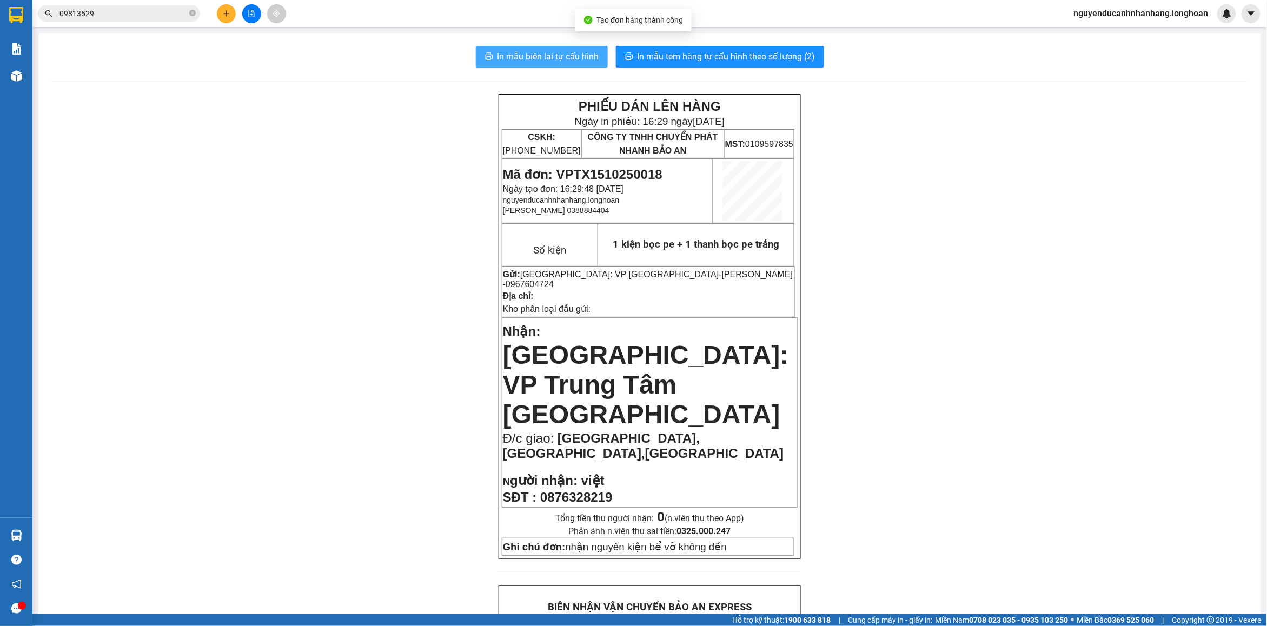
click at [518, 58] on span "In mẫu biên lai tự cấu hình" at bounding box center [549, 57] width 102 height 14
click at [531, 62] on span "In mẫu biên lai tự cấu hình" at bounding box center [549, 57] width 102 height 14
click at [636, 69] on div "In mẫu biên lai tự cấu hình In mẫu tem hàng tự cấu hình theo số lượng (2) PHIẾU…" at bounding box center [649, 634] width 1223 height 1203
click at [643, 63] on span "In mẫu tem hàng tự cấu hình theo số lượng (2)" at bounding box center [727, 57] width 178 height 14
click at [227, 17] on button at bounding box center [226, 13] width 19 height 19
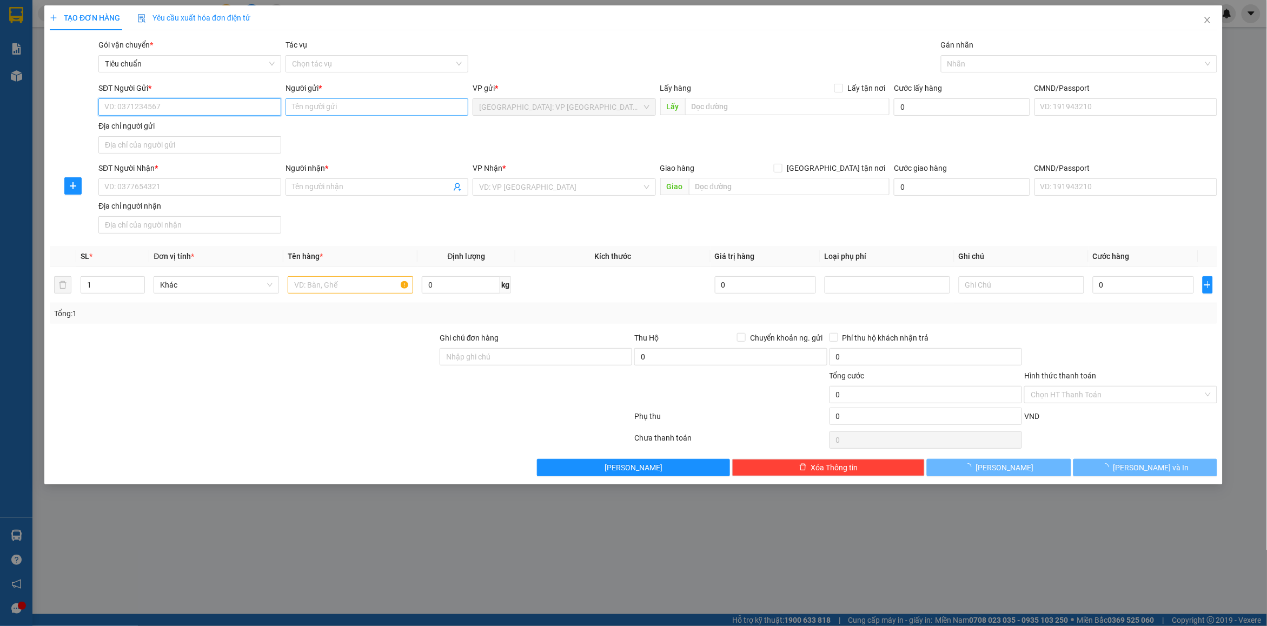
click at [193, 114] on input "SĐT Người Gửi *" at bounding box center [189, 106] width 183 height 17
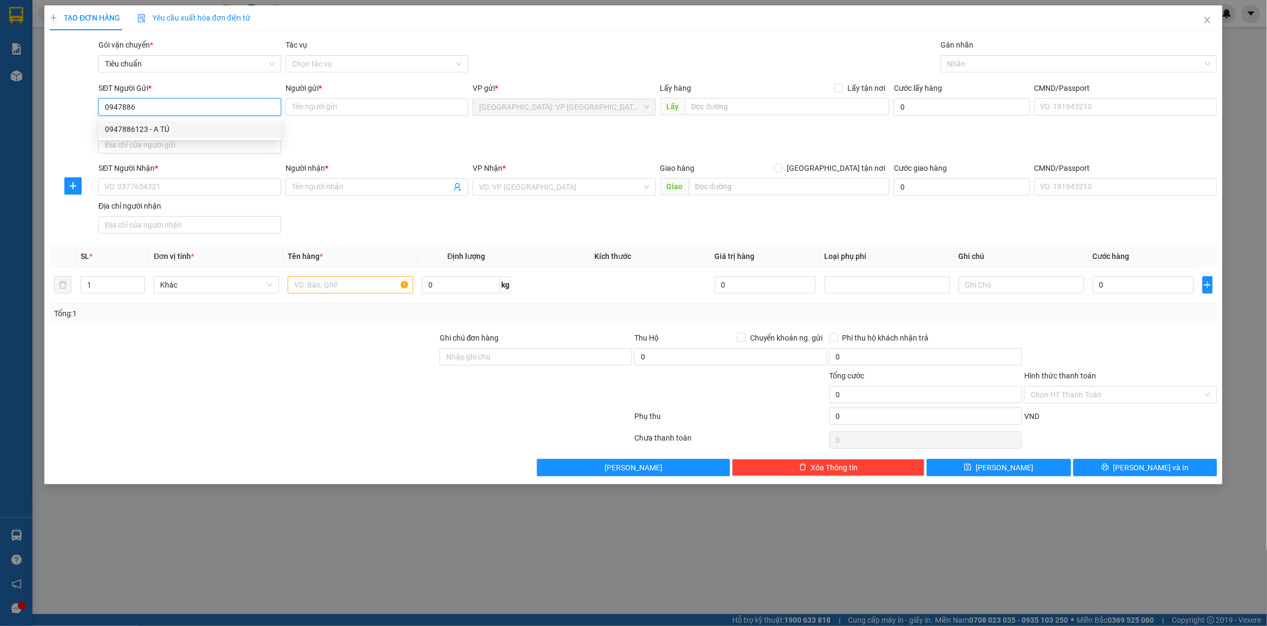
click at [239, 133] on div "0947886123 - A TÚ" at bounding box center [190, 129] width 170 height 12
click at [142, 184] on input "SĐT Người Nhận *" at bounding box center [189, 187] width 183 height 17
click at [323, 188] on input "Người nhận *" at bounding box center [371, 187] width 159 height 12
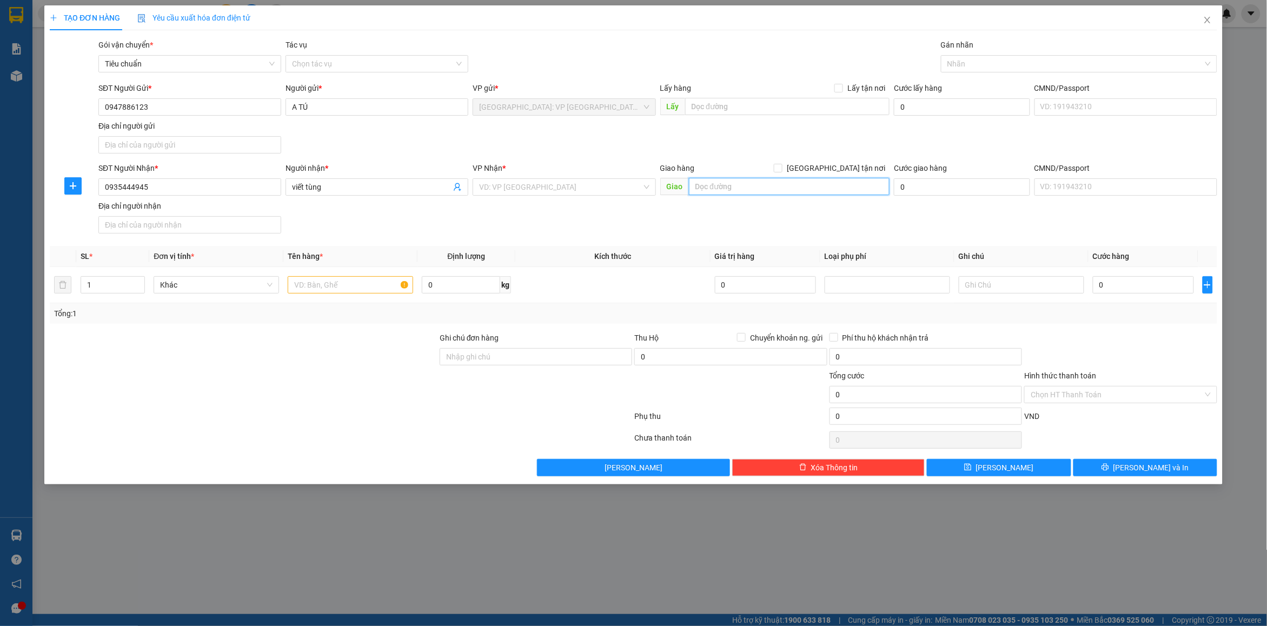
click at [725, 192] on input "text" at bounding box center [789, 186] width 201 height 17
click at [844, 168] on span "[GEOGRAPHIC_DATA] tận nơi" at bounding box center [836, 168] width 107 height 12
click at [782, 168] on input "[GEOGRAPHIC_DATA] tận nơi" at bounding box center [778, 168] width 8 height 8
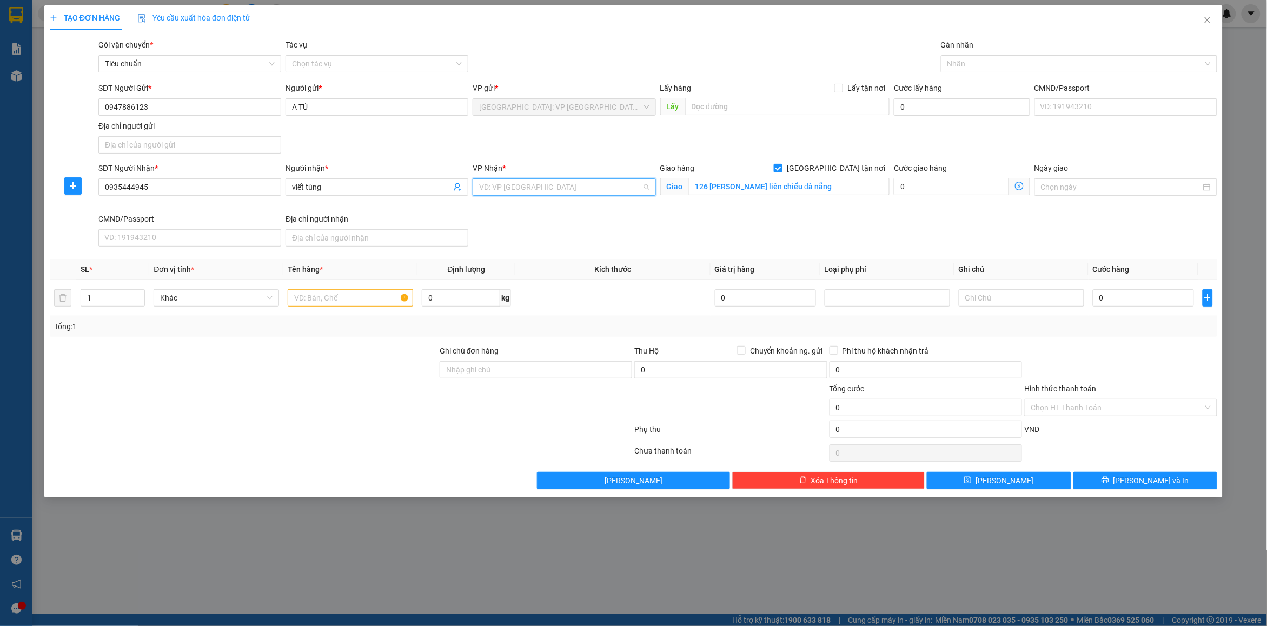
click at [537, 191] on input "search" at bounding box center [560, 187] width 162 height 16
click at [560, 209] on div "[GEOGRAPHIC_DATA] : VP [PERSON_NAME]" at bounding box center [565, 209] width 170 height 12
click at [922, 213] on div "Cước giao hàng 0" at bounding box center [962, 187] width 141 height 51
click at [974, 65] on div at bounding box center [1074, 63] width 260 height 13
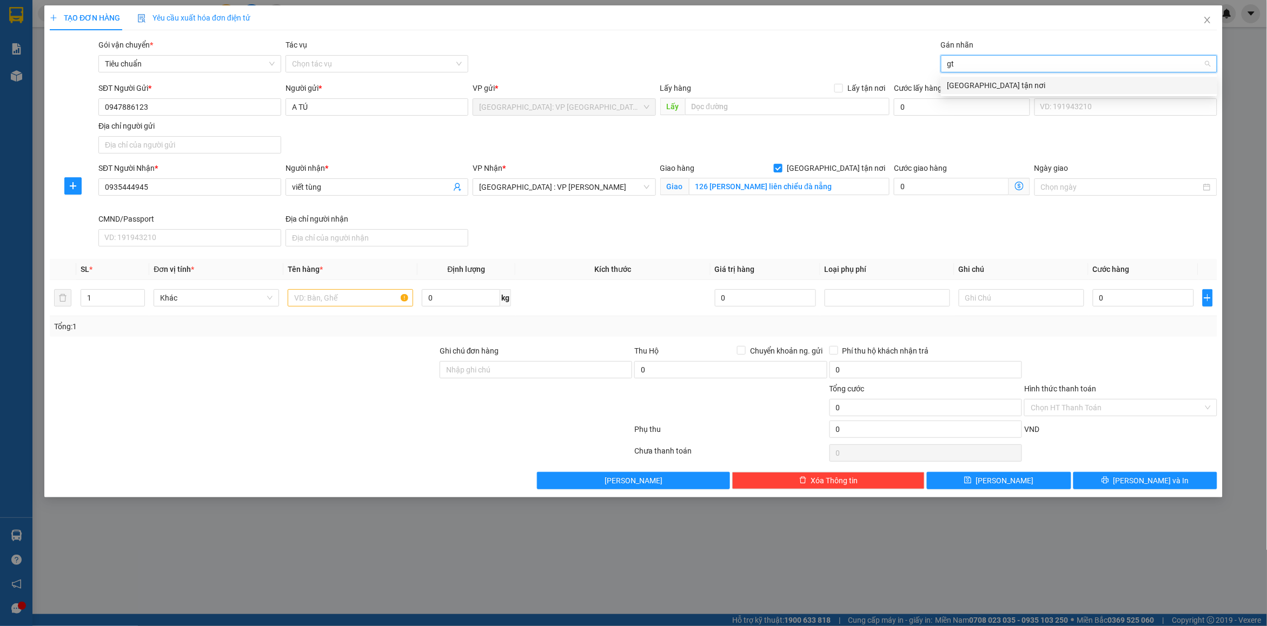
click at [976, 80] on div "[GEOGRAPHIC_DATA] tận nơi" at bounding box center [1079, 86] width 263 height 12
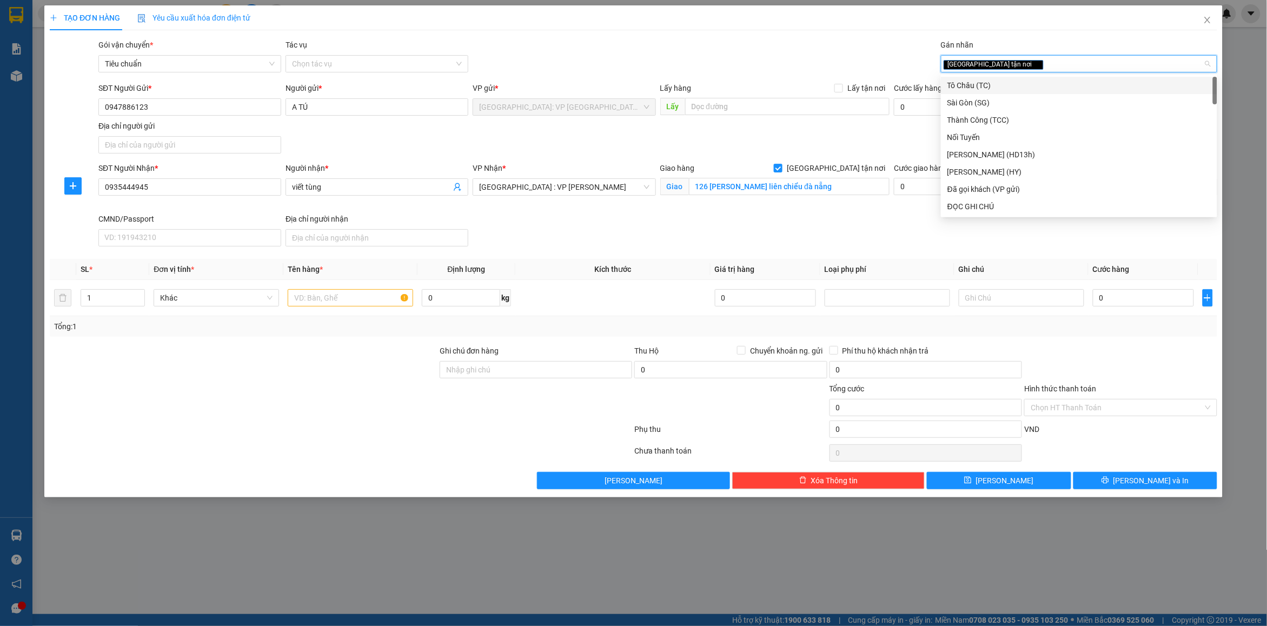
click at [1011, 66] on div "[GEOGRAPHIC_DATA] tận nơi" at bounding box center [1074, 63] width 260 height 13
click at [1007, 81] on div "Đã gọi khách (VP gửi)" at bounding box center [1079, 86] width 263 height 12
click at [820, 71] on div "Gói vận chuyển * Tiêu chuẩn Tác vụ Chọn tác vụ Gán nhãn Giao tận nơi Đã gọi k…" at bounding box center [658, 58] width 1124 height 38
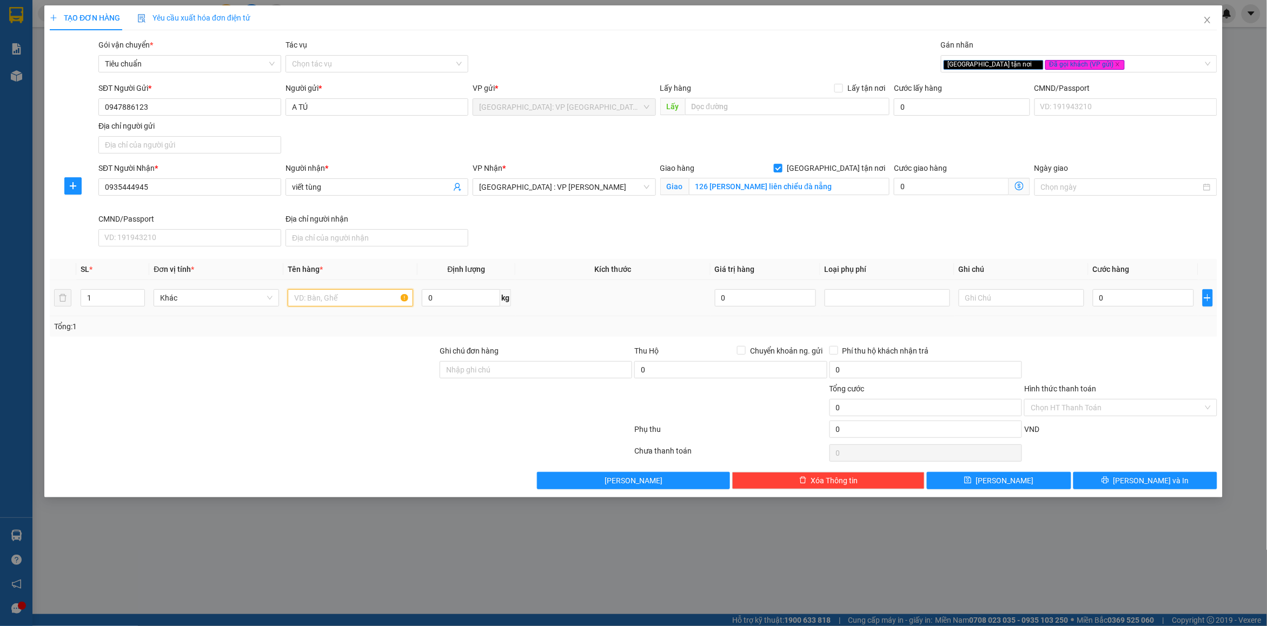
click at [342, 295] on input "text" at bounding box center [351, 297] width 126 height 17
click at [114, 303] on input "1" at bounding box center [112, 298] width 63 height 16
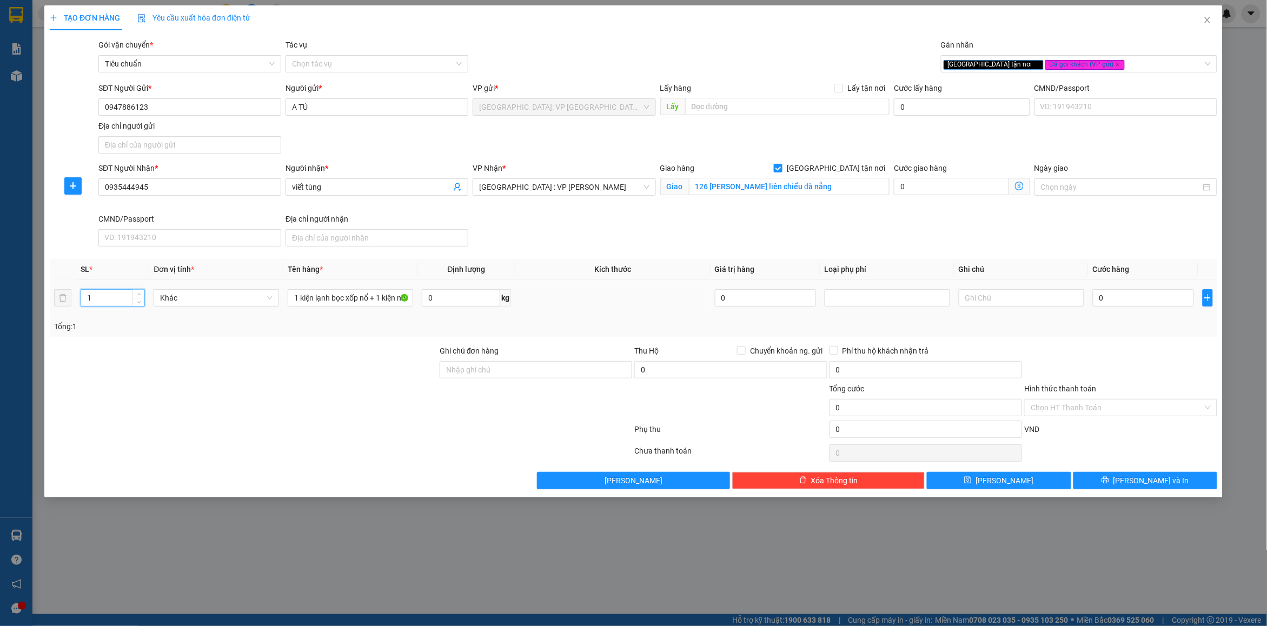
click at [114, 303] on input "1" at bounding box center [112, 298] width 63 height 16
click at [515, 369] on input "Ghi chú đơn hàng" at bounding box center [536, 369] width 193 height 17
drag, startPoint x: 604, startPoint y: 330, endPoint x: 1057, endPoint y: 330, distance: 452.8
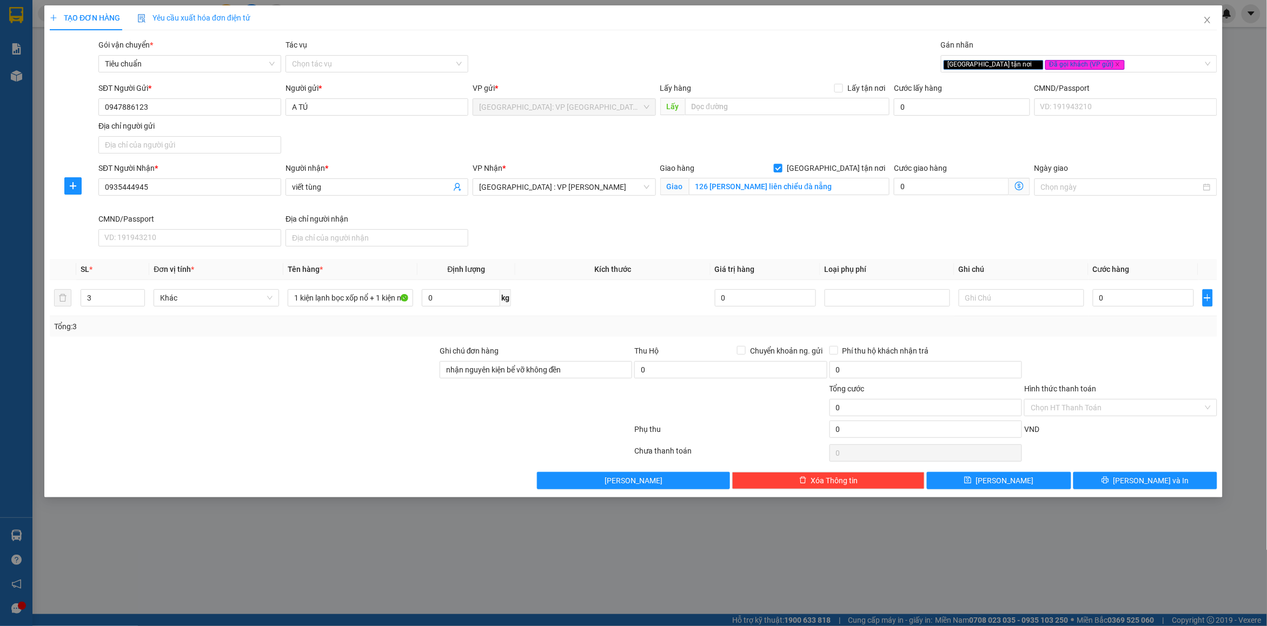
click at [615, 329] on div "Tổng: 3" at bounding box center [633, 327] width 1159 height 12
drag, startPoint x: 1088, startPoint y: 330, endPoint x: 1134, endPoint y: 312, distance: 49.3
click at [1092, 330] on div "Tổng: 3" at bounding box center [633, 327] width 1159 height 12
click at [781, 346] on span "Chuyển khoản ng. gửi" at bounding box center [787, 351] width 82 height 12
click at [745, 346] on input "Chuyển khoản ng. gửi" at bounding box center [741, 350] width 8 height 8
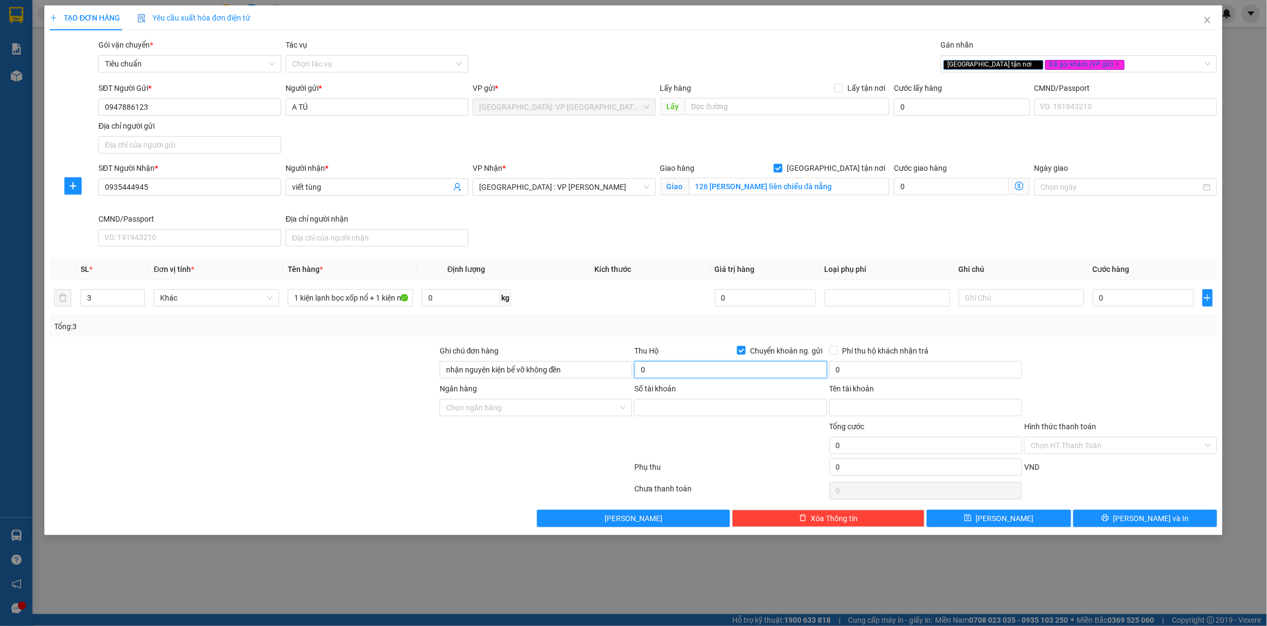
click at [739, 369] on input "0" at bounding box center [731, 369] width 193 height 17
click at [935, 369] on input "0" at bounding box center [926, 369] width 193 height 17
click at [650, 411] on input "Số tài khoản" at bounding box center [731, 407] width 193 height 17
click at [606, 412] on input "Ngân hàng" at bounding box center [532, 408] width 172 height 16
click at [587, 428] on div "PGBank - Ngân hàng TMCP Xăng dầu Petrolimex" at bounding box center [536, 431] width 180 height 12
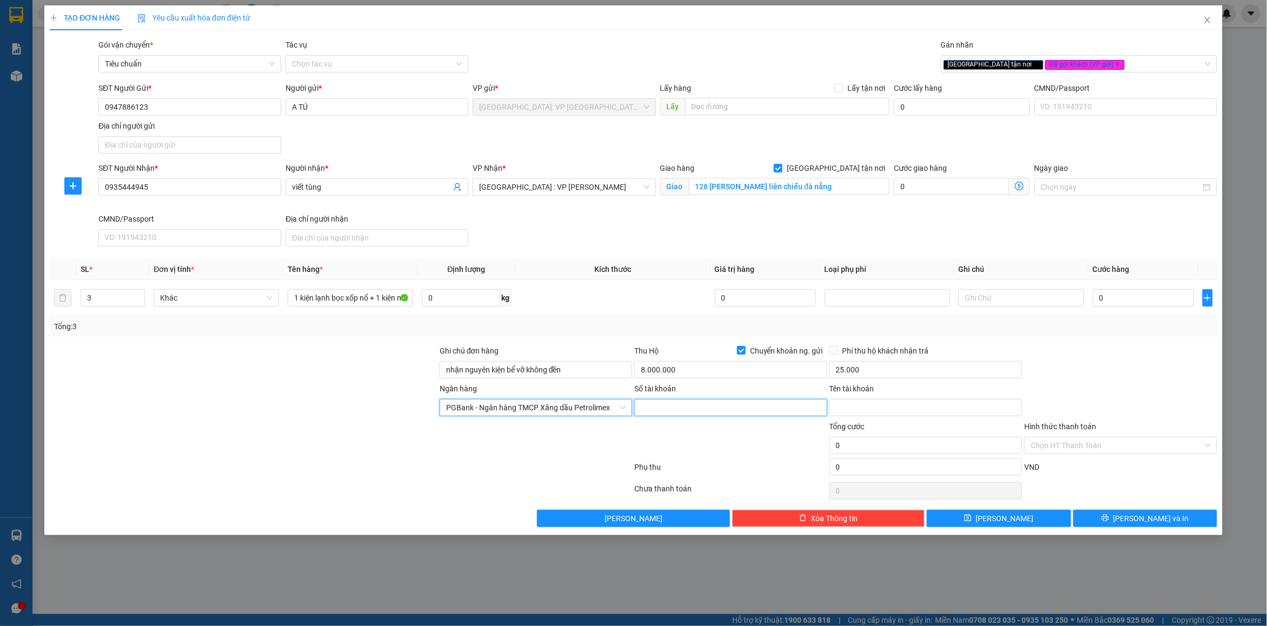
click at [698, 414] on input "Số tài khoản" at bounding box center [731, 407] width 193 height 17
click at [864, 414] on input "Tên tài khoản" at bounding box center [926, 407] width 193 height 17
click at [1052, 384] on form "Ghi chú đơn hàng nhận nguyên kiện bể vỡ không đền Thu Hộ Chuyển khoản ng. gửi 8…" at bounding box center [634, 412] width 1168 height 135
click at [749, 468] on div "Phụ thu" at bounding box center [730, 470] width 195 height 19
click at [858, 469] on input "0" at bounding box center [926, 467] width 193 height 17
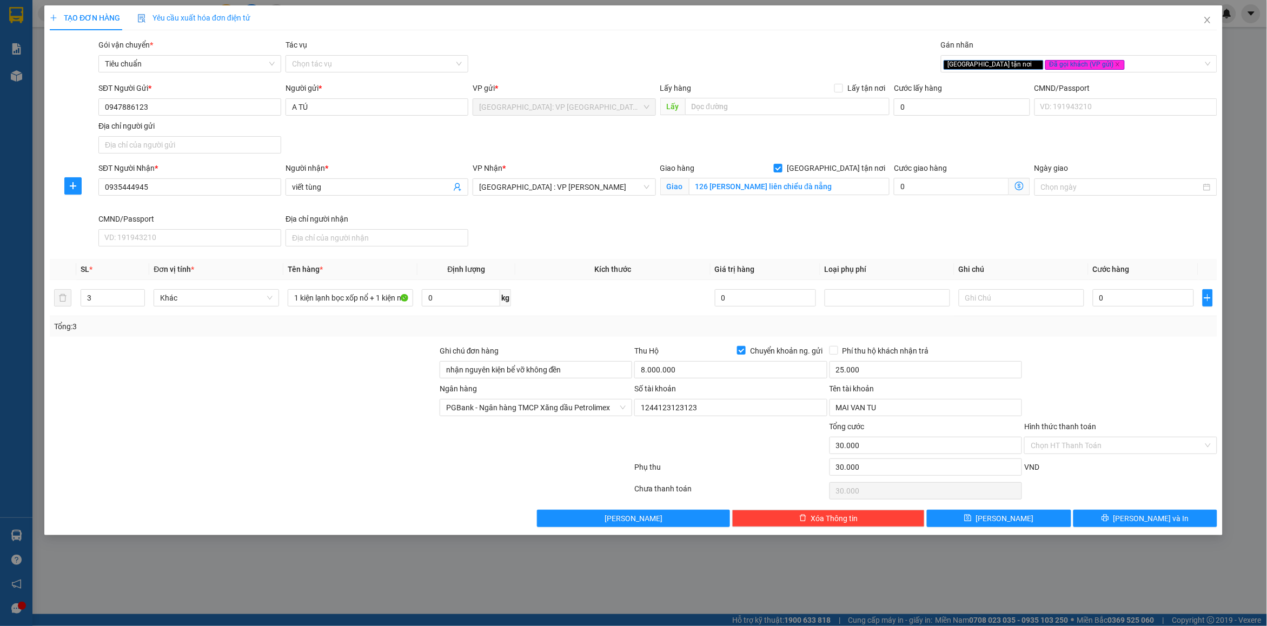
click at [1071, 398] on div "Ngân hàng PGBank - Ngân hàng TMCP Xăng dầu Petrolimex Số tài khoản 124412312312…" at bounding box center [634, 402] width 1170 height 38
click at [1111, 305] on input "0" at bounding box center [1143, 297] width 101 height 17
click at [1130, 322] on div "Tổng: 3" at bounding box center [633, 327] width 1159 height 12
click at [712, 377] on input "8.000.000" at bounding box center [731, 369] width 193 height 17
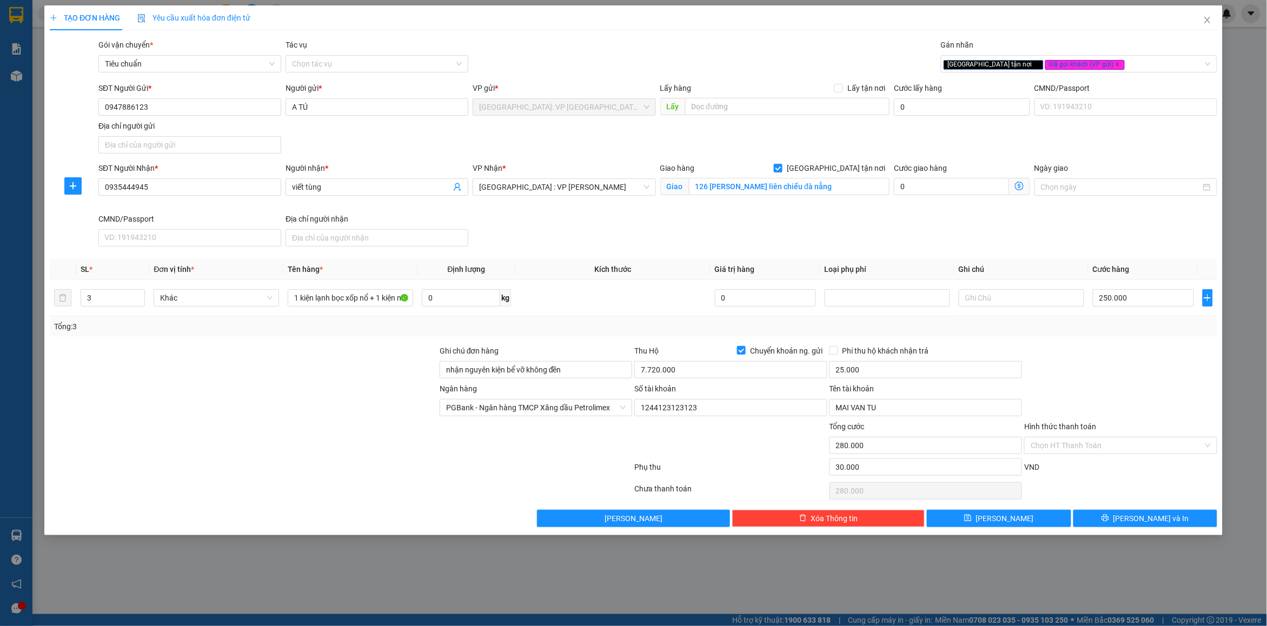
click at [290, 434] on div at bounding box center [244, 440] width 390 height 38
click at [1085, 483] on div "Chọn HT Thanh Toán" at bounding box center [1121, 491] width 195 height 22
click at [1150, 525] on span "[PERSON_NAME] và In" at bounding box center [1152, 519] width 76 height 12
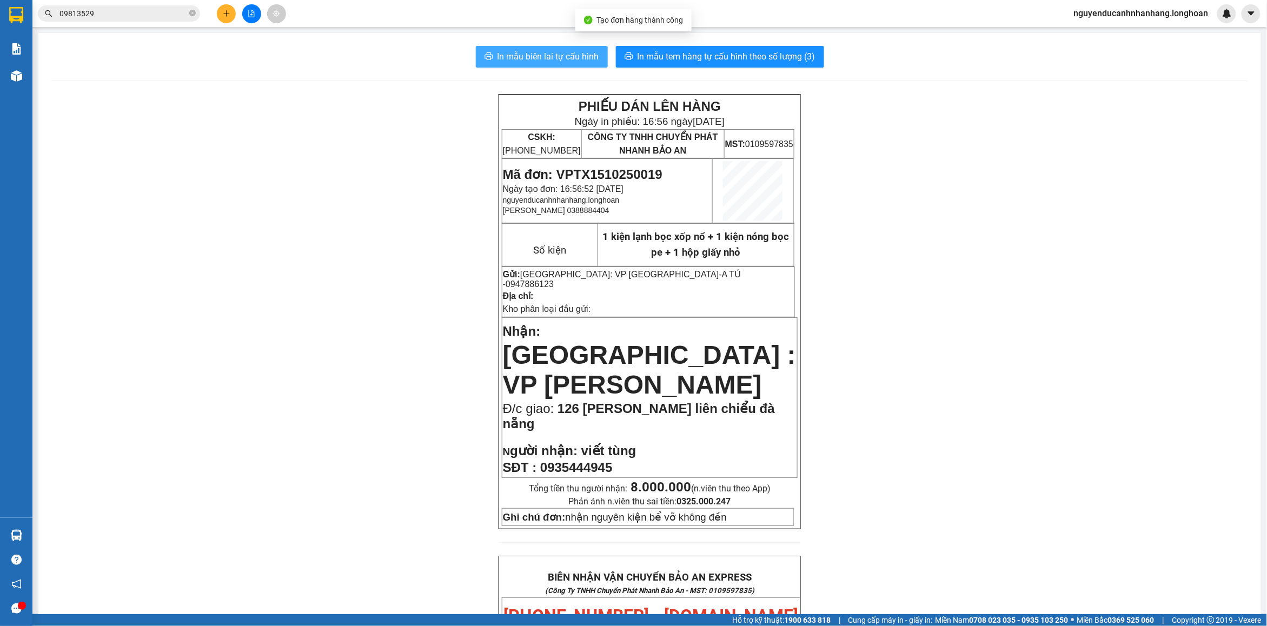
click at [586, 68] on button "In mẫu biên lai tự cấu hình" at bounding box center [542, 57] width 132 height 22
click at [736, 64] on button "In mẫu tem hàng tự cấu hình theo số lượng (3)" at bounding box center [720, 57] width 208 height 22
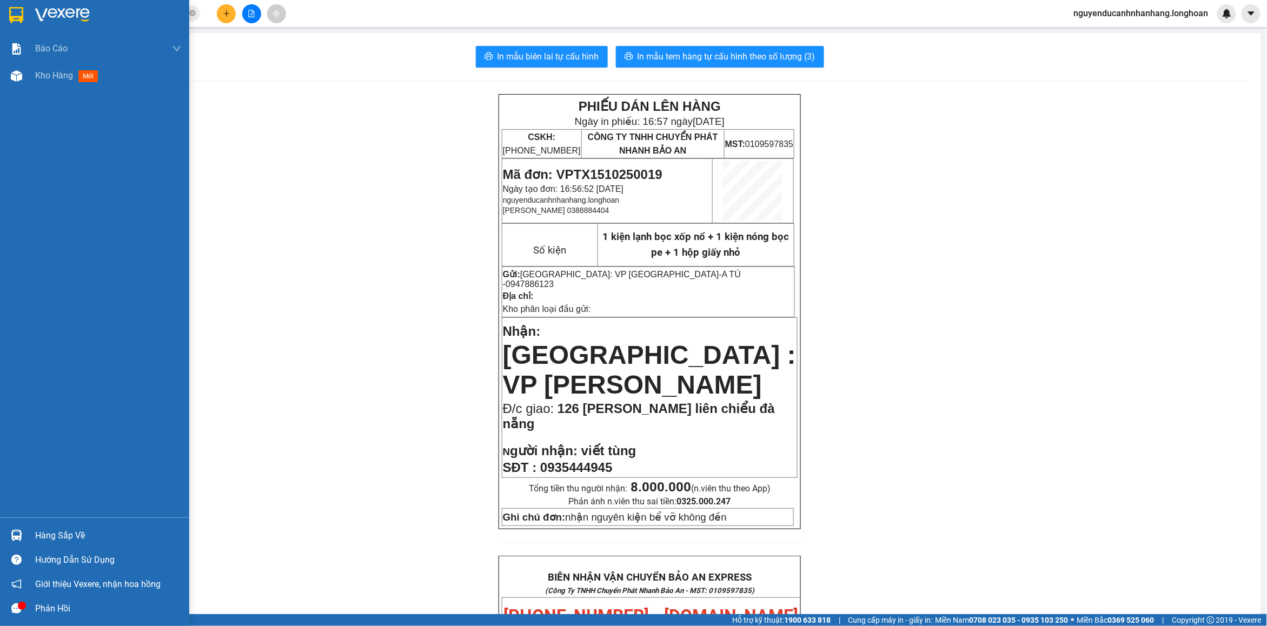
click at [17, 17] on img at bounding box center [16, 15] width 14 height 16
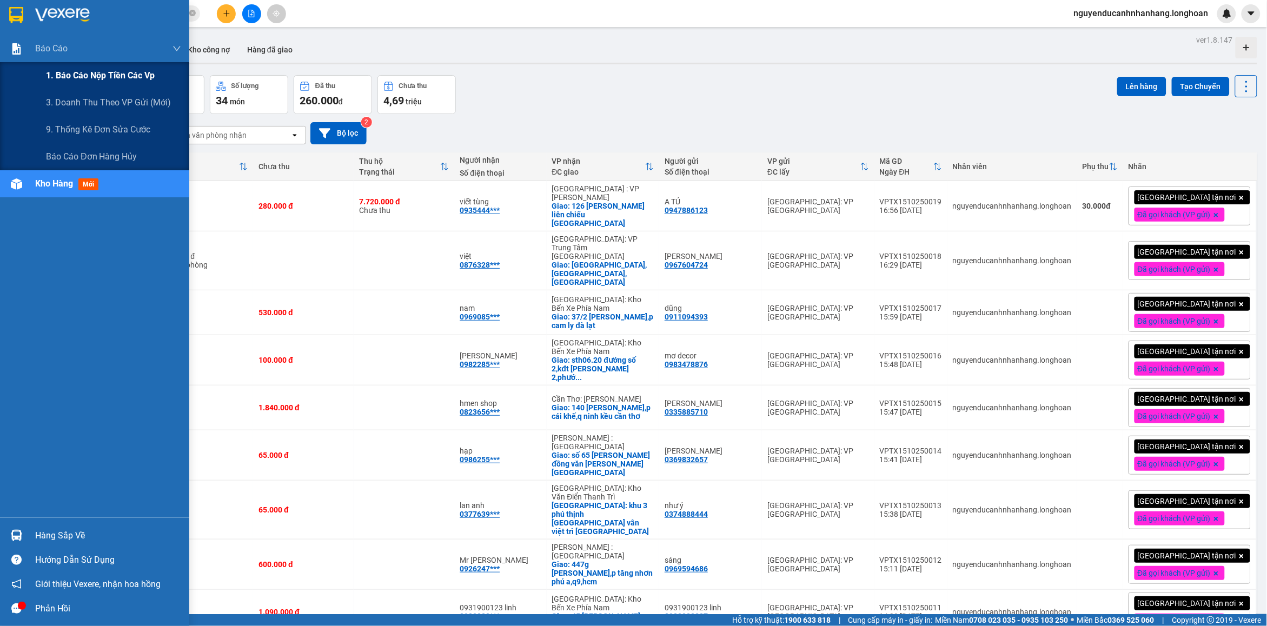
click at [68, 71] on span "1. Báo cáo nộp tiền các vp" at bounding box center [100, 76] width 109 height 14
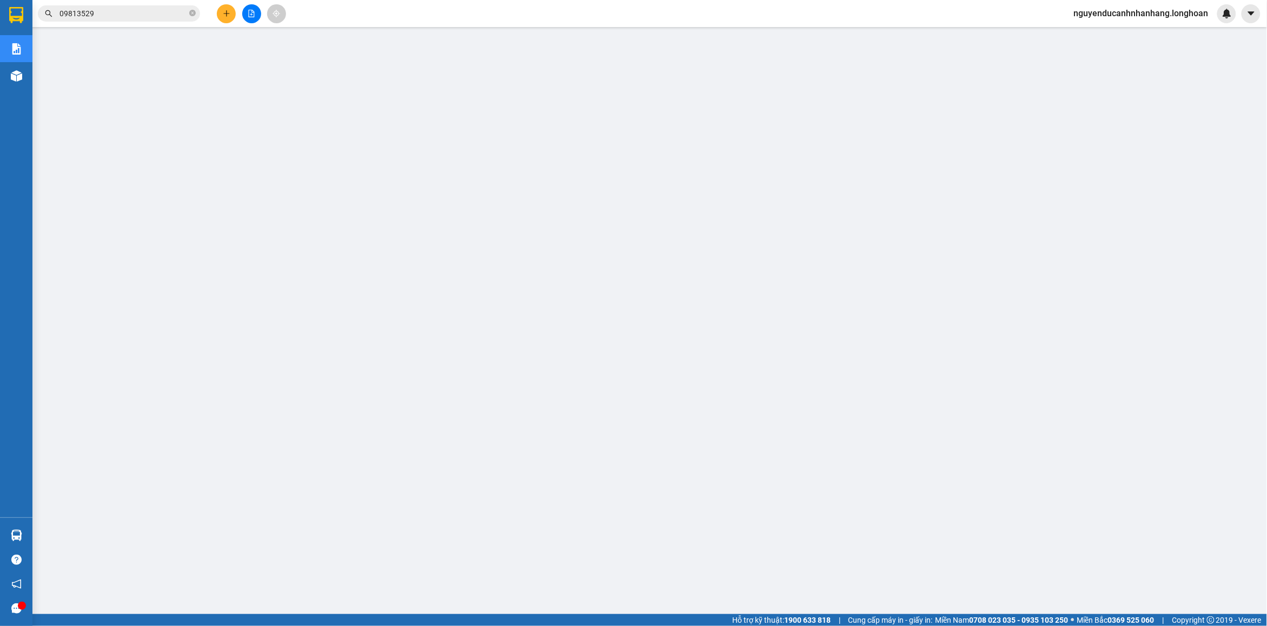
click at [0, 20] on div at bounding box center [16, 17] width 32 height 35
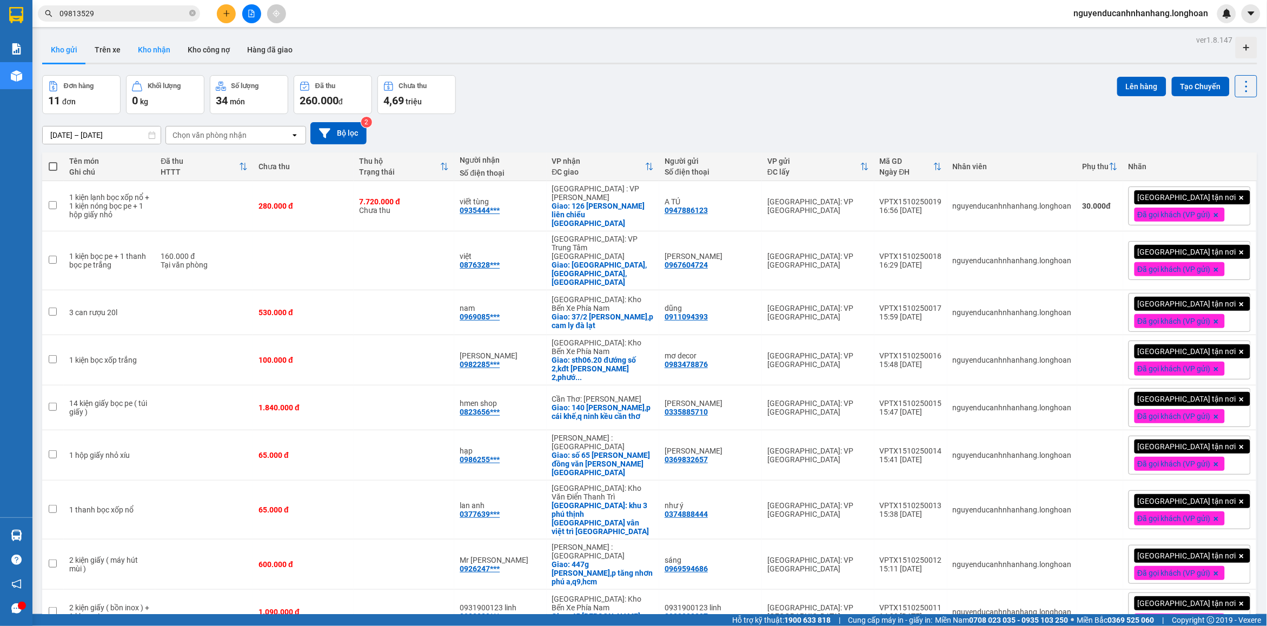
click at [156, 52] on button "Kho nhận" at bounding box center [154, 50] width 50 height 26
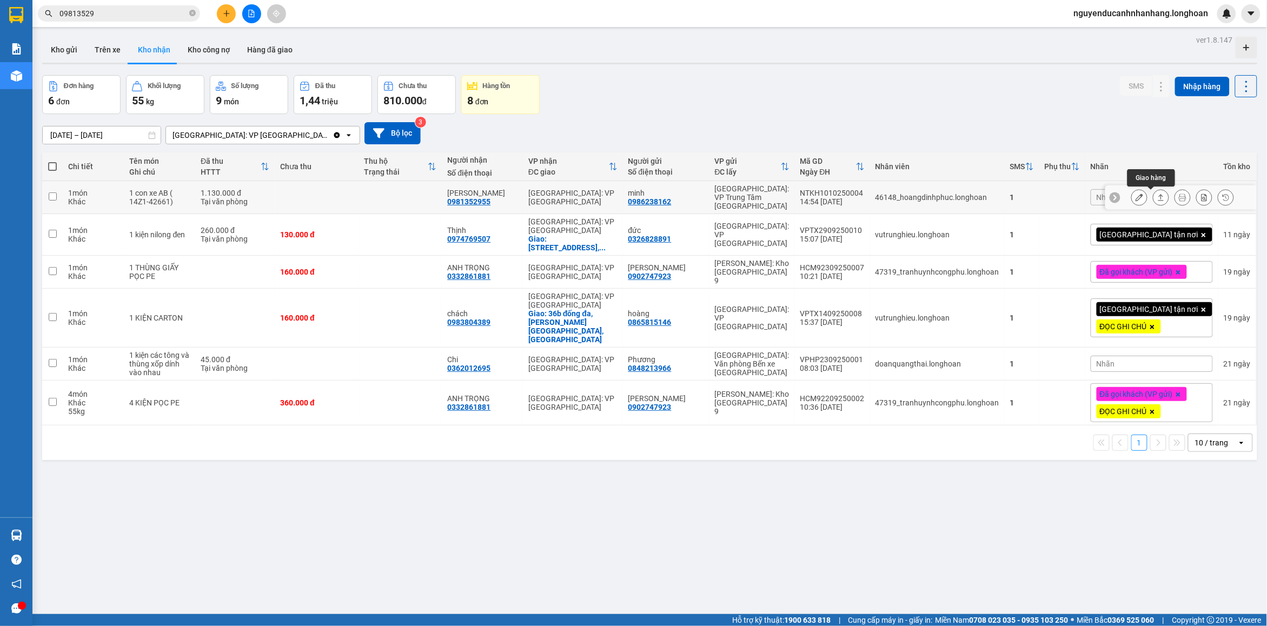
click at [1158, 199] on icon at bounding box center [1162, 198] width 8 height 8
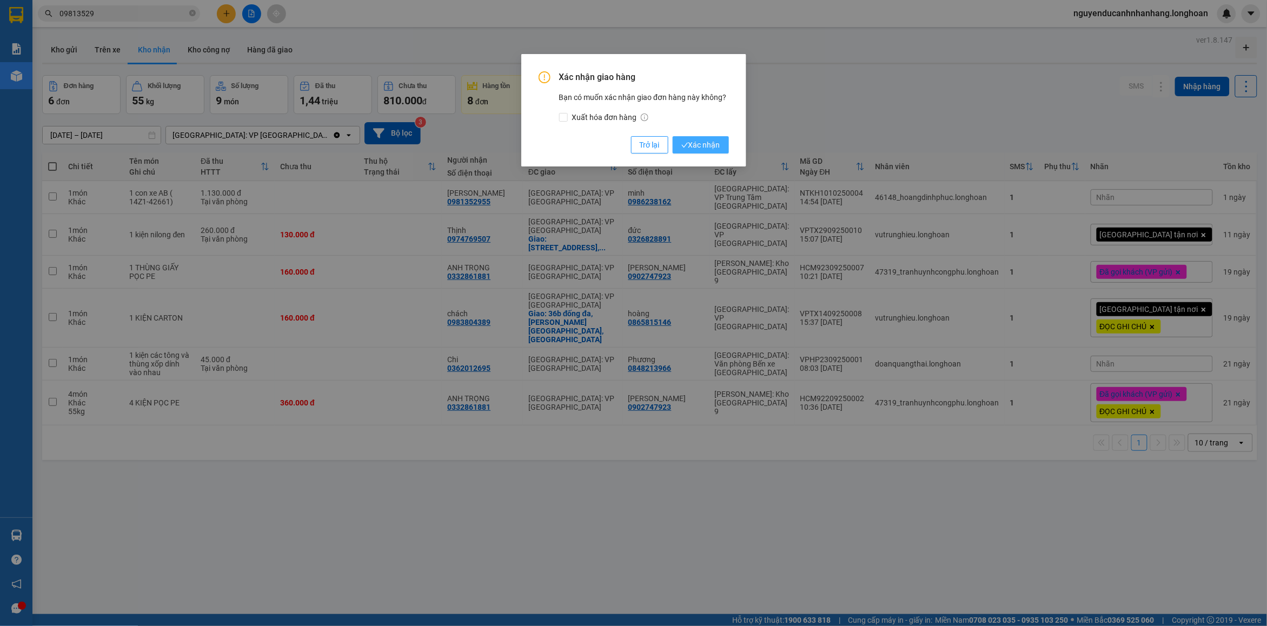
click at [709, 148] on span "Xác nhận" at bounding box center [701, 145] width 39 height 12
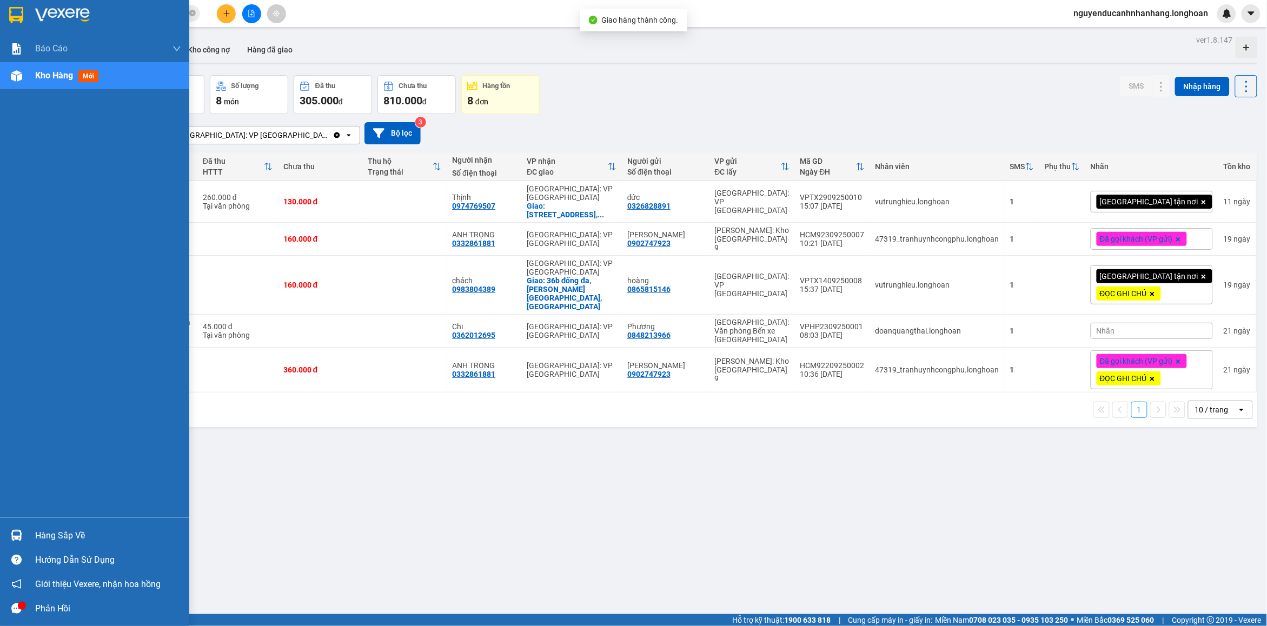
click at [42, 536] on div "Hàng sắp về" at bounding box center [108, 536] width 146 height 16
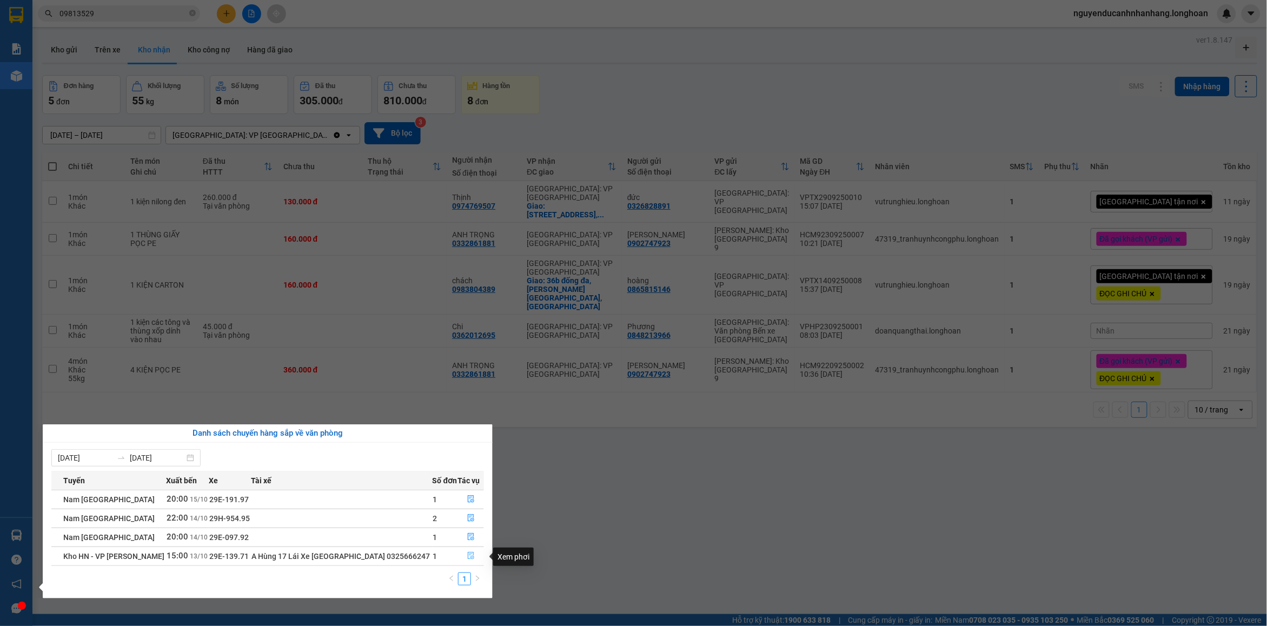
click at [468, 556] on icon "file-done" at bounding box center [471, 556] width 6 height 8
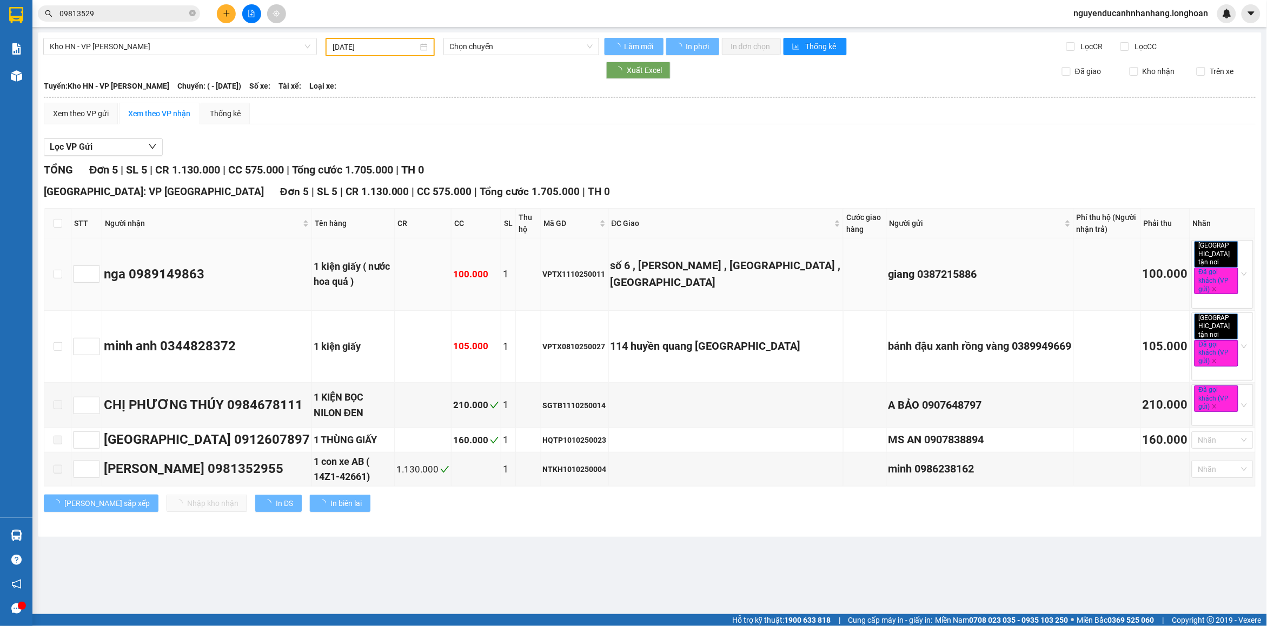
type input "13/10/2025"
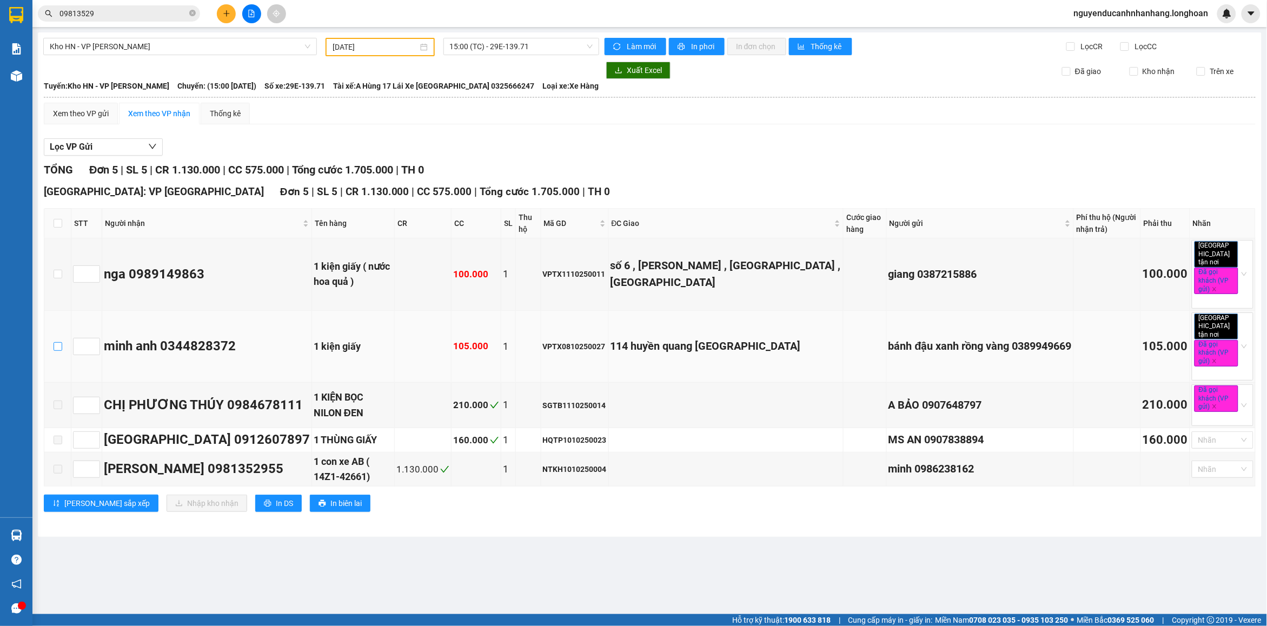
click at [54, 342] on input "checkbox" at bounding box center [58, 346] width 9 height 9
checkbox input "true"
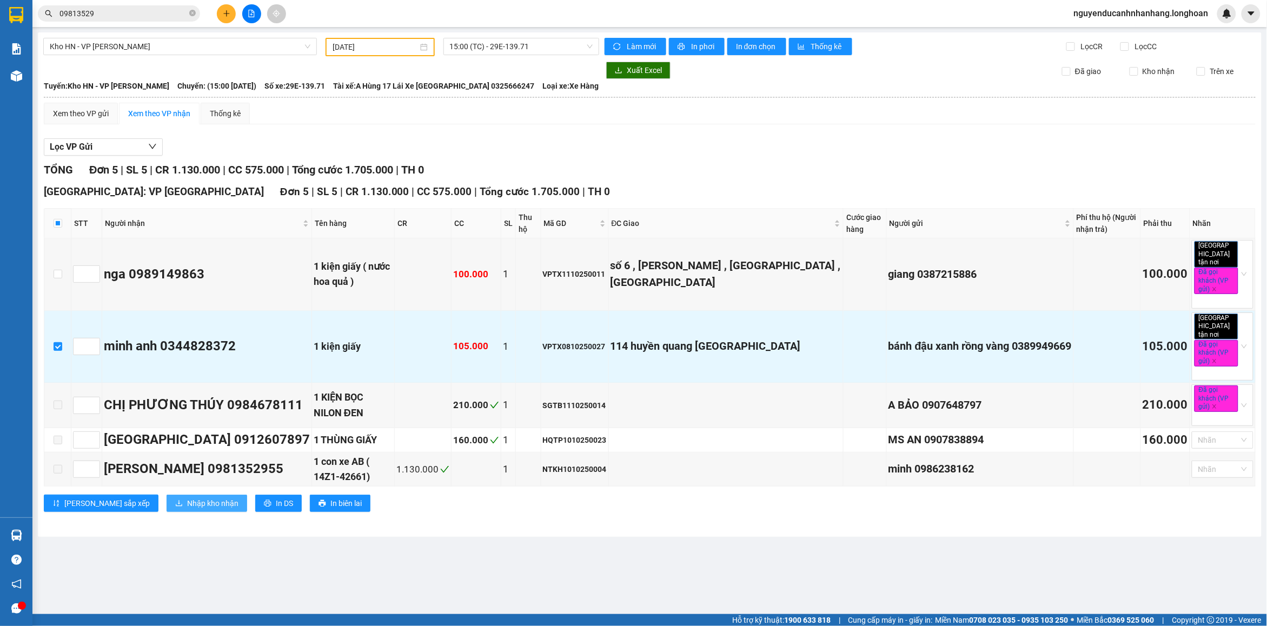
click at [187, 498] on span "Nhập kho nhận" at bounding box center [212, 504] width 51 height 12
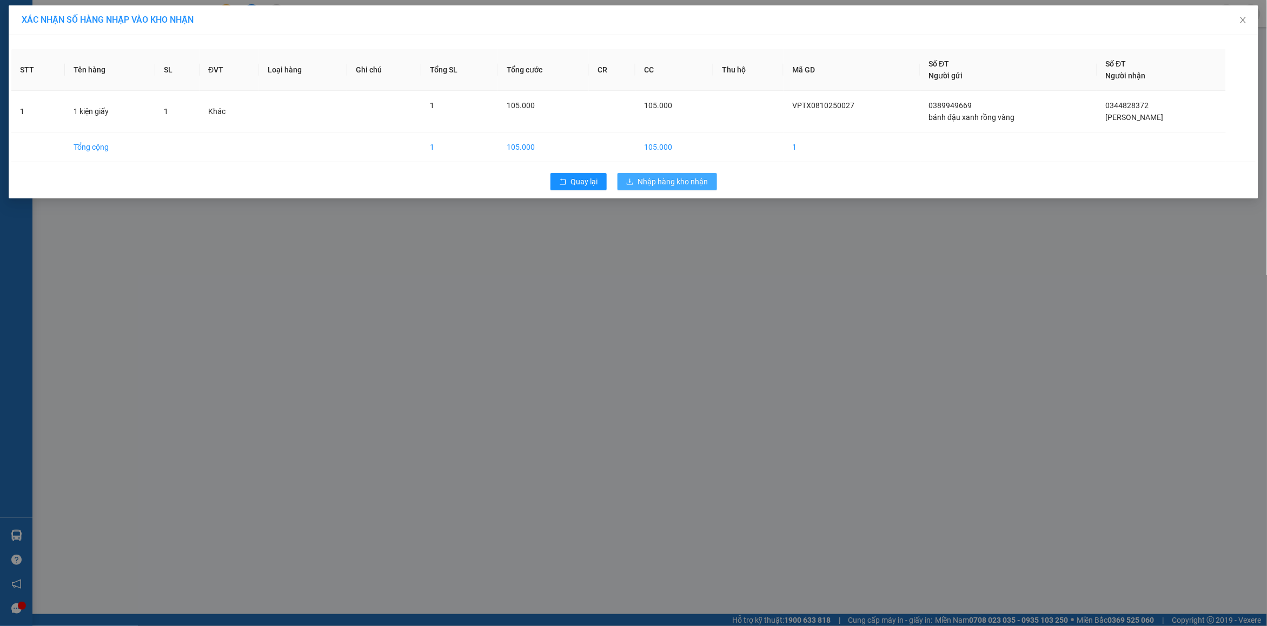
click at [670, 184] on span "Nhập hàng kho nhận" at bounding box center [673, 182] width 70 height 12
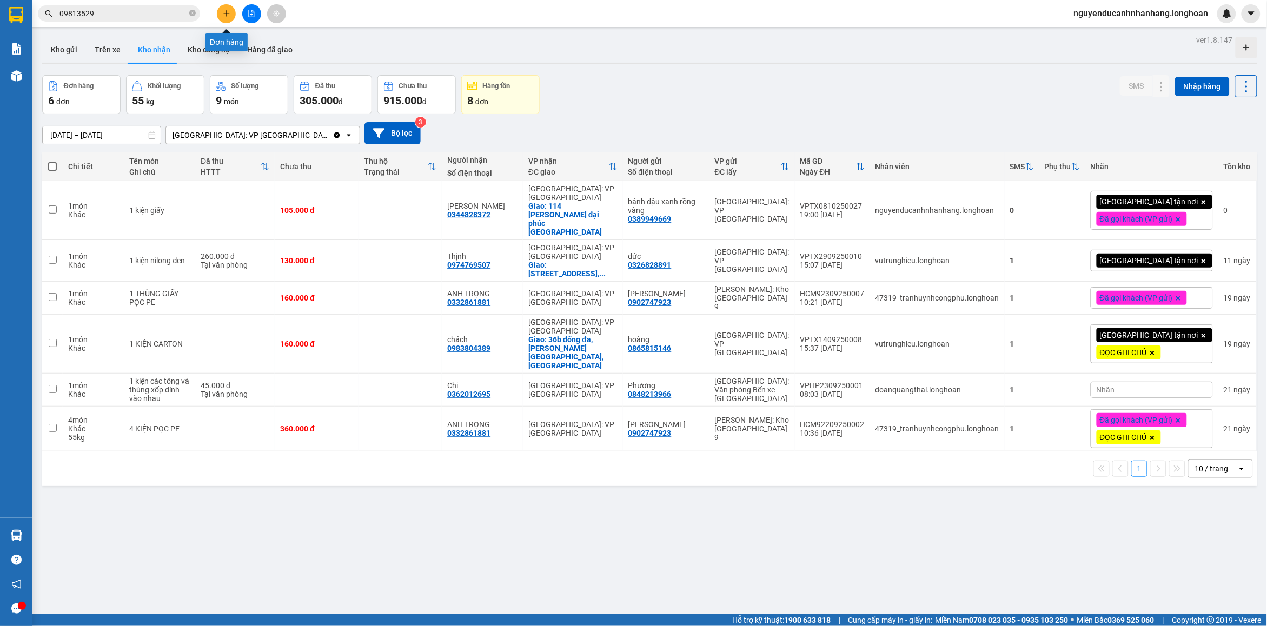
click at [223, 17] on icon "plus" at bounding box center [227, 14] width 8 height 8
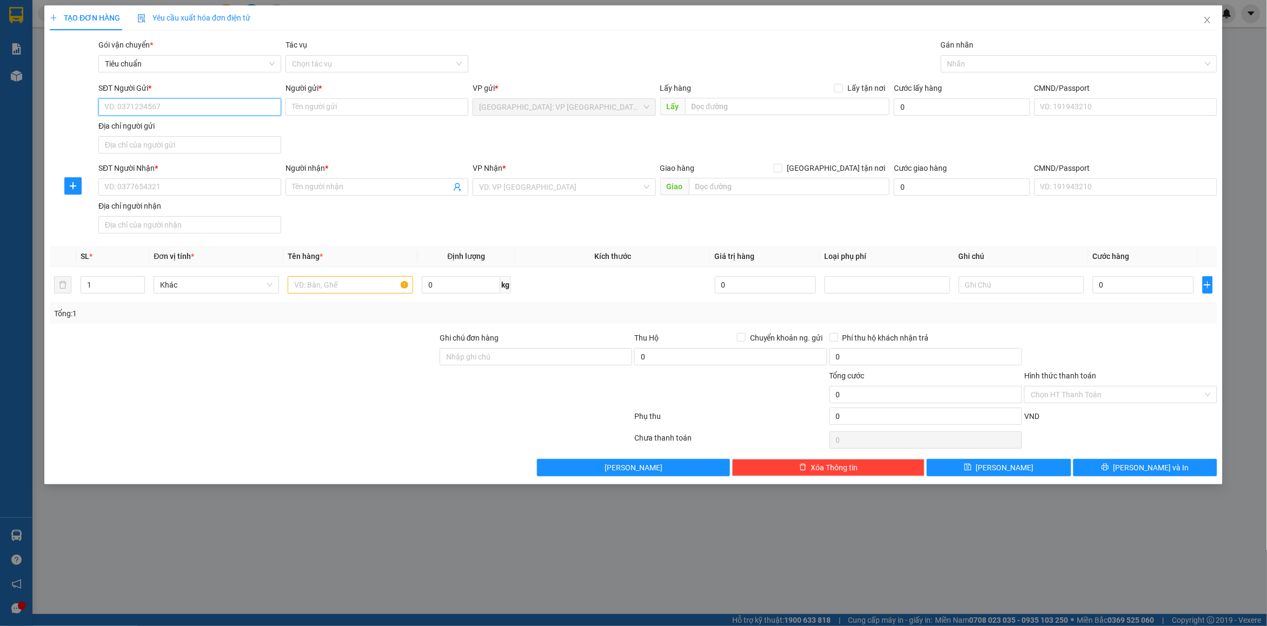
click at [177, 102] on input "SĐT Người Gửi *" at bounding box center [189, 106] width 183 height 17
click at [131, 122] on div "0971704197 - Hương" at bounding box center [189, 129] width 183 height 17
type input "0971704197"
type input "Hương"
type input "0971704197"
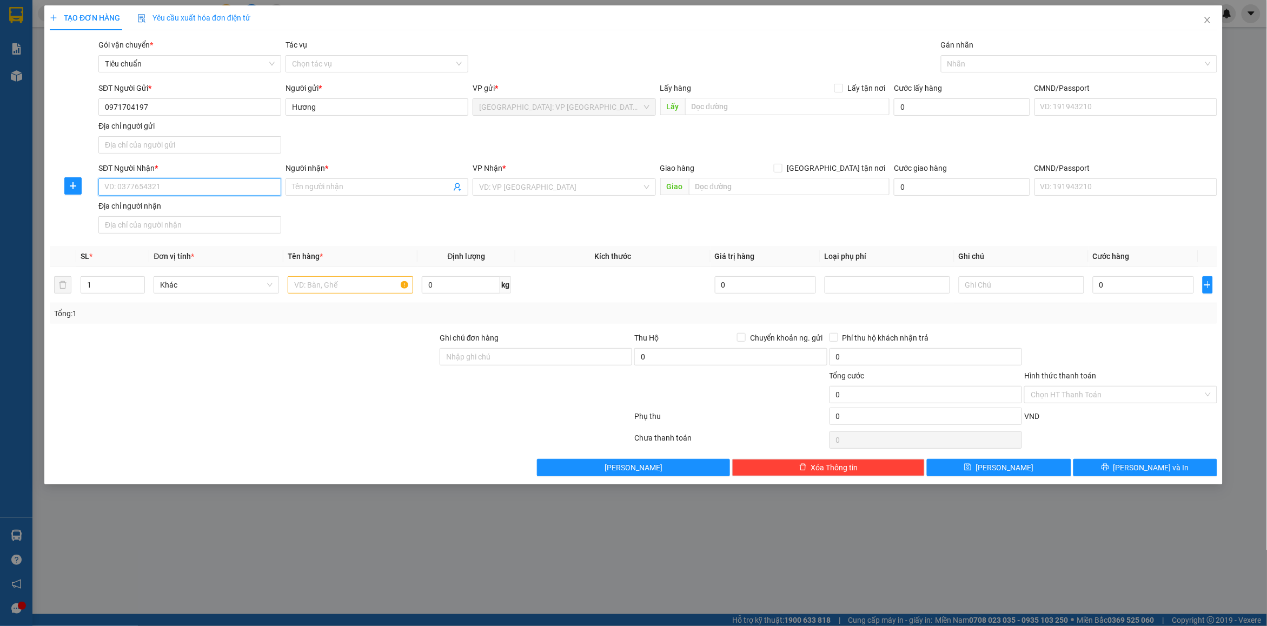
click at [154, 184] on input "SĐT Người Nhận *" at bounding box center [189, 187] width 183 height 17
type input "0906761619"
click at [204, 213] on div "0906761619 - LÂM" at bounding box center [190, 210] width 170 height 12
type input "LÂM"
checkbox input "true"
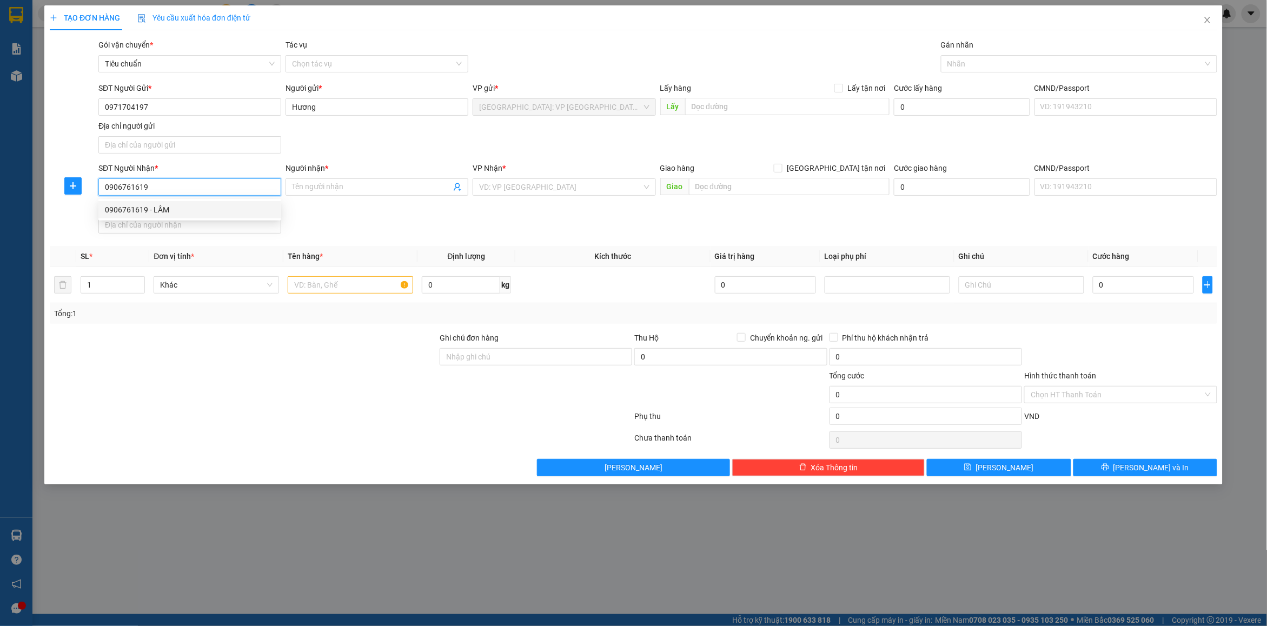
type input "441/11 ĐƯỜNG HƯNG PHÚ , P8 , Q8 , TPHCM"
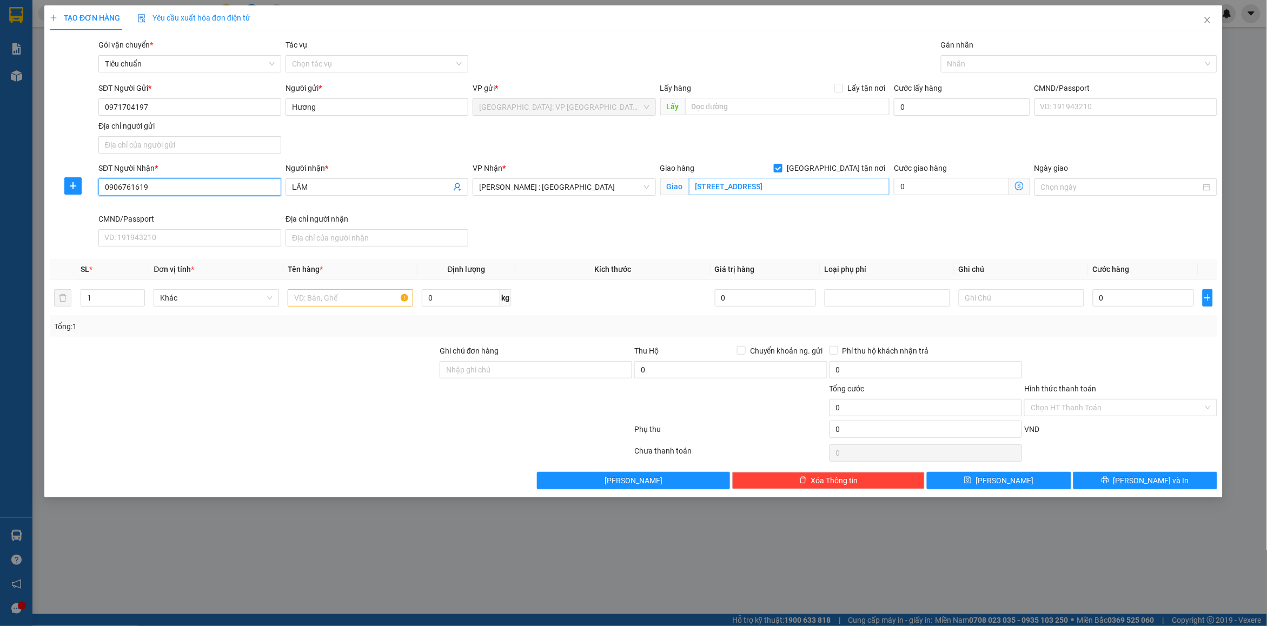
type input "0906761619"
click at [756, 193] on input "441/11 ĐƯỜNG HƯNG PHÚ , P8 , Q8 , TPHCM" at bounding box center [789, 186] width 201 height 17
click at [959, 69] on div at bounding box center [1074, 63] width 260 height 13
type input "tạ quảng bửu p5 q8 hcm"
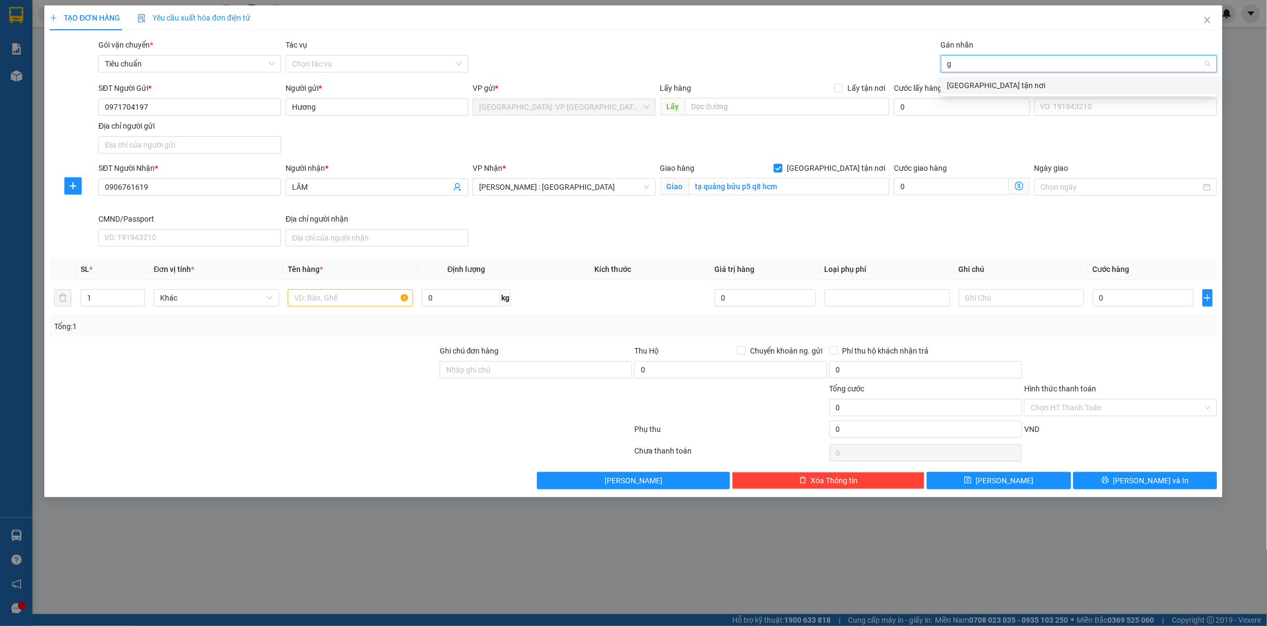
type input "gt"
click at [972, 80] on div "[GEOGRAPHIC_DATA] tận nơi" at bounding box center [1079, 86] width 263 height 12
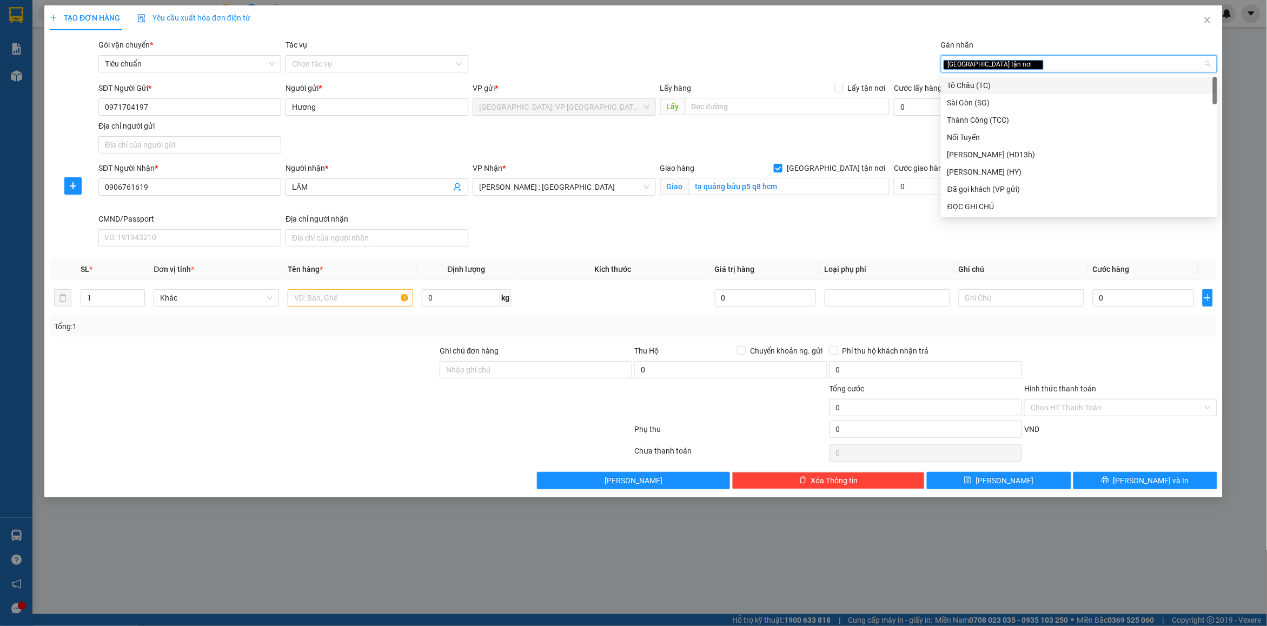
click at [1001, 70] on div "[GEOGRAPHIC_DATA] tận nơi" at bounding box center [1074, 63] width 260 height 13
type input "dã"
click at [1000, 80] on div "Đã gọi khách (VP gửi)" at bounding box center [1079, 86] width 263 height 12
click at [801, 41] on div "Gói vận chuyển * Tiêu chuẩn Tác vụ Chọn tác vụ Gán nhãn Giao tận nơi Đã gọi k…" at bounding box center [658, 58] width 1124 height 38
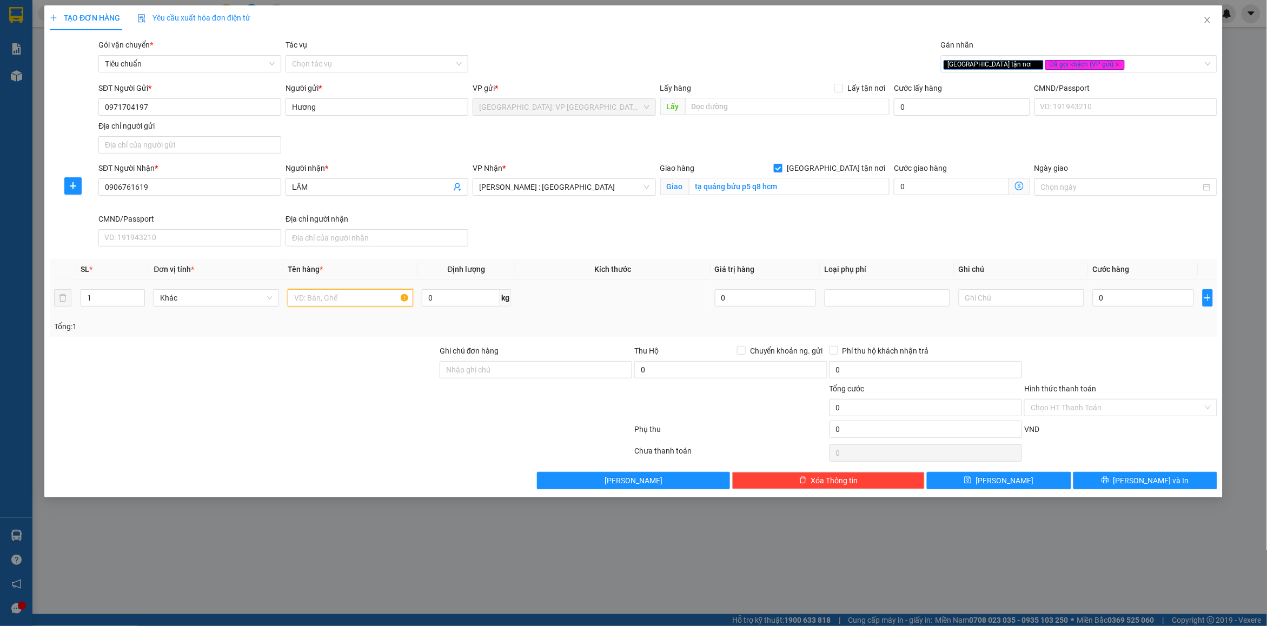
click at [335, 301] on input "text" at bounding box center [351, 297] width 126 height 17
type input "3 kiện giấy"
click at [104, 300] on input "1" at bounding box center [112, 298] width 63 height 16
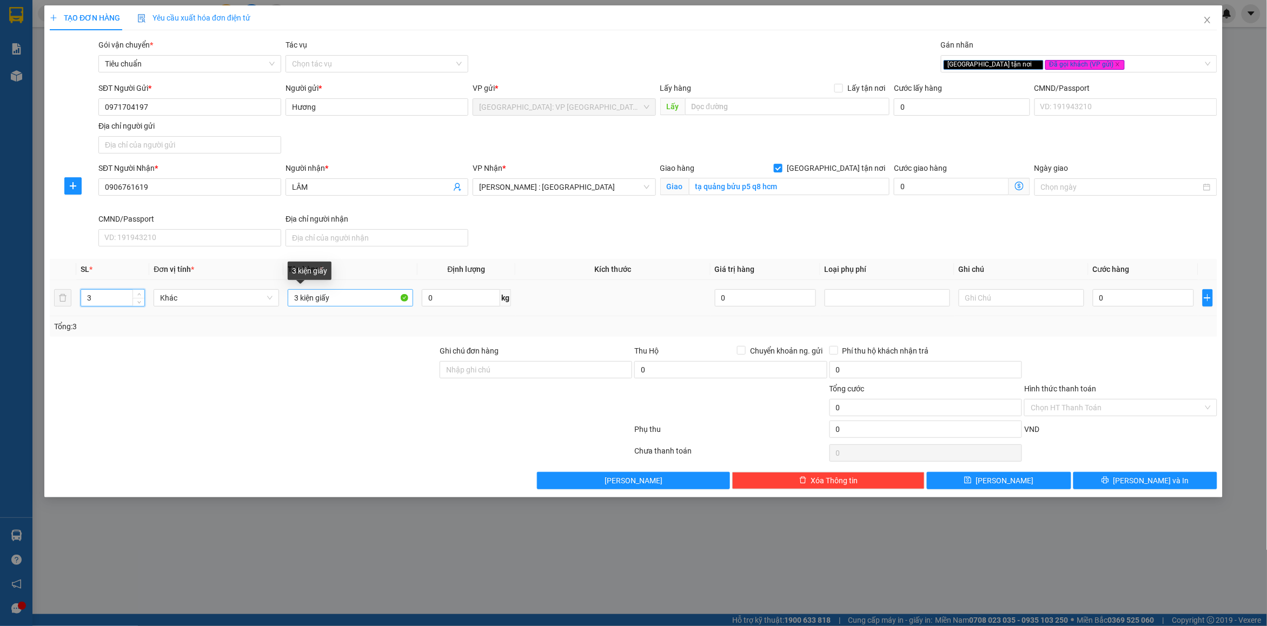
type input "3"
click at [361, 300] on input "3 kiện giấy" at bounding box center [351, 297] width 126 height 17
drag, startPoint x: 485, startPoint y: 367, endPoint x: 512, endPoint y: 377, distance: 29.4
click at [486, 367] on input "Ghi chú đơn hàng" at bounding box center [536, 369] width 193 height 17
type input "nhận nguyên kiện bể vỡ không đền"
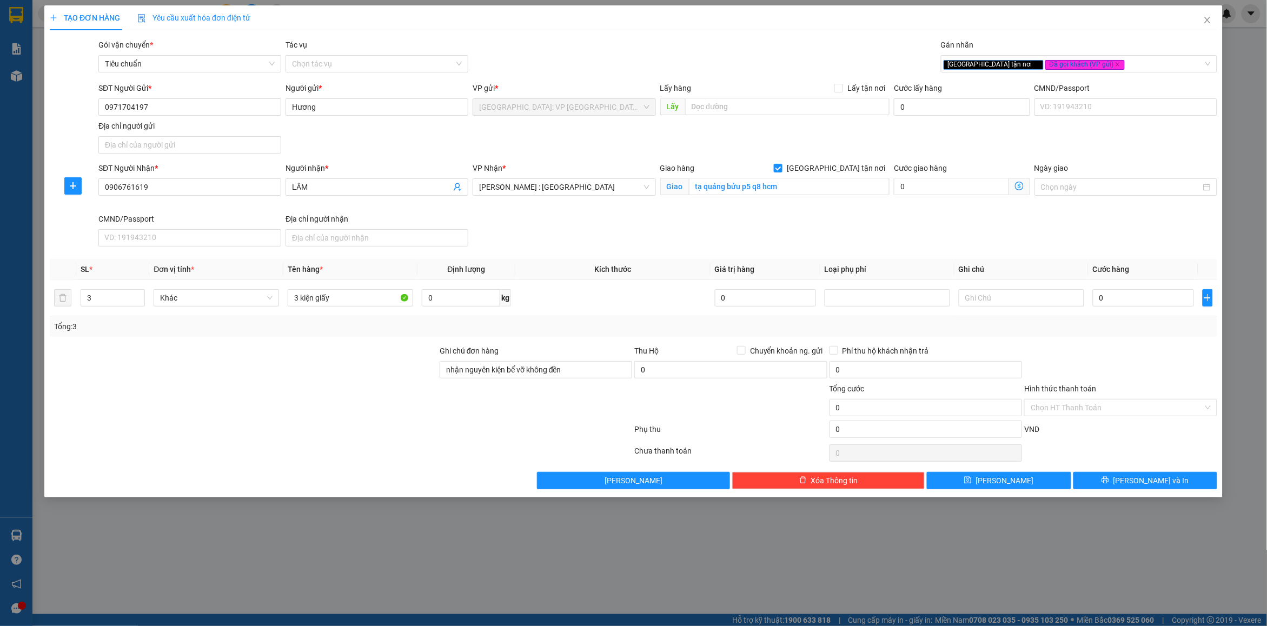
click at [569, 331] on div "Tổng: 3" at bounding box center [633, 327] width 1159 height 12
click at [1097, 306] on input "0" at bounding box center [1143, 297] width 101 height 17
type input "4"
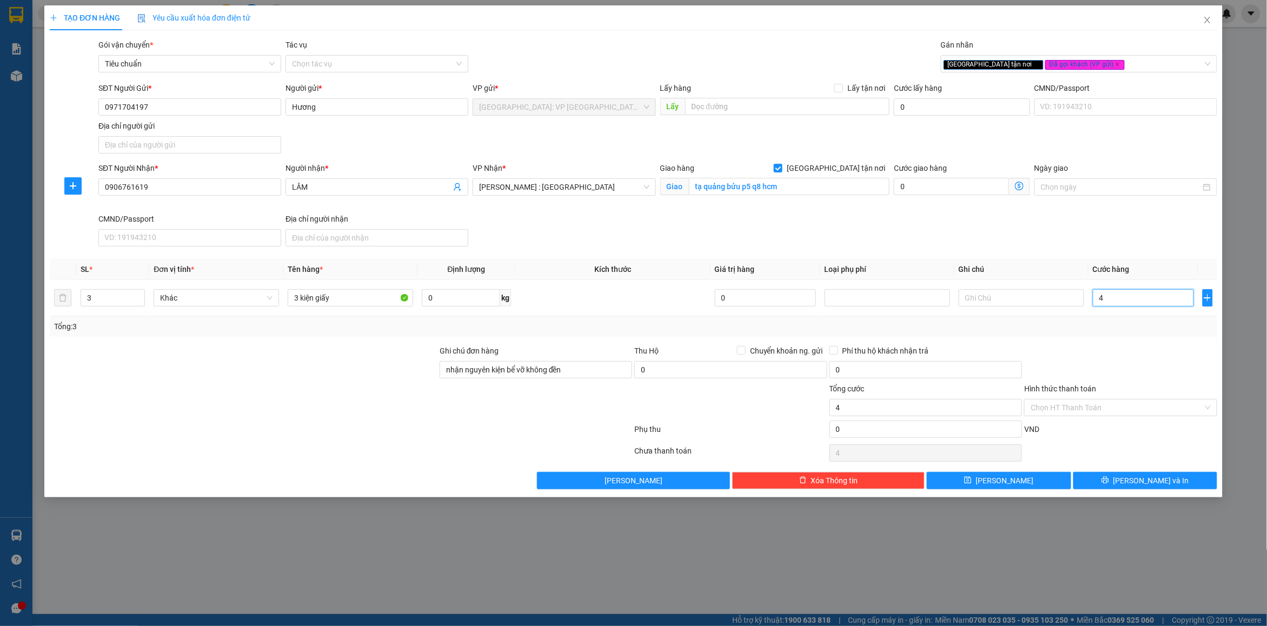
type input "41"
type input "410"
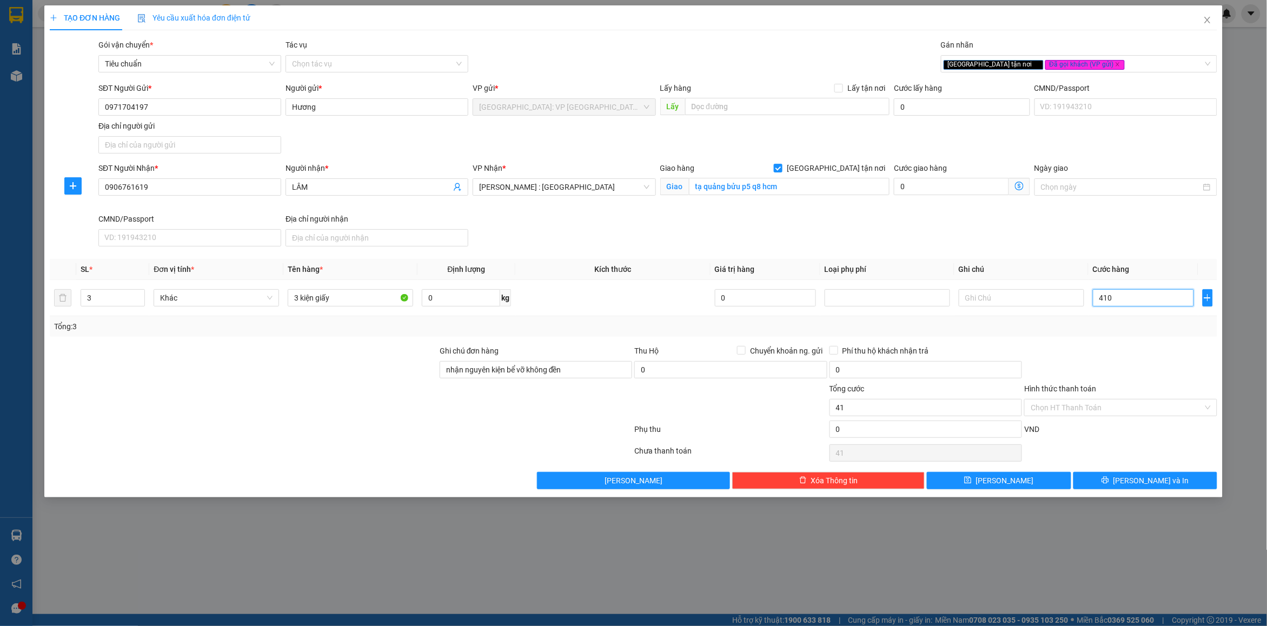
type input "410"
type input "410.000"
click at [950, 268] on th "Loại phụ phí" at bounding box center [888, 269] width 134 height 21
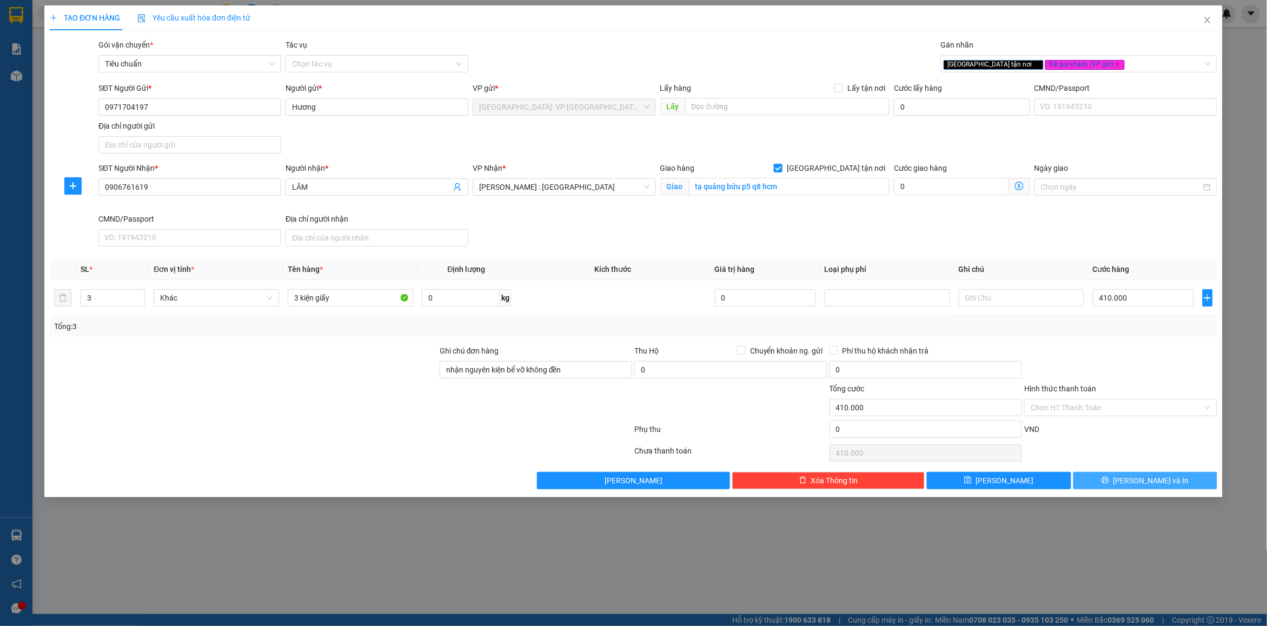
click at [1124, 490] on button "[PERSON_NAME] và In" at bounding box center [1146, 480] width 144 height 17
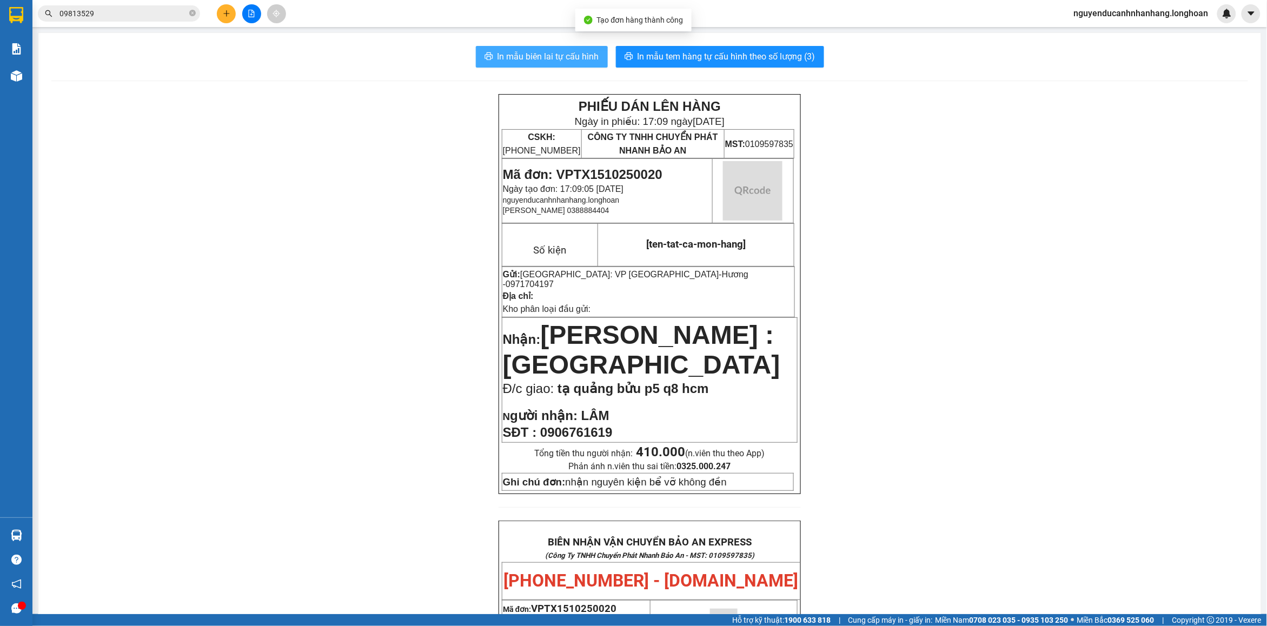
click at [598, 61] on button "In mẫu biên lai tự cấu hình" at bounding box center [542, 57] width 132 height 22
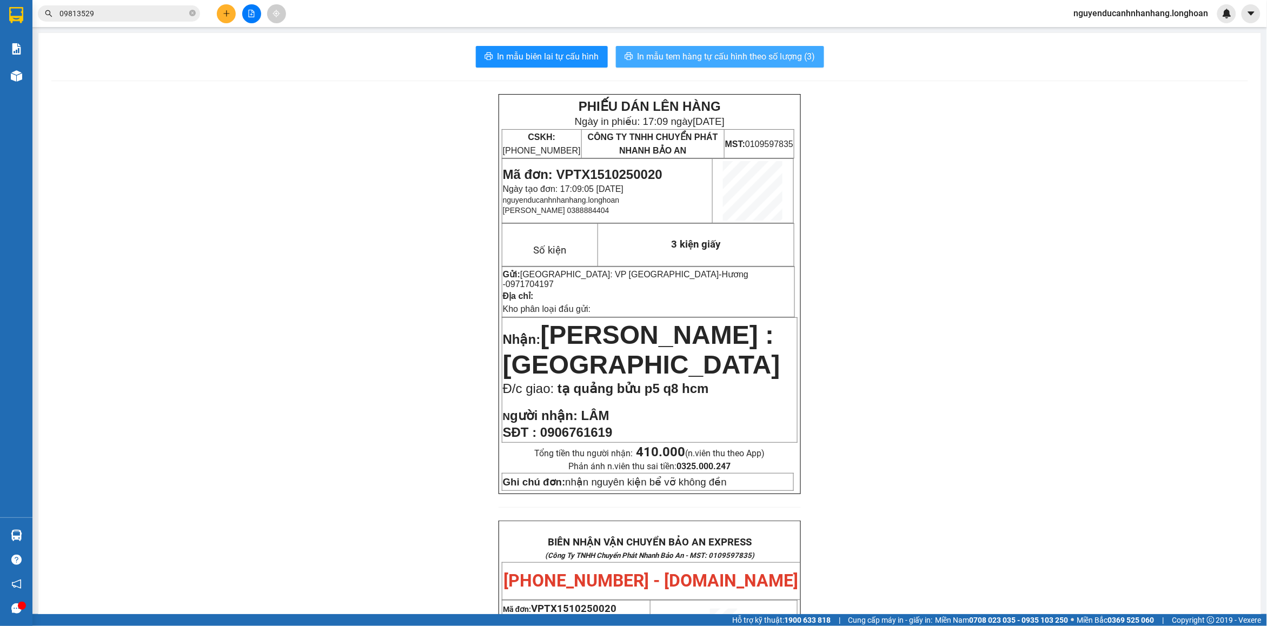
click at [769, 52] on span "In mẫu tem hàng tự cấu hình theo số lượng (3)" at bounding box center [727, 57] width 178 height 14
click at [226, 15] on icon "plus" at bounding box center [226, 13] width 1 height 6
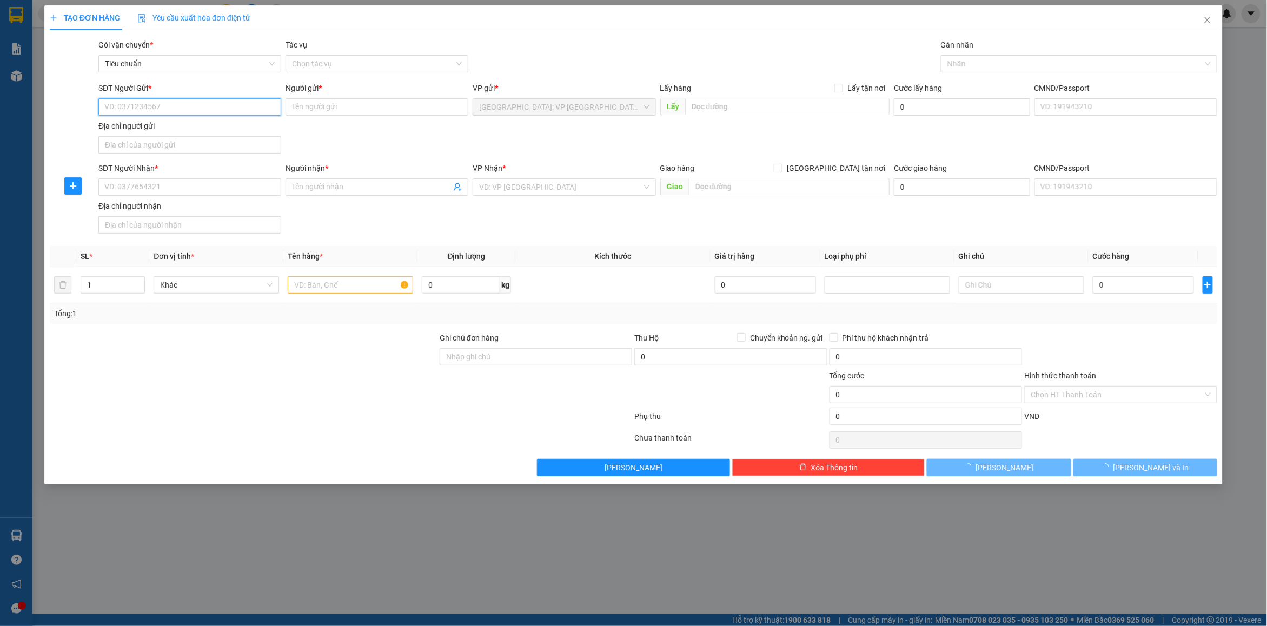
click at [173, 115] on input "SĐT Người Gửi *" at bounding box center [189, 106] width 183 height 17
click at [169, 111] on input "SĐT Người Gửi *" at bounding box center [189, 106] width 183 height 17
paste input "0937885538"
type input "0937885538"
click at [180, 182] on input "SĐT Người Nhận *" at bounding box center [189, 187] width 183 height 17
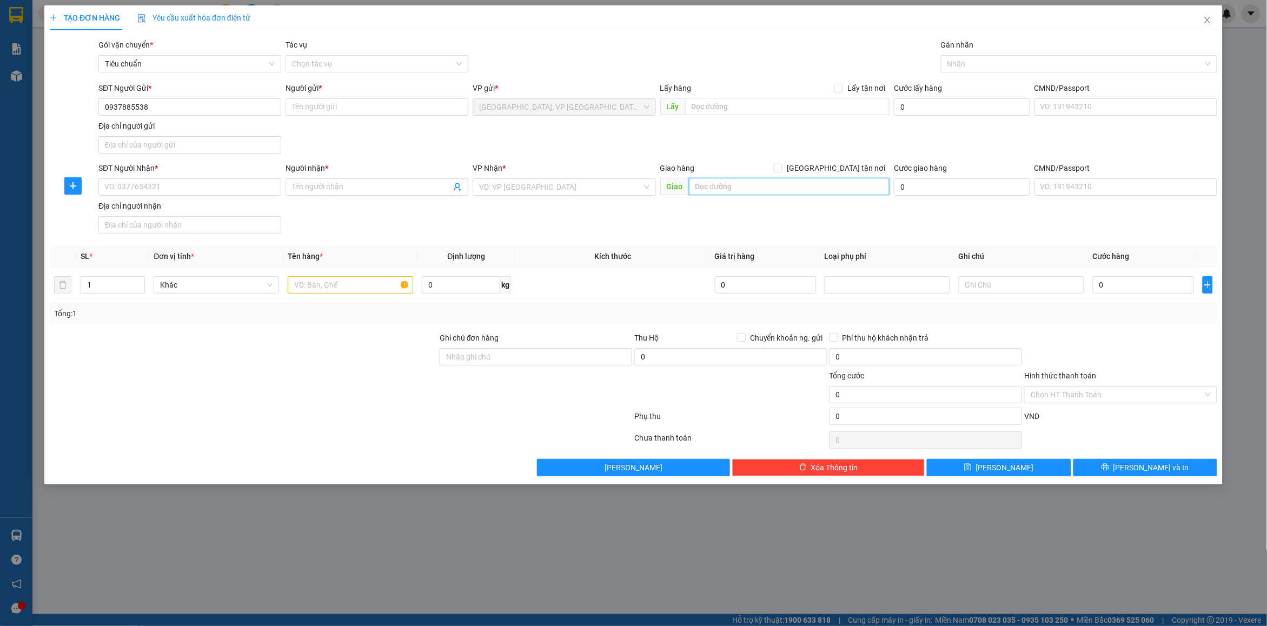
click at [747, 189] on input "text" at bounding box center [789, 186] width 201 height 17
paste input "người nhận 2 thùng này về 101 Vĩnh Hội, p Khánh Hội, Tp. Hồ Chí Minh"
type input "người nhận 2 thùng này về 101 Vĩnh Hội, p Khánh Hội, Tp. Hồ Chí Minh"
click at [849, 169] on span "[GEOGRAPHIC_DATA] tận nơi" at bounding box center [836, 168] width 107 height 12
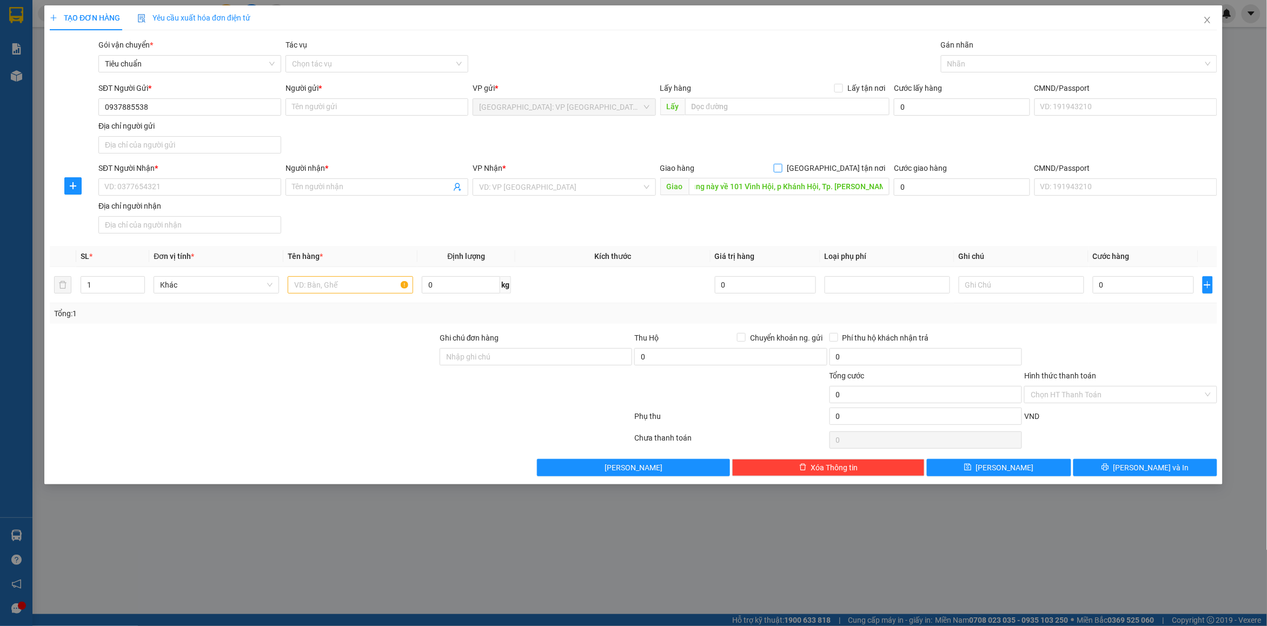
click at [782, 169] on input "[GEOGRAPHIC_DATA] tận nơi" at bounding box center [778, 168] width 8 height 8
checkbox input "true"
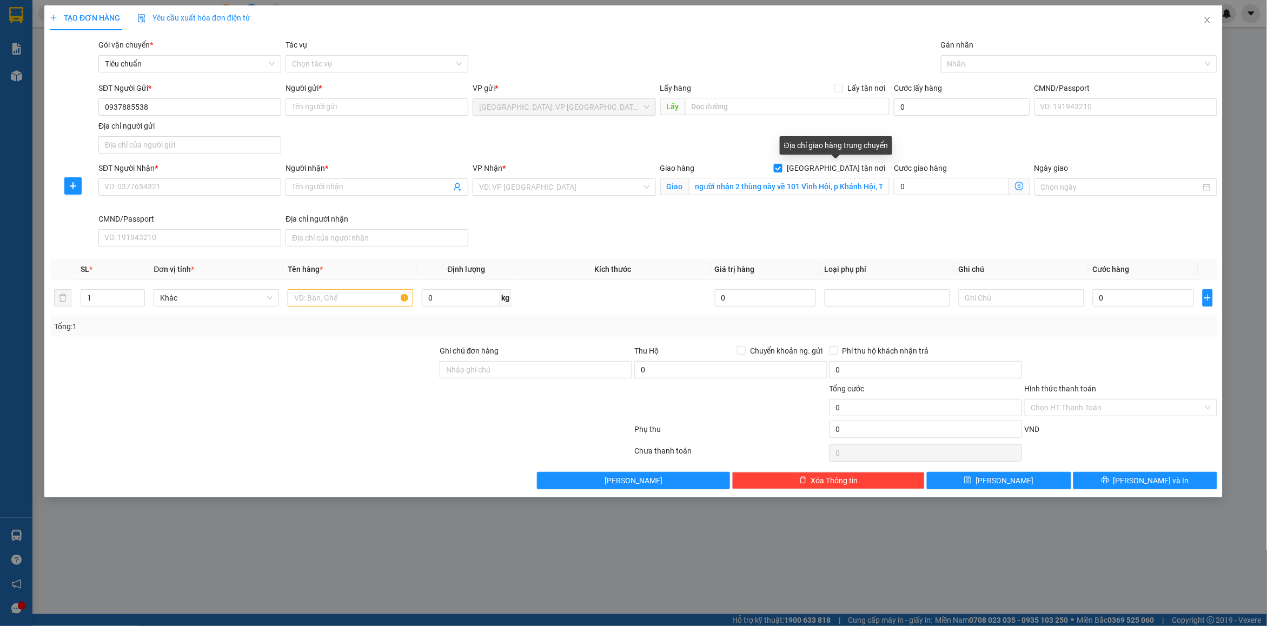
click at [872, 146] on div "Địa chỉ giao hàng trung chuyển" at bounding box center [836, 145] width 113 height 18
click at [347, 109] on input "Người gửi *" at bounding box center [377, 106] width 183 height 17
paste input "Hoàng Thiên Trân"
type input "Hoàng Thiên Trân"
click at [313, 192] on input "Người nhận *" at bounding box center [371, 187] width 159 height 12
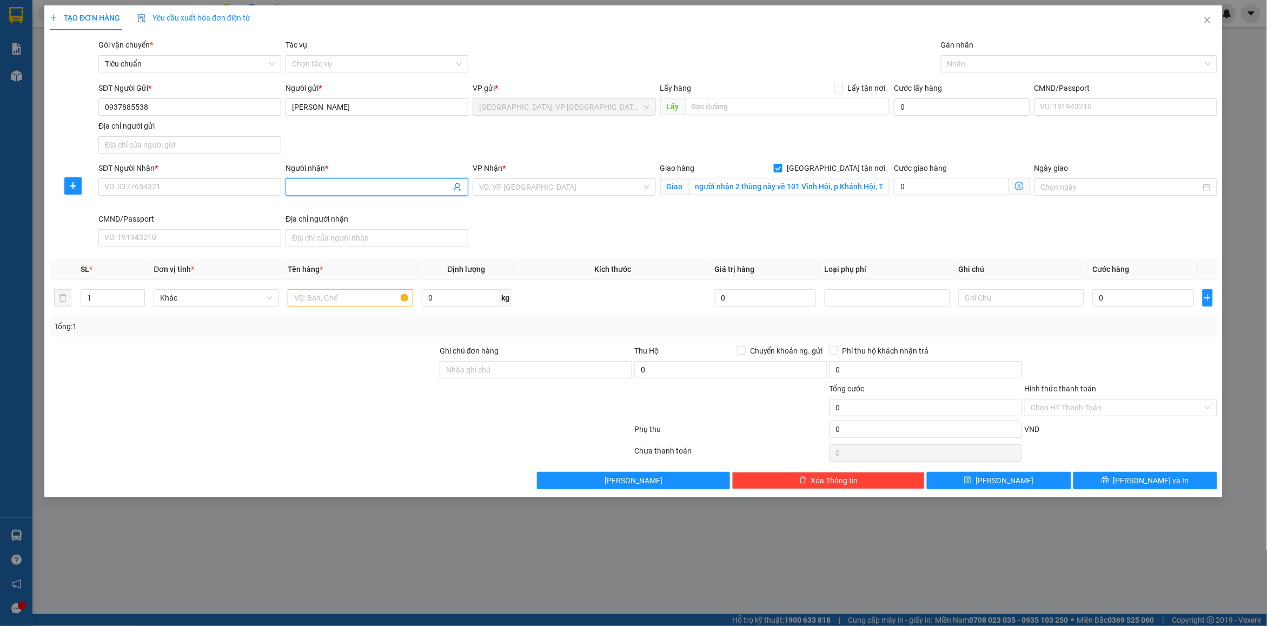
paste input "Hoàng Thiên Trân"
type input "Hoàng Thiên Trân"
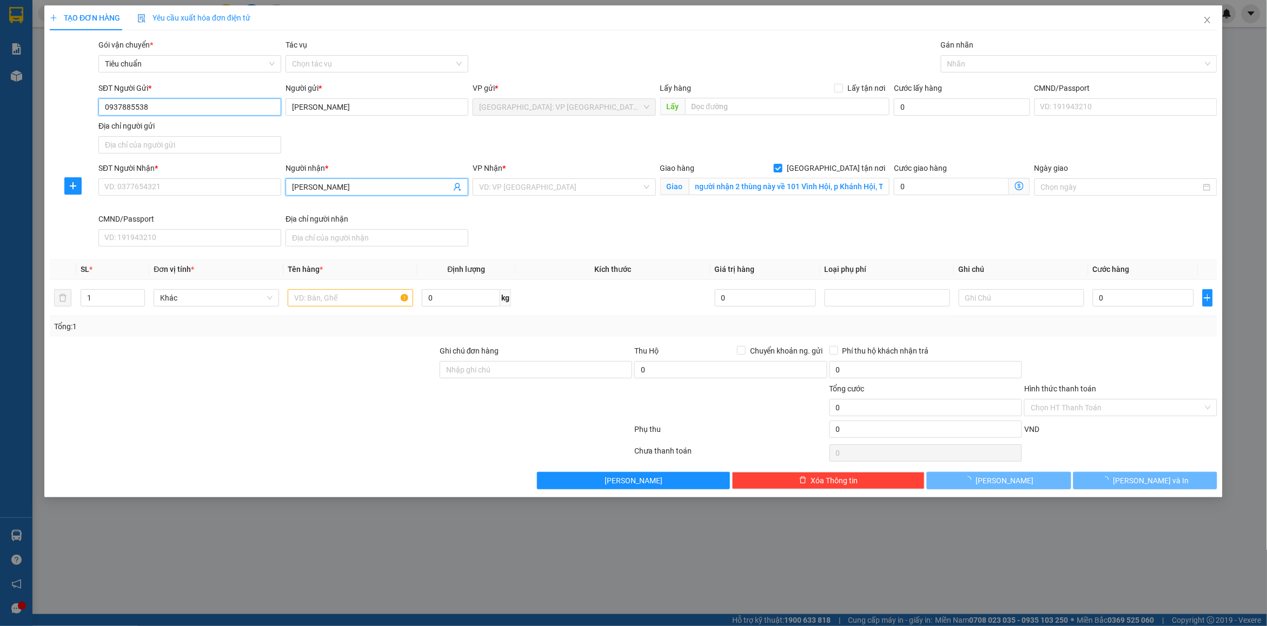
click at [163, 103] on input "0937885538" at bounding box center [189, 106] width 183 height 17
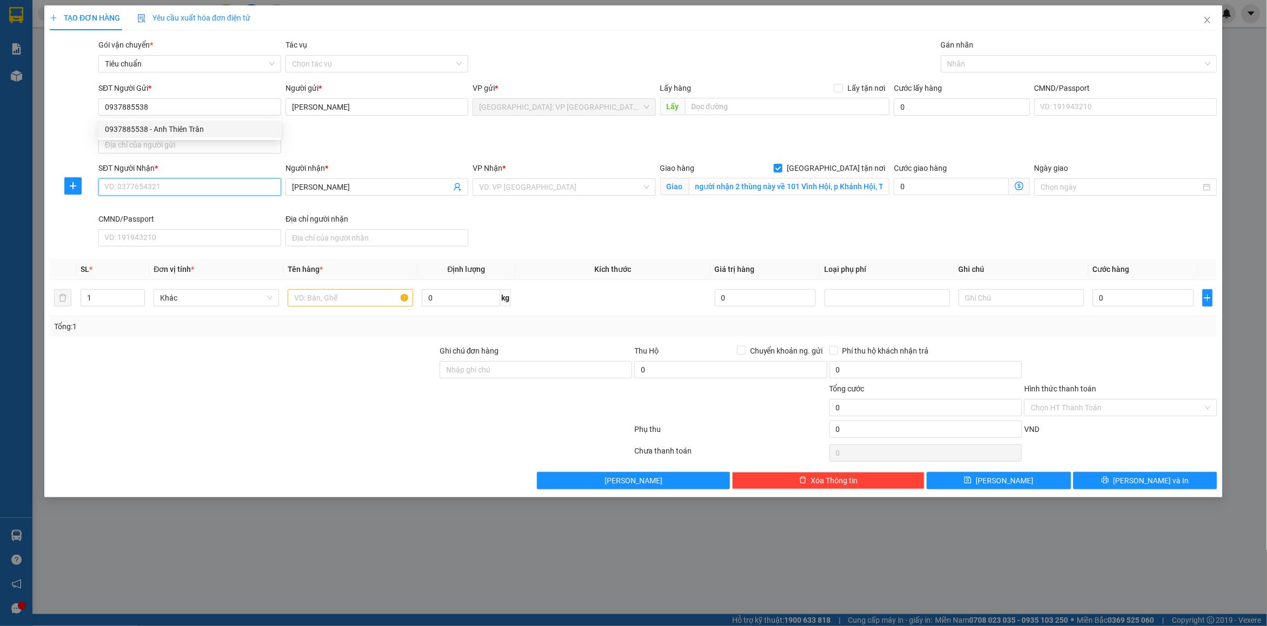
click at [156, 181] on input "SĐT Người Nhận *" at bounding box center [189, 187] width 183 height 17
paste input "0937885538"
type input "0937885538"
click at [504, 184] on input "search" at bounding box center [560, 187] width 162 height 16
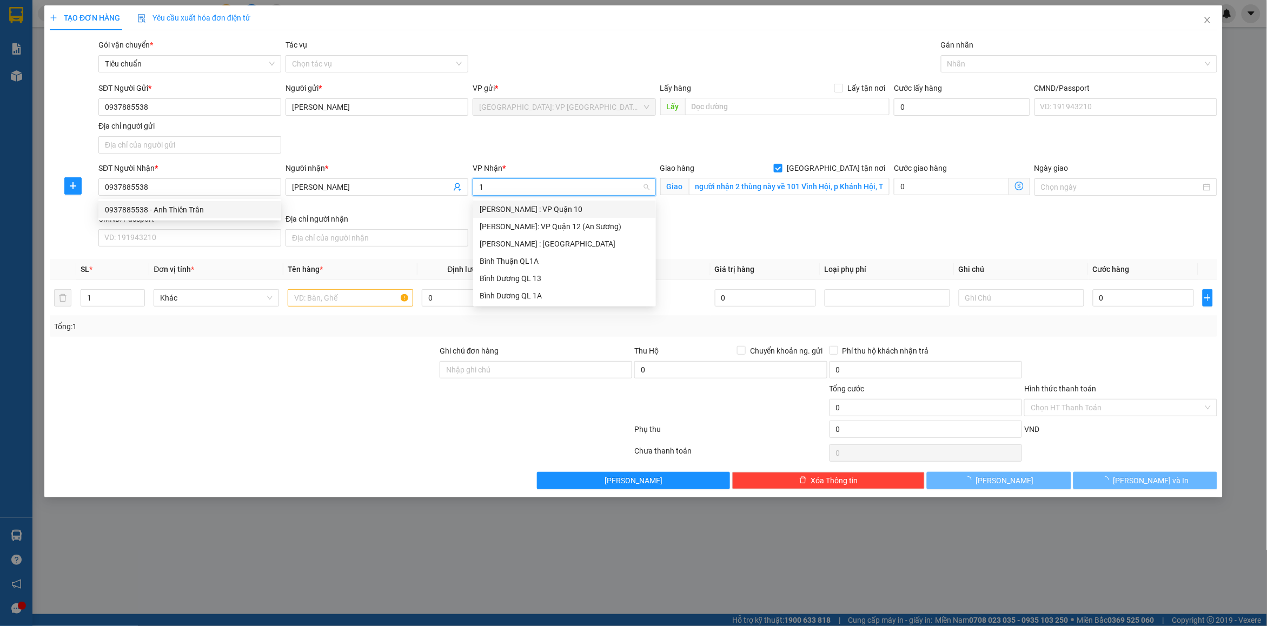
type input "12"
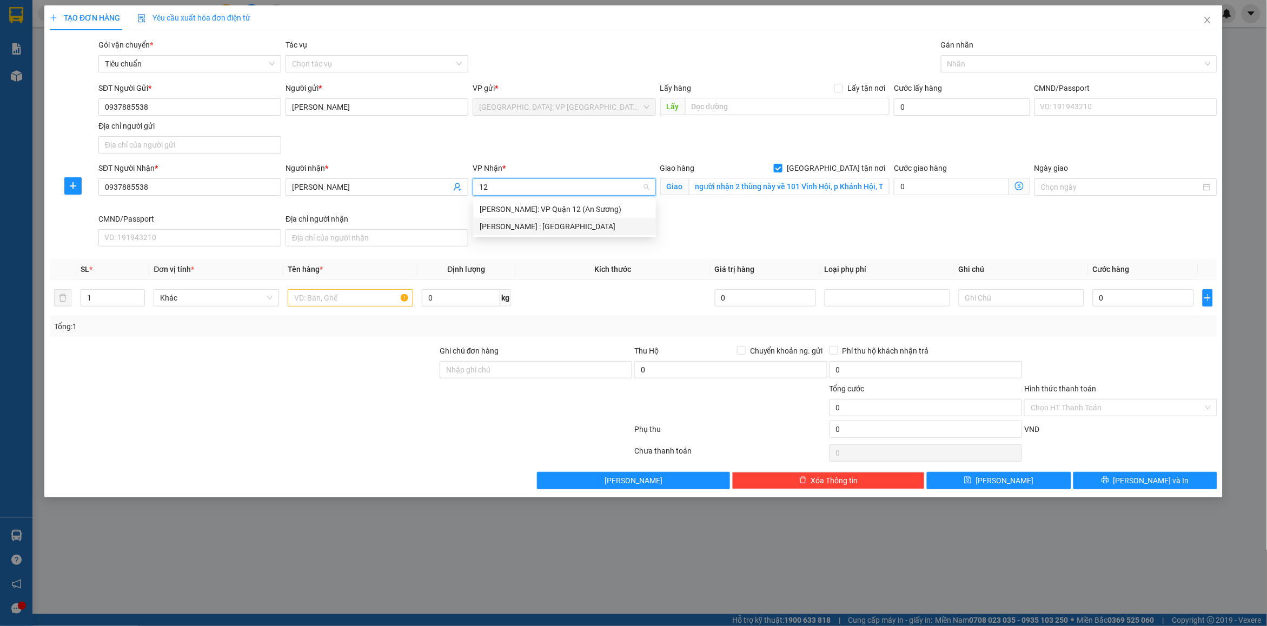
click at [561, 225] on div "[PERSON_NAME] : [GEOGRAPHIC_DATA]" at bounding box center [565, 227] width 170 height 12
drag, startPoint x: 848, startPoint y: 221, endPoint x: 939, endPoint y: 138, distance: 122.2
click at [850, 221] on div "SĐT Người Nhận * 0937885538 Người nhận * Hoàng Thiên Trân VP Nhận * Hồ Chí Minh…" at bounding box center [658, 206] width 1124 height 89
click at [978, 63] on div at bounding box center [1074, 63] width 260 height 13
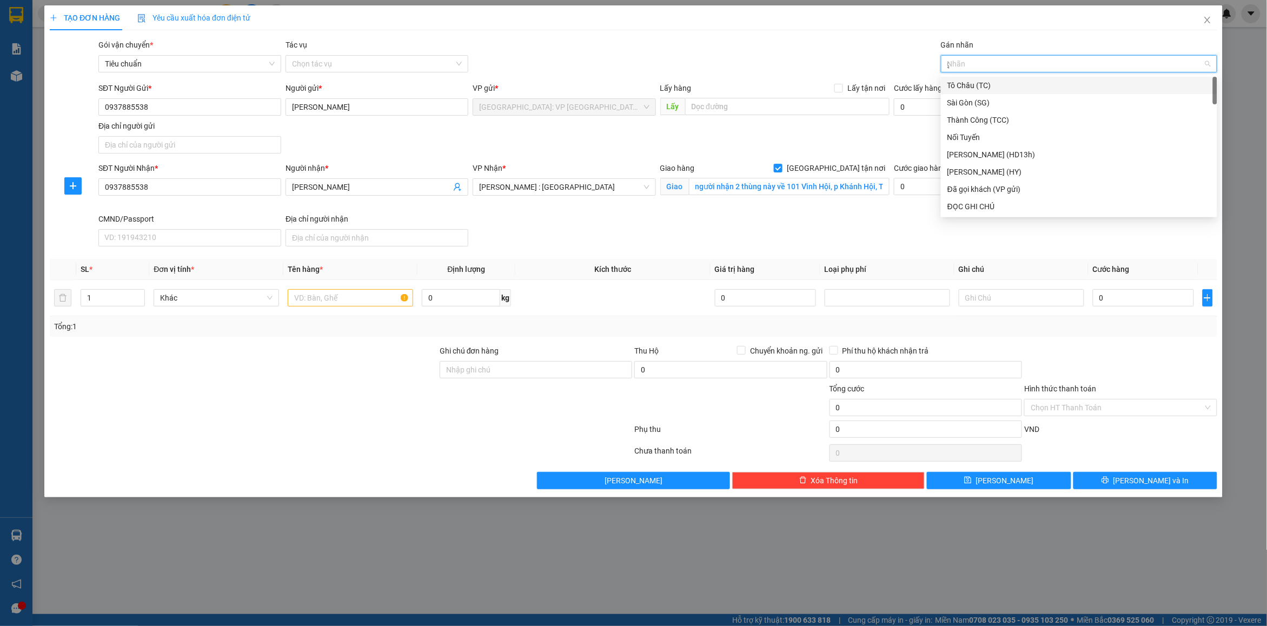
type input "gt"
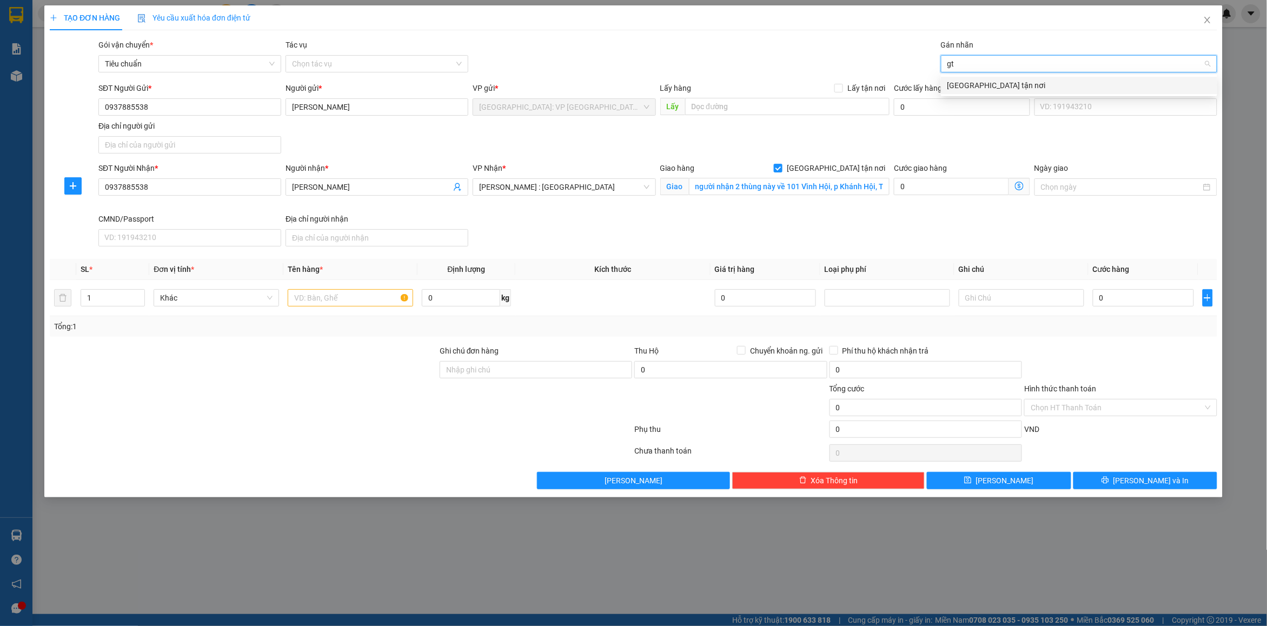
click at [985, 90] on div "[GEOGRAPHIC_DATA] tận nơi" at bounding box center [1079, 86] width 263 height 12
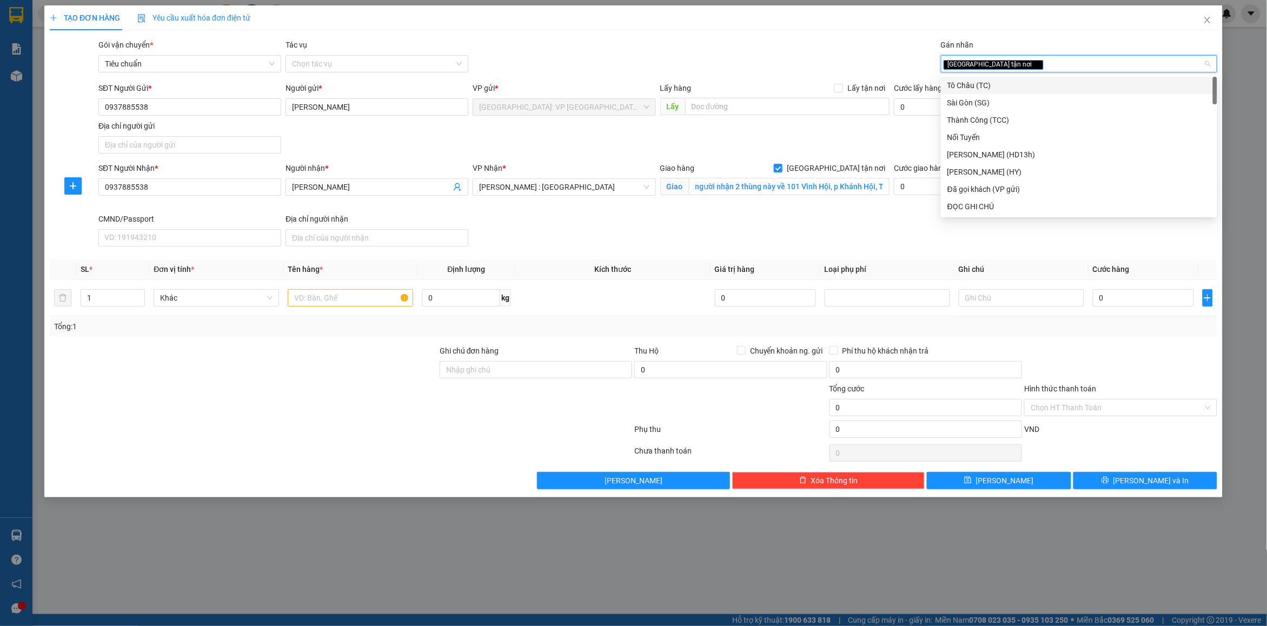
click at [1025, 62] on div "[GEOGRAPHIC_DATA] tận nơi" at bounding box center [1074, 63] width 260 height 13
type input "d"
type input "đã"
drag, startPoint x: 1012, startPoint y: 83, endPoint x: 912, endPoint y: 82, distance: 100.1
click at [1012, 83] on div "Đã gọi khách (VP gửi)" at bounding box center [1079, 86] width 263 height 12
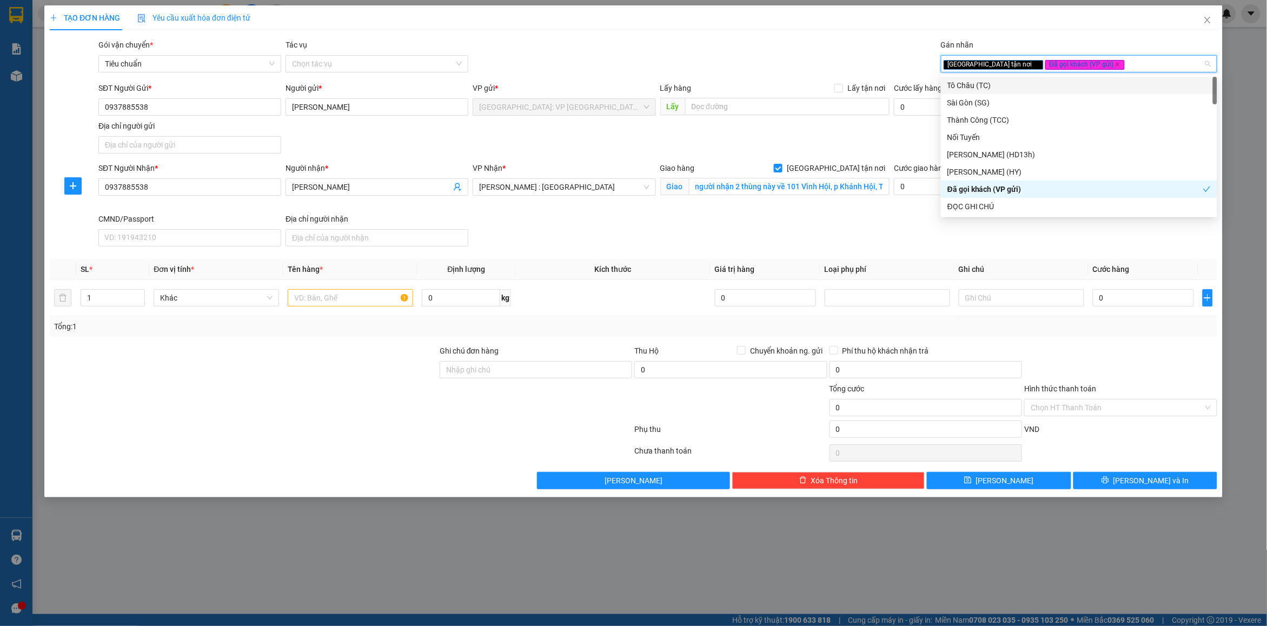
click at [709, 34] on div "TẠO ĐƠN HÀNG Yêu cầu xuất hóa đơn điện tử Transit Pickup Surcharge Ids Transit …" at bounding box center [634, 247] width 1168 height 484
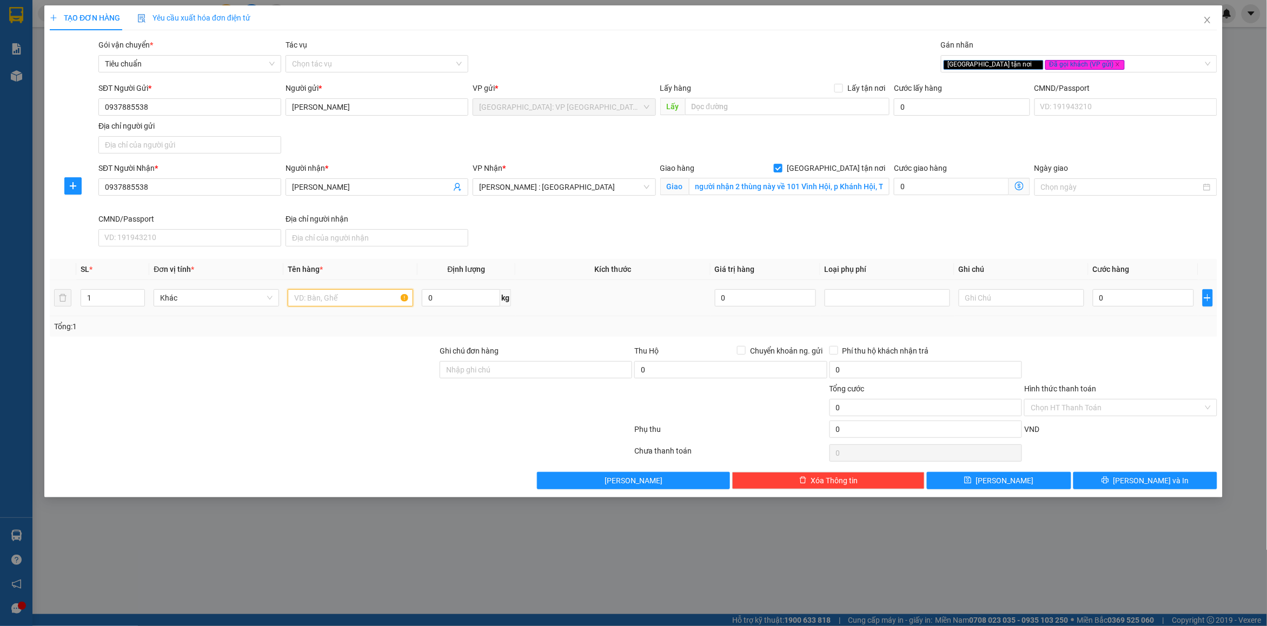
click at [315, 303] on input "text" at bounding box center [351, 297] width 126 height 17
type input "2 thùng xốp"
click at [492, 367] on input "Ghi chú đơn hàng" at bounding box center [536, 369] width 193 height 17
type input "nhận nguyên kiện bể vỡ không đền"
drag, startPoint x: 339, startPoint y: 369, endPoint x: 286, endPoint y: 348, distance: 57.6
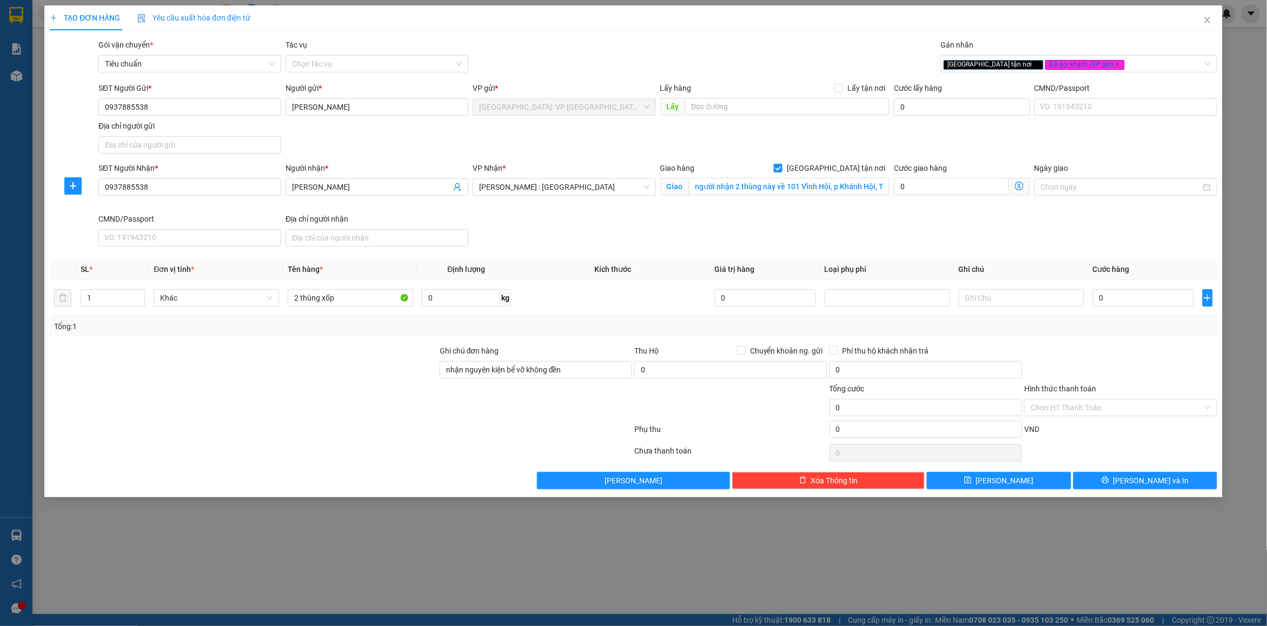
click at [339, 369] on div at bounding box center [244, 364] width 390 height 38
click at [115, 303] on input "1" at bounding box center [112, 298] width 63 height 16
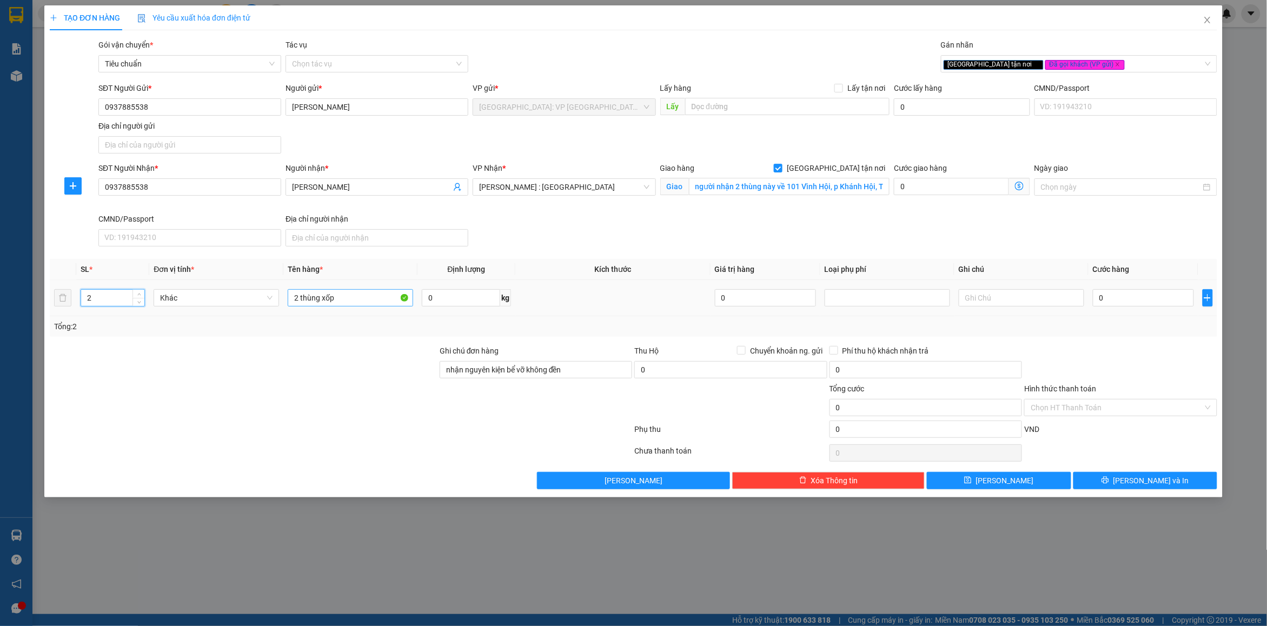
type input "2"
click at [344, 299] on input "2 thùng xốp" at bounding box center [351, 297] width 126 height 17
click at [434, 295] on input "0" at bounding box center [461, 297] width 78 height 17
click at [385, 303] on input "2 thùng xốp ( hàng" at bounding box center [351, 297] width 126 height 17
type input "2 thùng xốp"
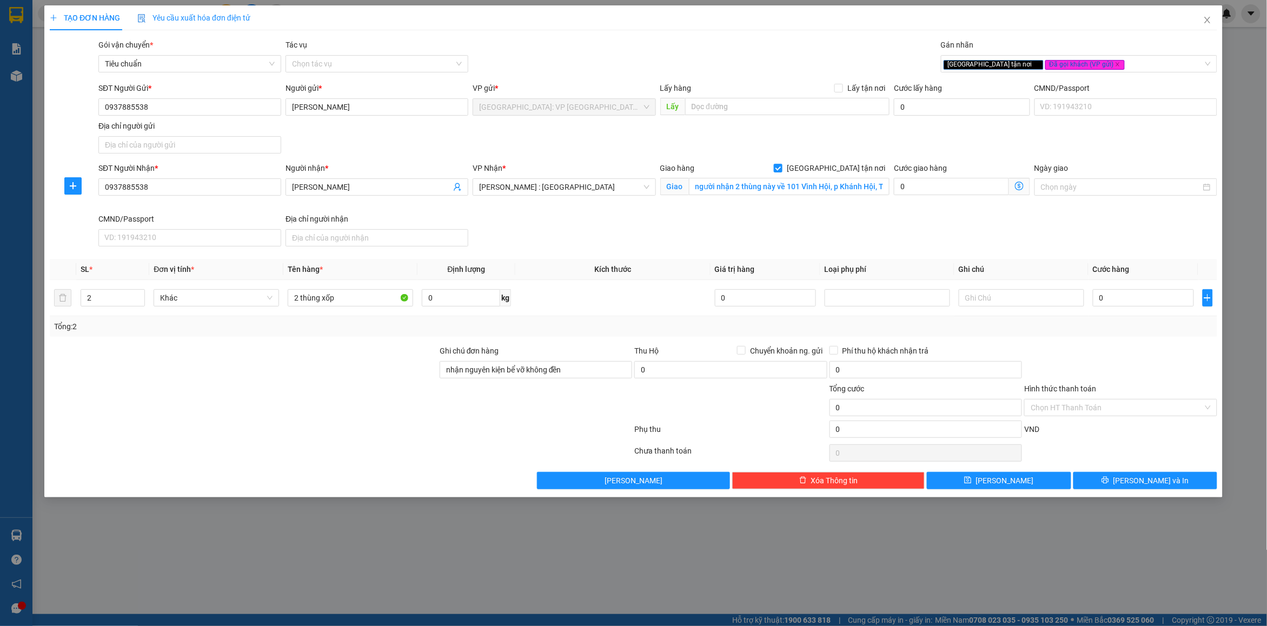
click at [1169, 333] on div "Tổng: 2" at bounding box center [633, 327] width 1159 height 12
click at [1137, 296] on input "0" at bounding box center [1143, 297] width 101 height 17
type input "2"
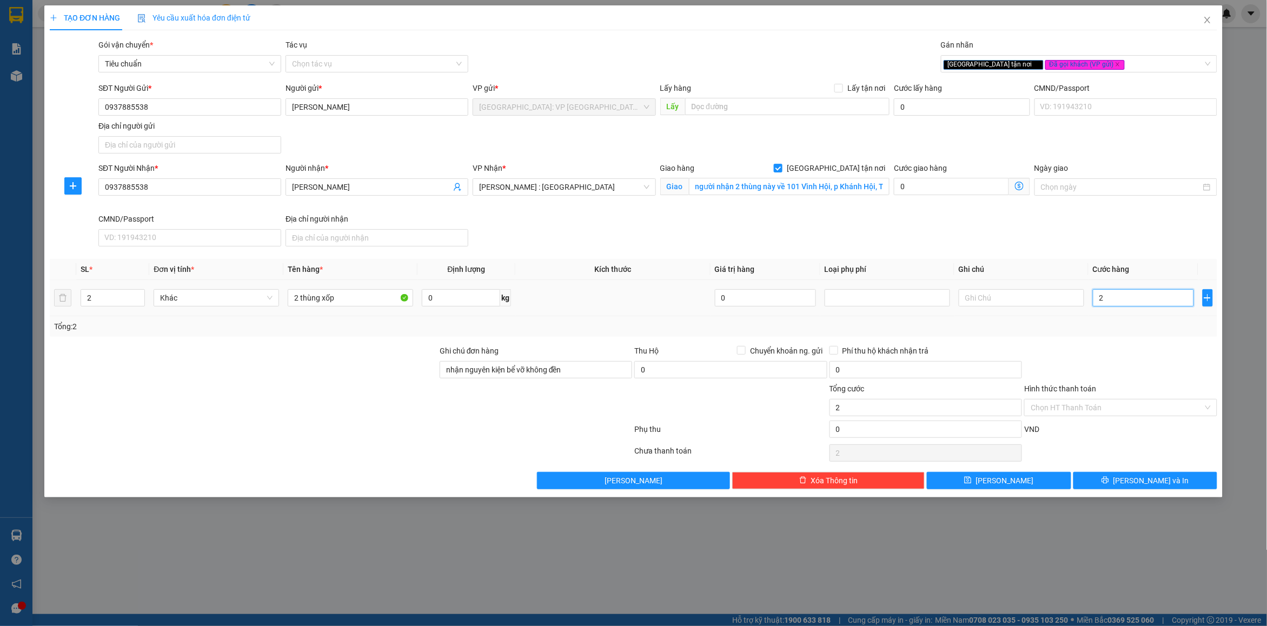
type input "23"
type input "230"
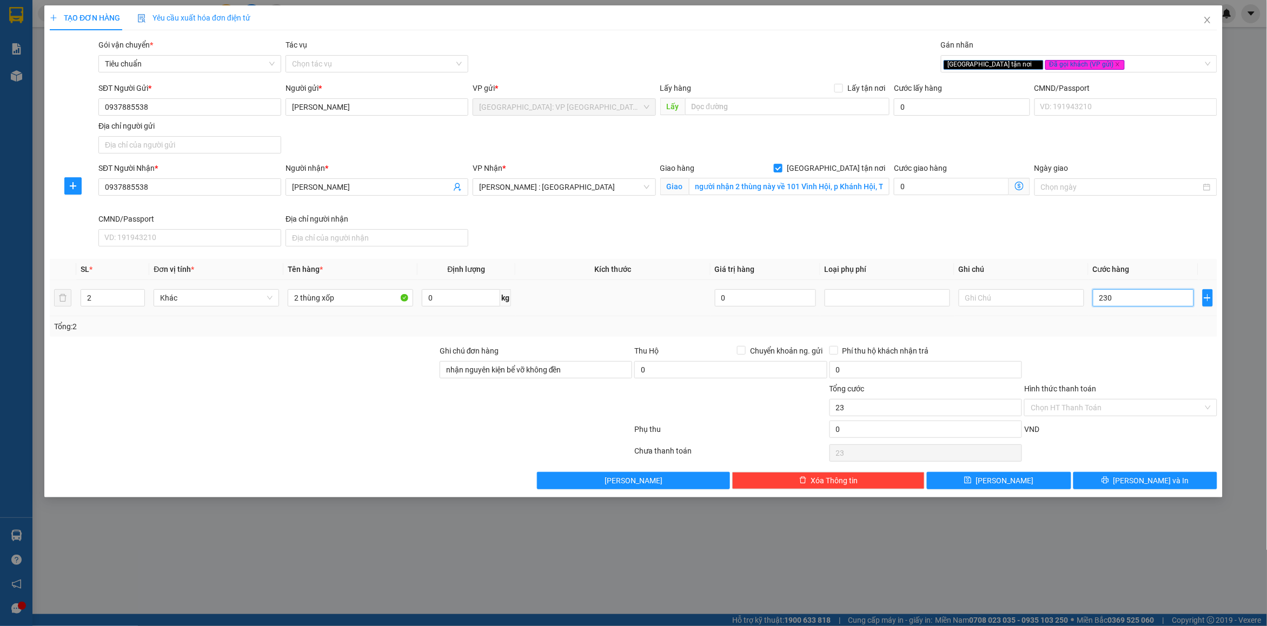
type input "230"
type input "2.300"
type input "23.000"
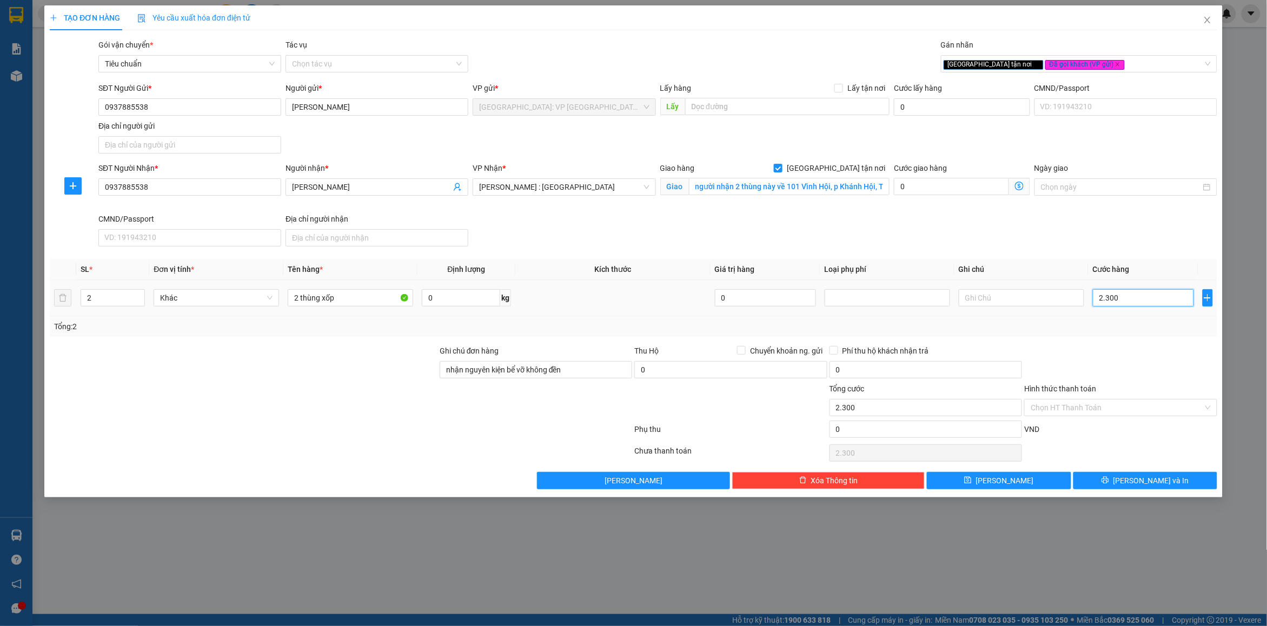
type input "23.000"
type input "230.000"
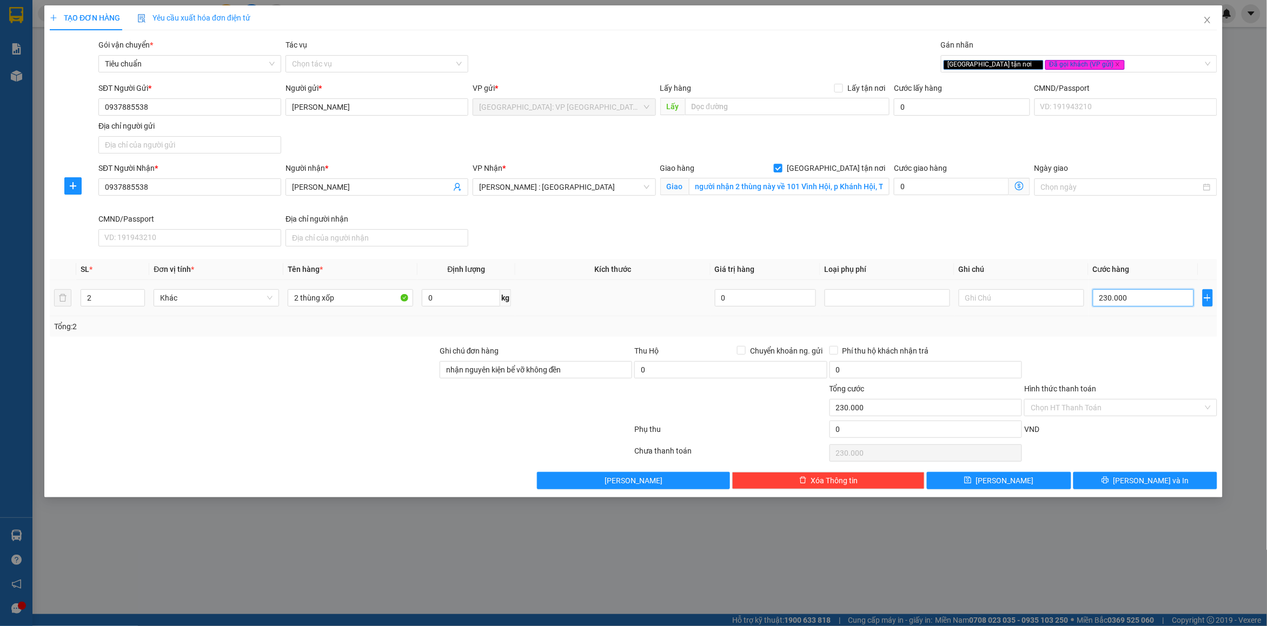
type input "2.300.000"
type input "230.000"
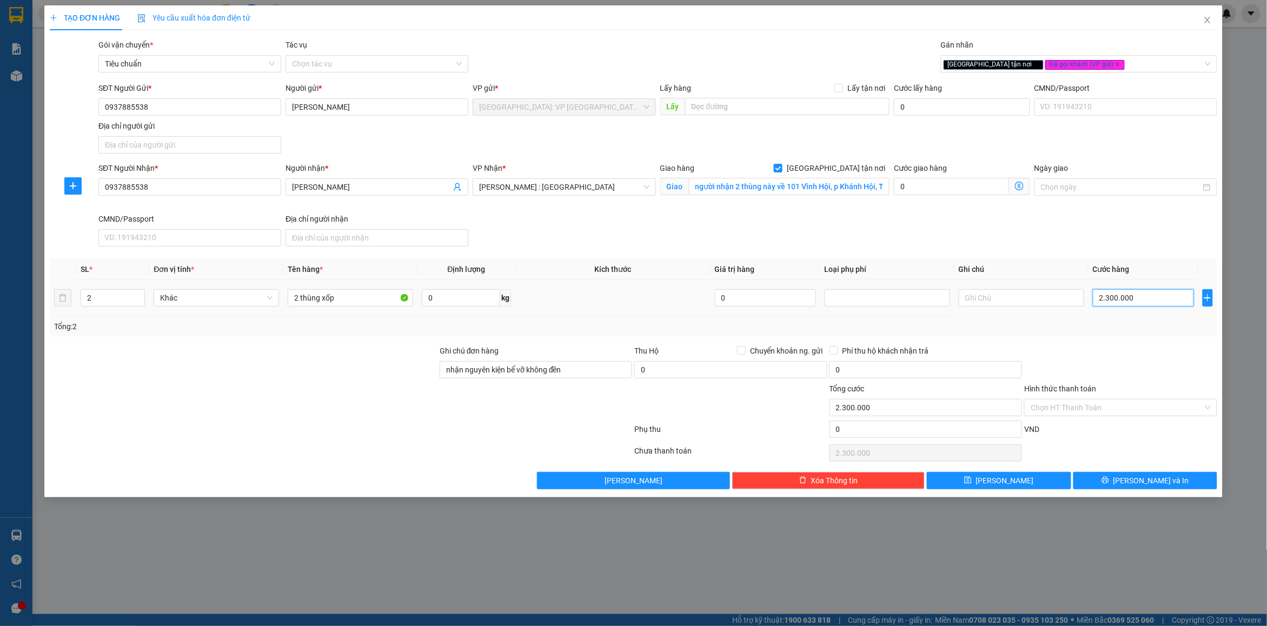
type input "230.000"
click at [1113, 349] on div at bounding box center [1121, 364] width 195 height 38
click at [1110, 485] on span "printer" at bounding box center [1106, 481] width 8 height 9
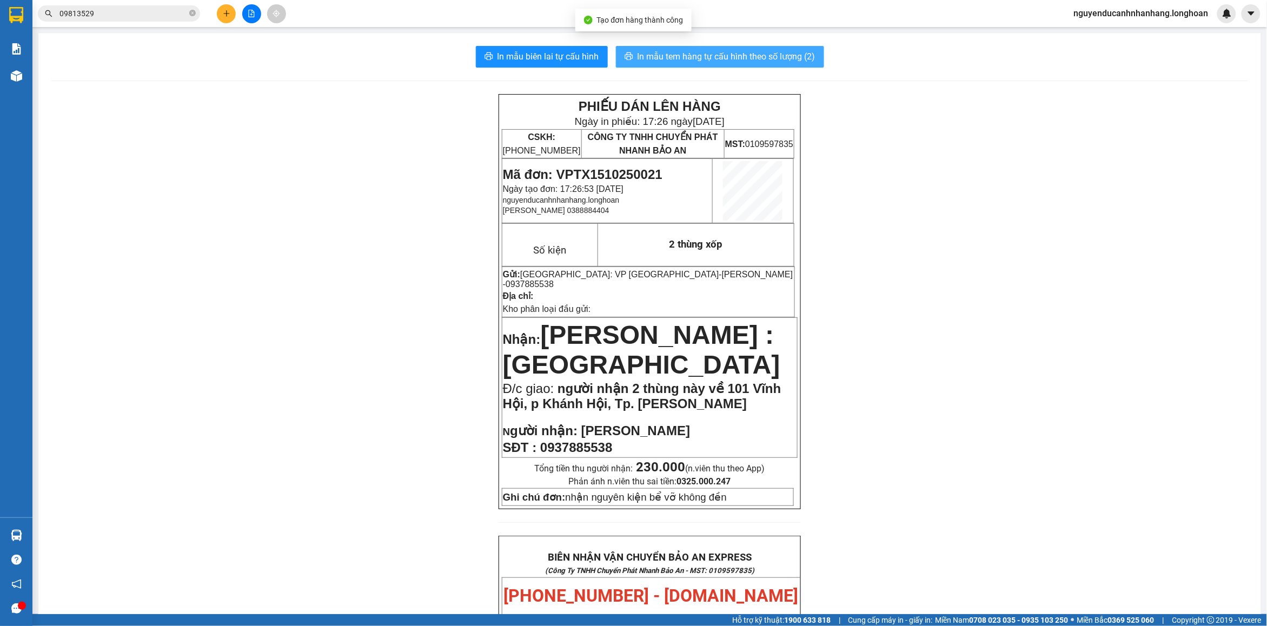
click at [763, 65] on button "In mẫu tem hàng tự cấu hình theo số lượng (2)" at bounding box center [720, 57] width 208 height 22
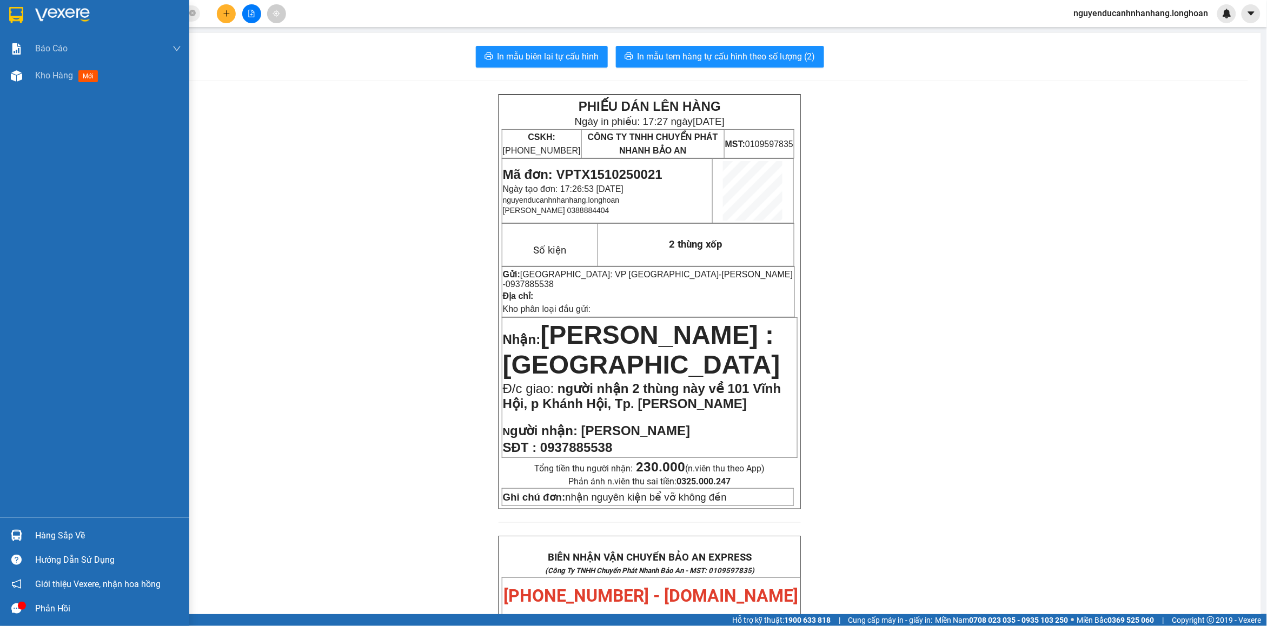
click at [32, 7] on div at bounding box center [94, 17] width 189 height 35
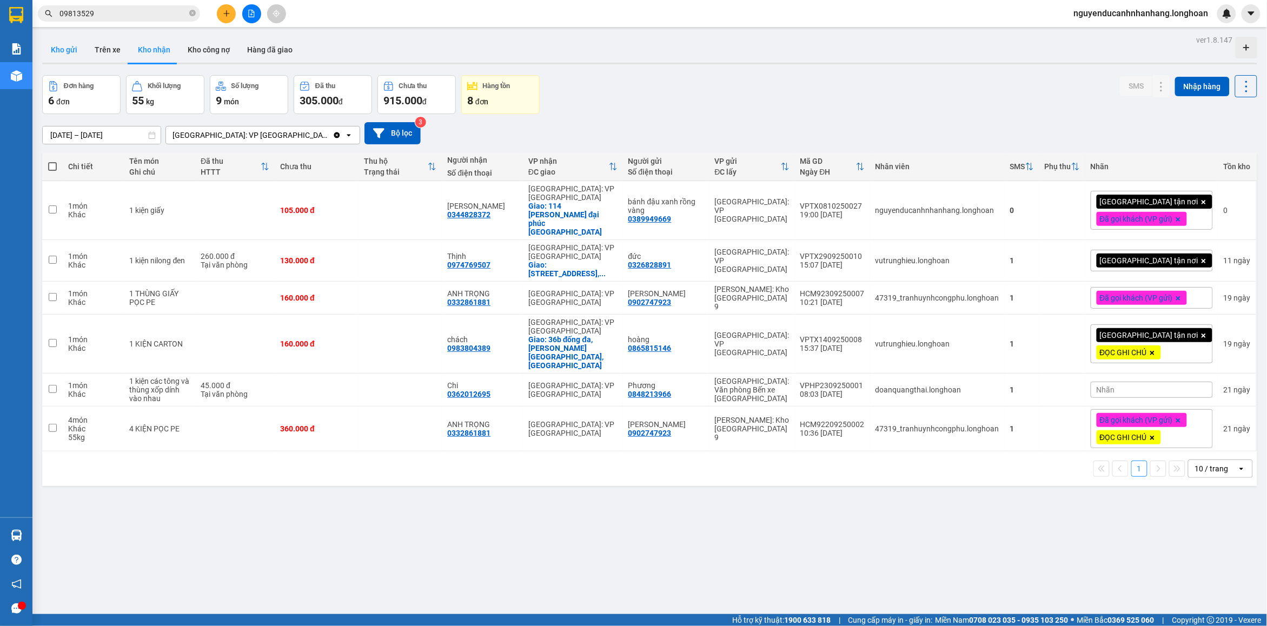
click at [84, 52] on button "Kho gửi" at bounding box center [64, 50] width 44 height 26
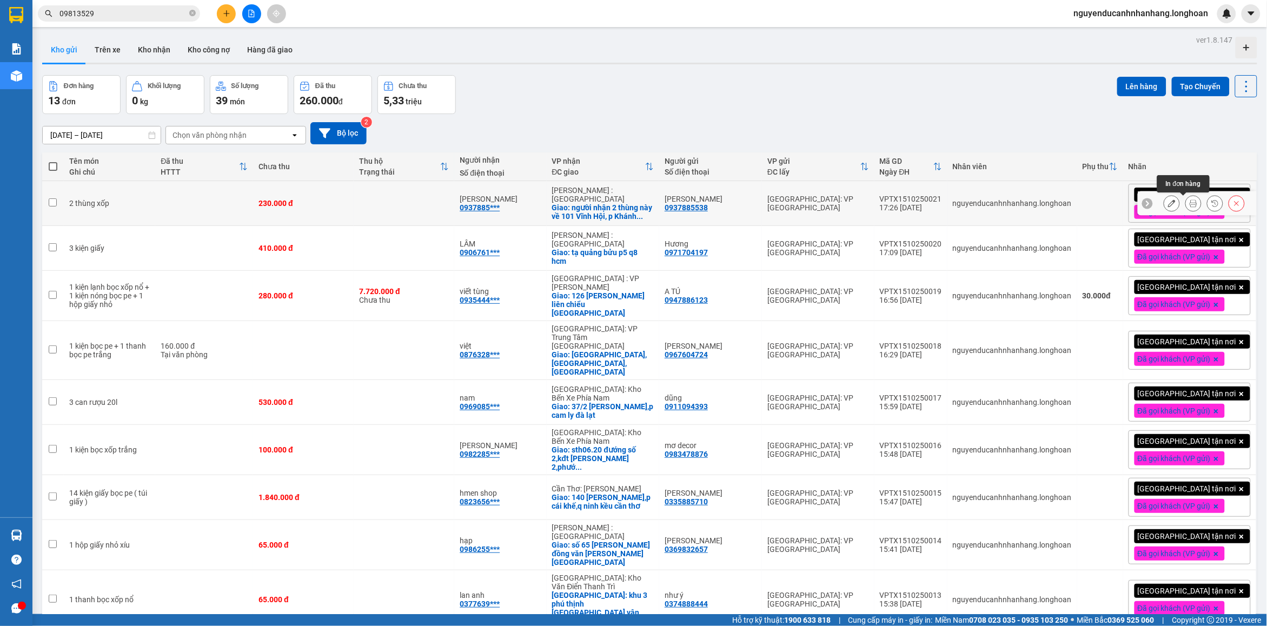
click at [1190, 207] on icon at bounding box center [1194, 204] width 8 height 8
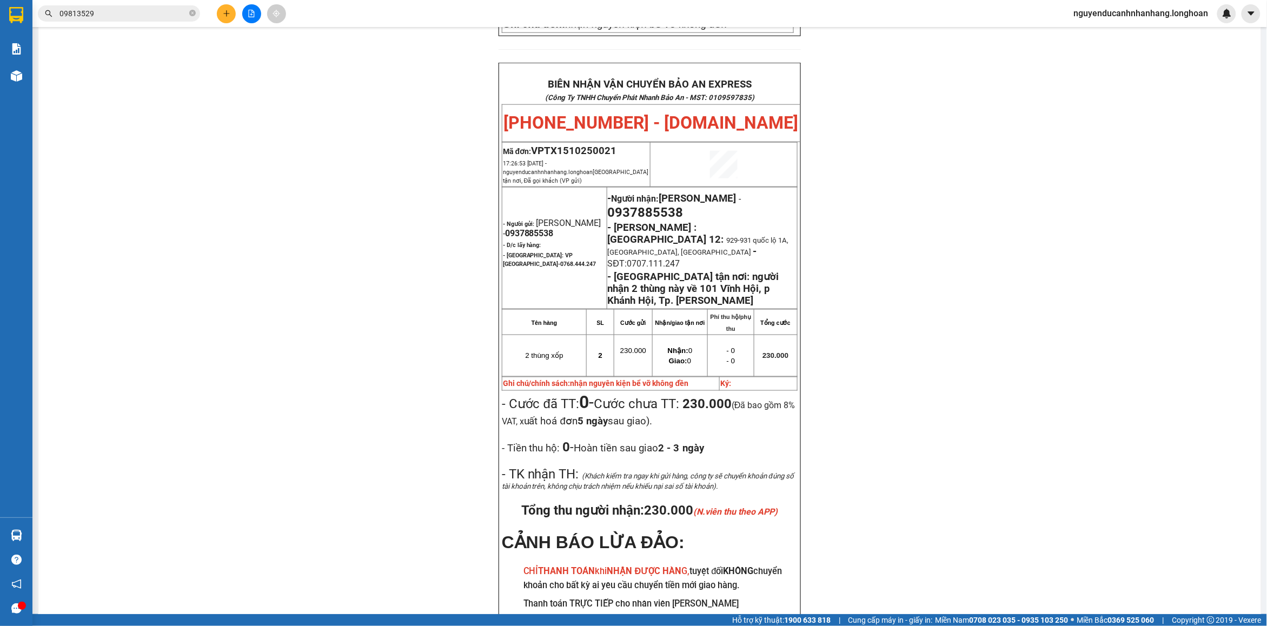
scroll to position [541, 0]
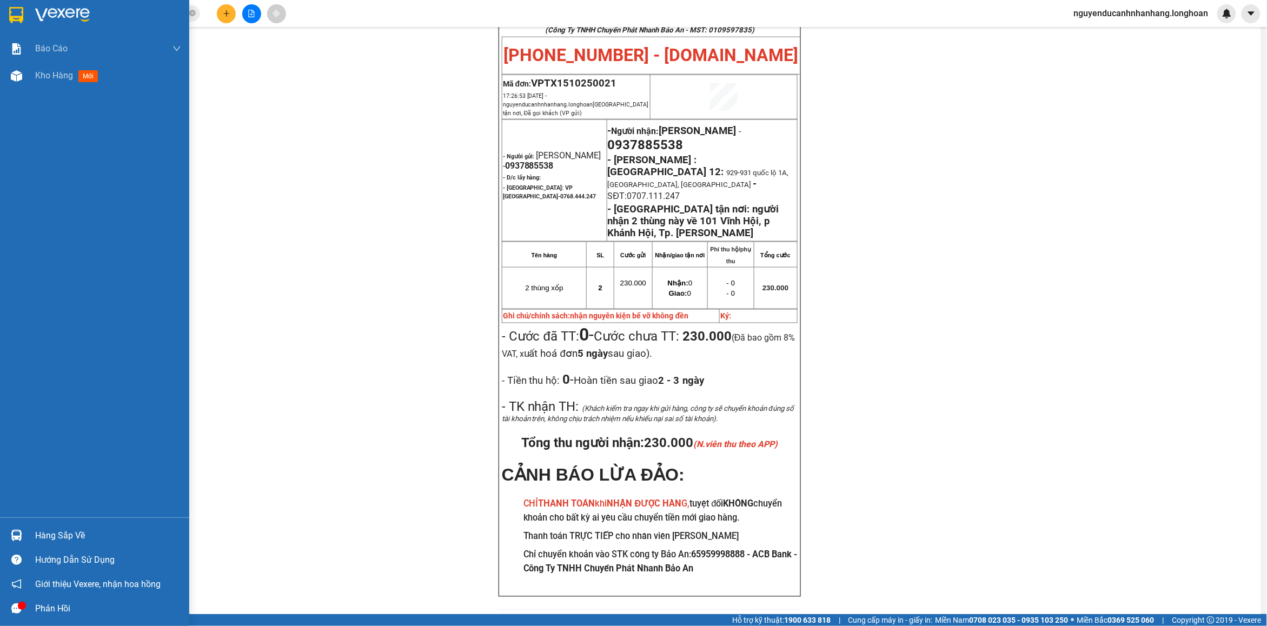
click at [15, 12] on img at bounding box center [16, 15] width 14 height 16
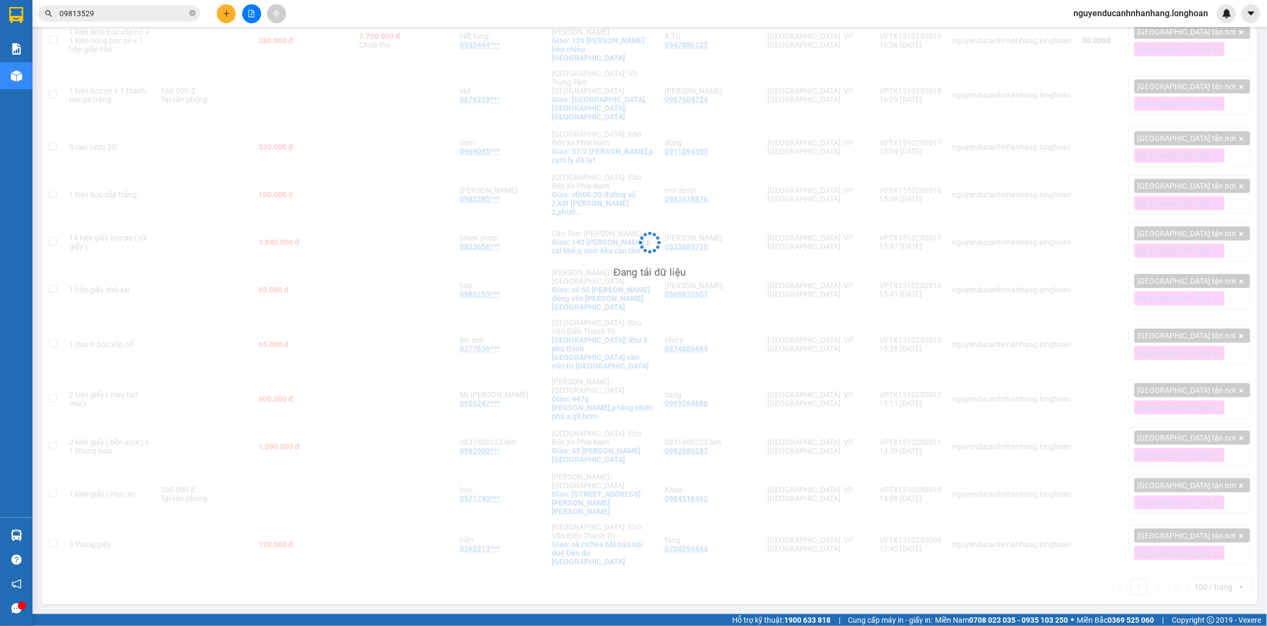
scroll to position [94, 0]
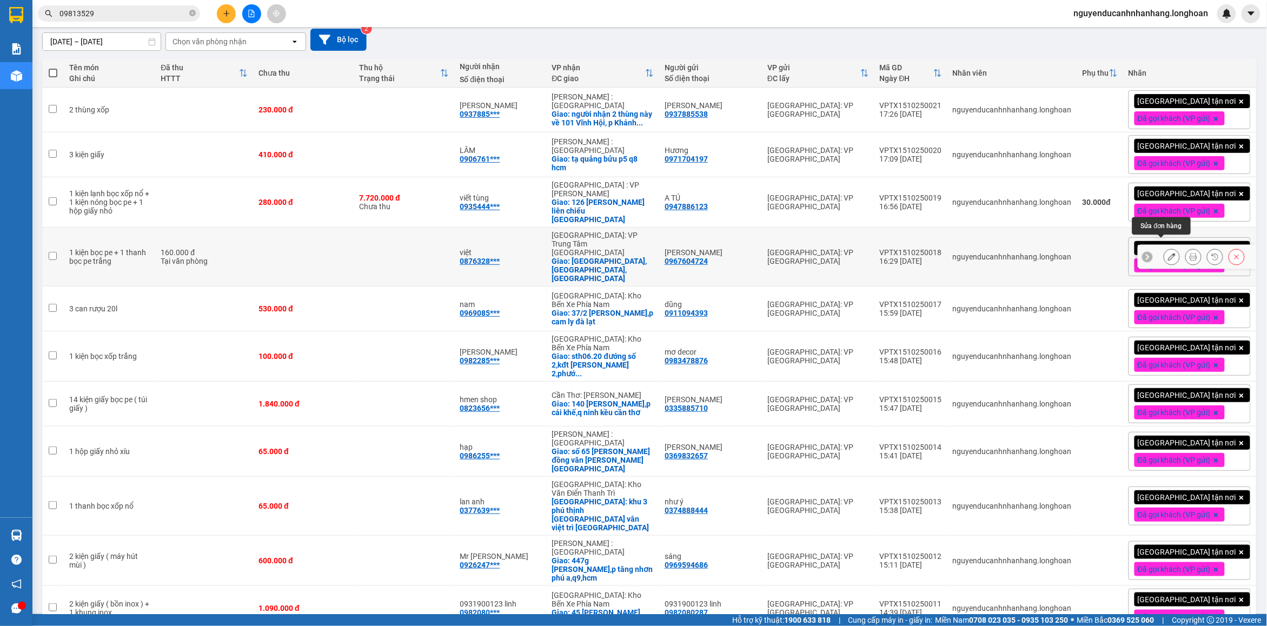
click at [1168, 253] on icon at bounding box center [1172, 257] width 8 height 8
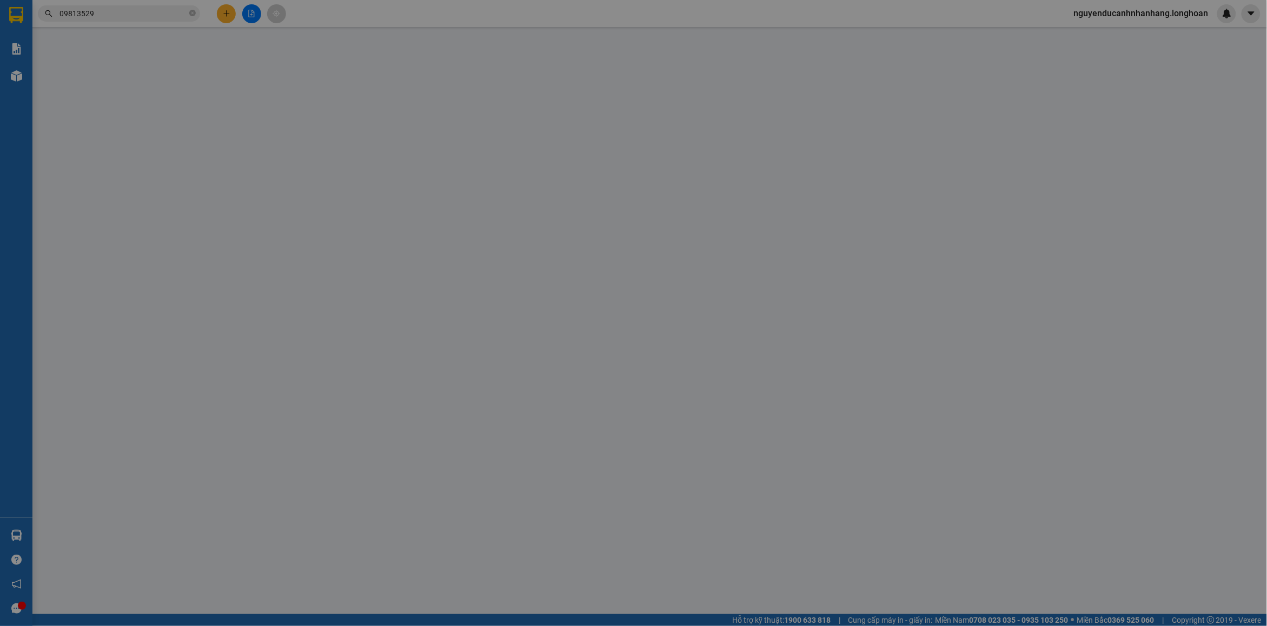
type input "0967604724"
type input "[PERSON_NAME]"
type input "0876328219"
type input "việt"
checkbox input "true"
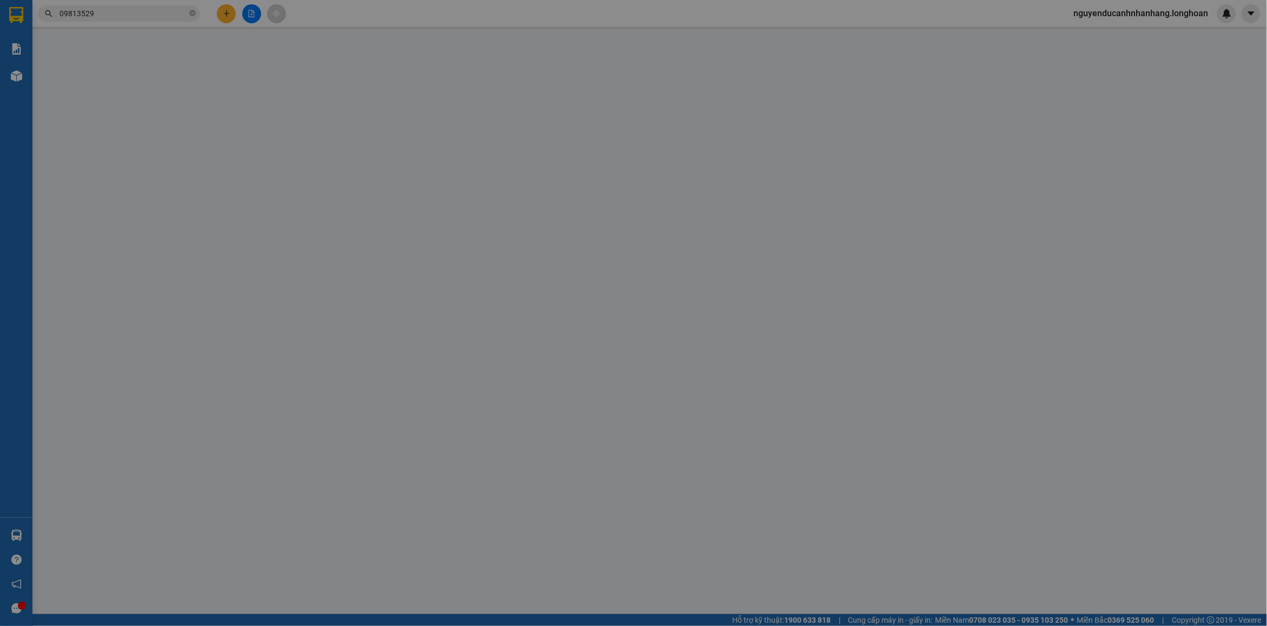
type input "[GEOGRAPHIC_DATA],[GEOGRAPHIC_DATA],[GEOGRAPHIC_DATA]"
type input "nhận nguyên kiện bể vỡ không đền"
type input "0"
type input "160.000"
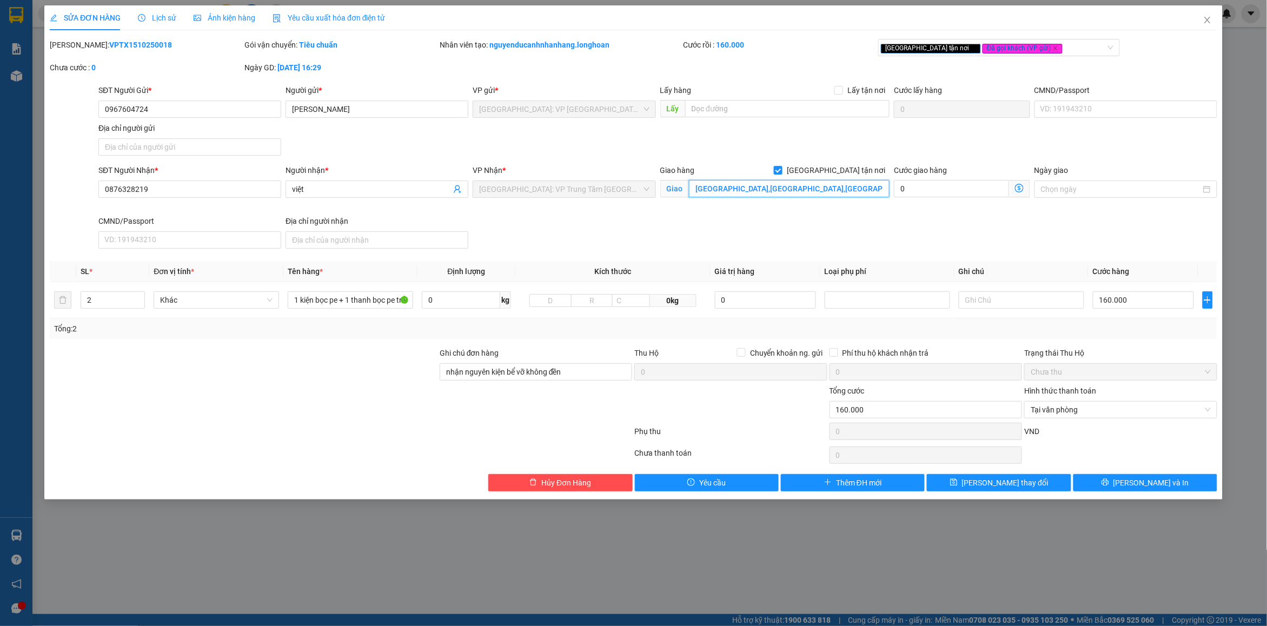
click at [777, 192] on input "[GEOGRAPHIC_DATA],[GEOGRAPHIC_DATA],[GEOGRAPHIC_DATA]" at bounding box center [789, 188] width 201 height 17
paste input "22 Phùng Hưng, Nha Trang, Khánh Hoà"
type input "22 Phùng Hưng, Nha Trang, Khánh Hoà"
click at [1088, 479] on button "[PERSON_NAME] và In" at bounding box center [1146, 482] width 144 height 17
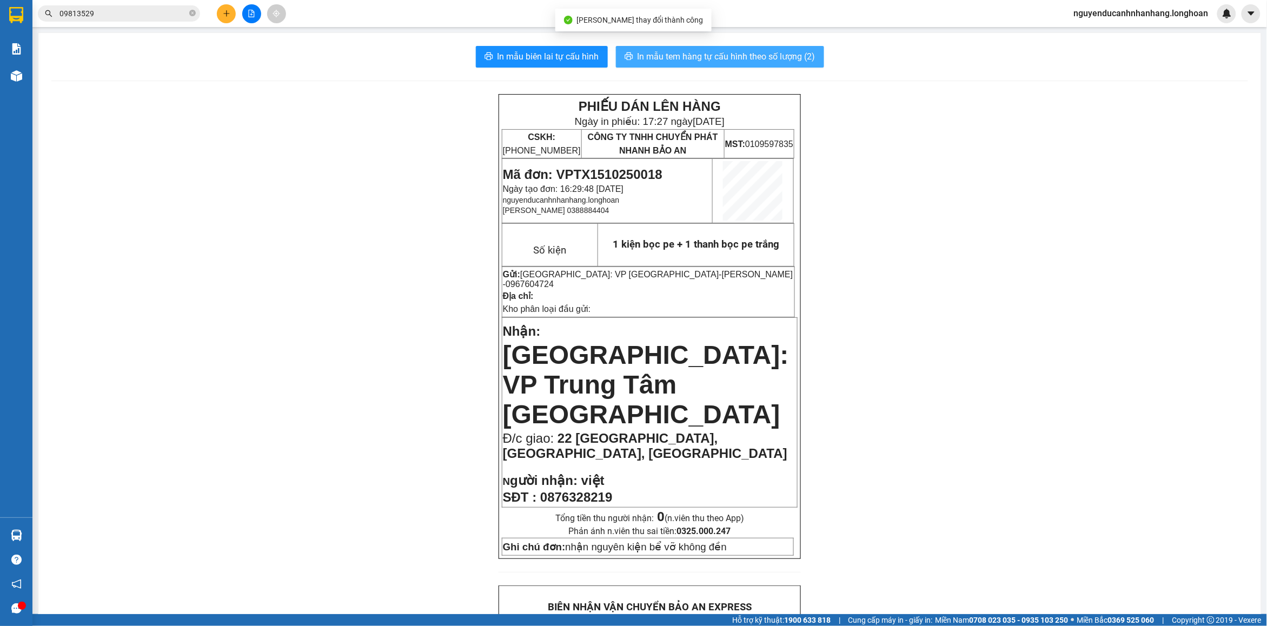
click at [647, 57] on span "In mẫu tem hàng tự cấu hình theo số lượng (2)" at bounding box center [727, 57] width 178 height 14
click at [606, 168] on span "Mã đơn: VPTX1510250018" at bounding box center [583, 174] width 160 height 15
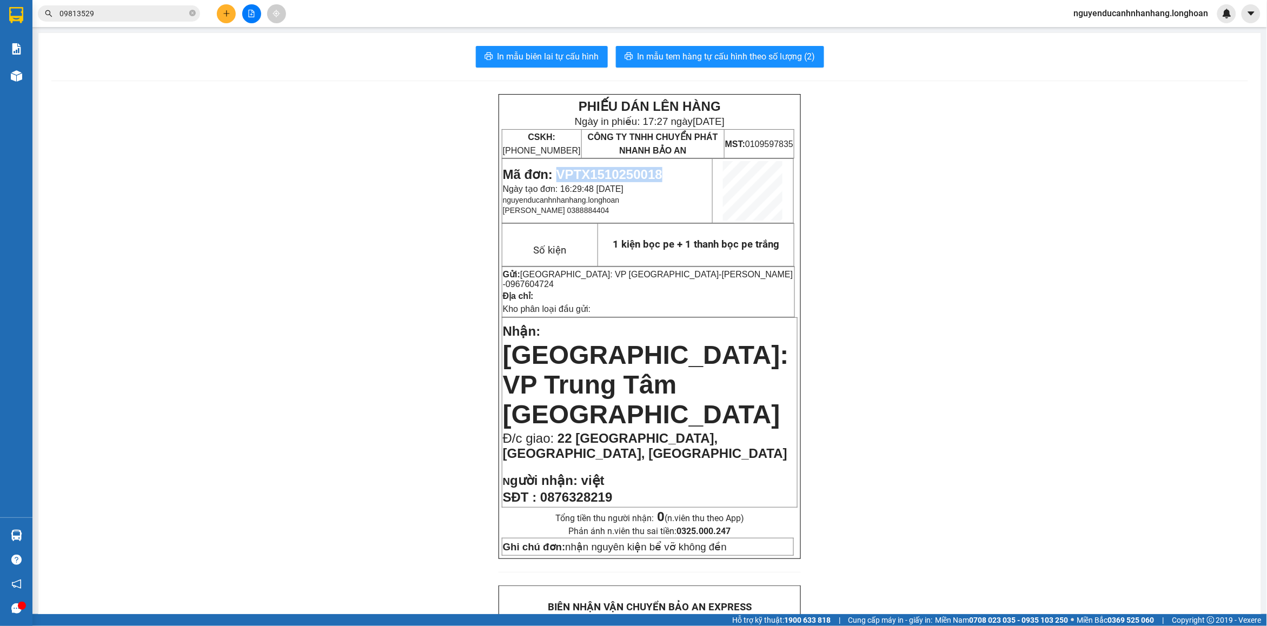
click at [606, 168] on span "Mã đơn: VPTX1510250018" at bounding box center [583, 174] width 160 height 15
copy span "VPTX1510250018"
click at [194, 14] on icon "close-circle" at bounding box center [192, 13] width 6 height 6
click at [180, 11] on input "text" at bounding box center [124, 14] width 128 height 12
paste input "VPTX1510250018"
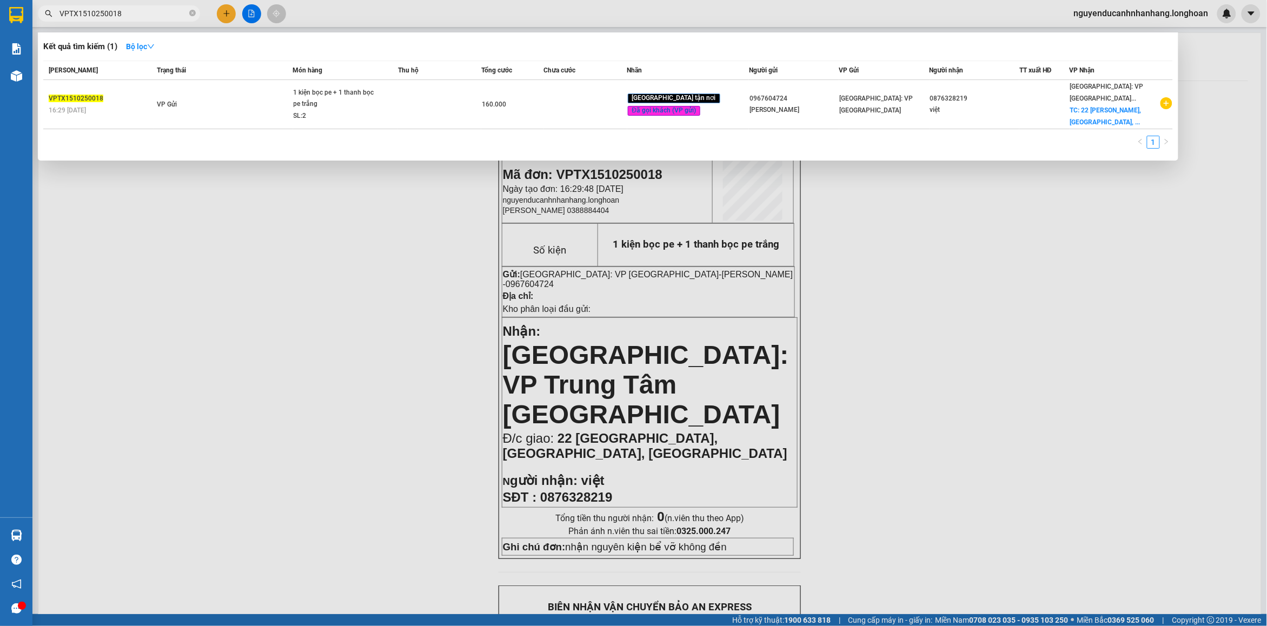
type input "VPTX1510250018"
click at [288, 96] on td "VP Gửi" at bounding box center [223, 104] width 138 height 49
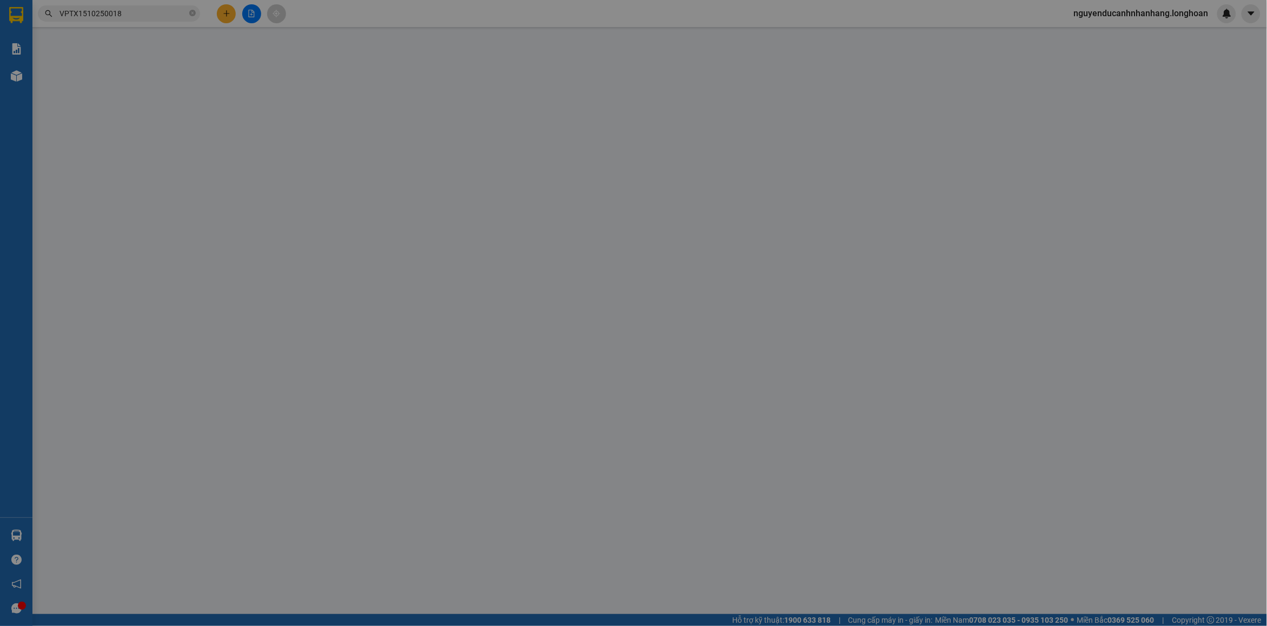
type input "0967604724"
type input "[PERSON_NAME]"
type input "0876328219"
type input "việt"
checkbox input "true"
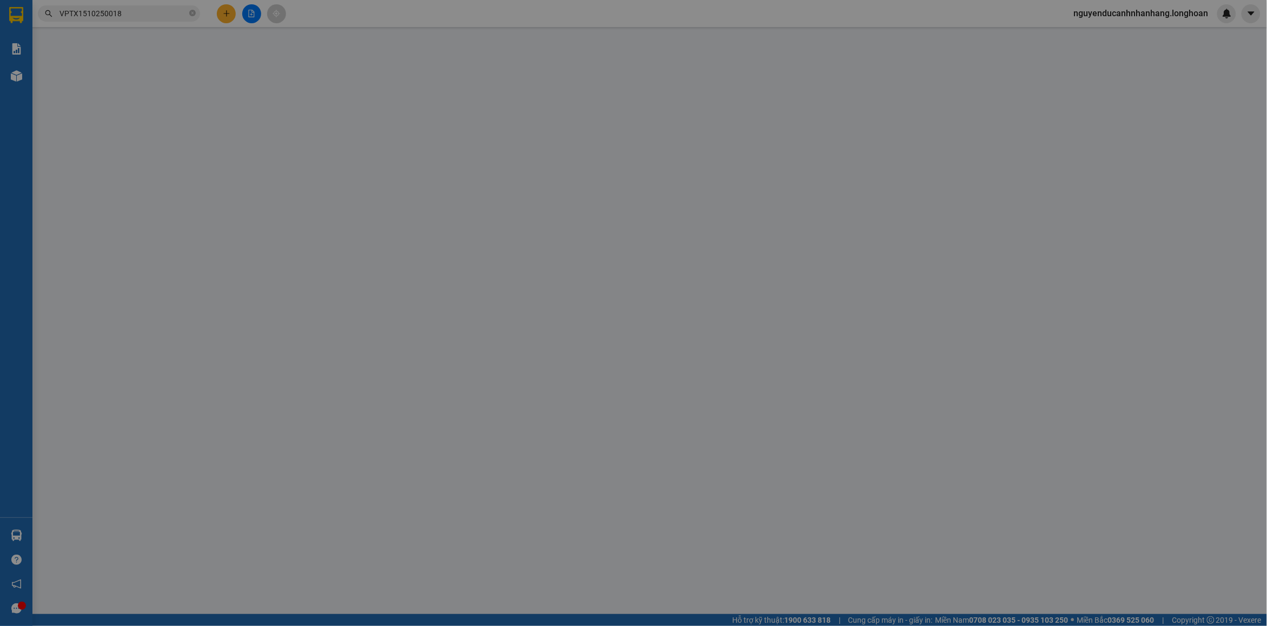
type input "22 Phùng Hưng, Nha Trang, Khánh Hoà"
type input "nhận nguyên kiện bể vỡ không đền"
type input "0"
type input "160.000"
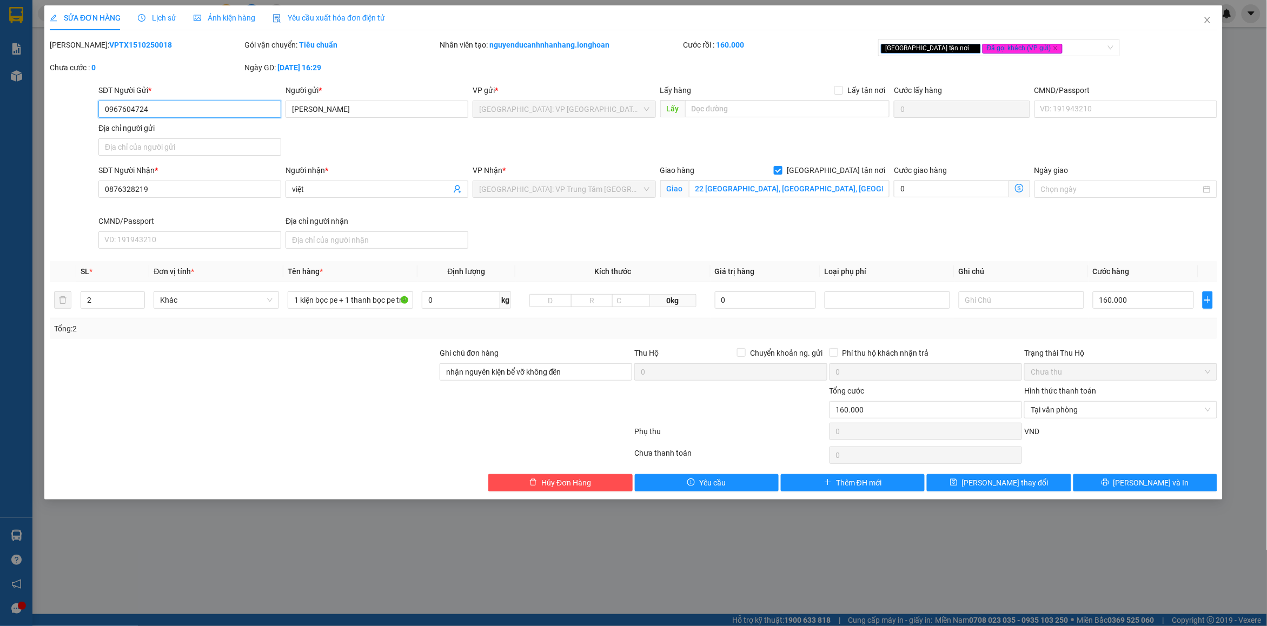
click at [525, 196] on span "[GEOGRAPHIC_DATA]: VP Trung Tâm [GEOGRAPHIC_DATA]" at bounding box center [564, 189] width 170 height 16
click at [647, 190] on span "[GEOGRAPHIC_DATA]: VP Trung Tâm [GEOGRAPHIC_DATA]" at bounding box center [564, 189] width 170 height 16
click at [614, 219] on div "SĐT Người Nhận * 0876328219 Người nhận * việt VP Nhận * Khánh Hòa: VP Trung Tâm…" at bounding box center [658, 208] width 1124 height 89
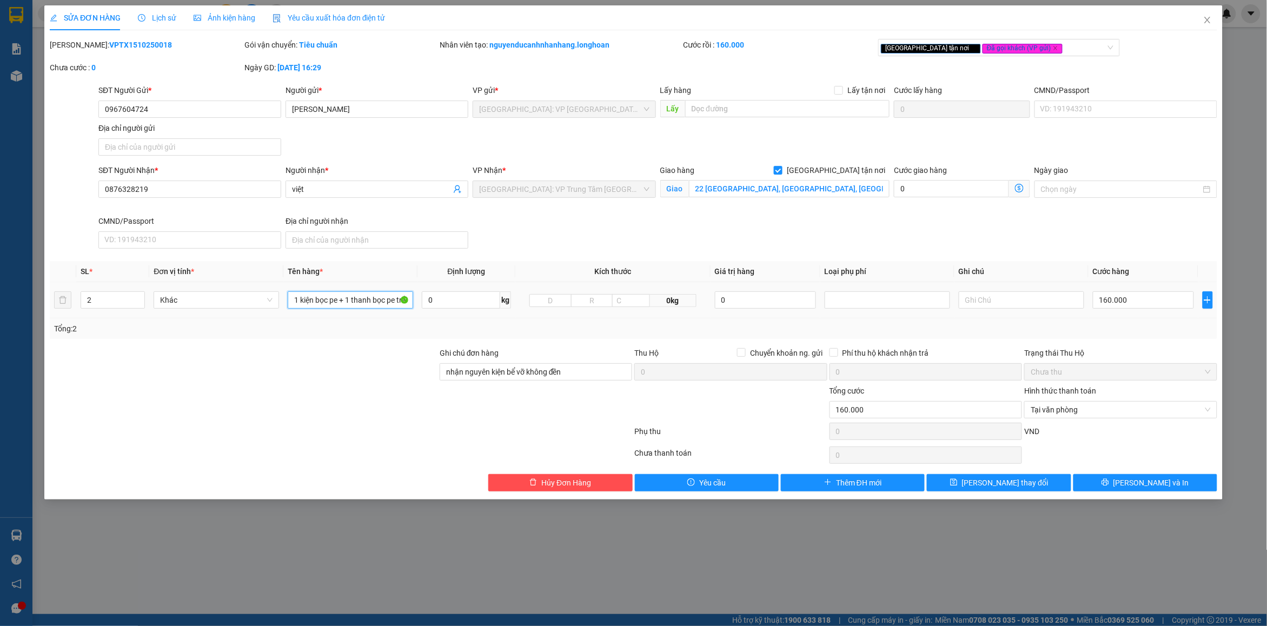
click at [342, 303] on input "1 kiện bọc pe + 1 thanh bọc pe trắng" at bounding box center [351, 300] width 126 height 17
click at [836, 485] on span "Thêm ĐH mới" at bounding box center [858, 483] width 45 height 12
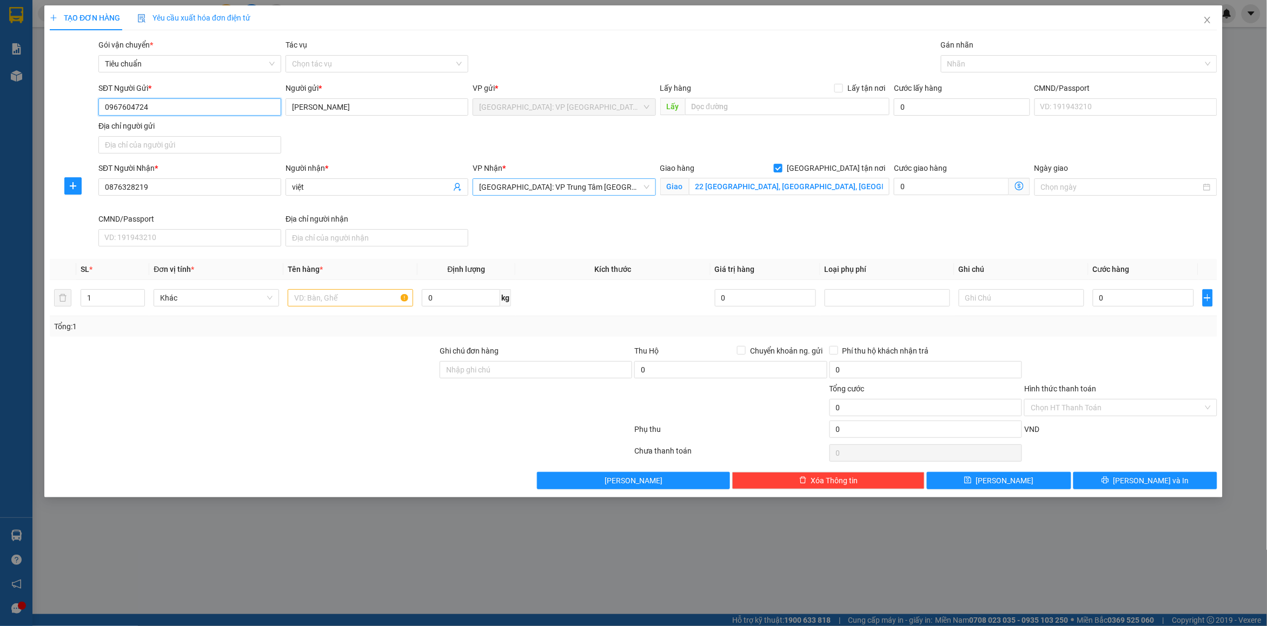
click at [620, 188] on span "[GEOGRAPHIC_DATA]: VP Trung Tâm [GEOGRAPHIC_DATA]" at bounding box center [564, 187] width 170 height 16
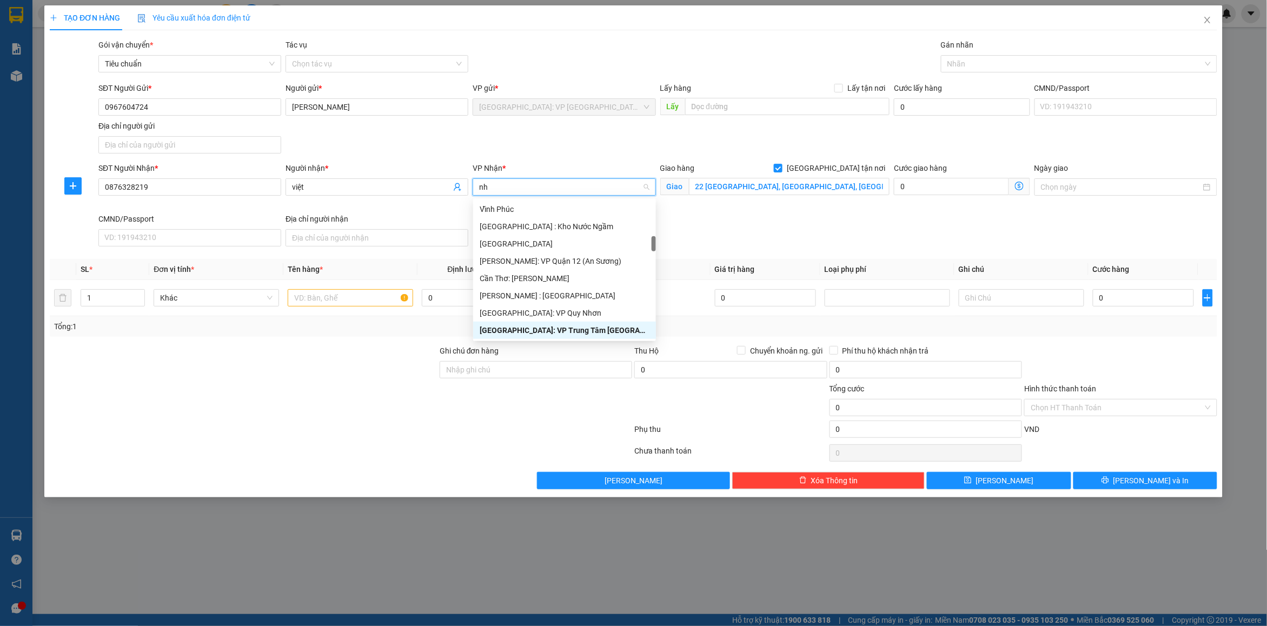
scroll to position [255, 0]
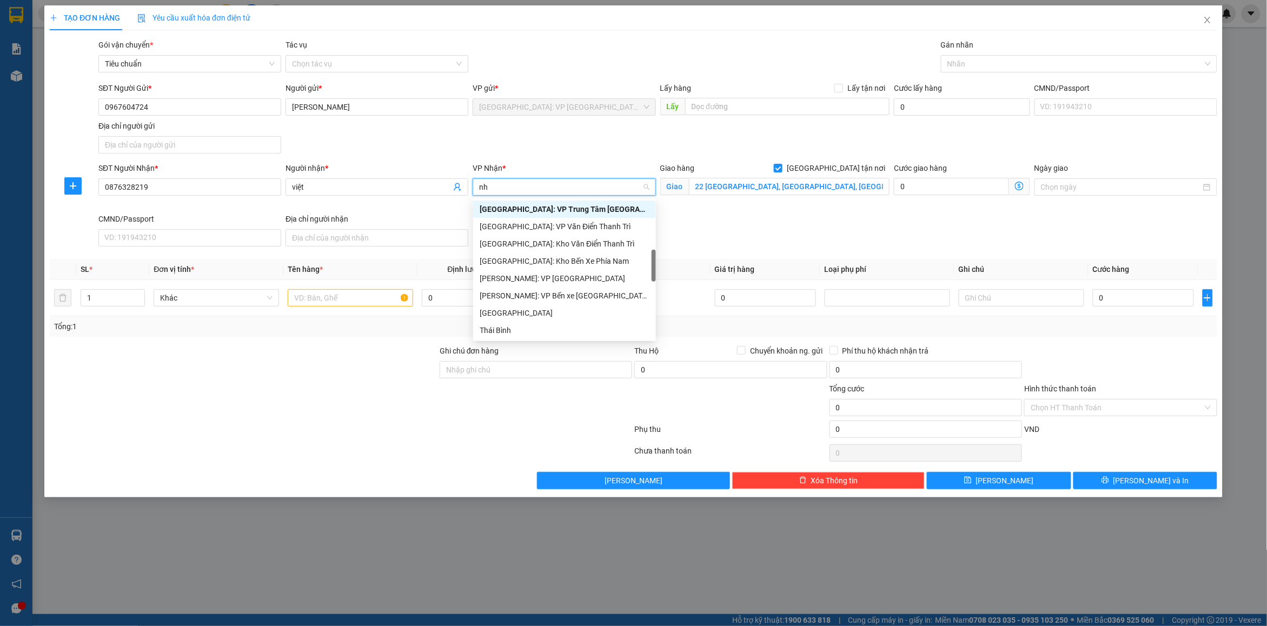
type input "nha"
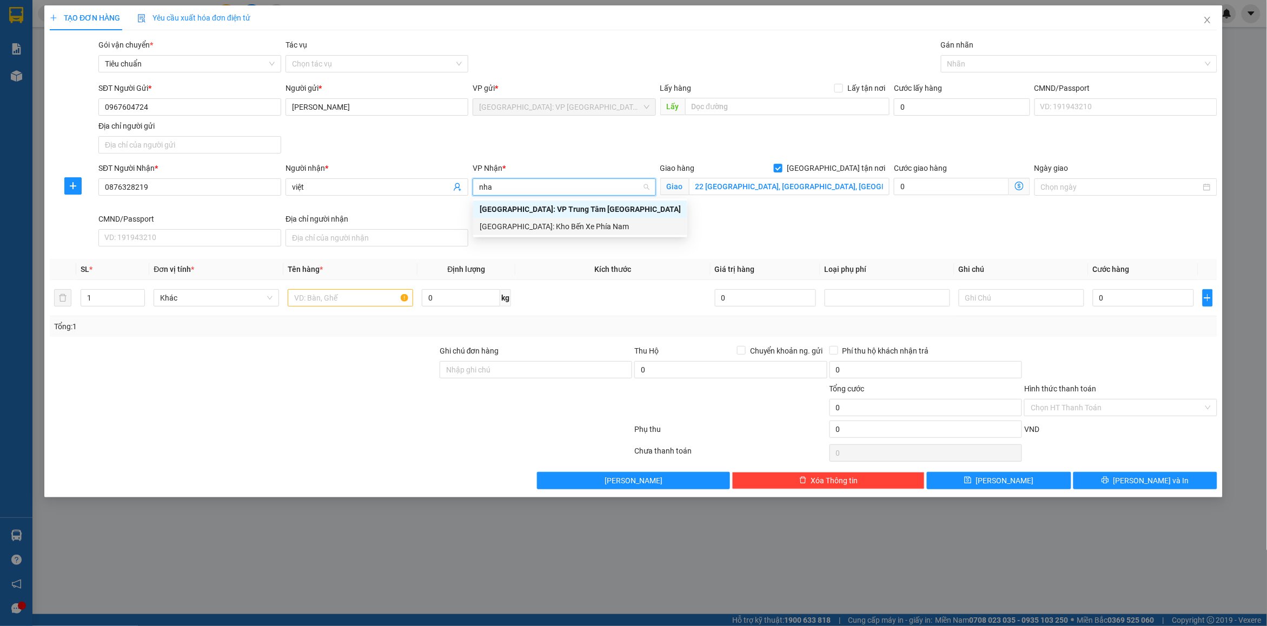
click at [558, 232] on div "[GEOGRAPHIC_DATA]: Kho Bến Xe Phía Nam" at bounding box center [580, 227] width 201 height 12
click at [804, 229] on div "SĐT Người Nhận * 0876328219 Người nhận * việt VP Nhận * Giao hàng Giao tận nơi …" at bounding box center [658, 206] width 1124 height 89
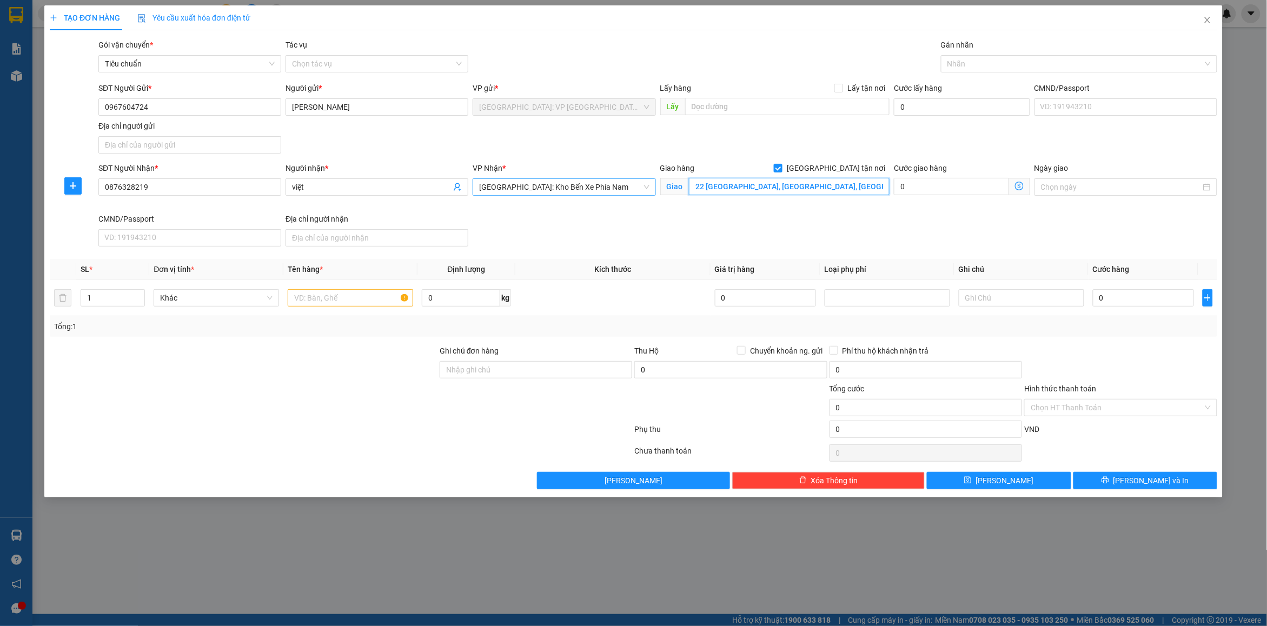
click at [800, 182] on input "22 Phùng Hưng, Nha Trang, Khánh Hoà" at bounding box center [789, 186] width 201 height 17
paste input "1 kiện bọc pe + 1 thanh bọc pe trắng"
type input "22 Phùng Hưng, Nha Trang, Khánh Hoà"
click at [357, 303] on input "text" at bounding box center [351, 297] width 126 height 17
paste input "1 kiện bọc pe + 1 thanh bọc pe trắng"
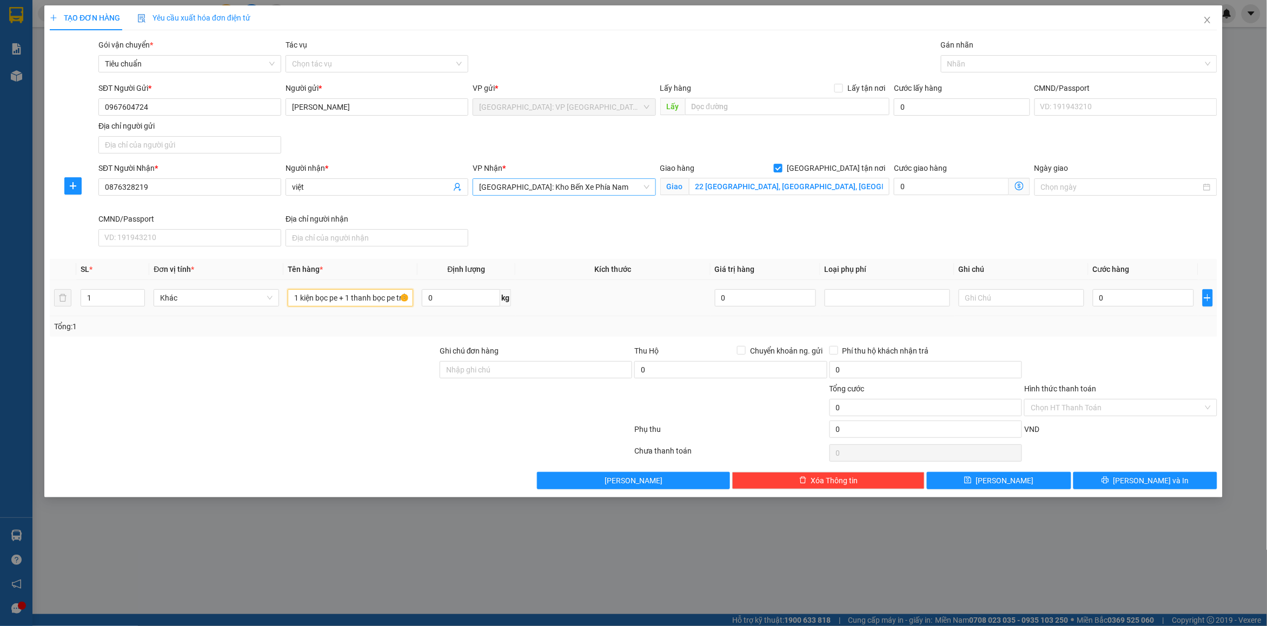
scroll to position [0, 12]
type input "1 kiện bọc pe + 1 thanh bọc pe trắng"
click at [1164, 307] on input "0" at bounding box center [1143, 297] width 101 height 17
type input "1"
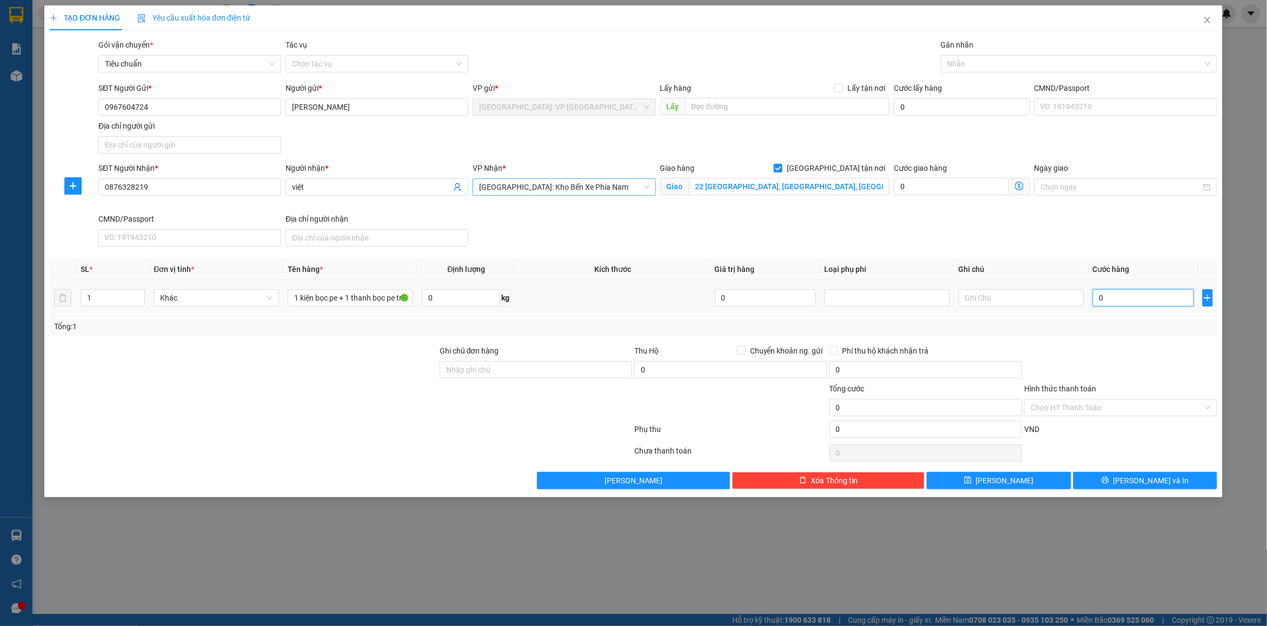
type input "1"
type input "16"
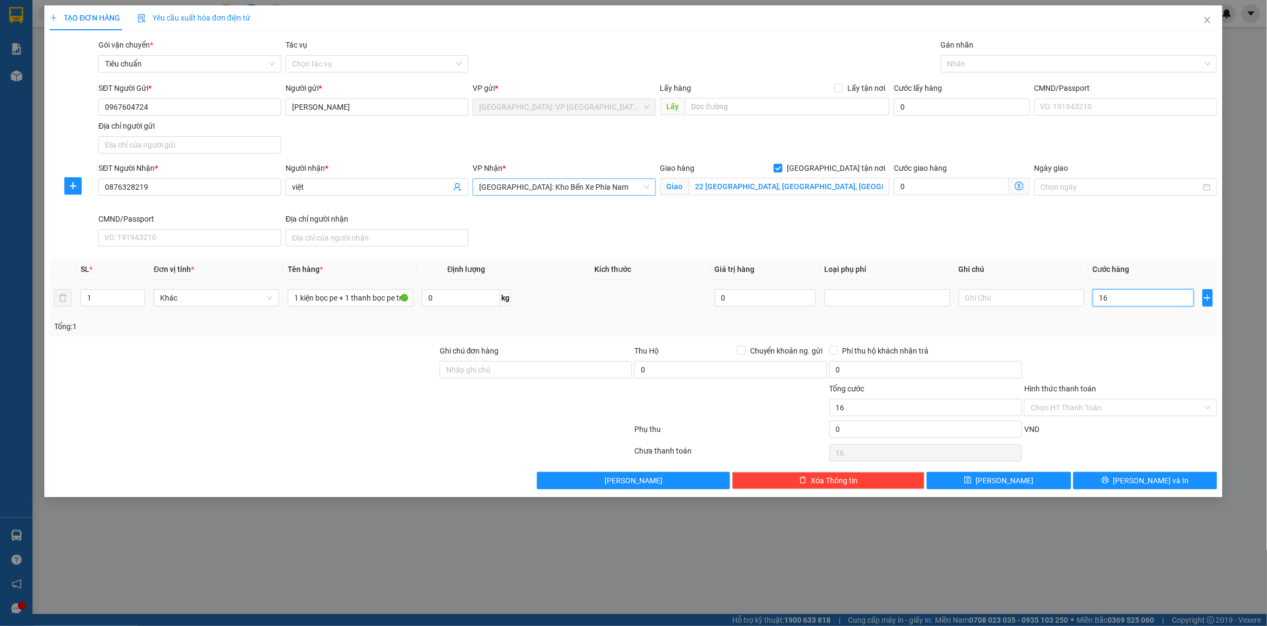
type input "160"
type input "160.000"
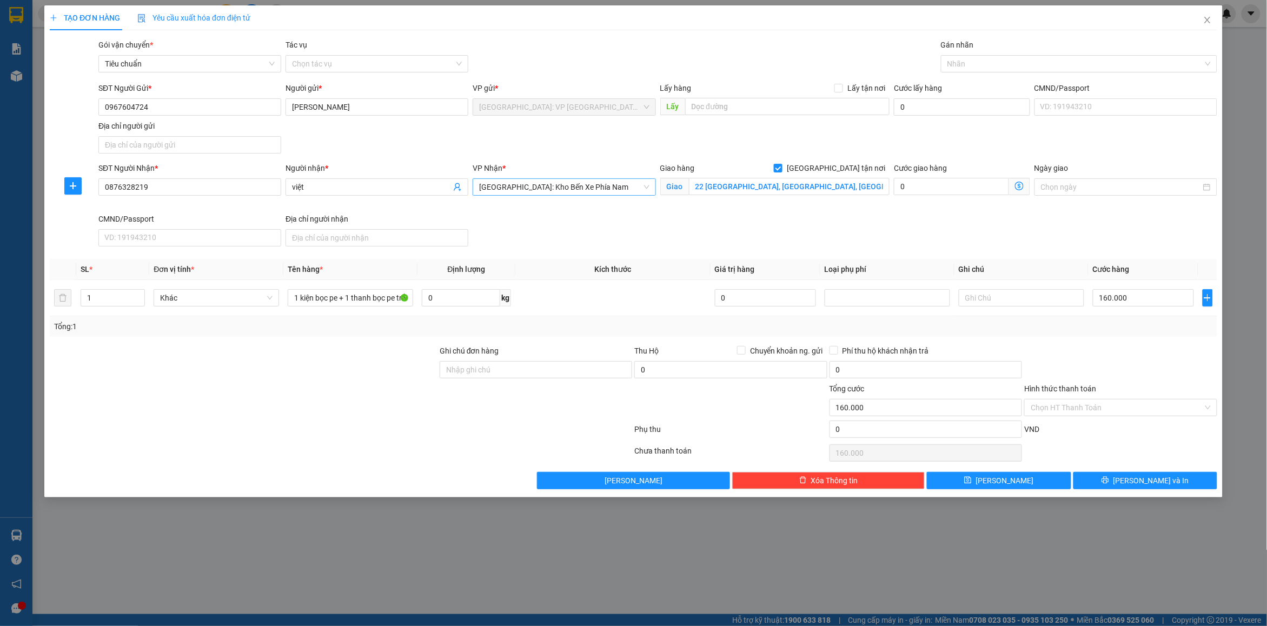
drag, startPoint x: 1104, startPoint y: 340, endPoint x: 1101, endPoint y: 395, distance: 55.2
click at [1104, 341] on div "Transit Pickup Surcharge Ids Transit Deliver Surcharge Ids Transit Deliver Surc…" at bounding box center [634, 264] width 1168 height 451
drag, startPoint x: 1090, startPoint y: 404, endPoint x: 1080, endPoint y: 419, distance: 18.3
click at [1089, 405] on input "Hình thức thanh toán" at bounding box center [1117, 408] width 172 height 16
click at [1067, 428] on div "Tại văn phòng" at bounding box center [1122, 431] width 180 height 12
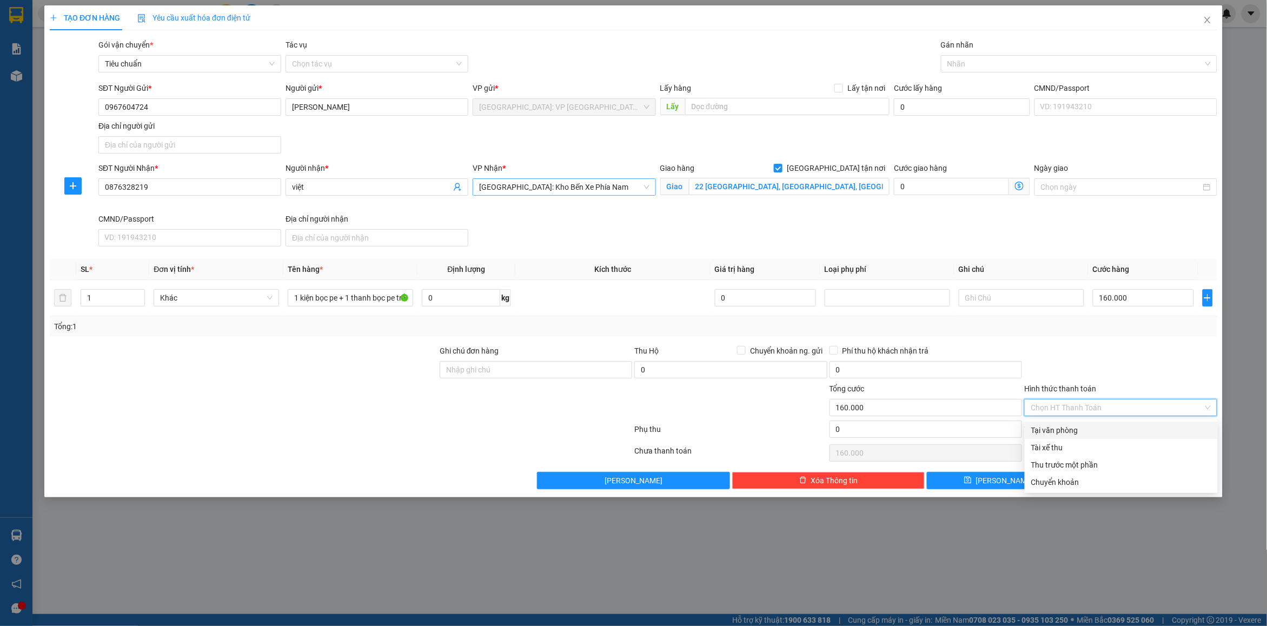
type input "0"
click at [1127, 373] on div at bounding box center [1121, 364] width 195 height 38
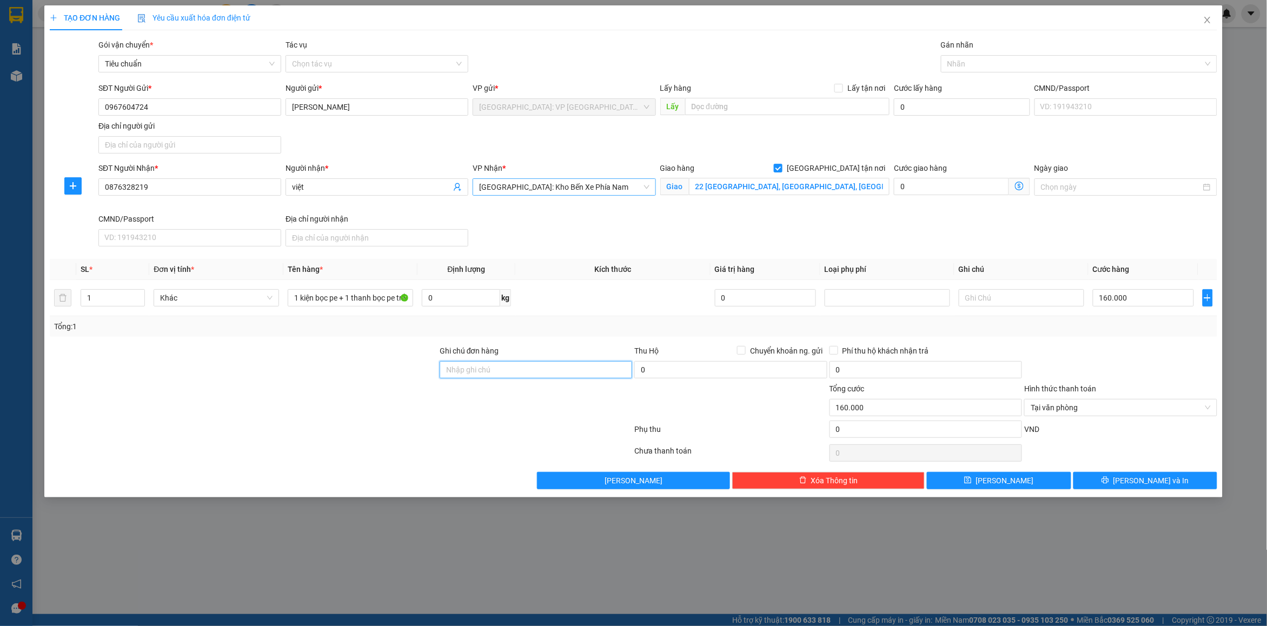
click at [546, 371] on input "Ghi chú đơn hàng" at bounding box center [536, 369] width 193 height 17
type input "nhận nguyên kiện bể vỡ không đền"
click at [564, 314] on td at bounding box center [613, 298] width 195 height 36
click at [974, 61] on div at bounding box center [1074, 63] width 260 height 13
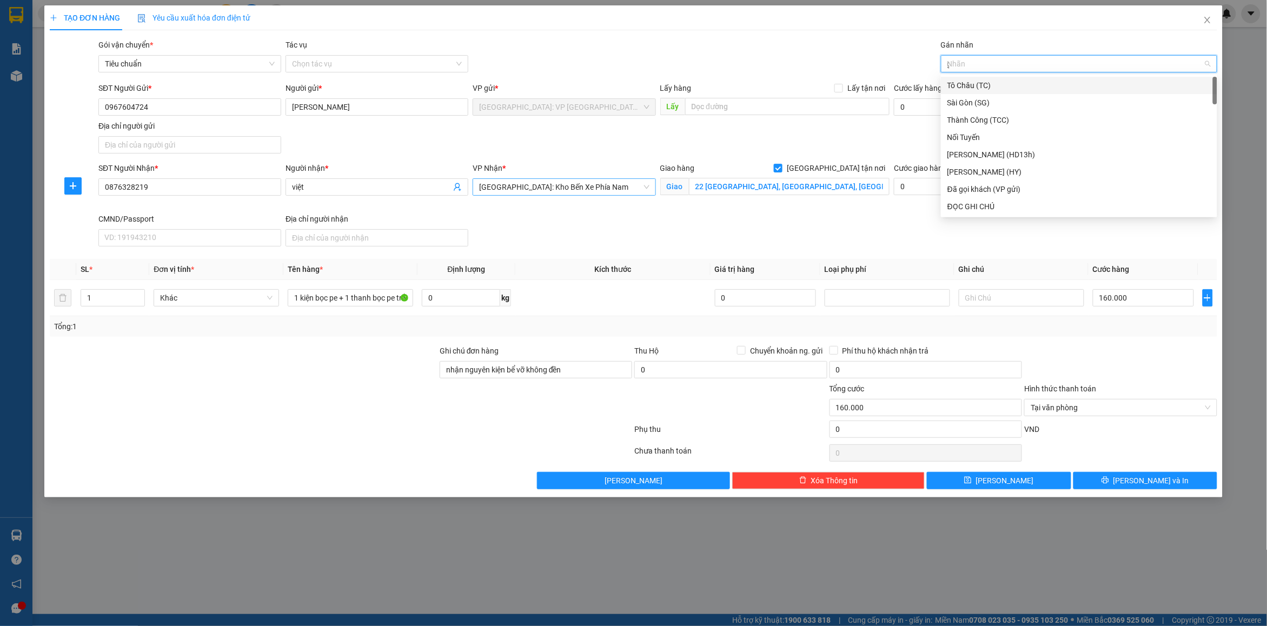
type input "gt"
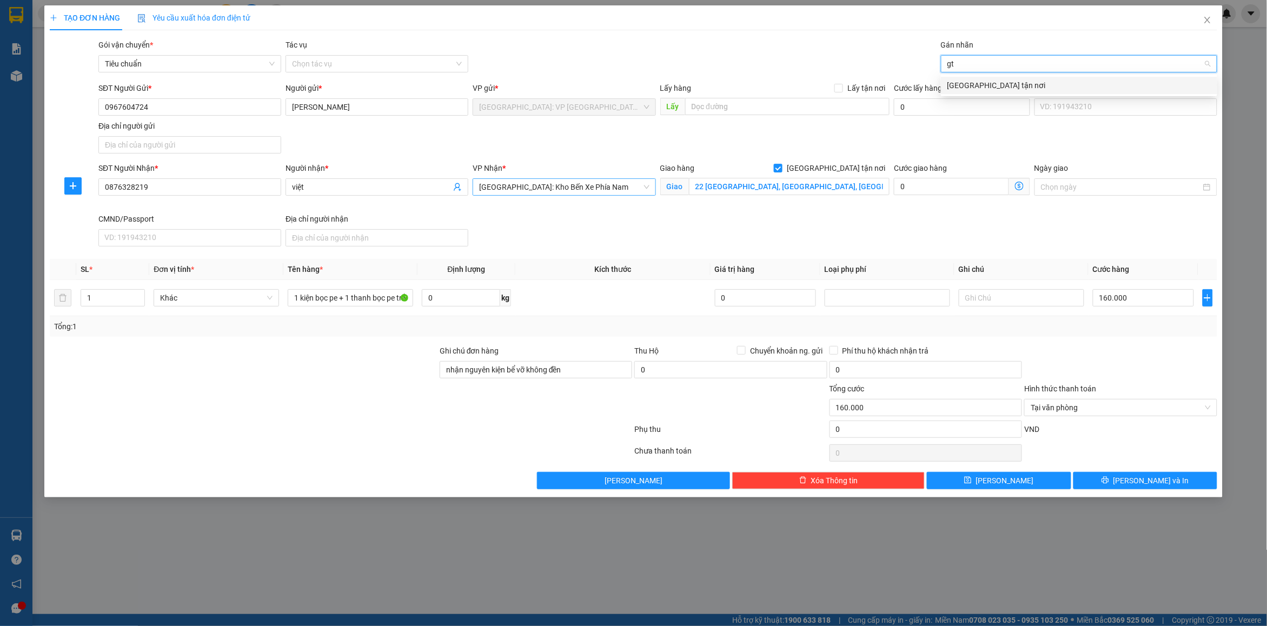
click at [996, 88] on div "[GEOGRAPHIC_DATA] tận nơi" at bounding box center [1079, 86] width 263 height 12
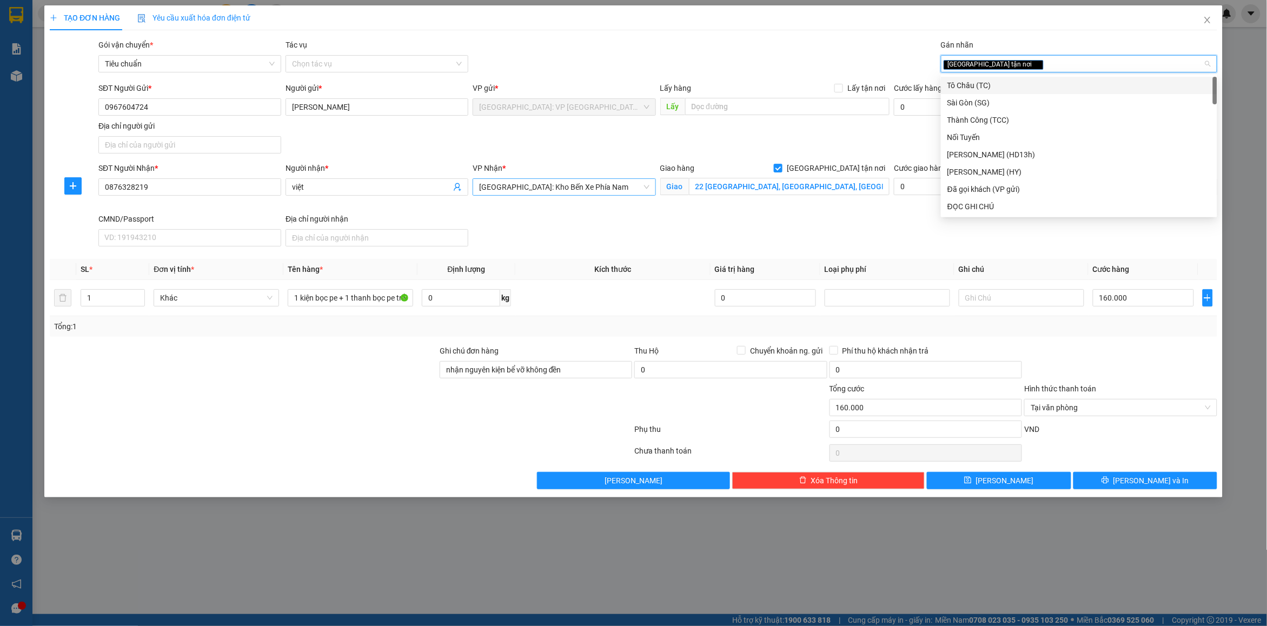
click at [1013, 65] on div "[GEOGRAPHIC_DATA] tận nơi" at bounding box center [1074, 63] width 260 height 13
type input "d"
type input "đã"
click at [1003, 80] on div "Đã gọi khách (VP gửi)" at bounding box center [1079, 86] width 263 height 12
click at [796, 34] on div "TẠO ĐƠN HÀNG Yêu cầu xuất hóa đơn điện tử Transit Pickup Surcharge Ids Transit …" at bounding box center [634, 247] width 1168 height 484
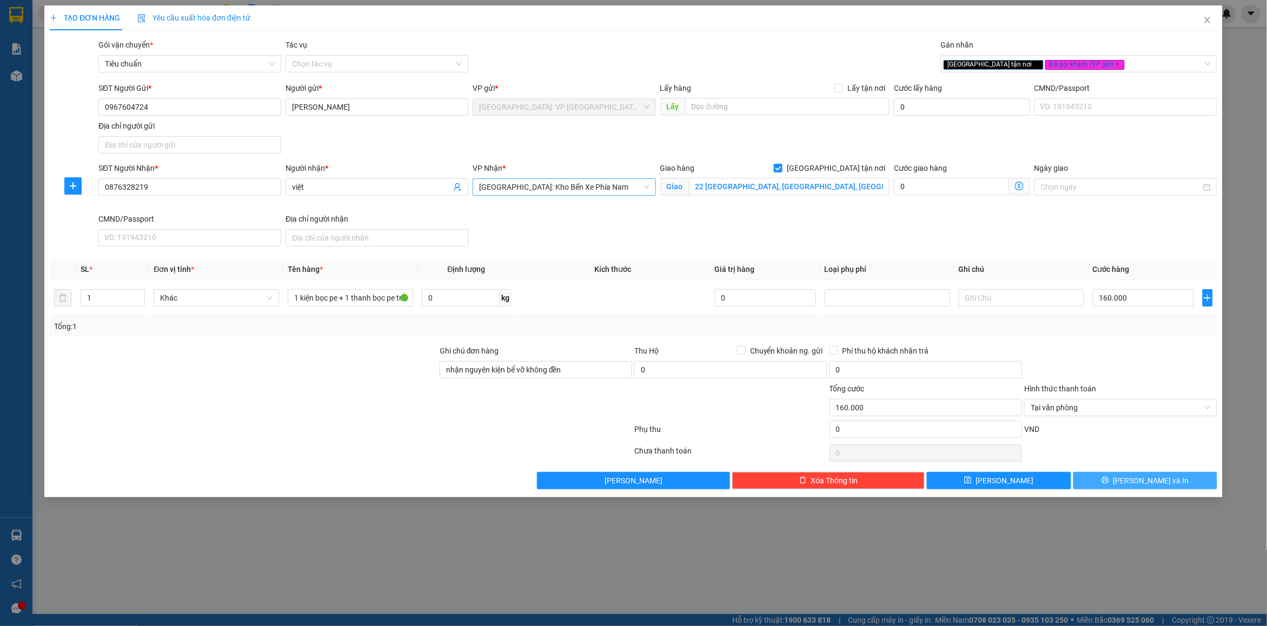
click at [1134, 482] on button "[PERSON_NAME] và In" at bounding box center [1146, 480] width 144 height 17
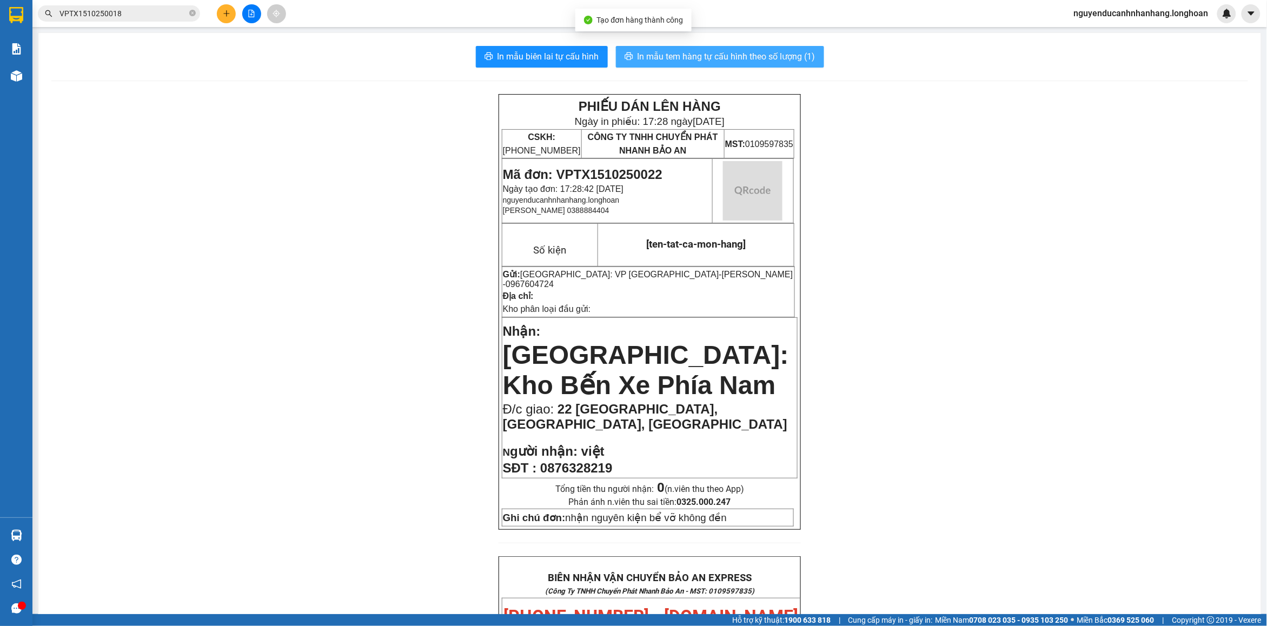
drag, startPoint x: 783, startPoint y: 47, endPoint x: 785, endPoint y: 60, distance: 13.3
click at [782, 47] on button "In mẫu tem hàng tự cấu hình theo số lượng (1)" at bounding box center [720, 57] width 208 height 22
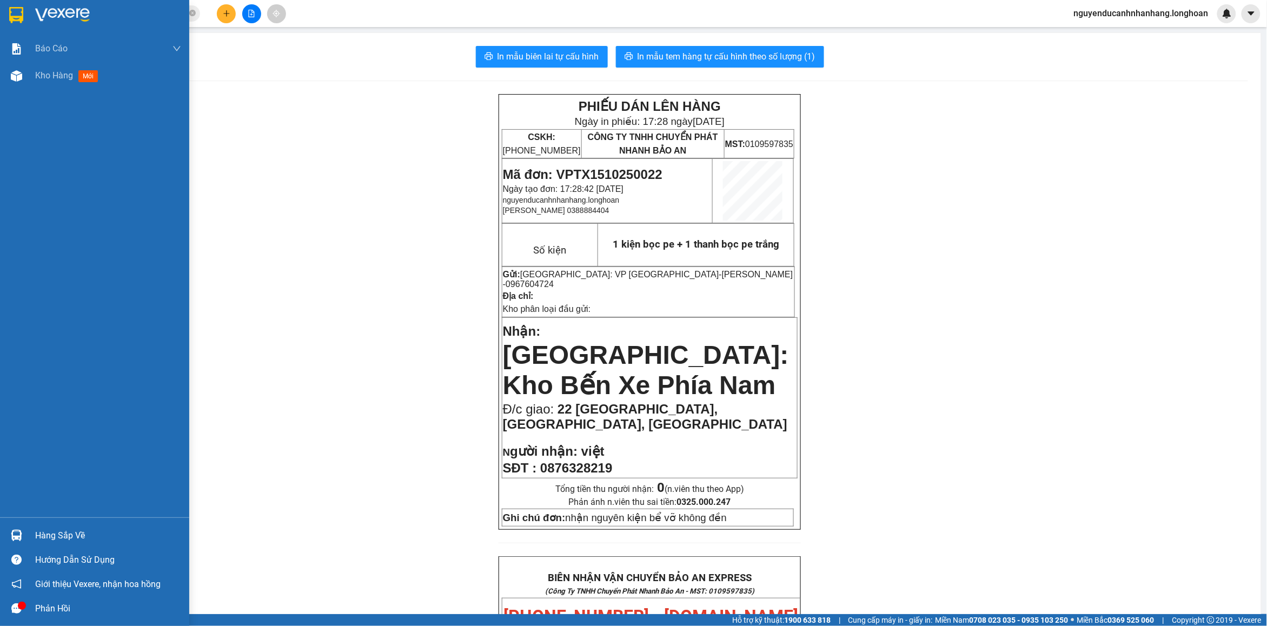
click at [30, 15] on div at bounding box center [94, 17] width 189 height 35
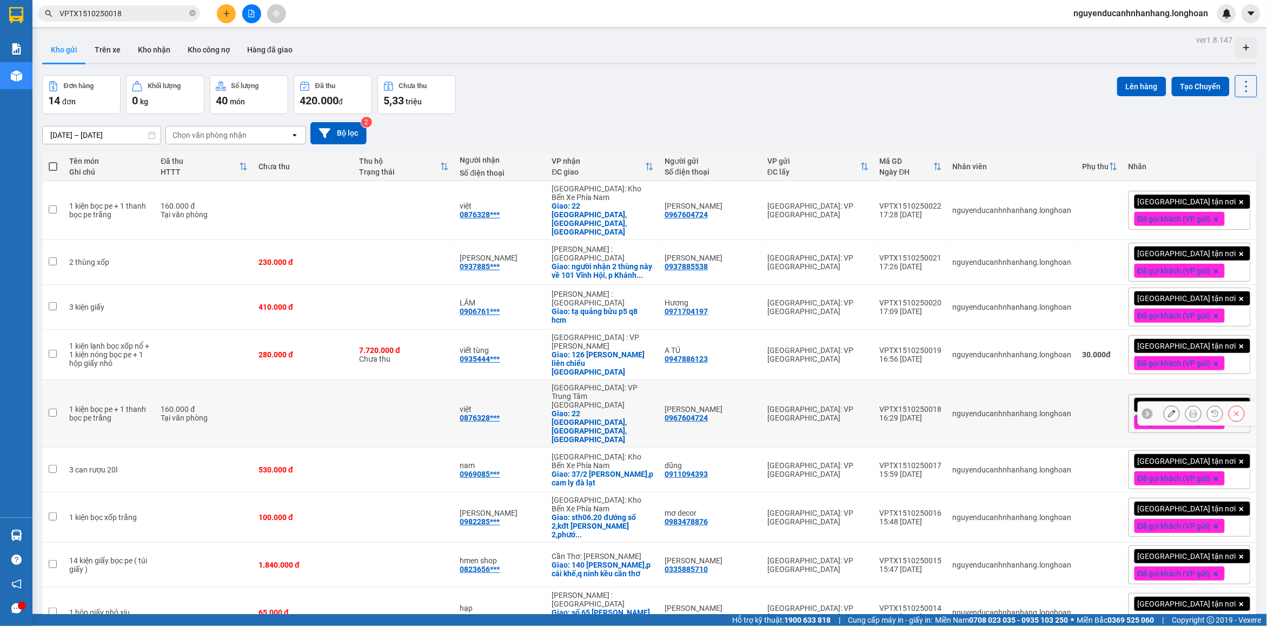
click at [1233, 410] on icon at bounding box center [1237, 414] width 8 height 8
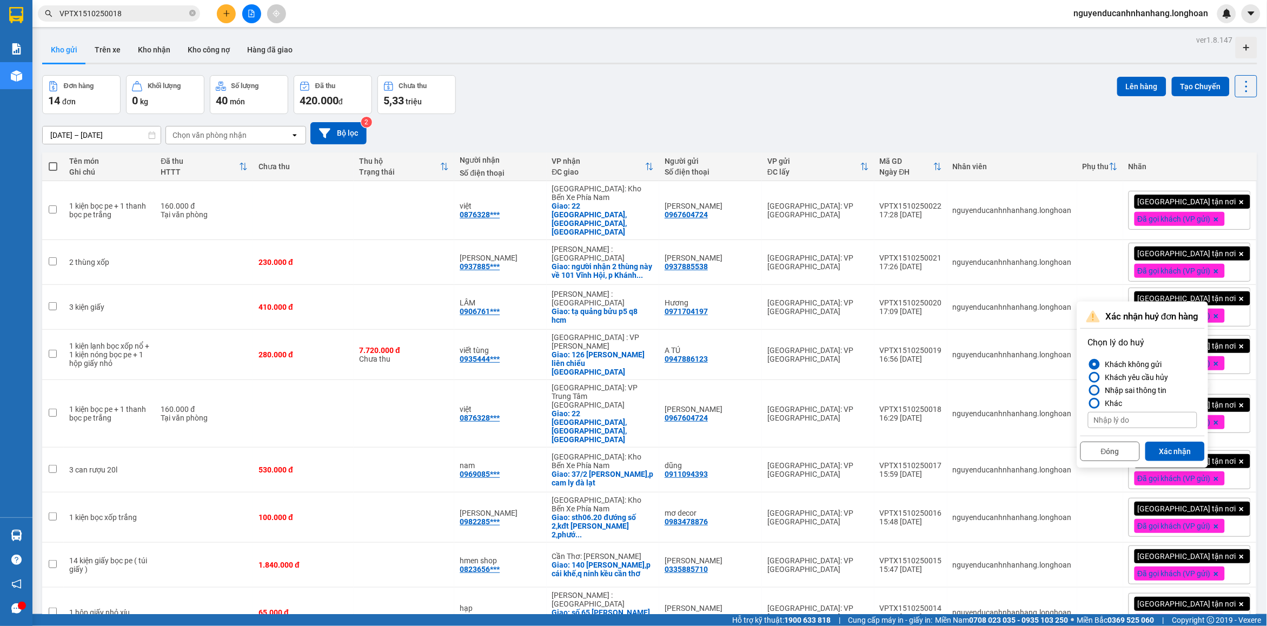
click at [1131, 391] on div "Nhập sai thông tin" at bounding box center [1134, 390] width 66 height 13
click at [1088, 391] on input "Nhập sai thông tin" at bounding box center [1088, 391] width 0 height 0
click at [1164, 449] on button "Xác nhận" at bounding box center [1176, 451] width 60 height 19
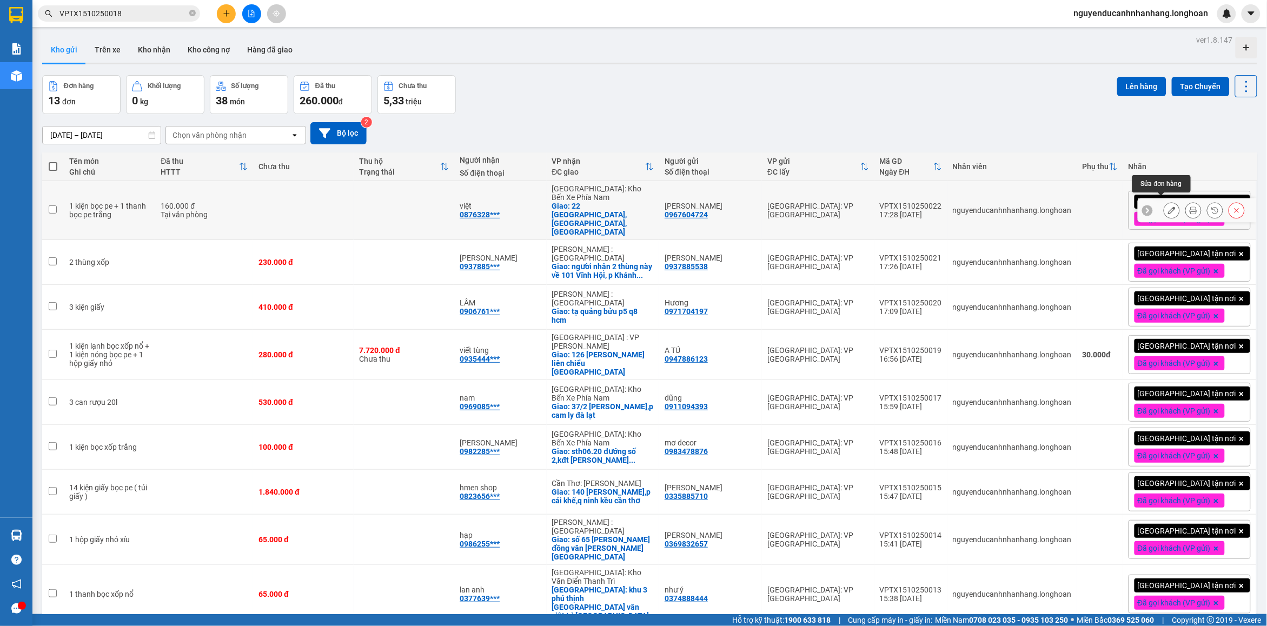
click at [1167, 206] on button at bounding box center [1172, 210] width 15 height 19
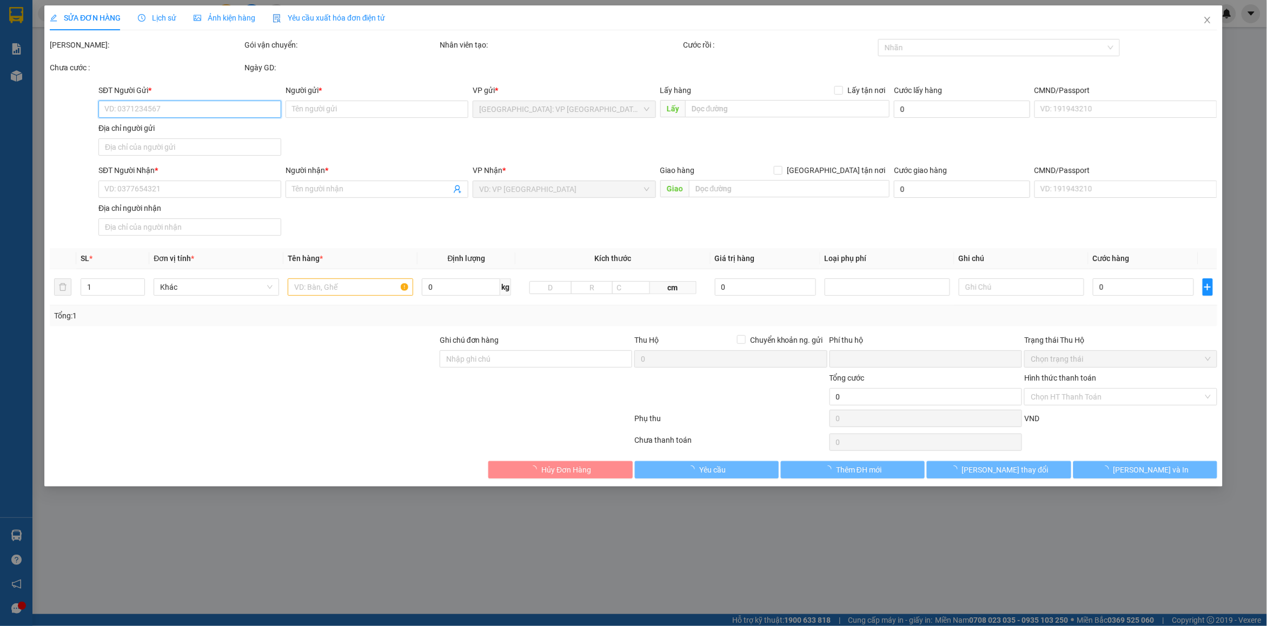
type input "0967604724"
type input "[PERSON_NAME]"
type input "0876328219"
type input "việt"
checkbox input "true"
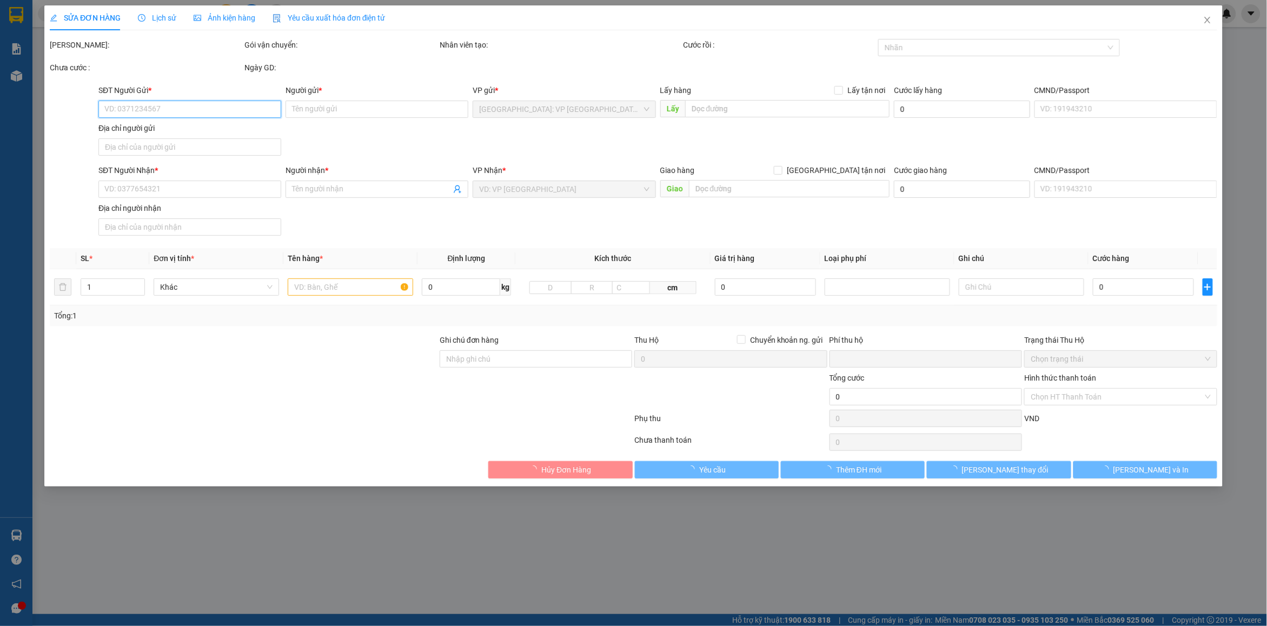
type input "22 Phùng Hưng, Nha Trang, Khánh Hoà"
type input "nhận nguyên kiện bể vỡ không đền"
type input "0"
type input "160.000"
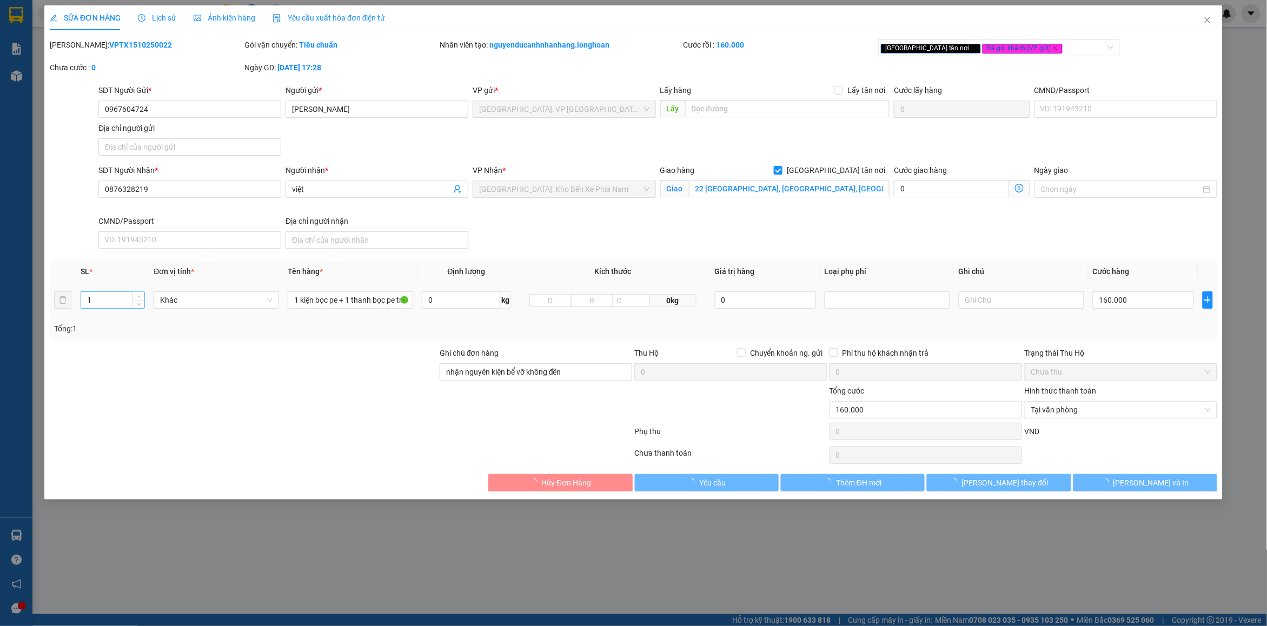
click at [126, 300] on input "1" at bounding box center [112, 300] width 63 height 16
click at [126, 299] on input "1" at bounding box center [112, 300] width 63 height 16
click at [127, 299] on input "1" at bounding box center [112, 300] width 63 height 16
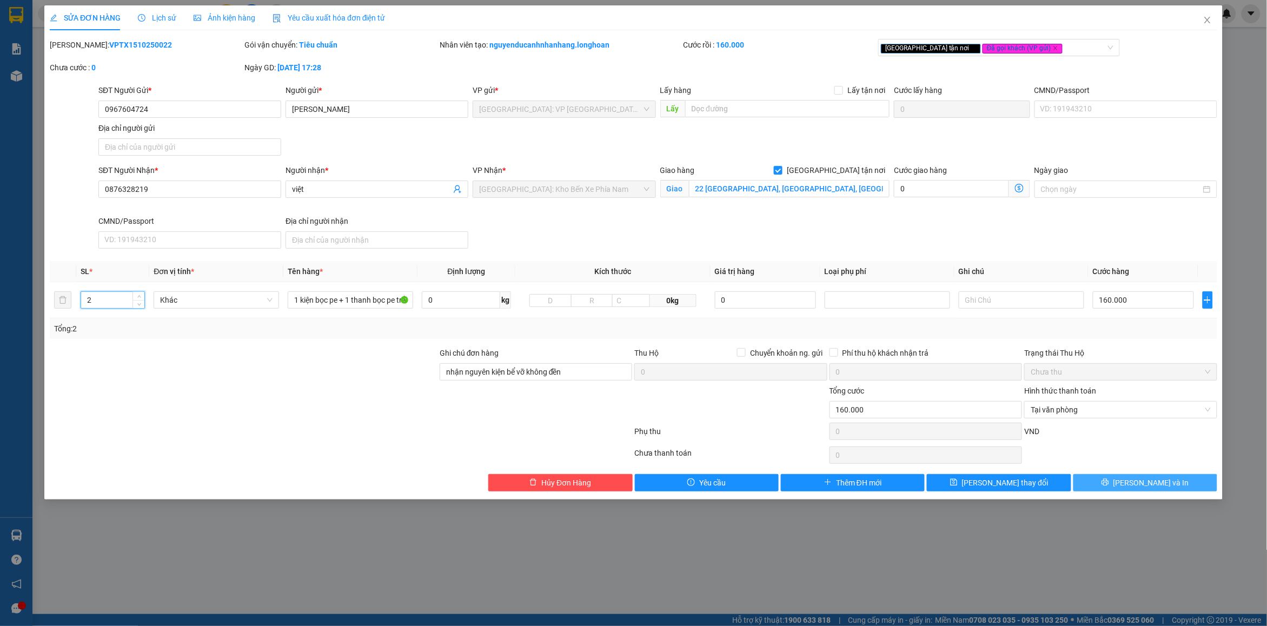
type input "2"
click at [1118, 485] on button "[PERSON_NAME] và In" at bounding box center [1146, 482] width 144 height 17
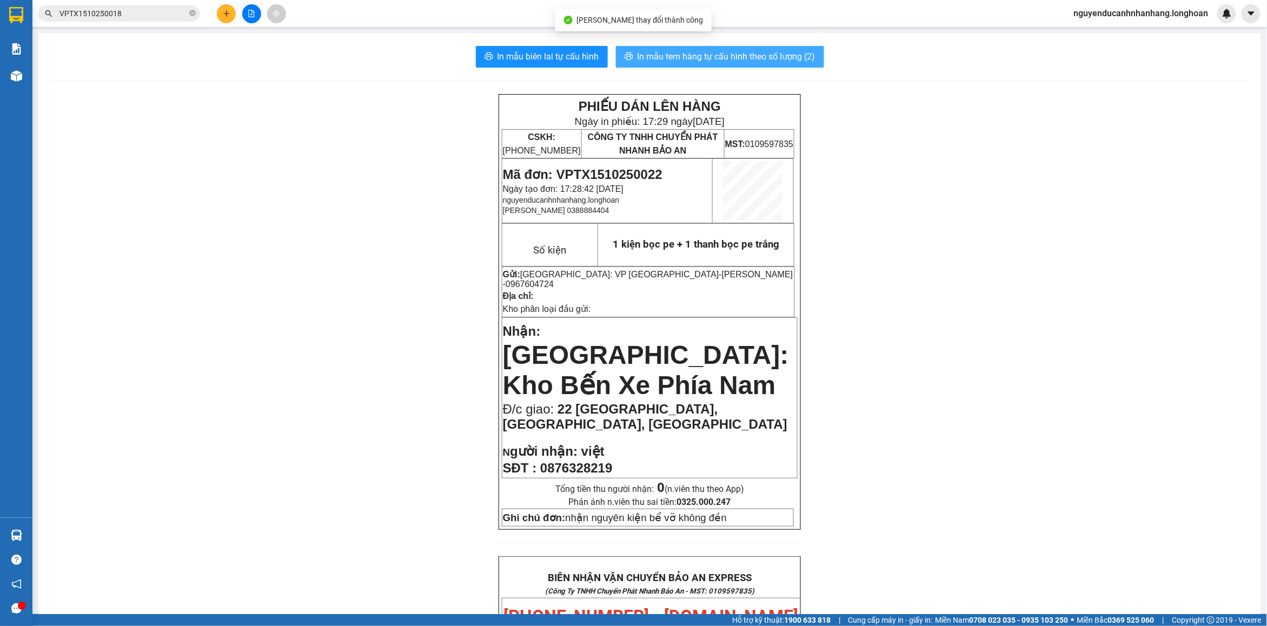
click at [730, 57] on span "In mẫu tem hàng tự cấu hình theo số lượng (2)" at bounding box center [727, 57] width 178 height 14
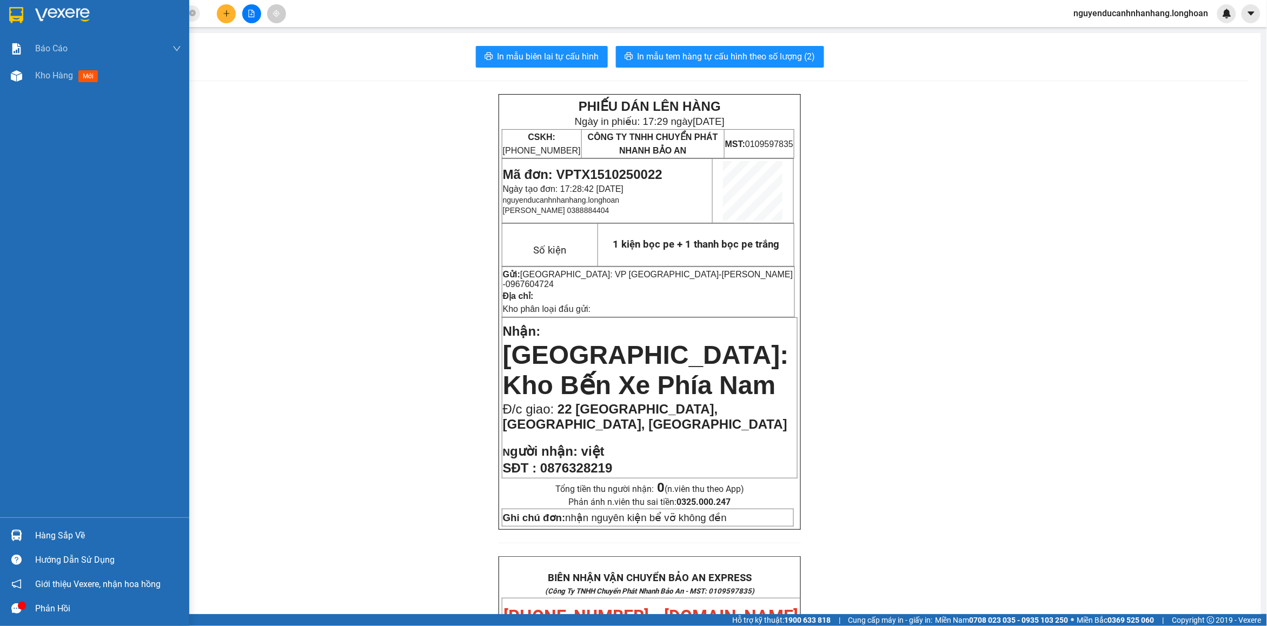
click at [7, 19] on div at bounding box center [16, 14] width 19 height 19
